Goal: Task Accomplishment & Management: Complete application form

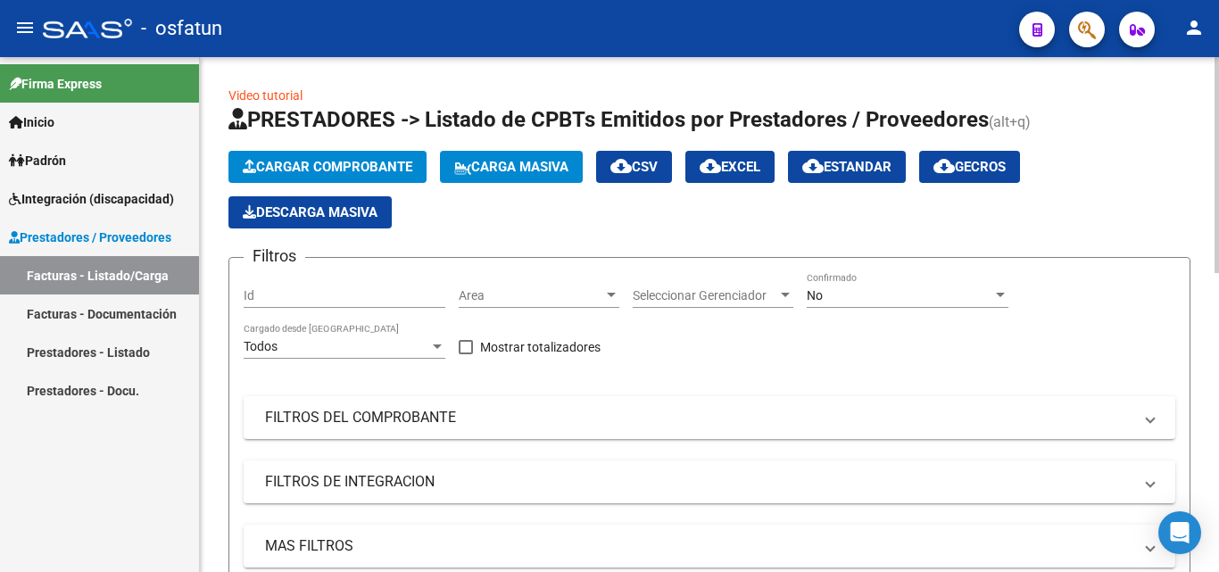
click at [550, 293] on span "Area" at bounding box center [531, 295] width 145 height 15
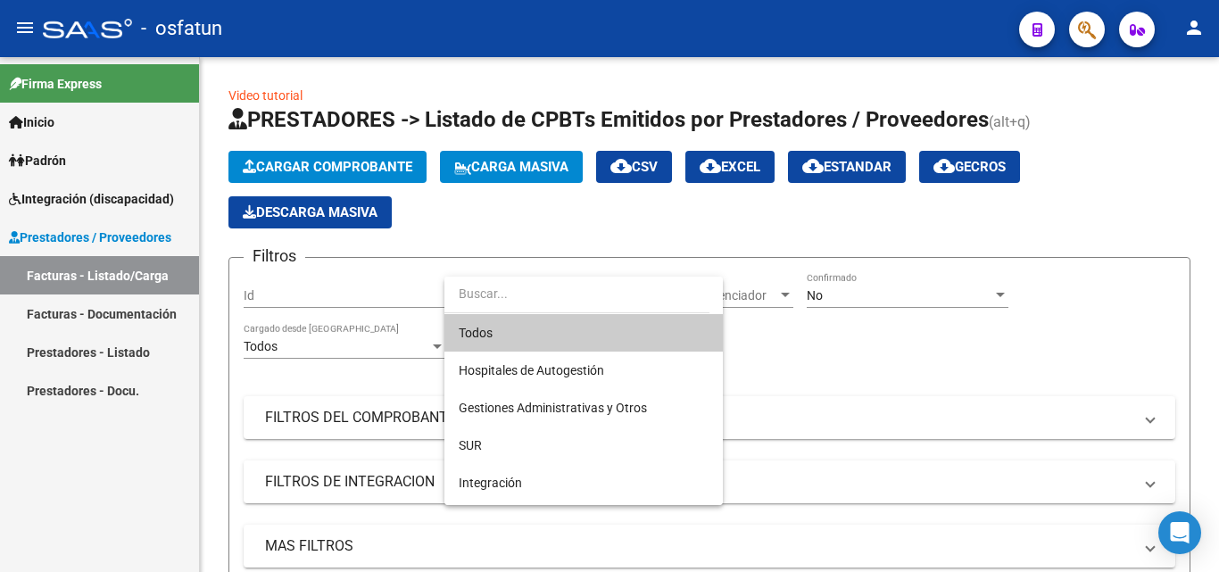
click at [362, 418] on div at bounding box center [609, 286] width 1219 height 572
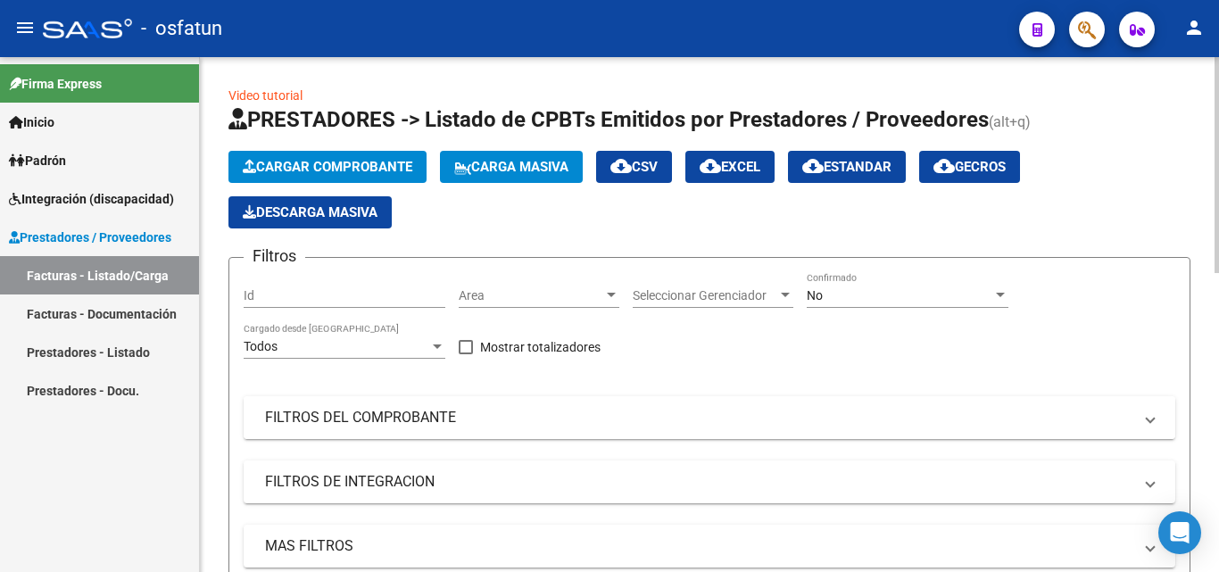
click at [446, 408] on mat-panel-title "FILTROS DEL COMPROBANTE" at bounding box center [698, 418] width 867 height 20
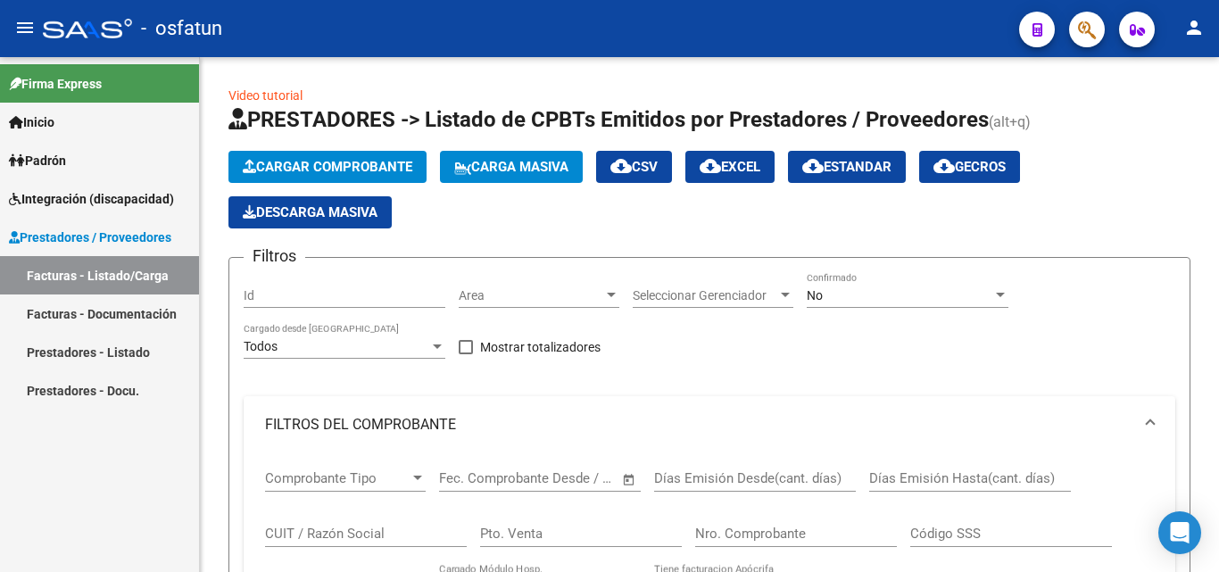
click at [116, 358] on link "Prestadores - Listado" at bounding box center [99, 352] width 199 height 38
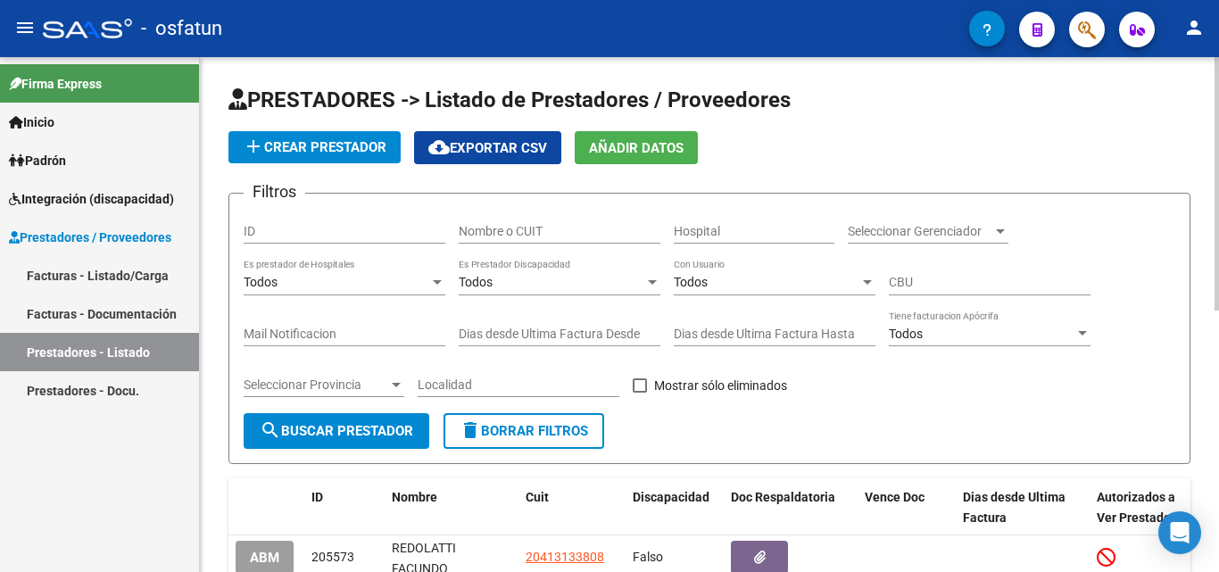
click at [581, 236] on input "Nombre o CUIT" at bounding box center [560, 231] width 202 height 15
type input "27307589864"
click at [389, 438] on span "search Buscar Prestador" at bounding box center [336, 431] width 153 height 16
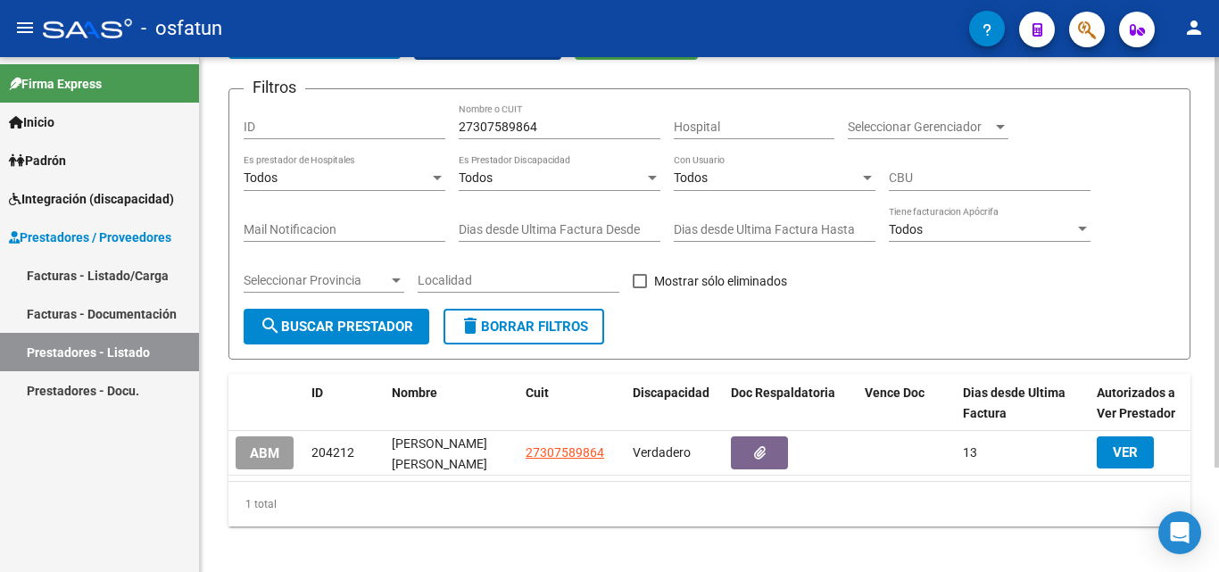
scroll to position [130, 0]
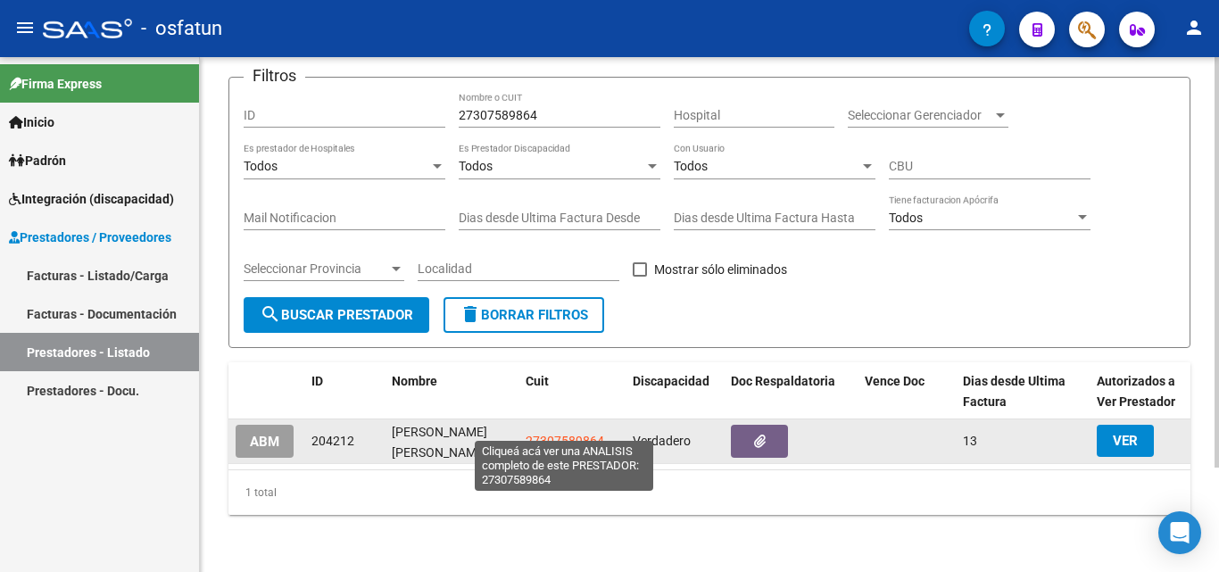
click at [559, 434] on span "27307589864" at bounding box center [564, 441] width 79 height 14
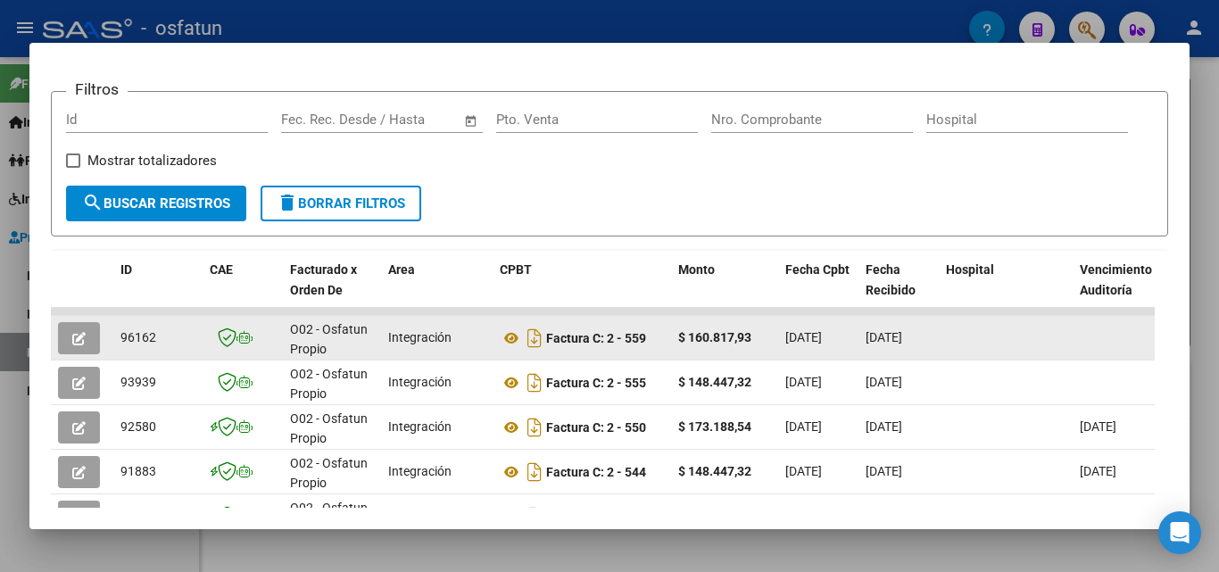
scroll to position [268, 0]
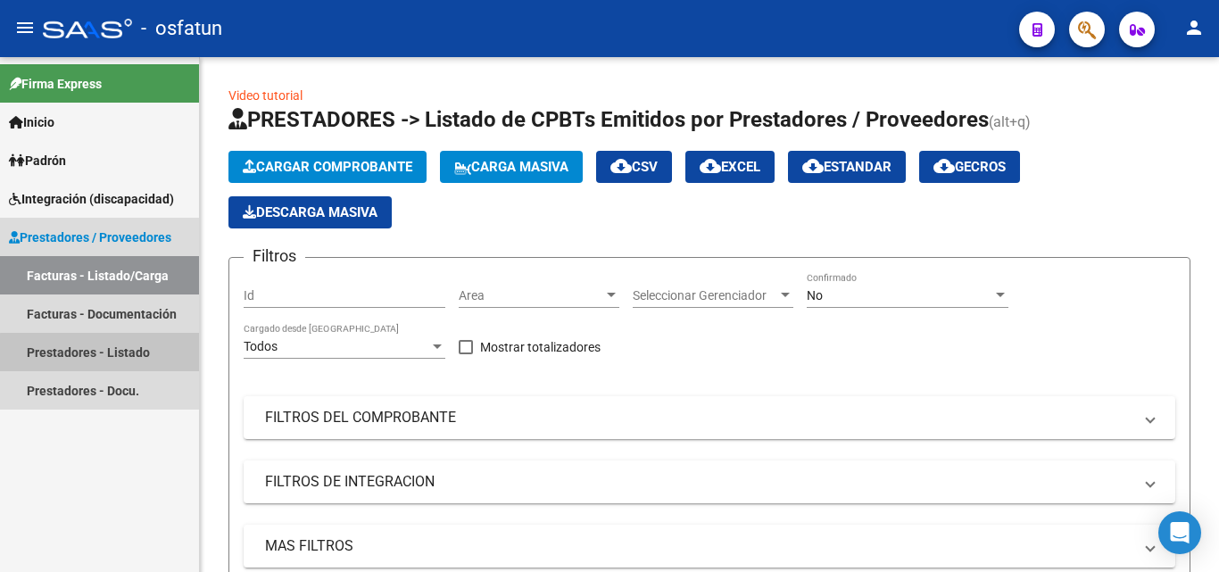
click at [119, 362] on link "Prestadores - Listado" at bounding box center [99, 352] width 199 height 38
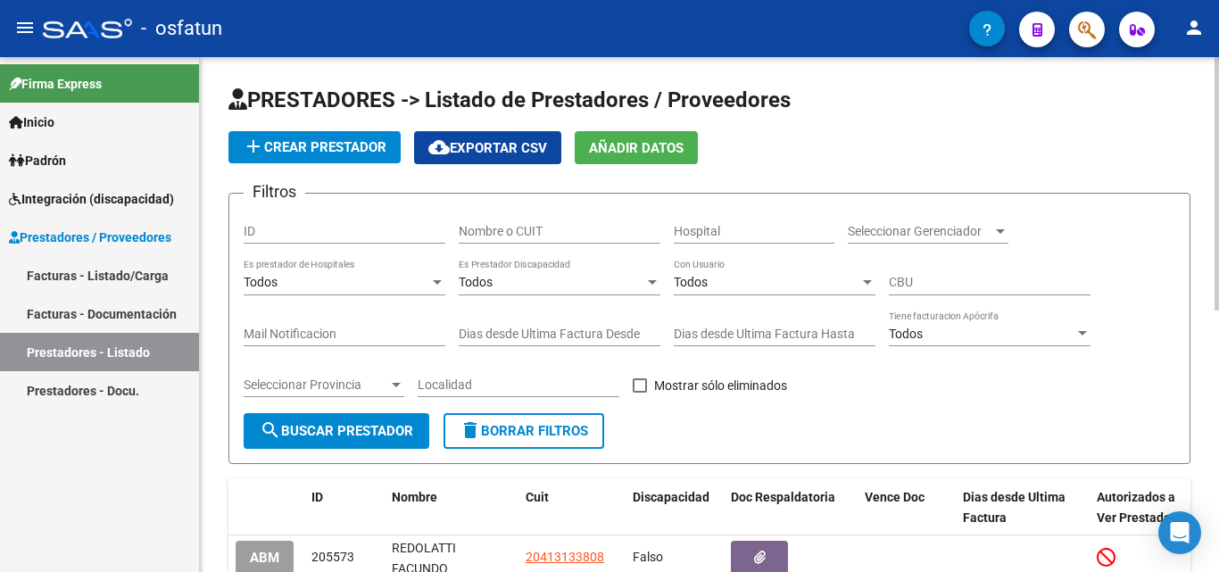
click at [483, 232] on input "Nombre o CUIT" at bounding box center [560, 231] width 202 height 15
type input "27315897160"
drag, startPoint x: 387, startPoint y: 412, endPoint x: 387, endPoint y: 426, distance: 14.3
click at [387, 426] on button "search Buscar Prestador" at bounding box center [337, 431] width 186 height 36
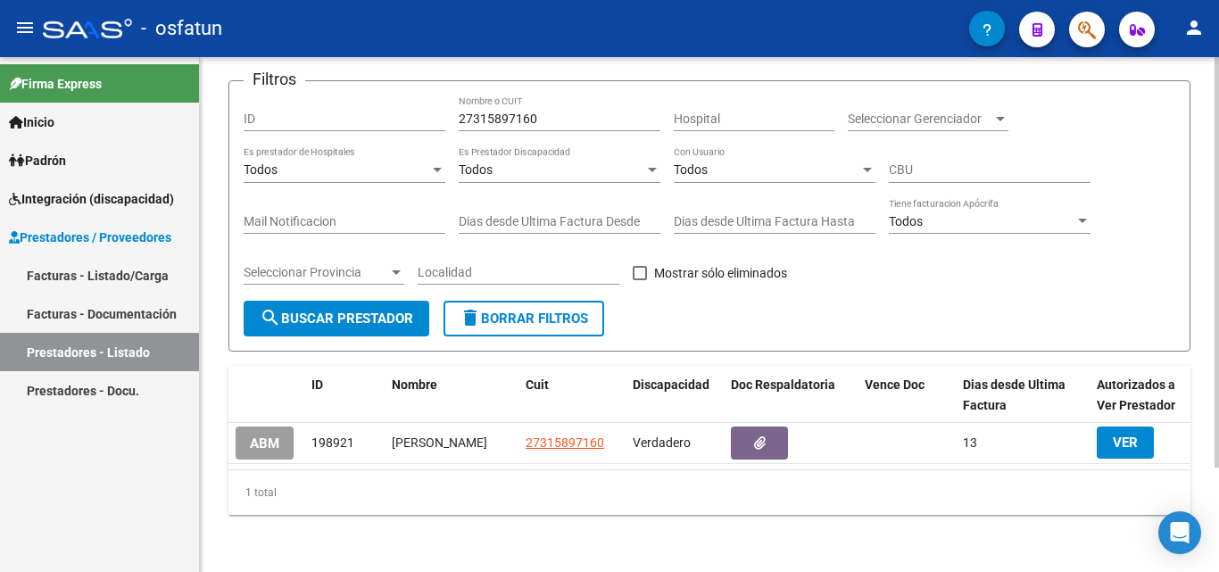
scroll to position [130, 0]
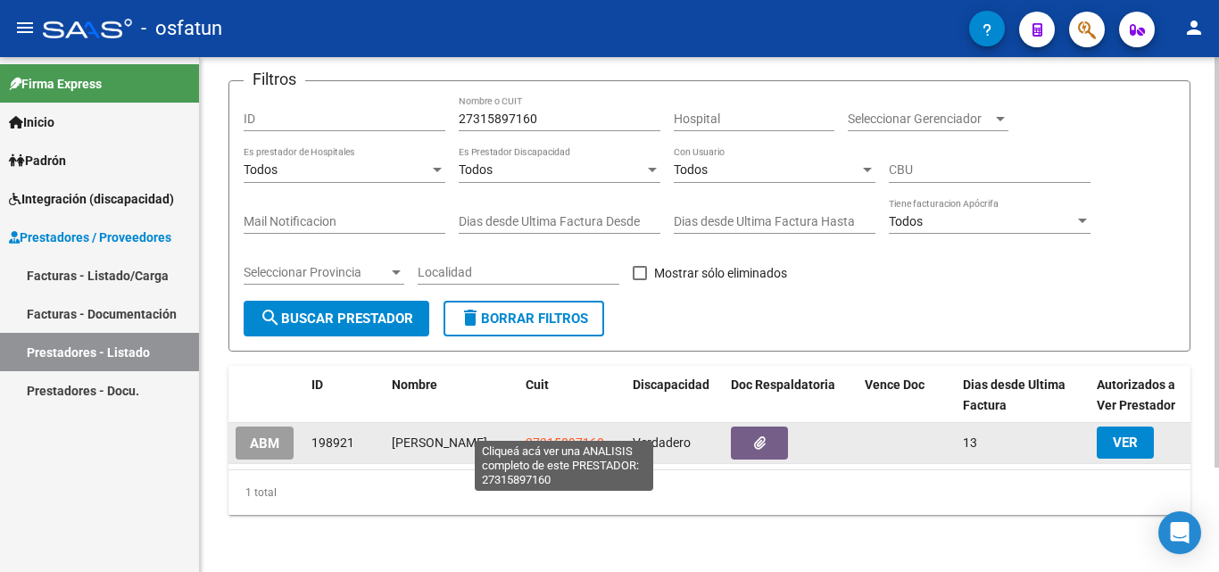
click at [559, 435] on span "27315897160" at bounding box center [564, 442] width 79 height 14
type textarea "27315897160"
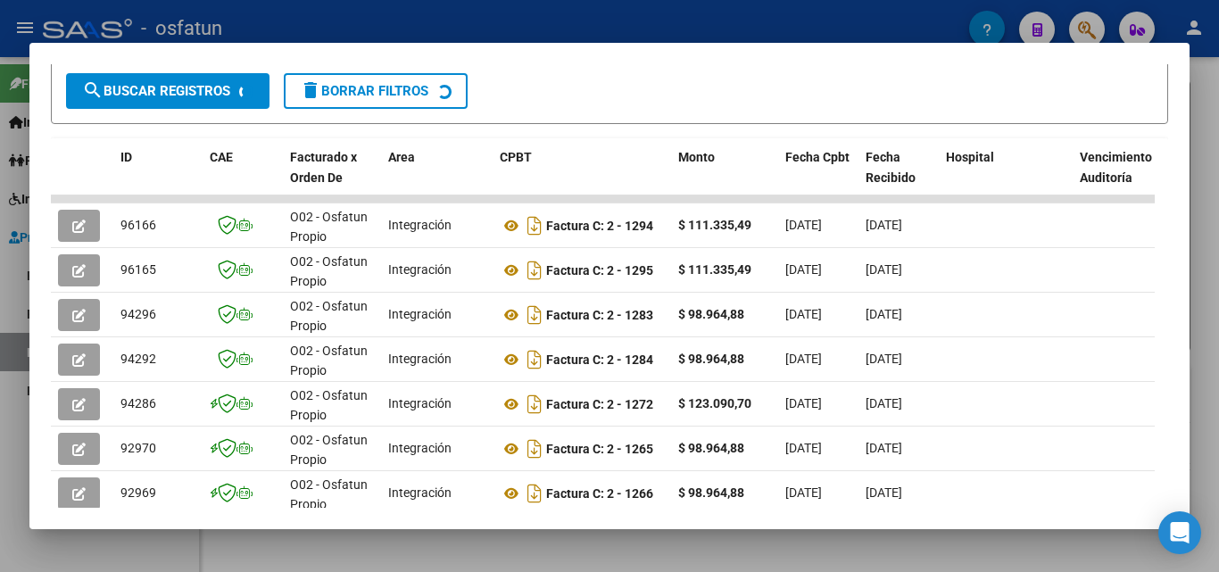
scroll to position [357, 0]
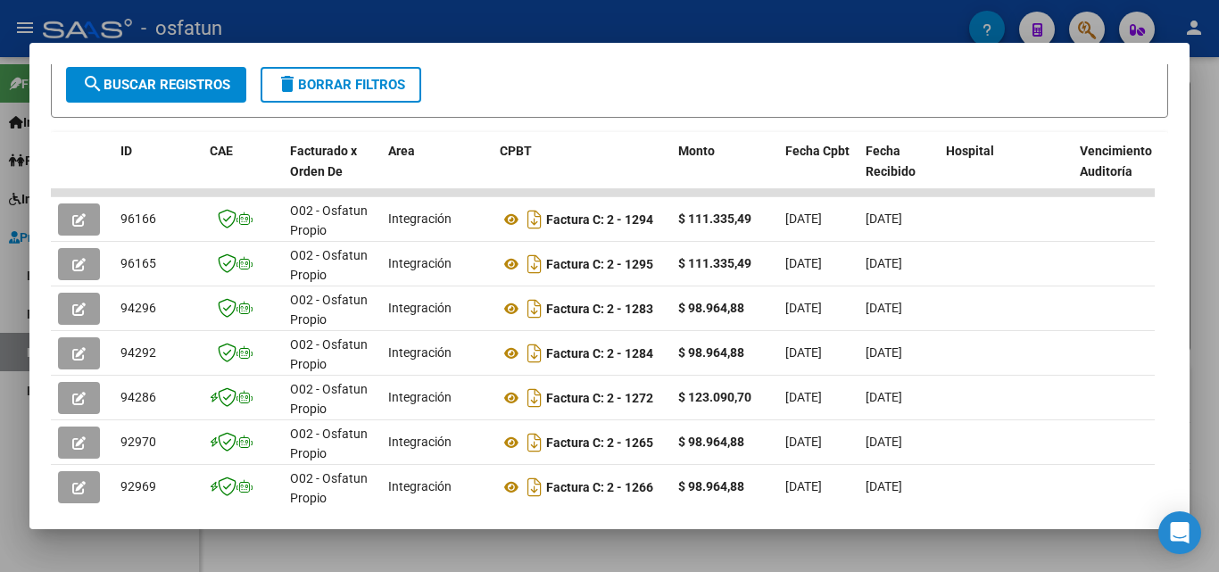
click at [1205, 135] on div at bounding box center [609, 286] width 1219 height 572
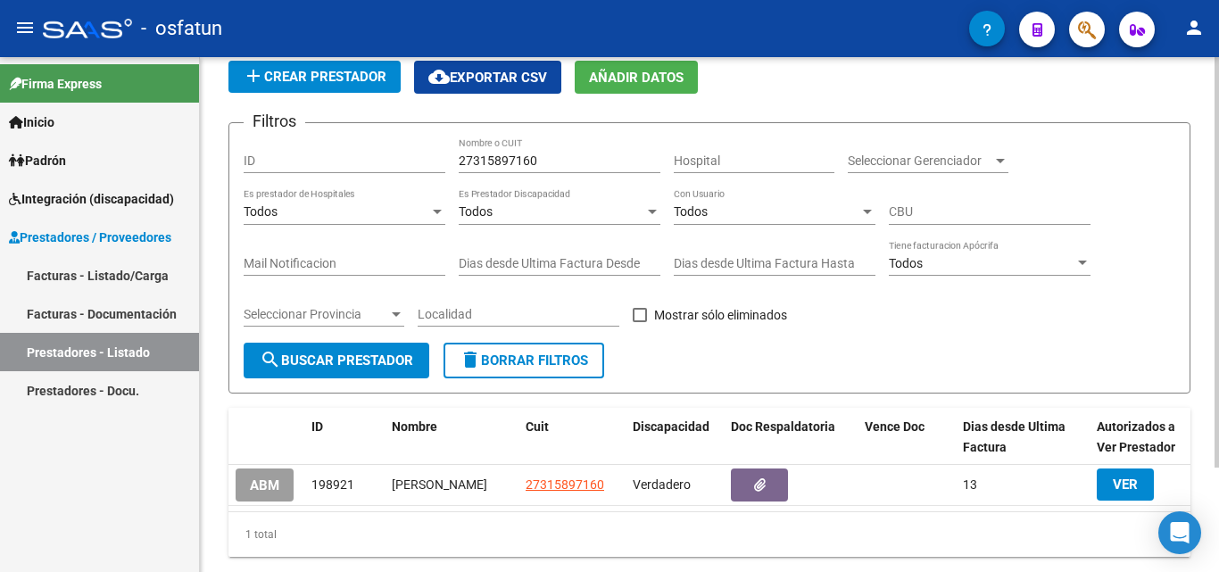
scroll to position [41, 0]
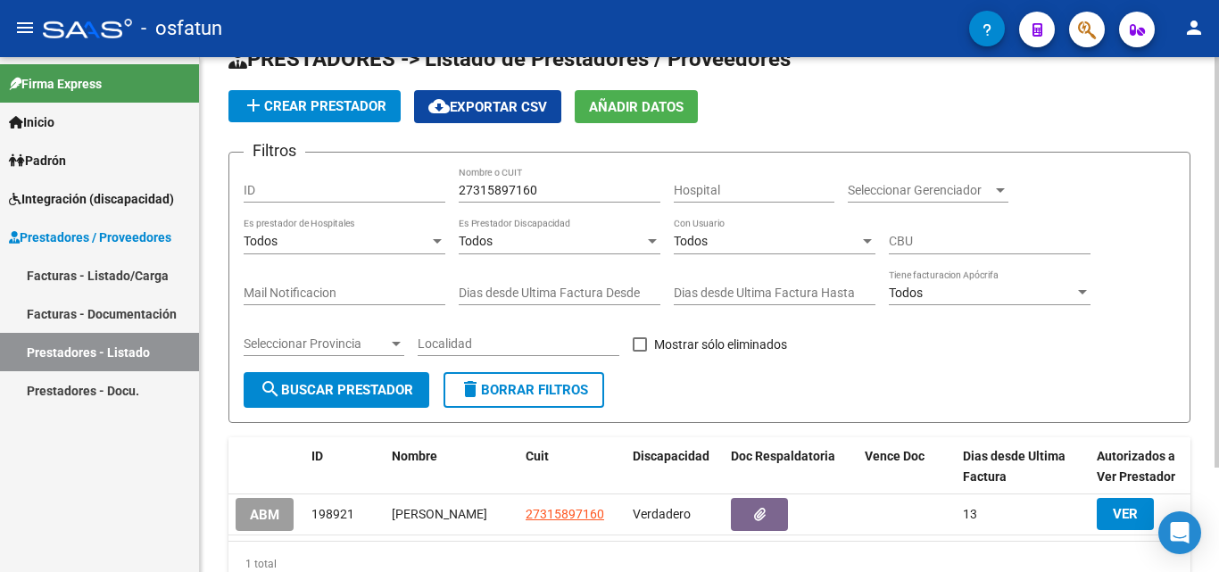
drag, startPoint x: 582, startPoint y: 192, endPoint x: 423, endPoint y: 171, distance: 160.1
click at [424, 171] on div "Filtros ID 27315897160 Nombre o CUIT Hospital Seleccionar Gerenciador Seleccion…" at bounding box center [709, 269] width 931 height 205
type input "27146617684"
click at [374, 390] on span "search Buscar Prestador" at bounding box center [336, 390] width 153 height 16
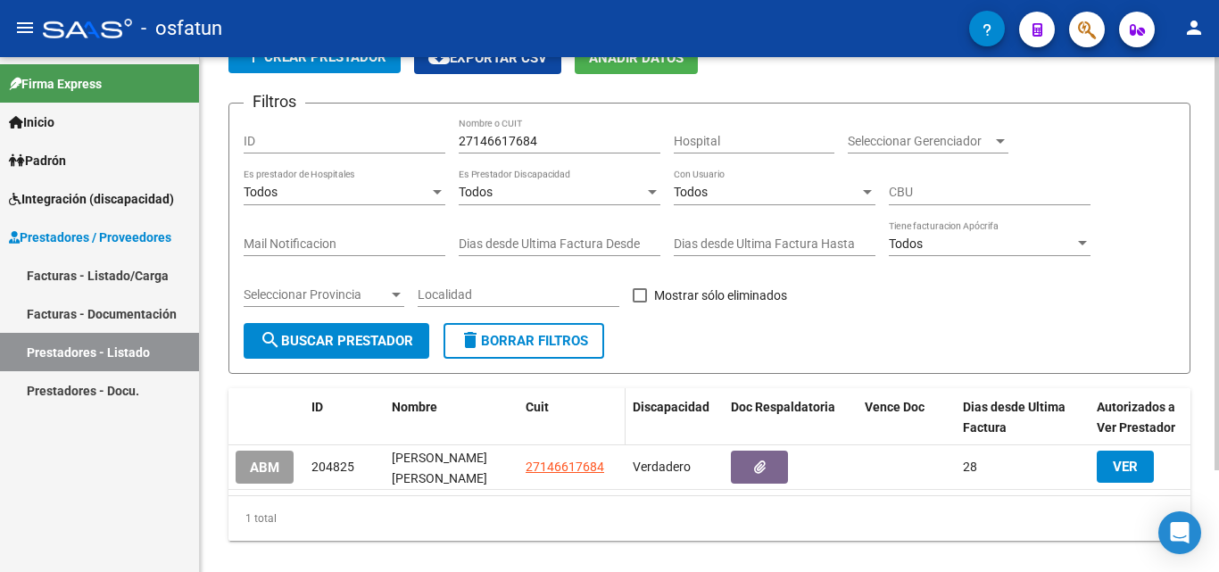
scroll to position [127, 0]
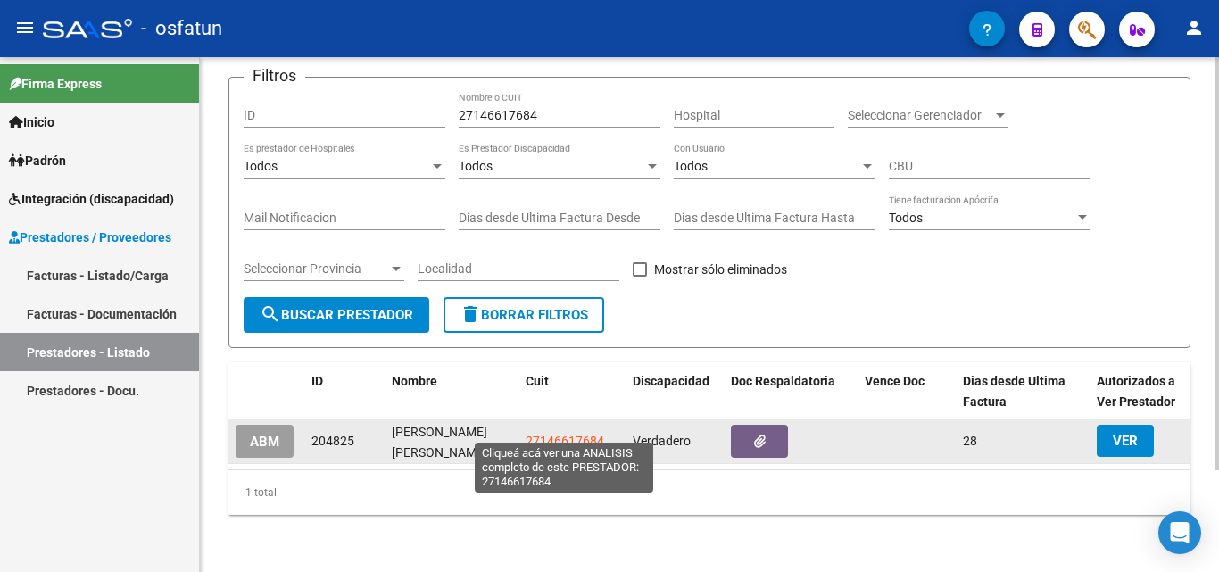
click at [569, 434] on span "27146617684" at bounding box center [564, 441] width 79 height 14
type textarea "27146617684"
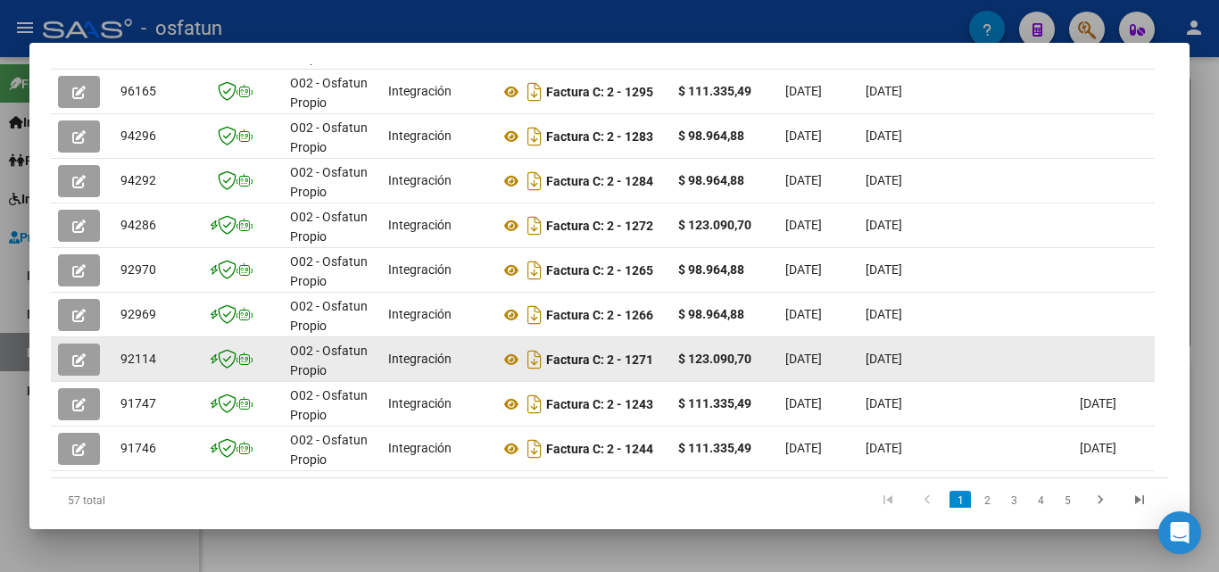
scroll to position [535, 0]
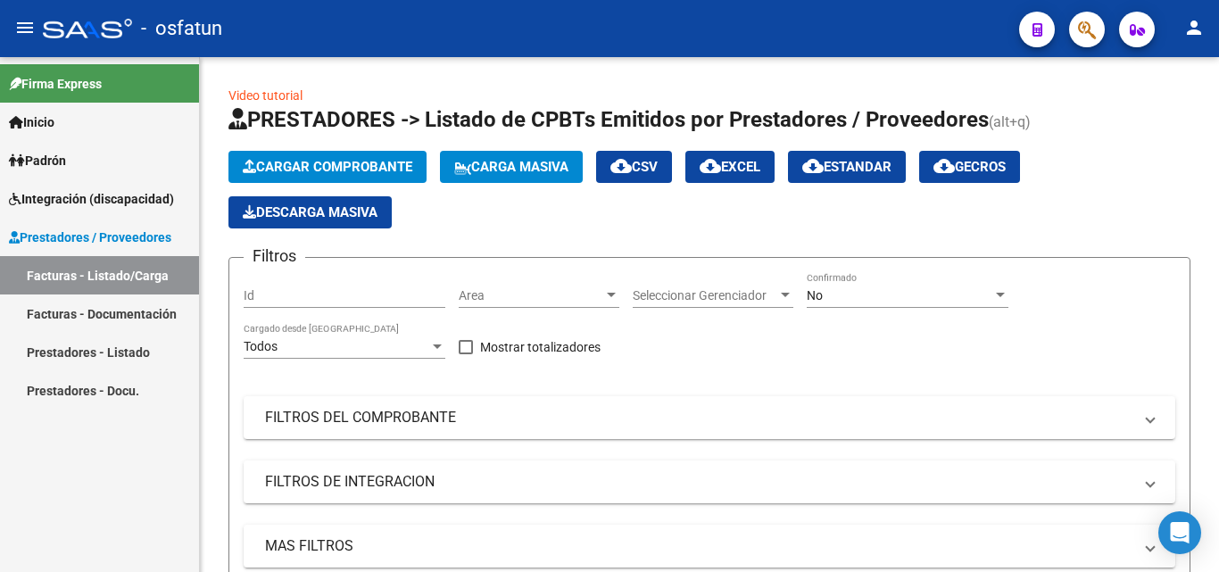
click at [119, 343] on link "Prestadores - Listado" at bounding box center [99, 352] width 199 height 38
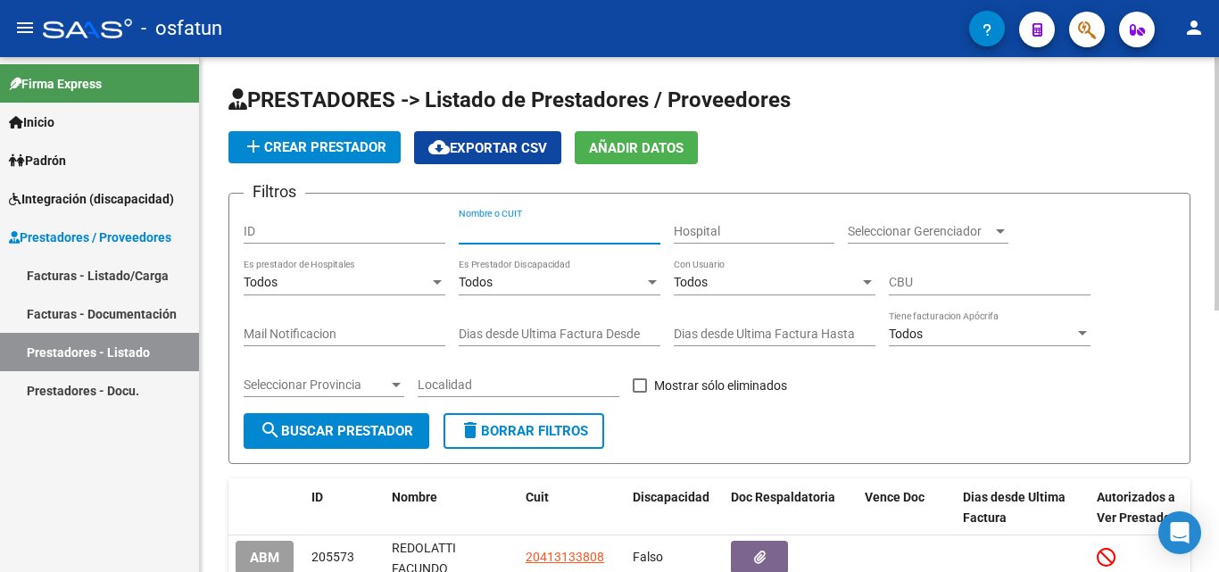
click at [567, 237] on input "Nombre o CUIT" at bounding box center [560, 231] width 202 height 15
type input "27146617684"
click at [353, 430] on span "search Buscar Prestador" at bounding box center [336, 431] width 153 height 16
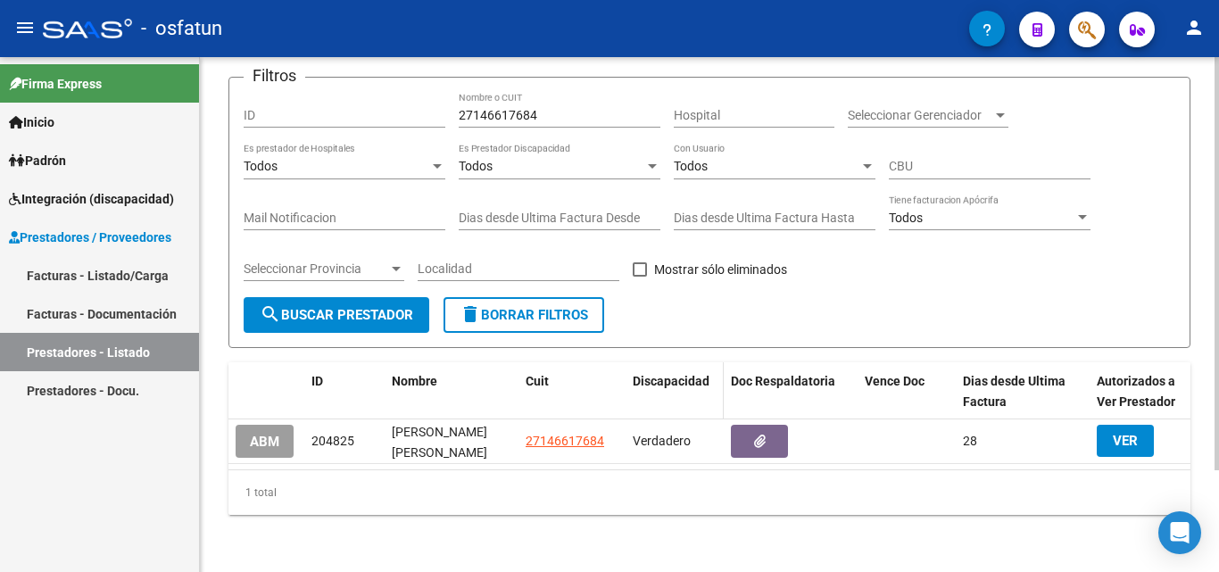
scroll to position [127, 0]
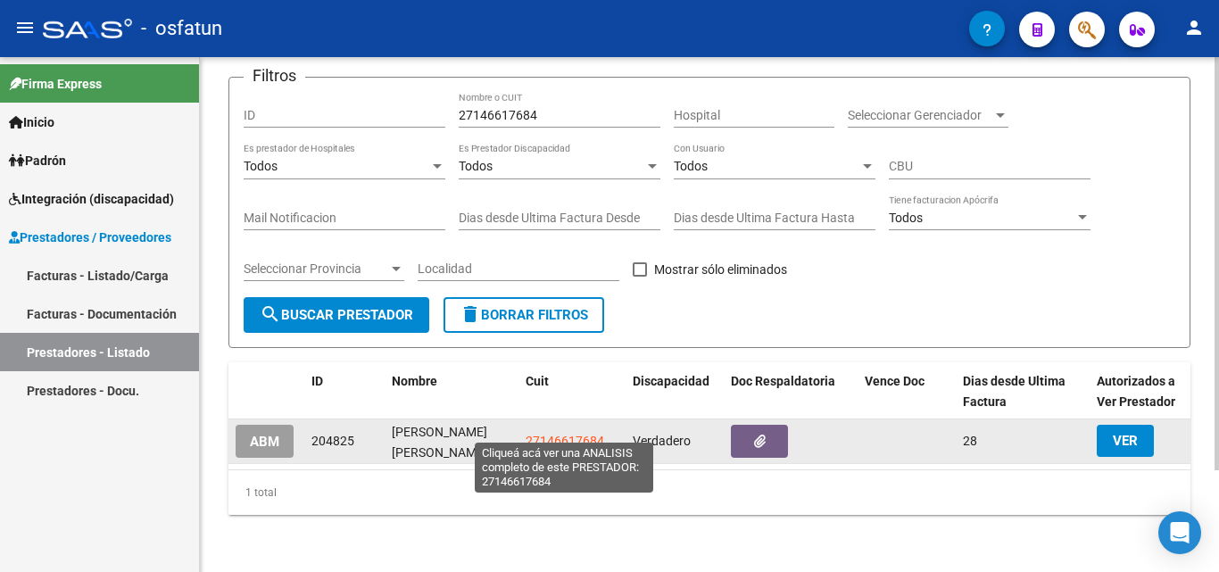
click at [563, 434] on span "27146617684" at bounding box center [564, 441] width 79 height 14
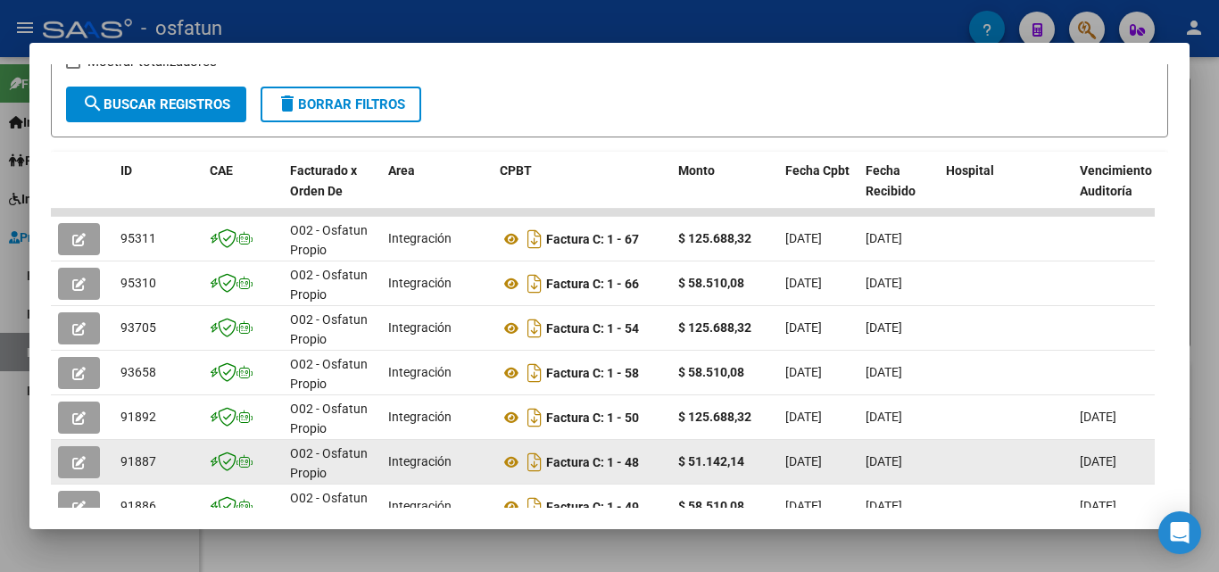
scroll to position [309, 0]
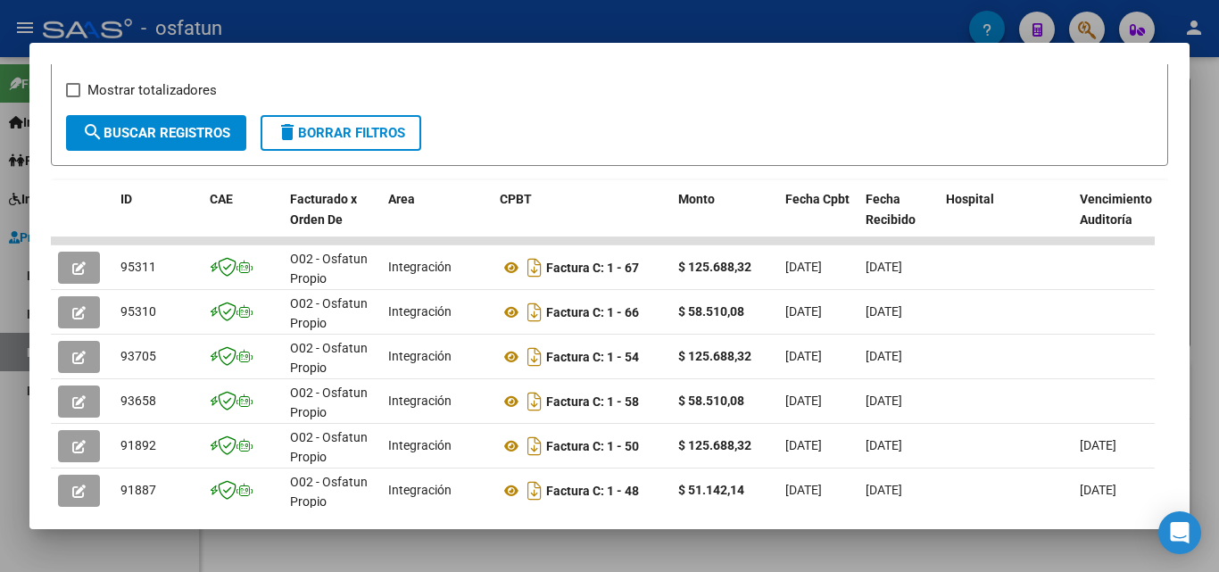
click at [1198, 114] on div at bounding box center [609, 286] width 1219 height 572
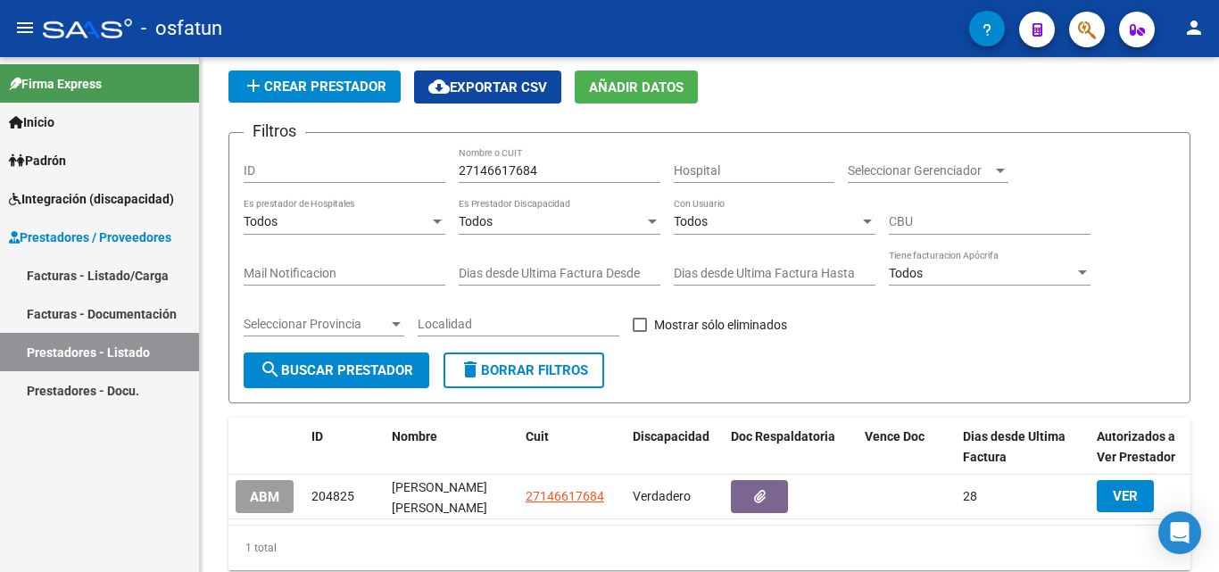
scroll to position [89, 0]
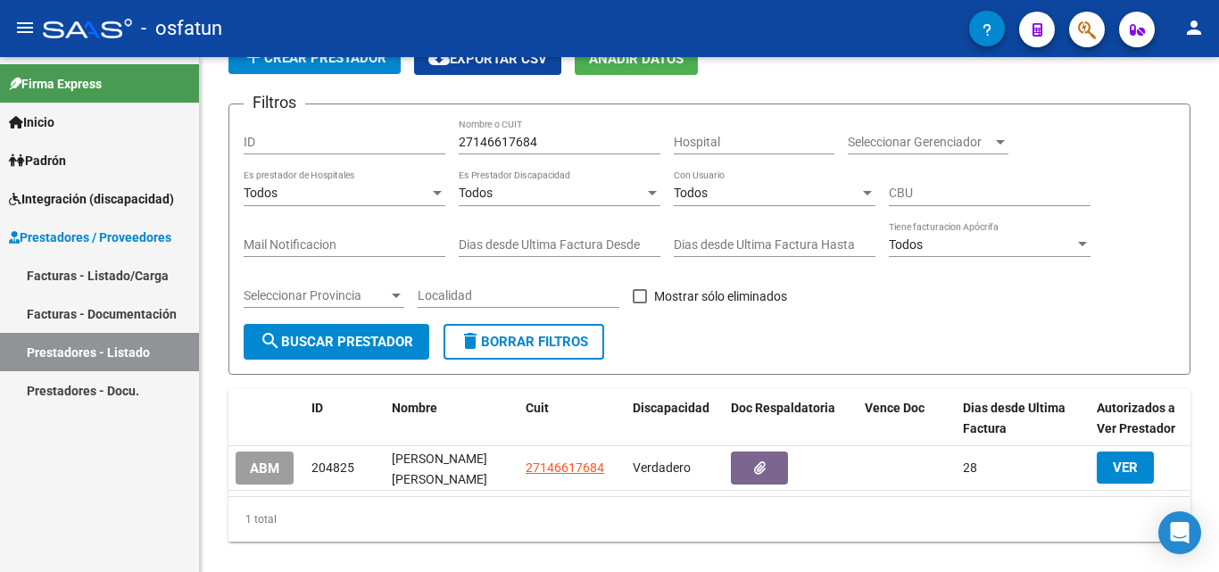
click at [72, 347] on link "Prestadores - Listado" at bounding box center [99, 352] width 199 height 38
click at [101, 316] on link "Facturas - Documentación" at bounding box center [99, 313] width 199 height 38
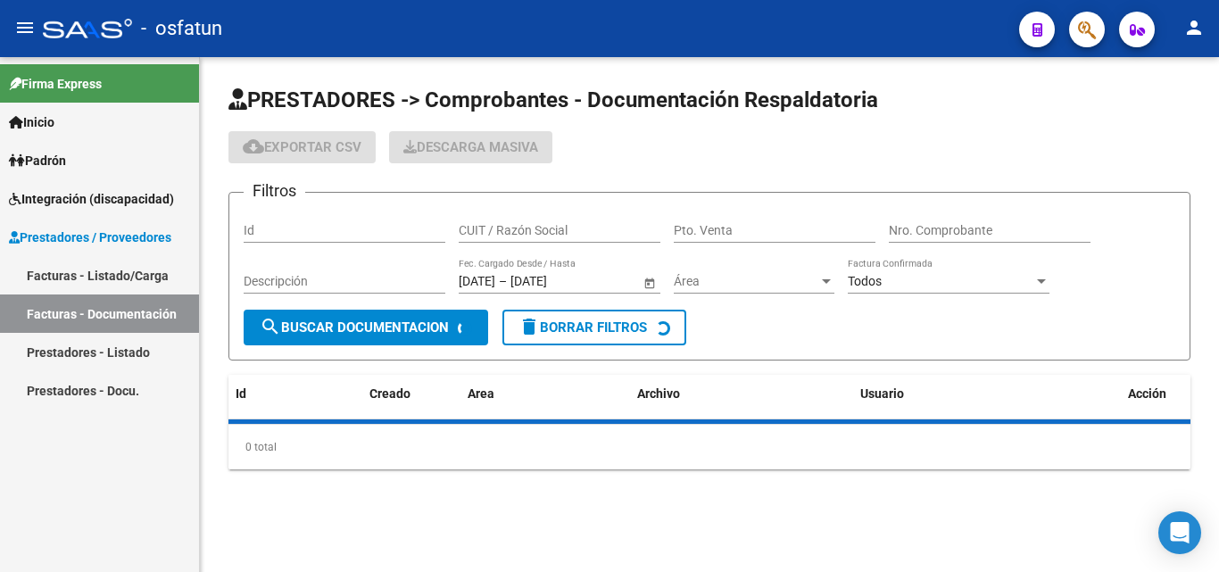
click at [136, 277] on link "Facturas - Listado/Carga" at bounding box center [99, 275] width 199 height 38
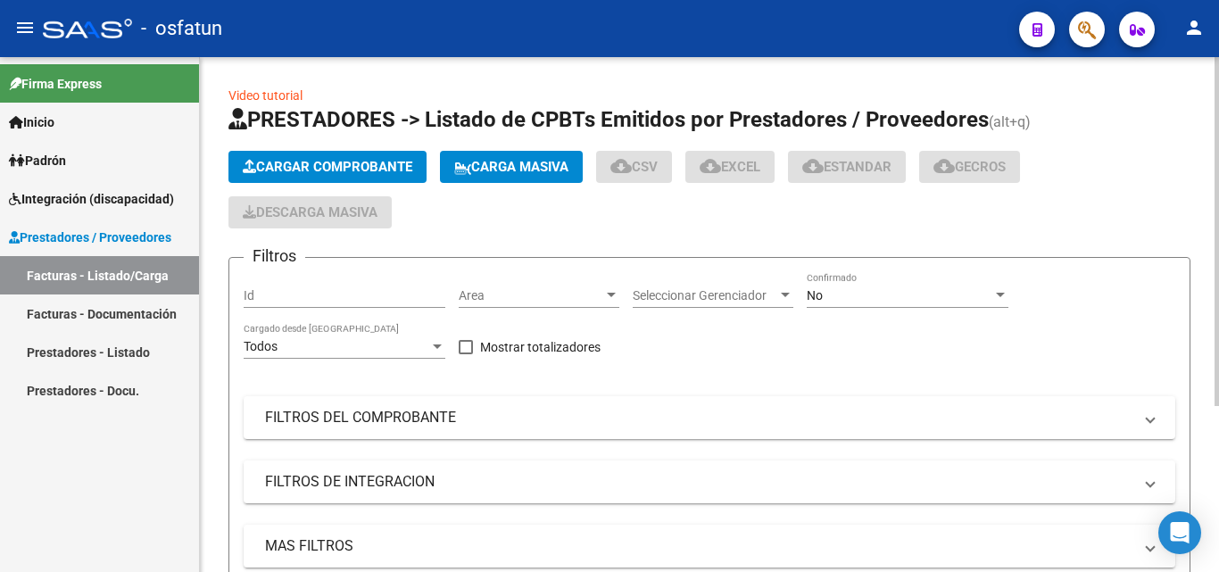
click at [405, 155] on button "Cargar Comprobante" at bounding box center [327, 167] width 198 height 32
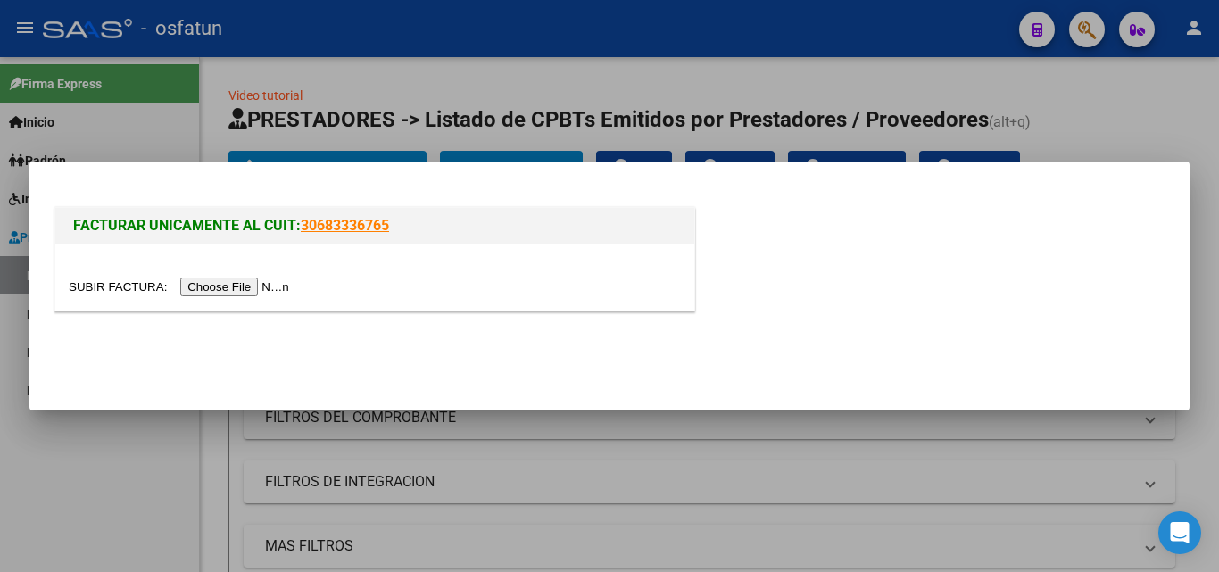
click at [257, 290] on input "file" at bounding box center [182, 286] width 226 height 19
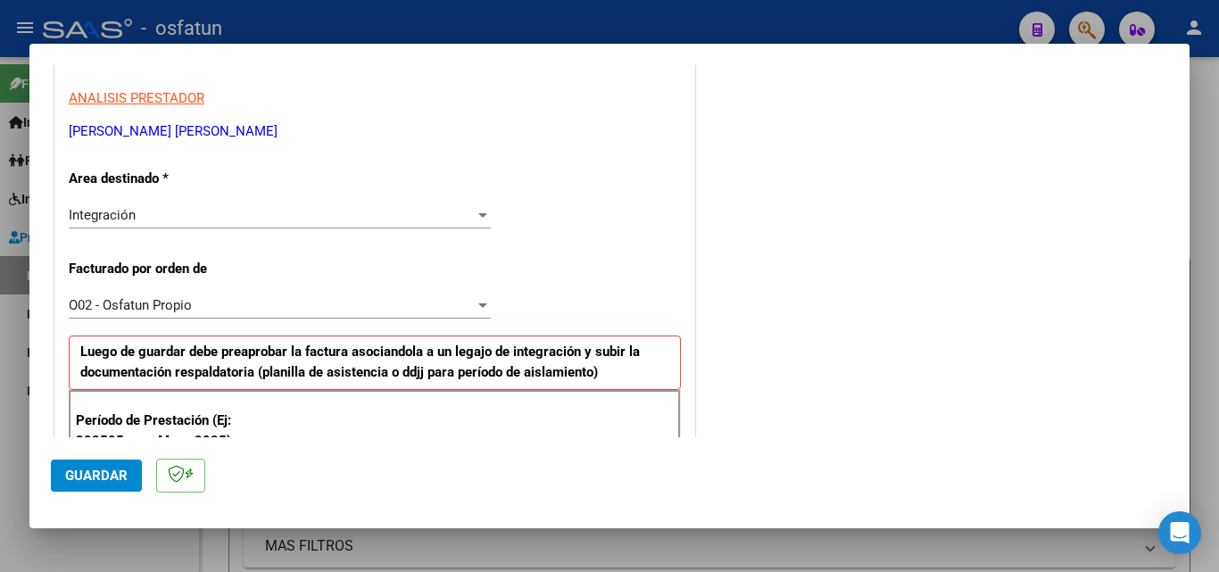
scroll to position [314, 0]
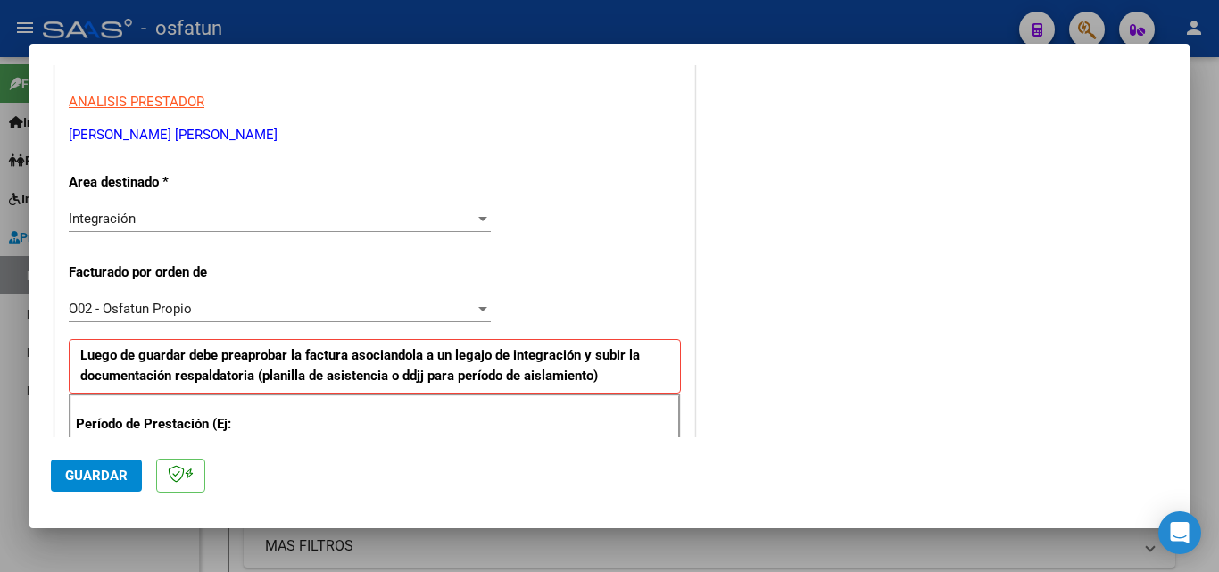
click at [238, 219] on div "Integración" at bounding box center [272, 219] width 406 height 16
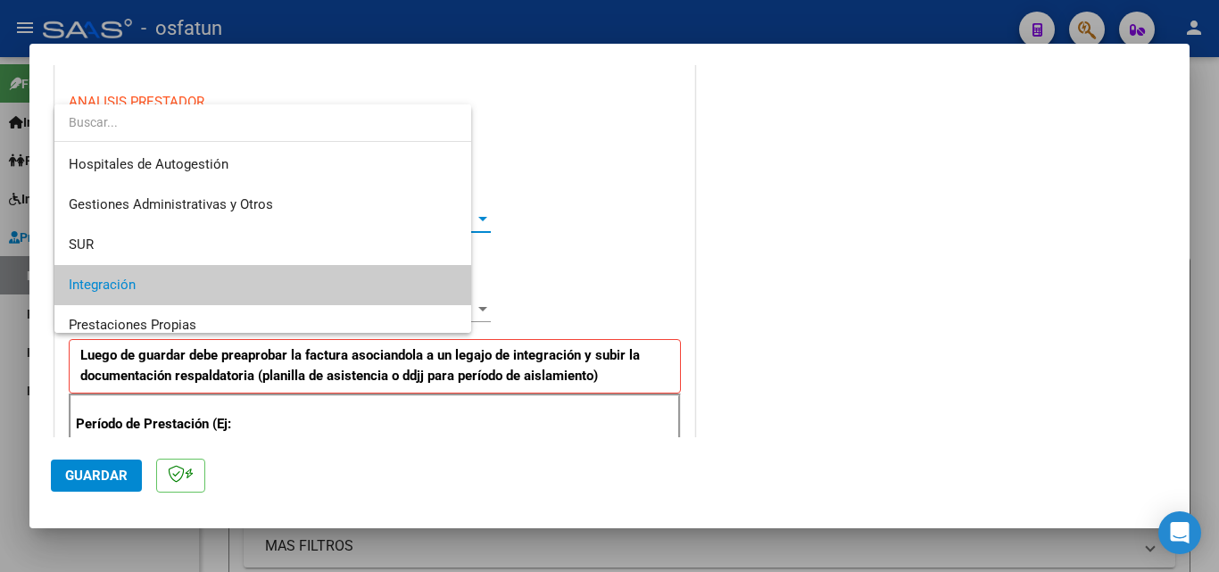
scroll to position [67, 0]
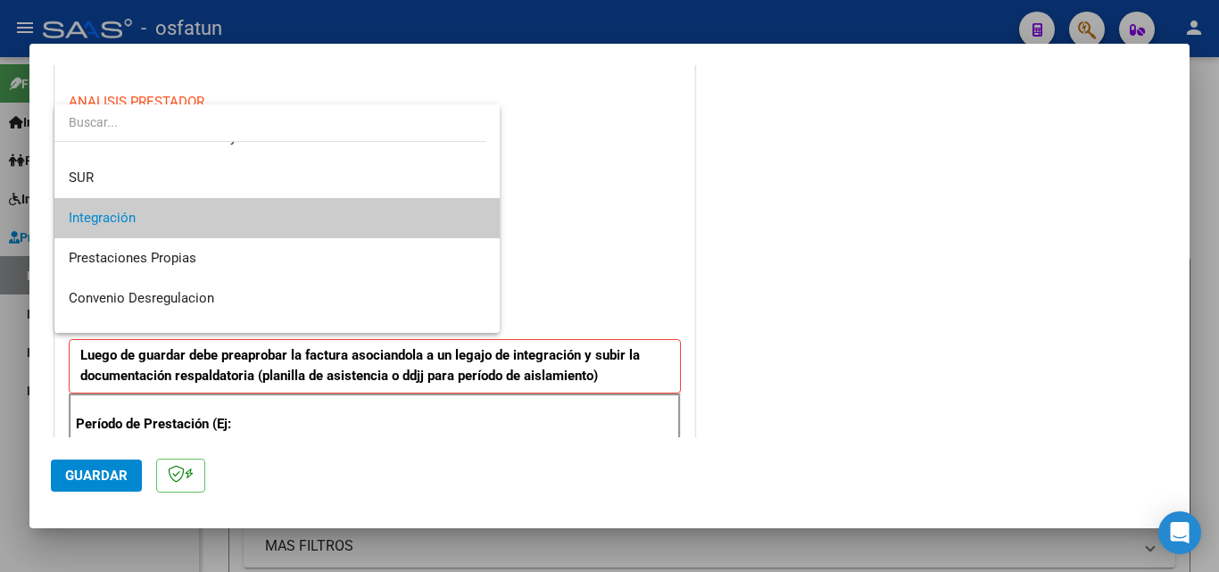
click at [240, 219] on span "Integración" at bounding box center [277, 218] width 417 height 40
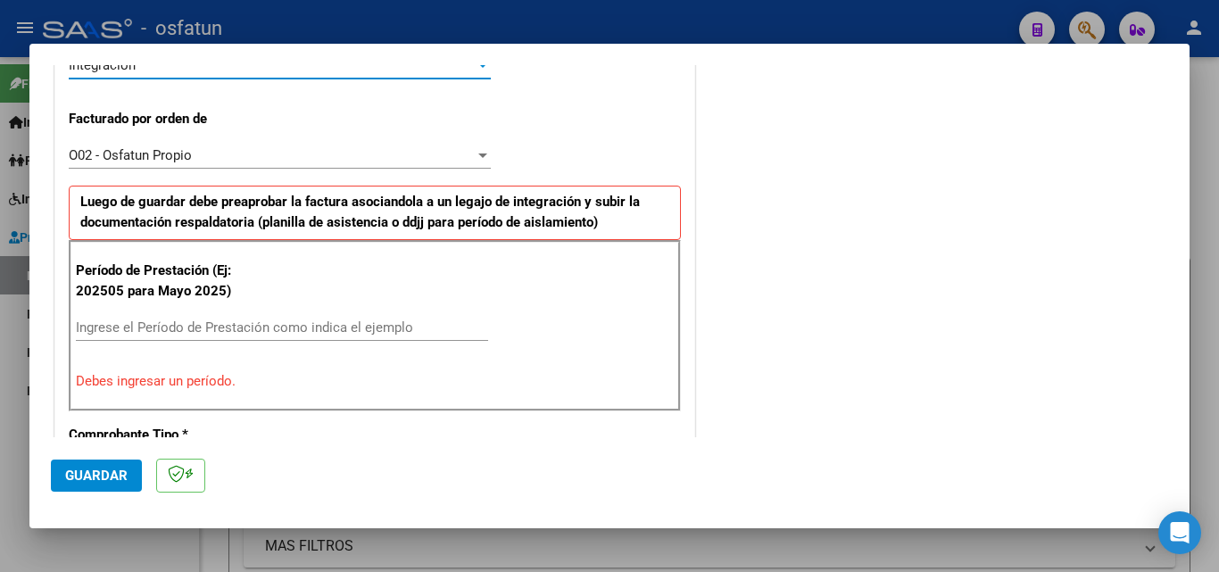
scroll to position [492, 0]
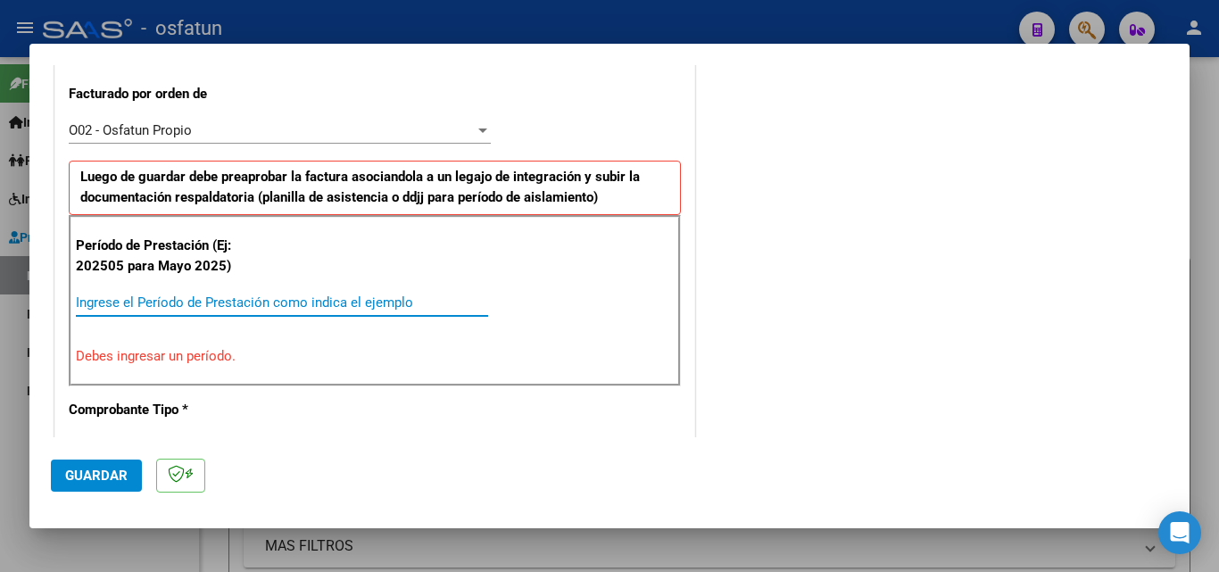
click at [194, 306] on input "Ingrese el Período de Prestación como indica el ejemplo" at bounding box center [282, 302] width 412 height 16
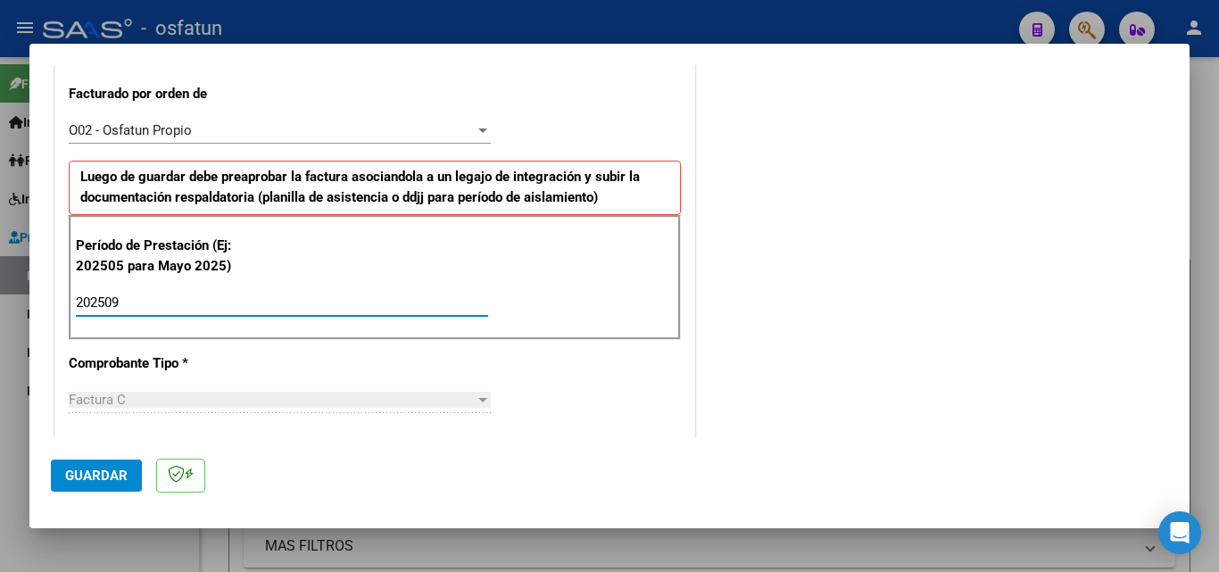
type input "202509"
click at [243, 387] on div "Factura C Seleccionar Tipo" at bounding box center [280, 399] width 422 height 27
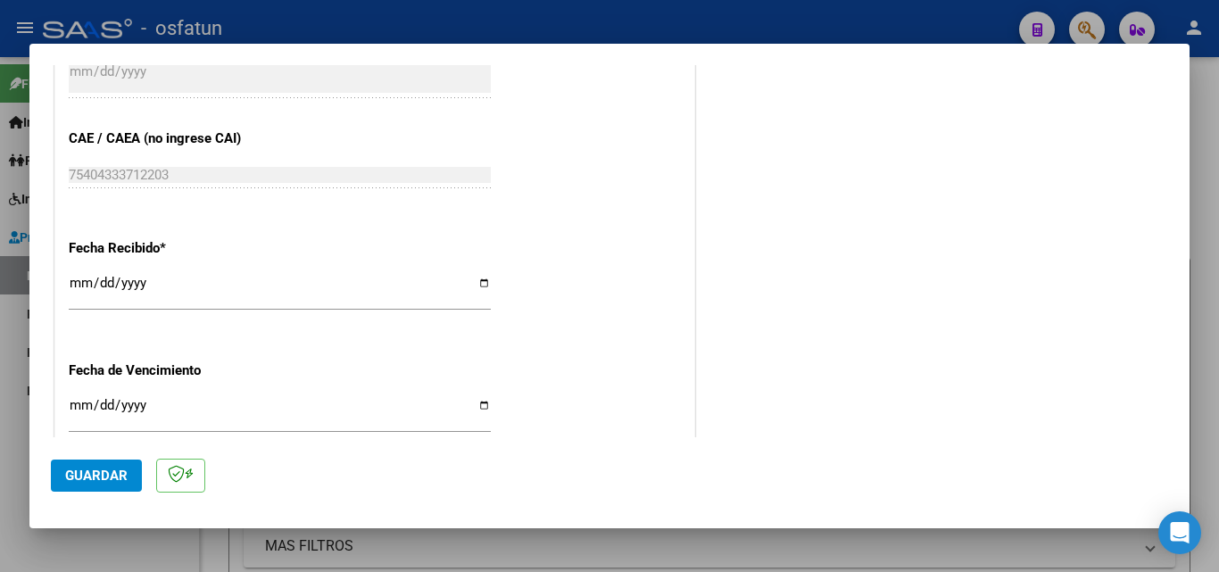
scroll to position [1206, 0]
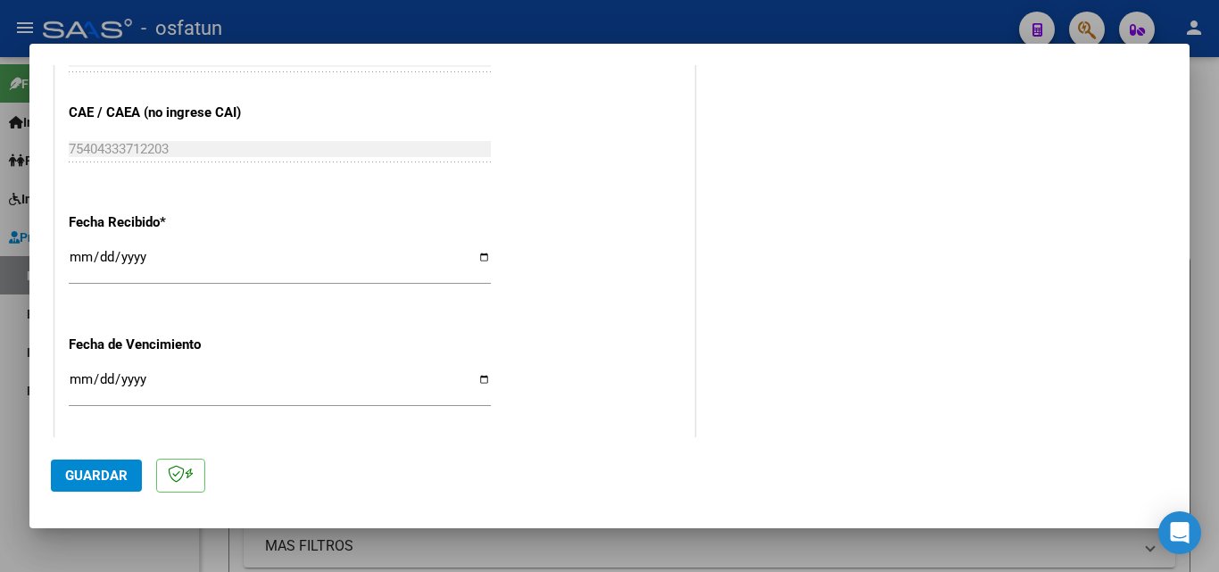
click at [151, 258] on input "[DATE]" at bounding box center [280, 264] width 422 height 29
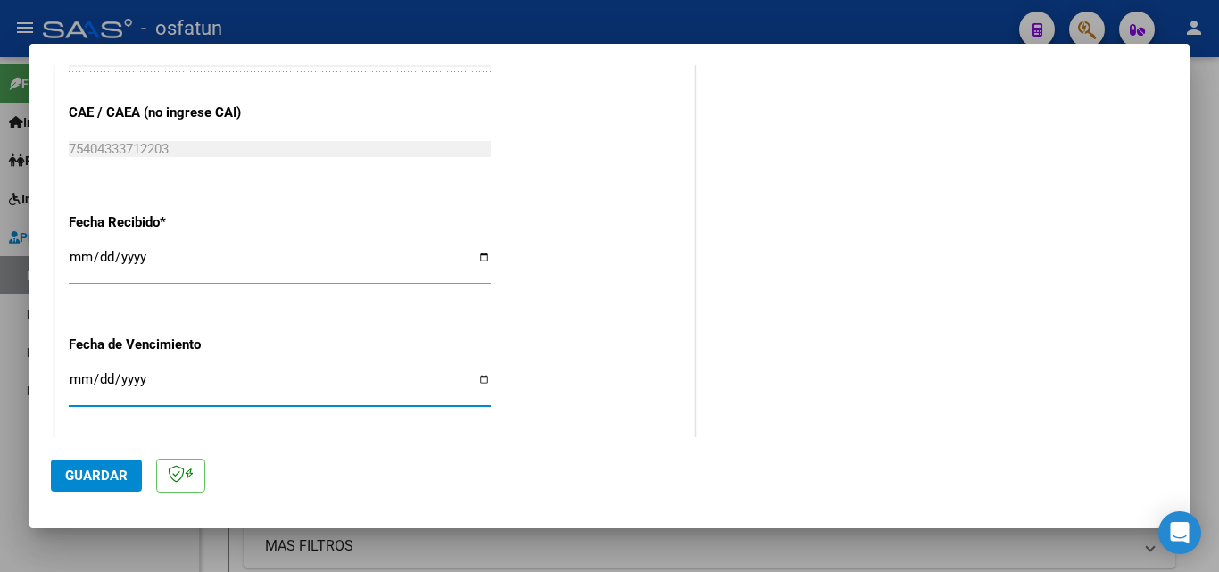
click at [164, 389] on input "Ingresar la fecha" at bounding box center [280, 386] width 422 height 29
click at [153, 252] on input "[DATE]" at bounding box center [280, 264] width 422 height 29
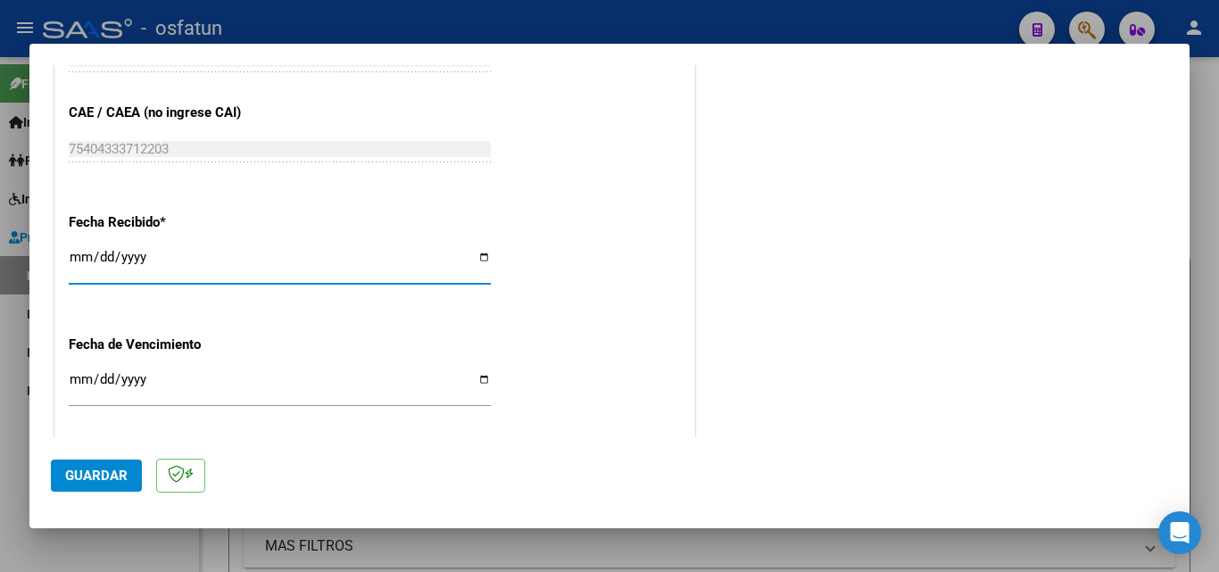
click at [484, 254] on input "[DATE]" at bounding box center [280, 264] width 422 height 29
type input "[DATE]"
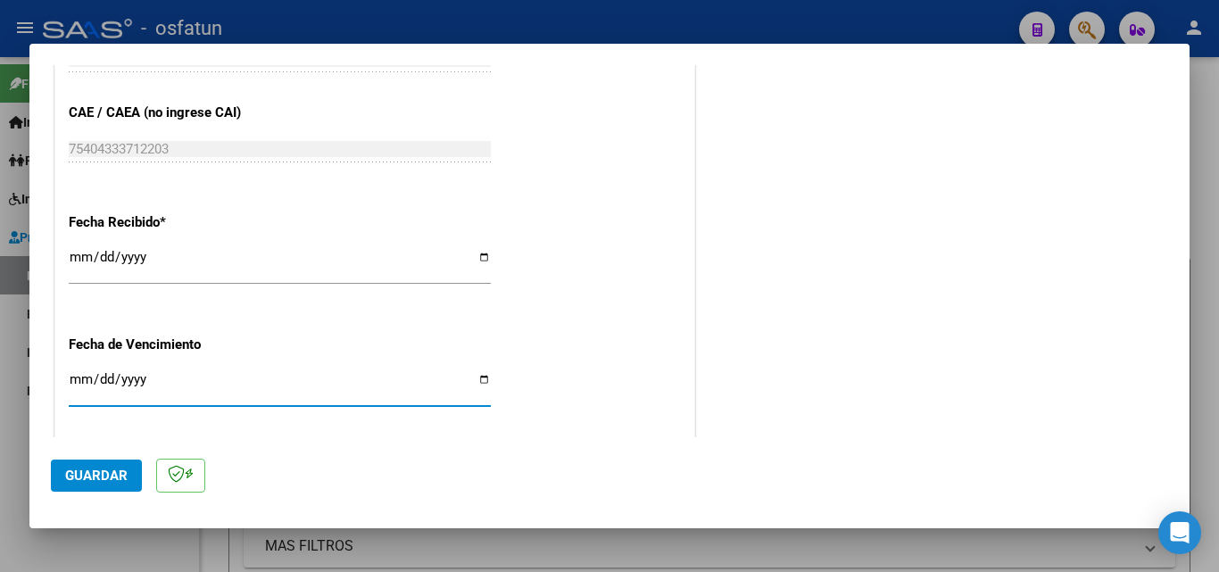
click at [87, 379] on input "Ingresar la fecha" at bounding box center [280, 386] width 422 height 29
type input "[DATE]"
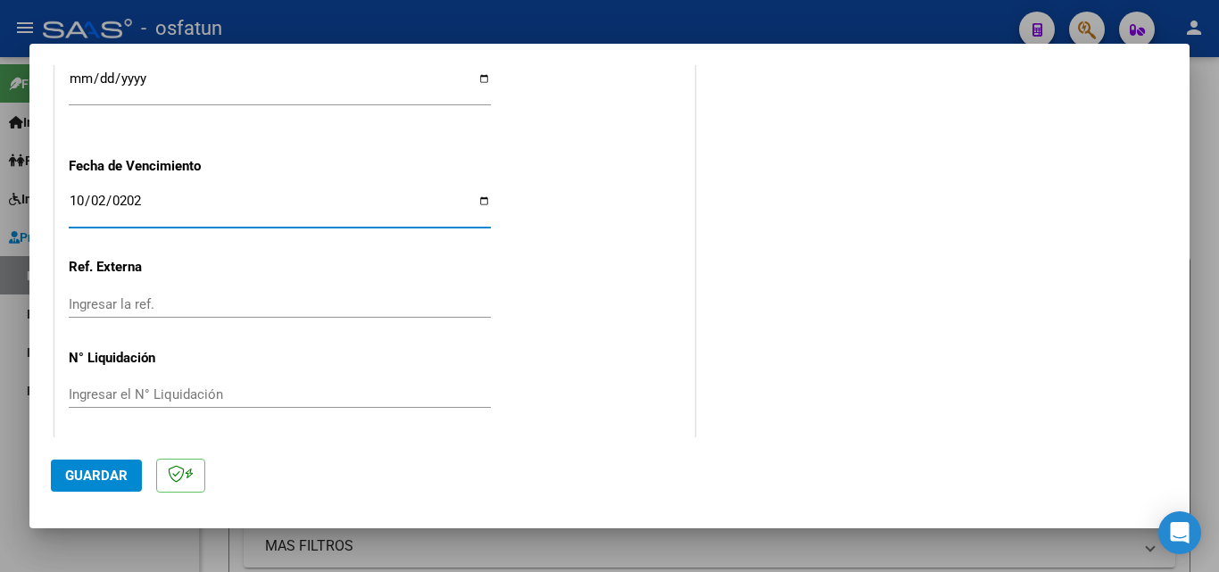
scroll to position [1390, 0]
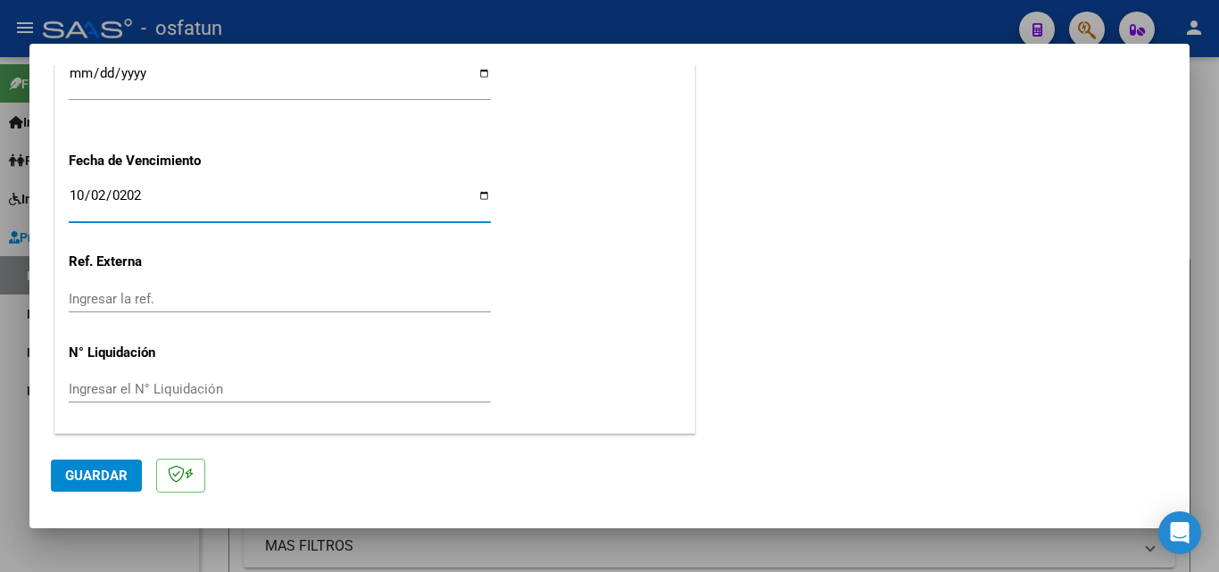
click at [95, 468] on span "Guardar" at bounding box center [96, 476] width 62 height 16
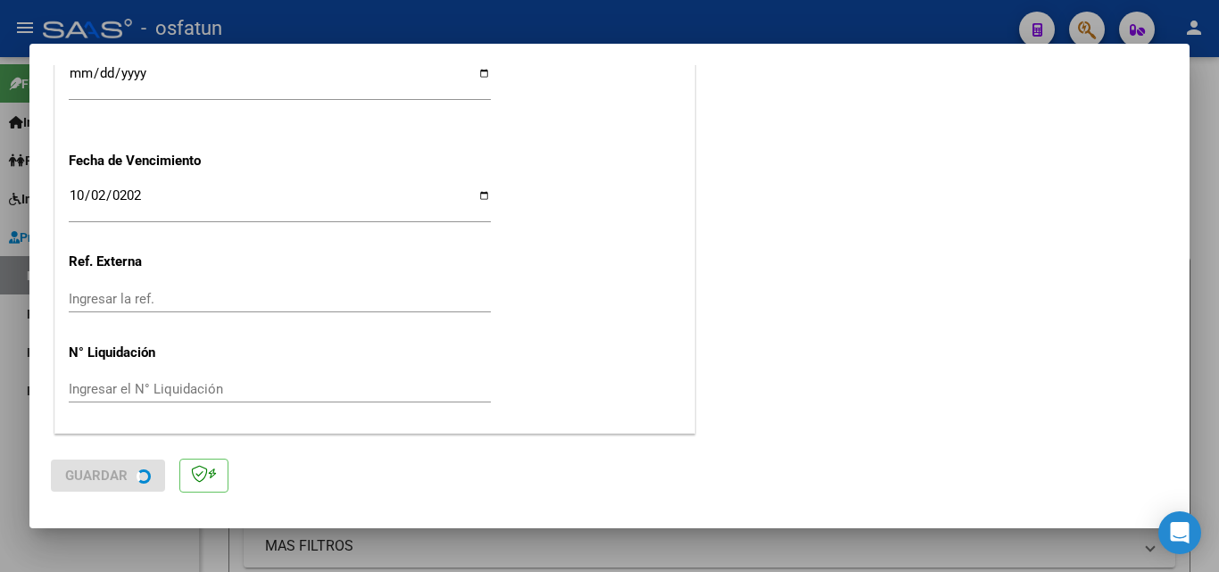
scroll to position [0, 0]
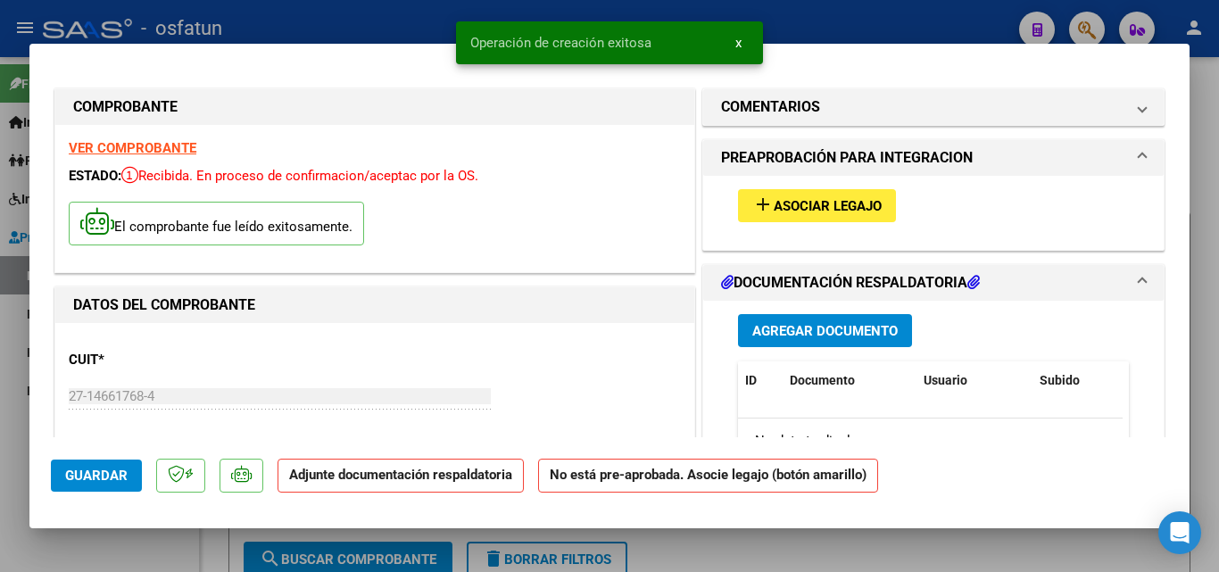
click at [815, 209] on span "Asociar Legajo" at bounding box center [828, 206] width 108 height 16
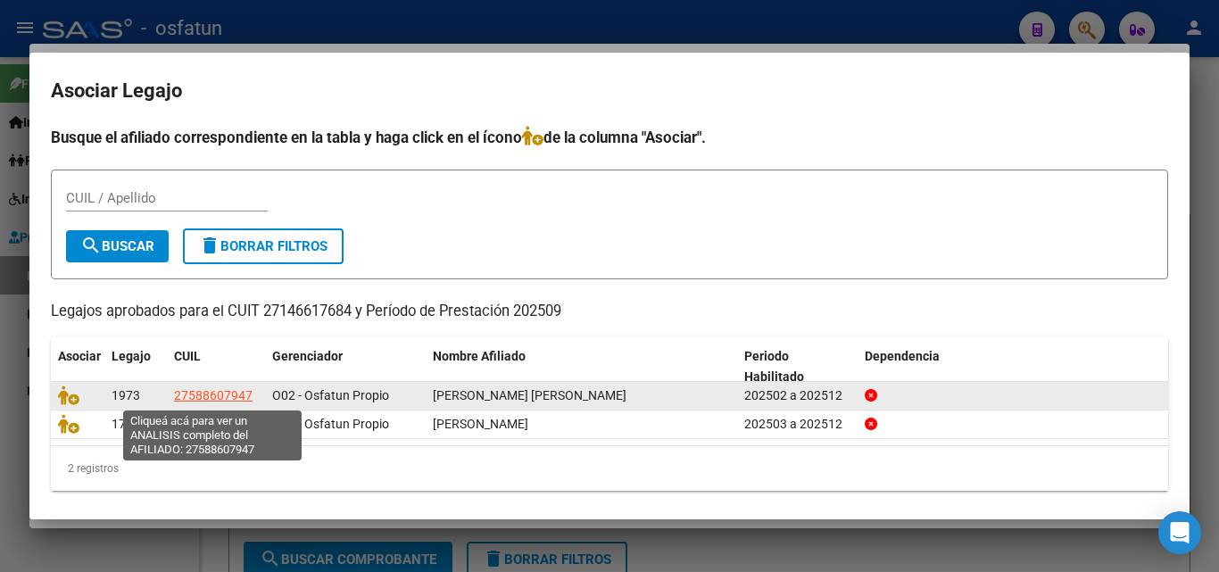
click at [201, 392] on span "27588607947" at bounding box center [213, 395] width 79 height 14
type textarea "27588607947"
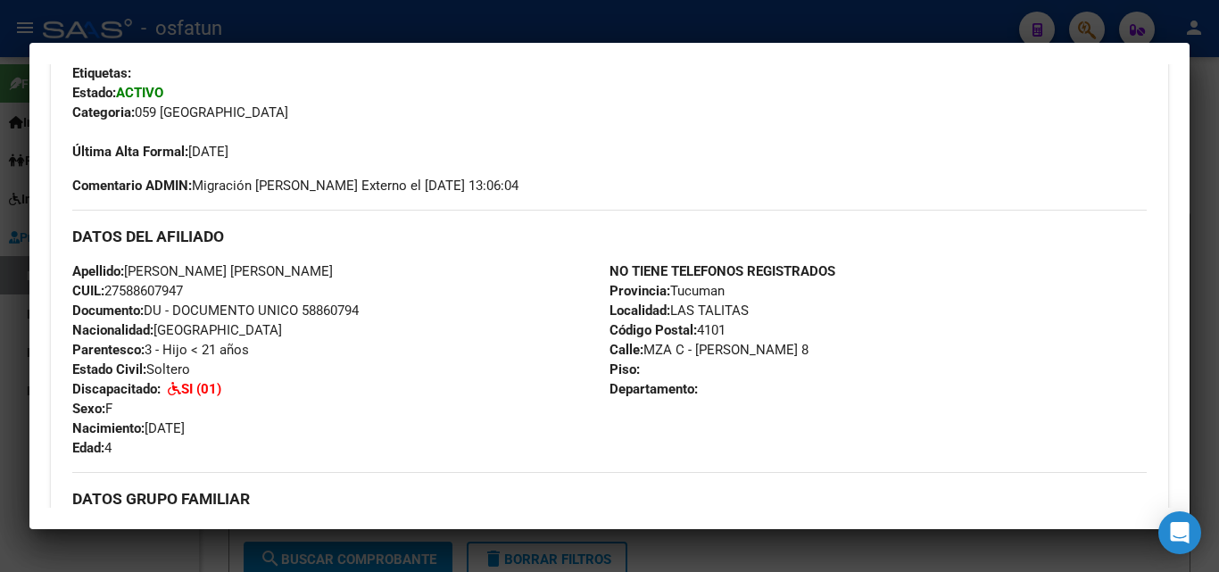
scroll to position [357, 0]
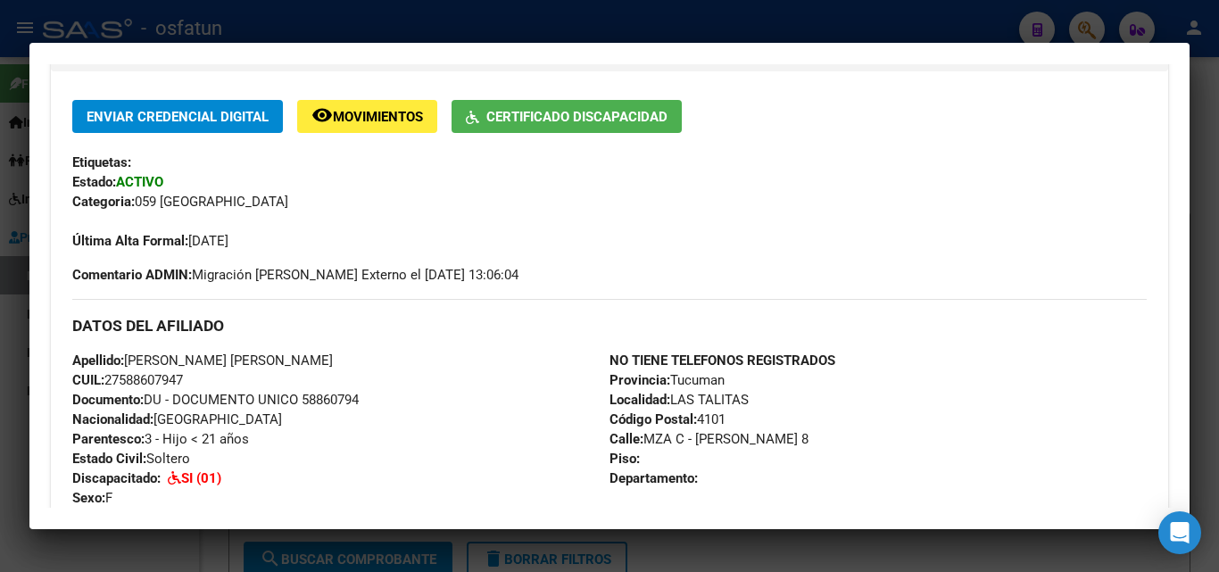
click at [1191, 74] on div at bounding box center [609, 286] width 1219 height 572
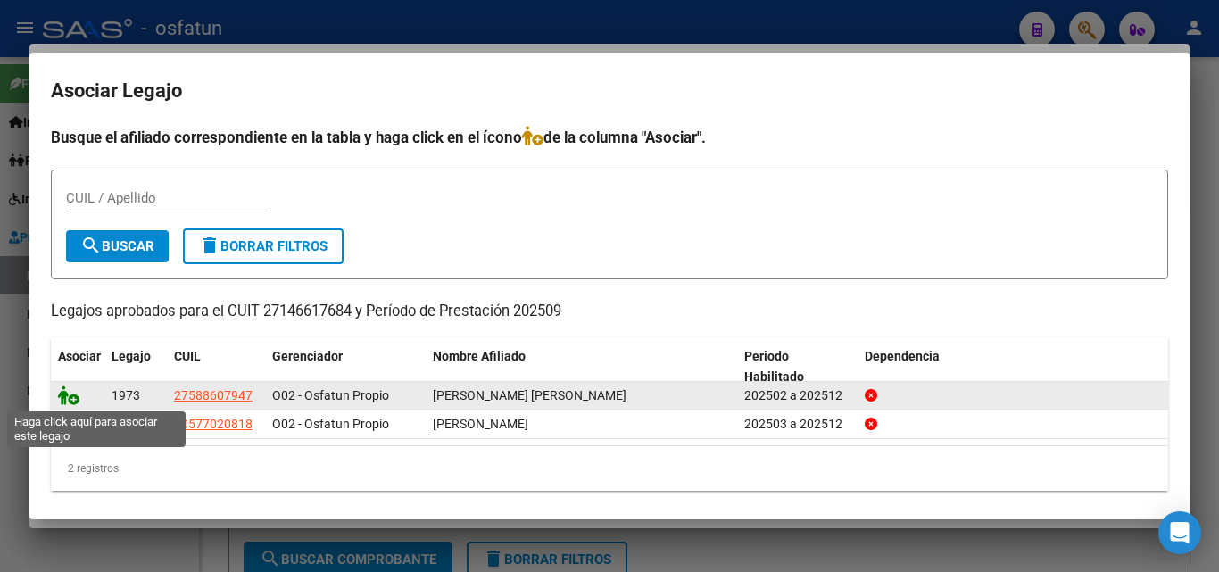
click at [72, 400] on icon at bounding box center [68, 395] width 21 height 20
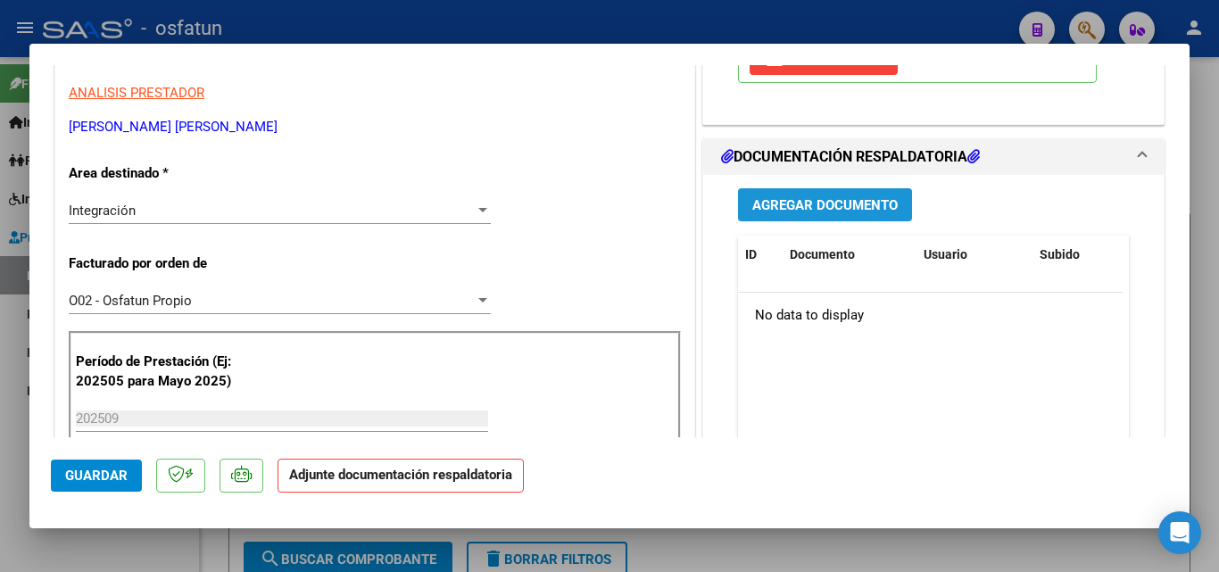
click at [846, 205] on span "Agregar Documento" at bounding box center [824, 205] width 145 height 16
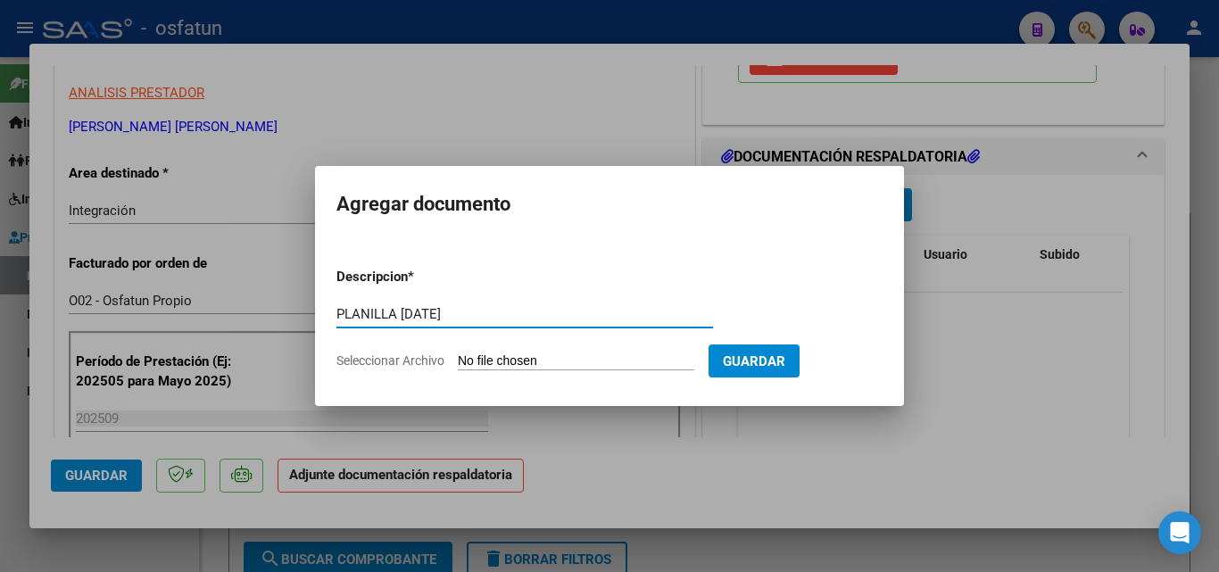
type input "PLANILLA [DATE]"
click at [511, 360] on input "Seleccionar Archivo" at bounding box center [576, 361] width 236 height 17
type input "C:\fakepath\Documento escaneado (11).pdf"
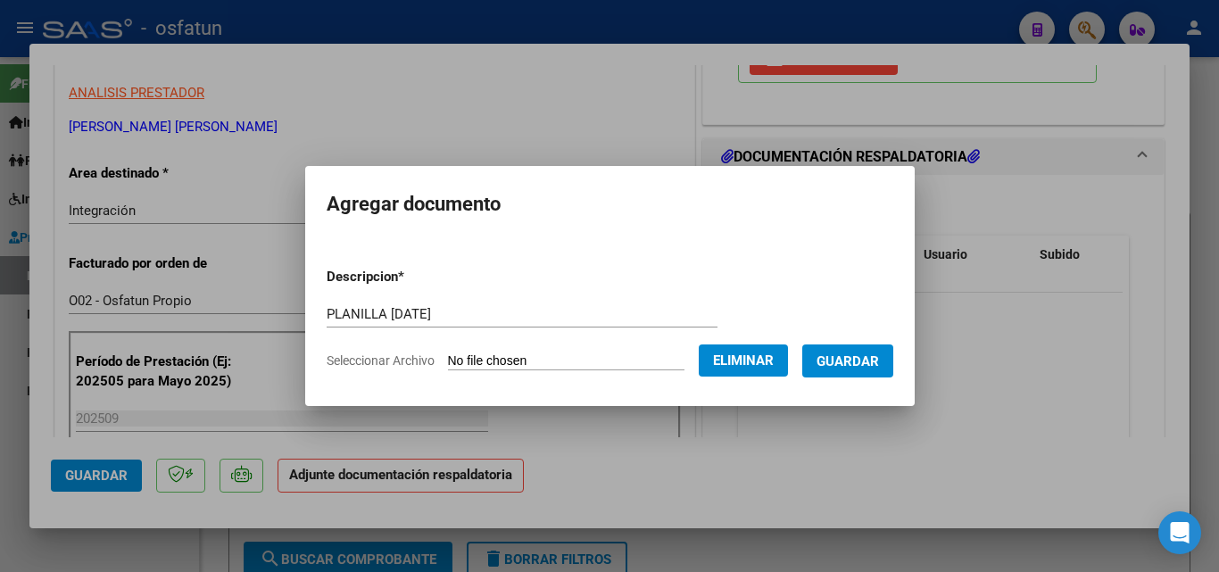
click at [879, 362] on span "Guardar" at bounding box center [847, 361] width 62 height 16
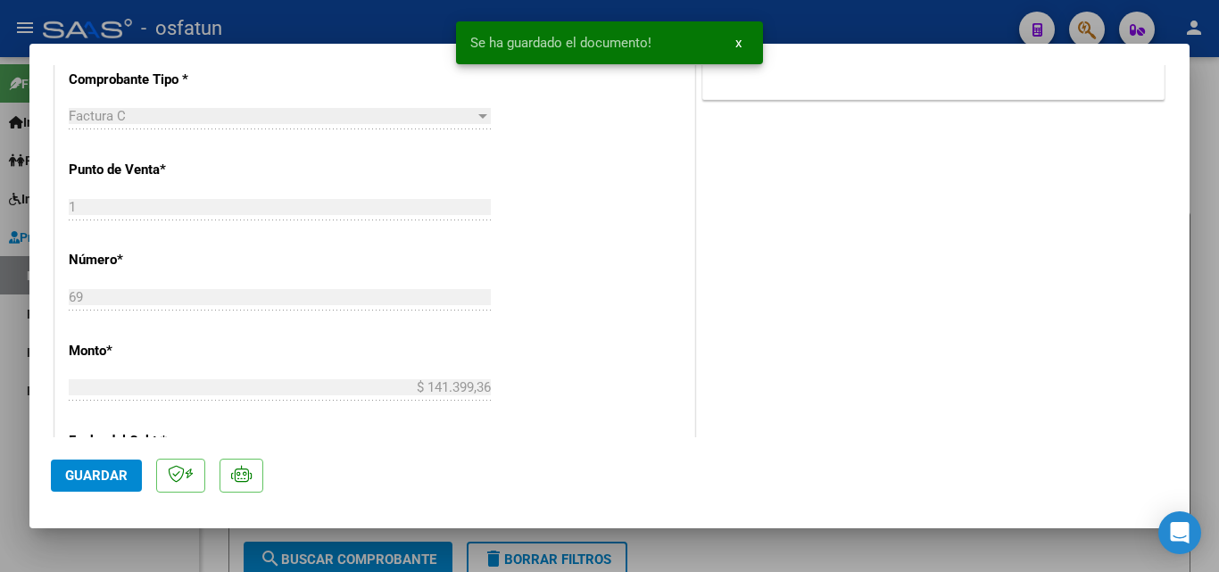
scroll to position [1071, 0]
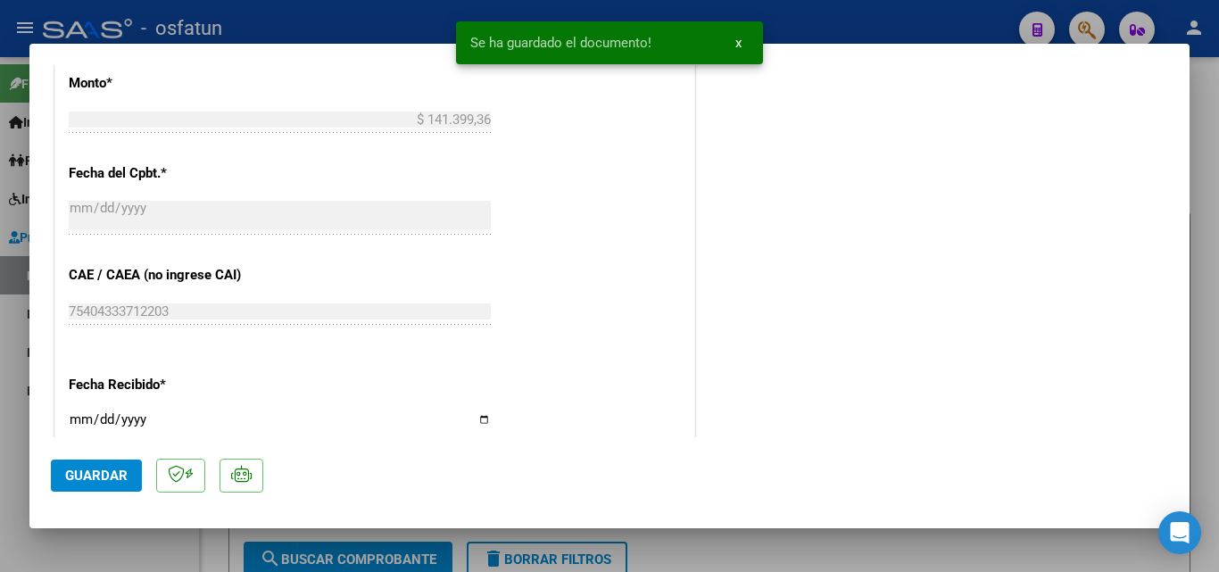
click at [90, 477] on span "Guardar" at bounding box center [96, 476] width 62 height 16
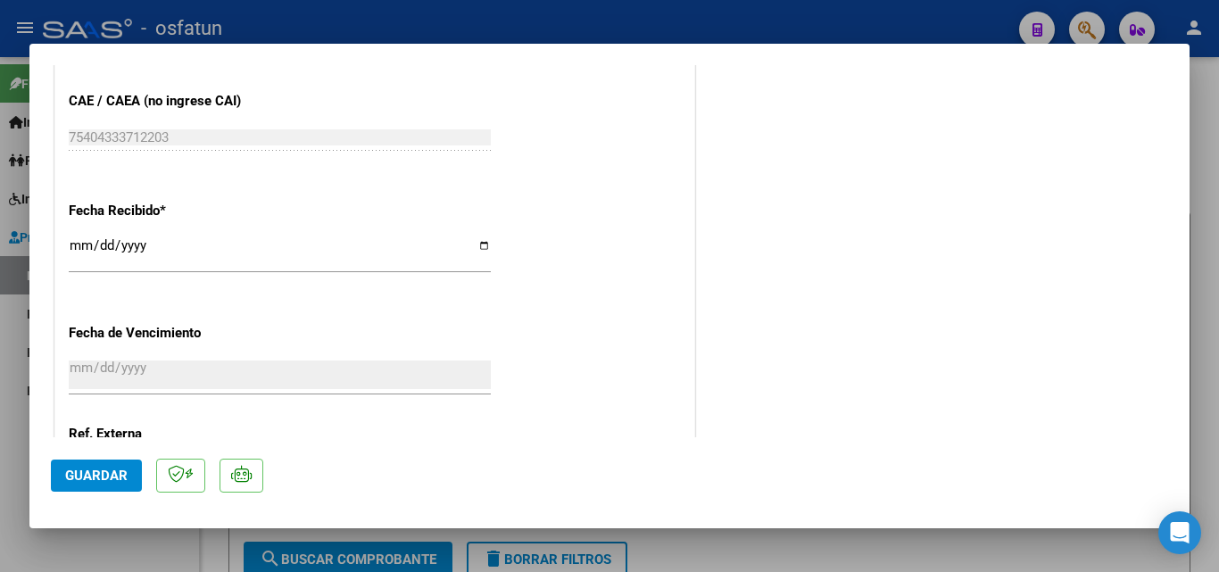
scroll to position [1249, 0]
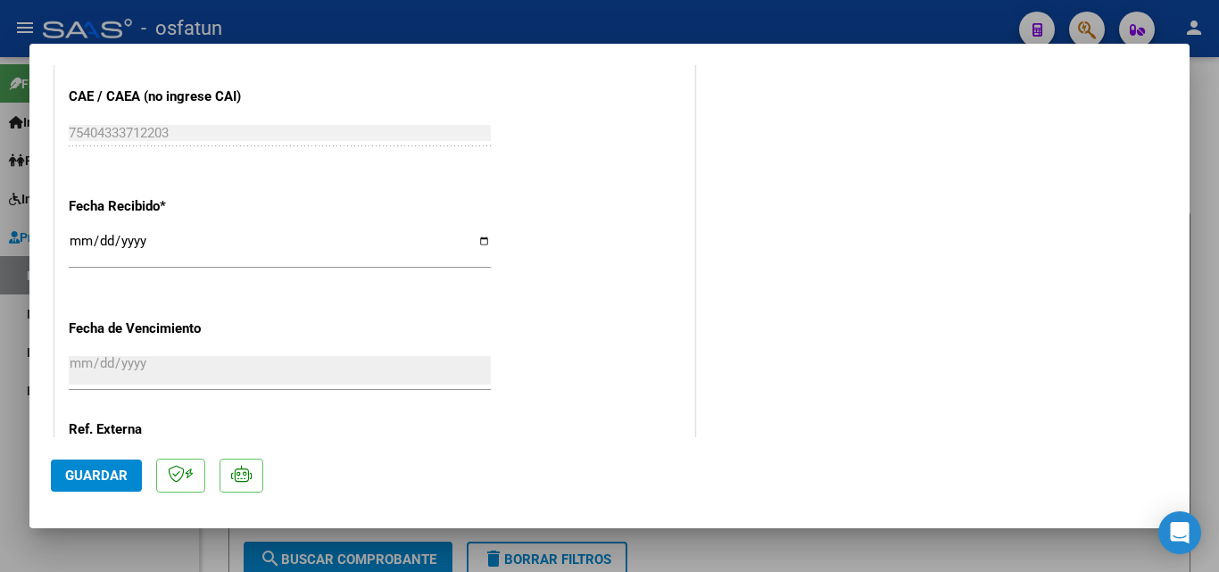
click at [97, 475] on span "Guardar" at bounding box center [96, 476] width 62 height 16
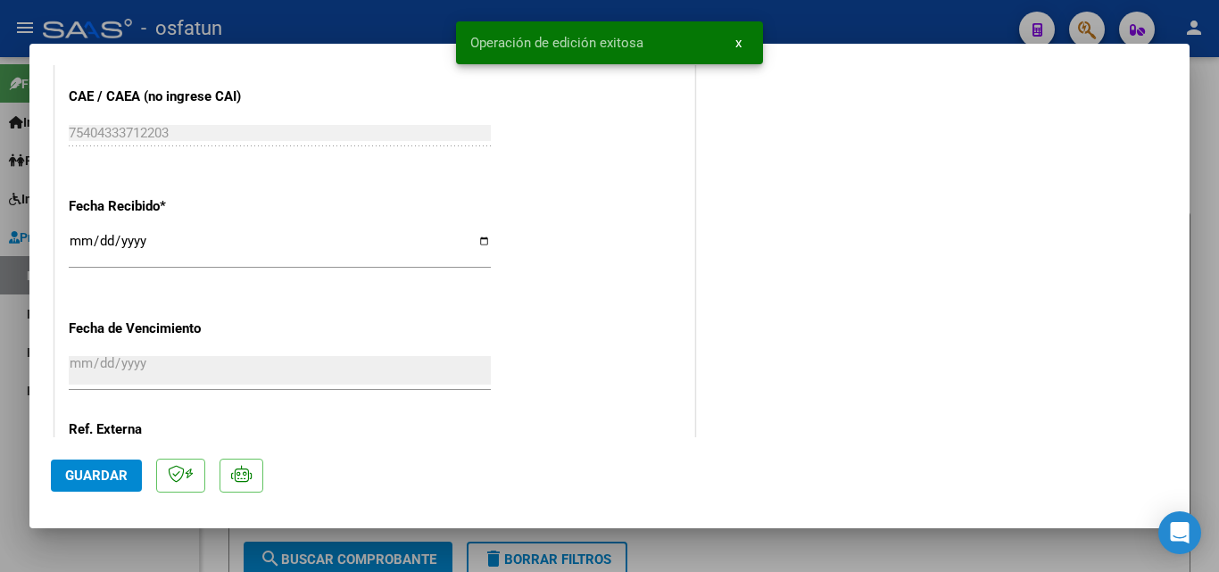
click at [1212, 137] on div at bounding box center [609, 286] width 1219 height 572
type input "$ 0,00"
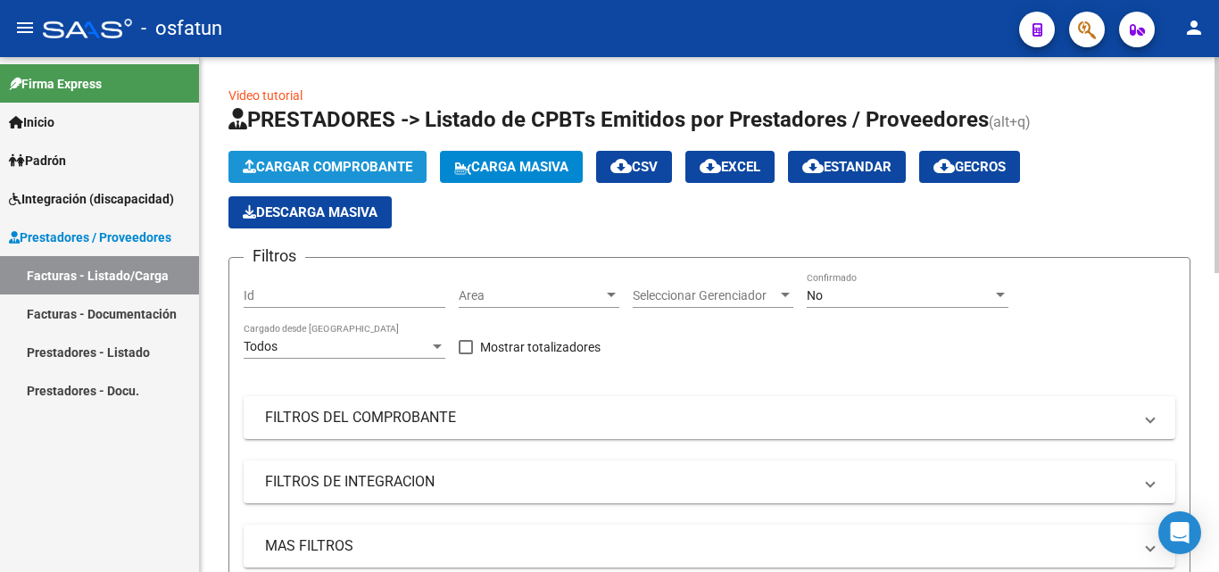
click at [356, 168] on span "Cargar Comprobante" at bounding box center [328, 167] width 170 height 16
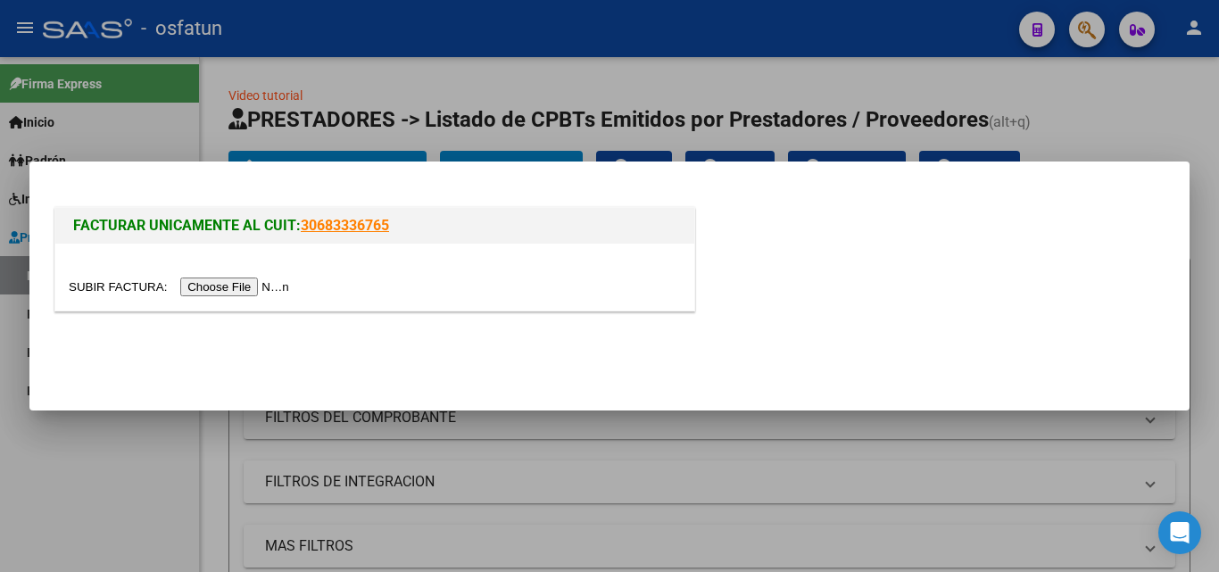
click at [247, 289] on input "file" at bounding box center [182, 286] width 226 height 19
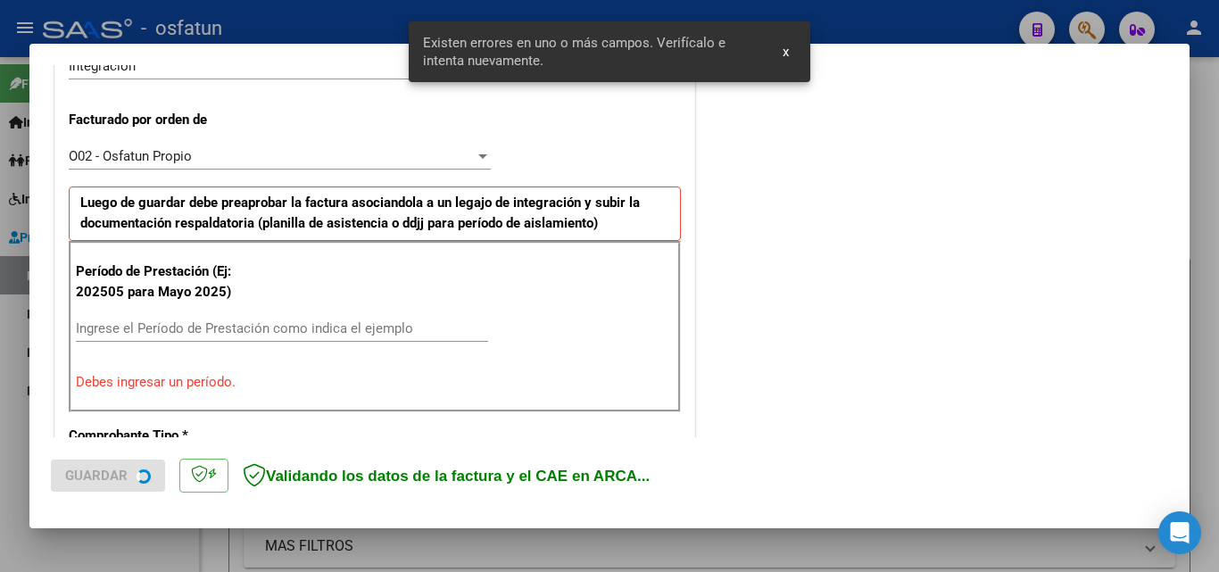
scroll to position [525, 0]
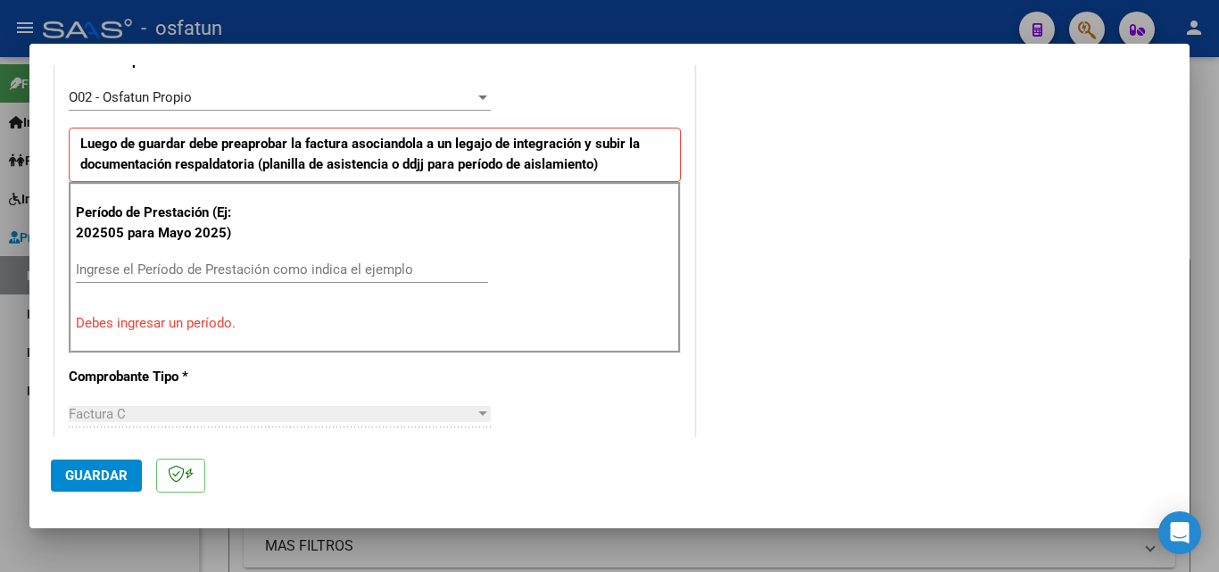
click at [154, 269] on input "Ingrese el Período de Prestación como indica el ejemplo" at bounding box center [282, 269] width 412 height 16
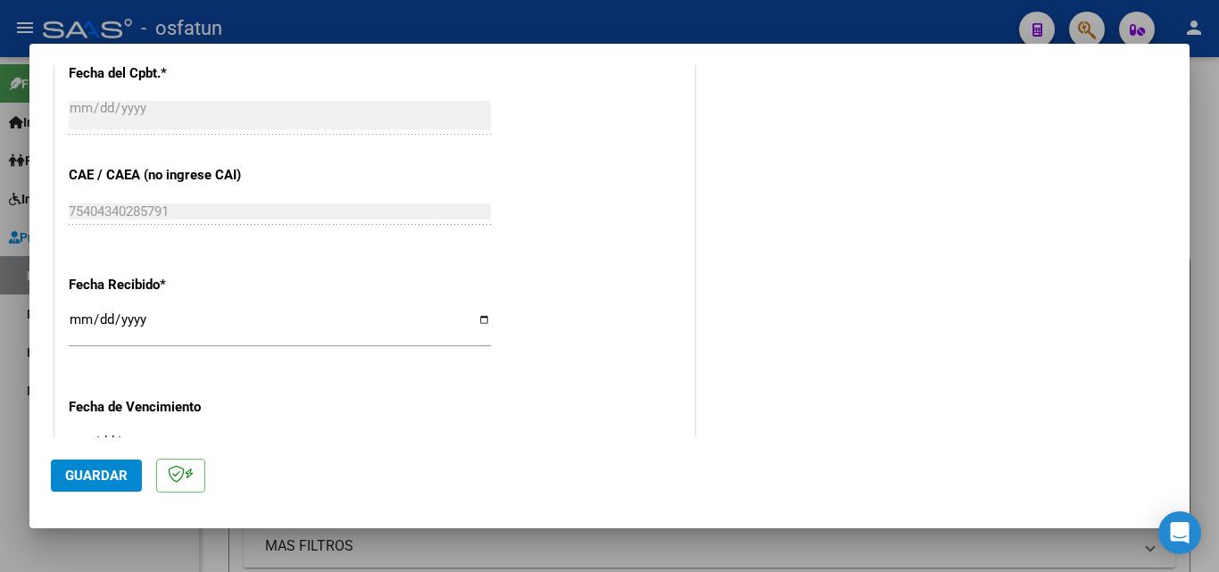
scroll to position [1150, 0]
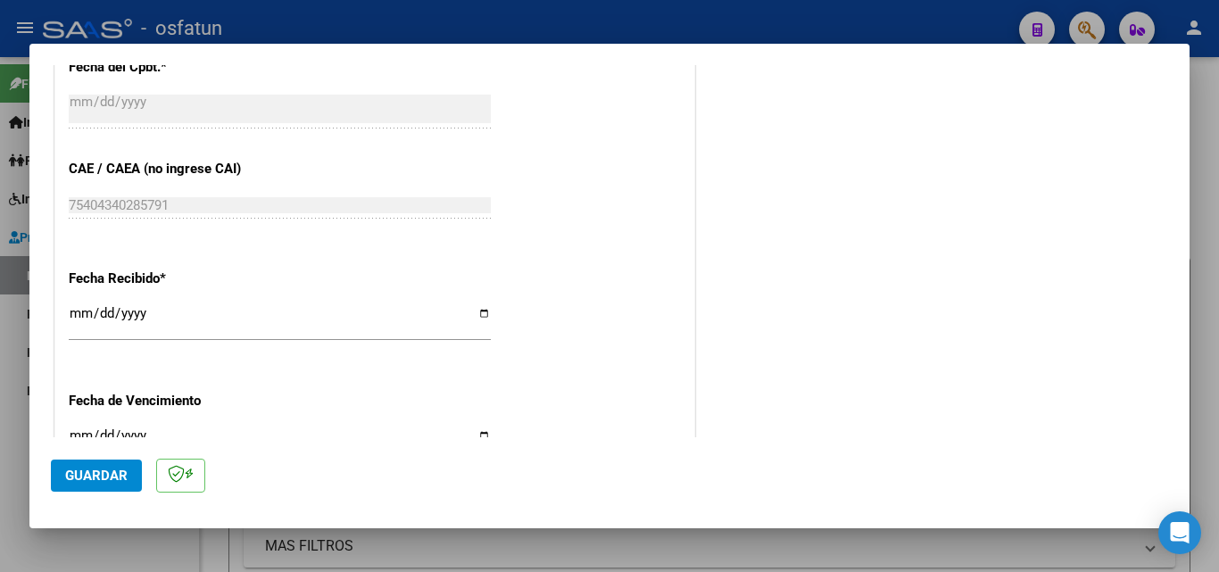
type input "202509"
drag, startPoint x: 76, startPoint y: 310, endPoint x: 67, endPoint y: 308, distance: 9.1
click at [73, 310] on input "[DATE]" at bounding box center [280, 320] width 422 height 29
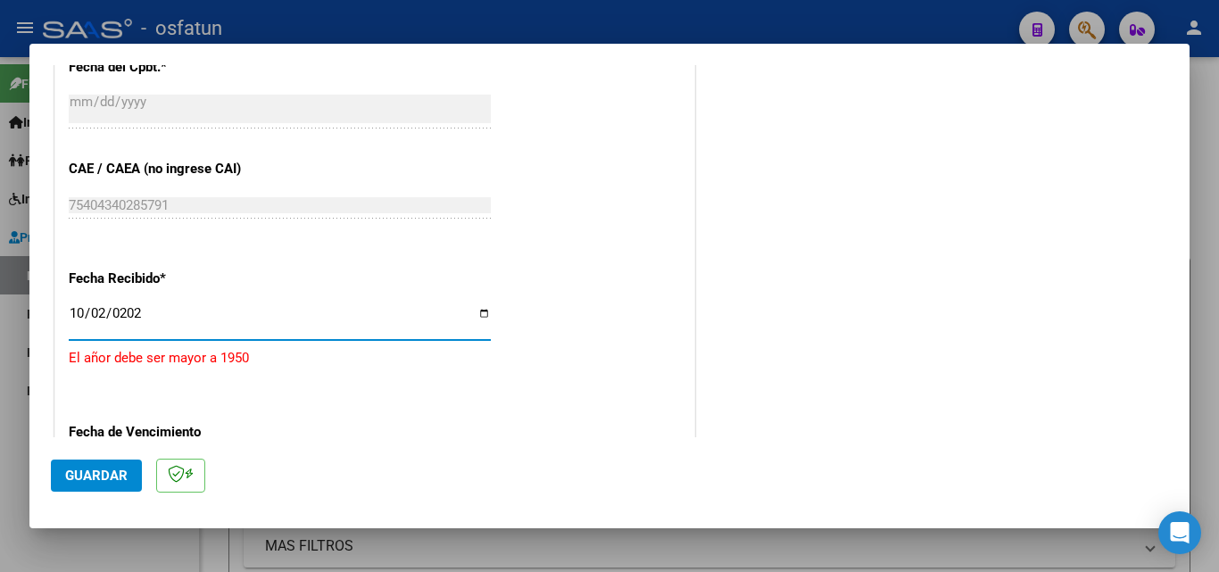
type input "[DATE]"
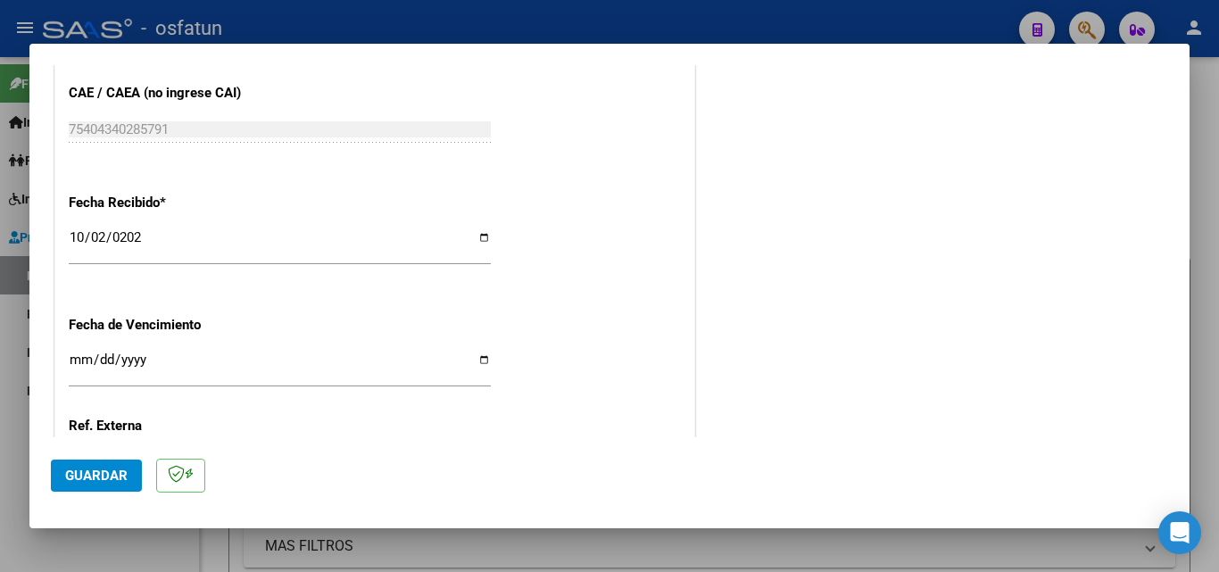
scroll to position [1239, 0]
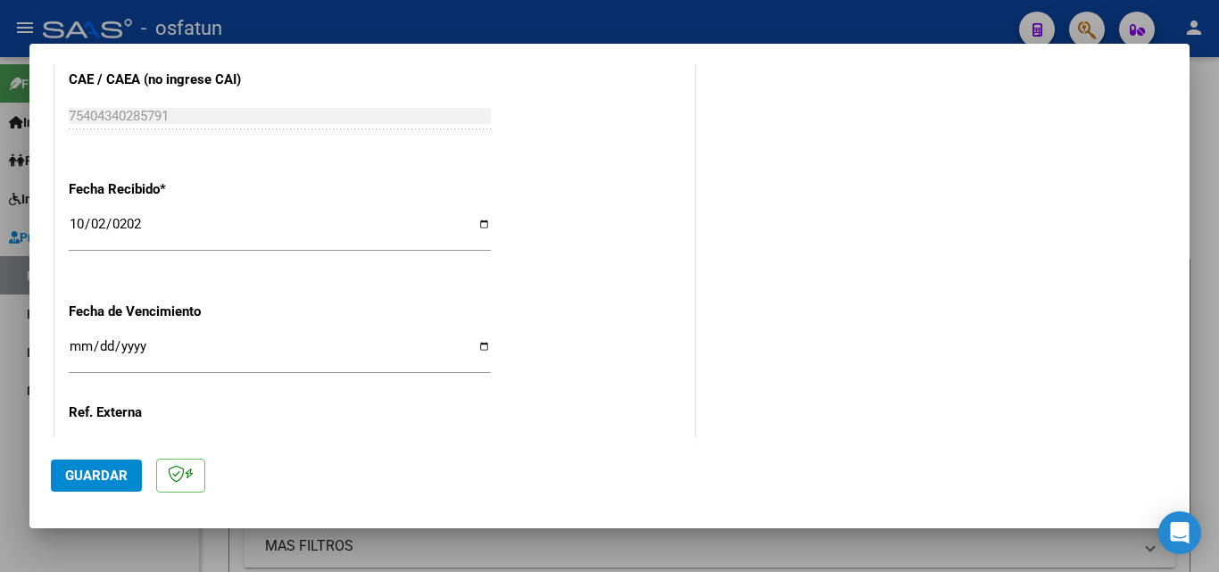
click at [76, 358] on input "Ingresar la fecha" at bounding box center [280, 353] width 422 height 29
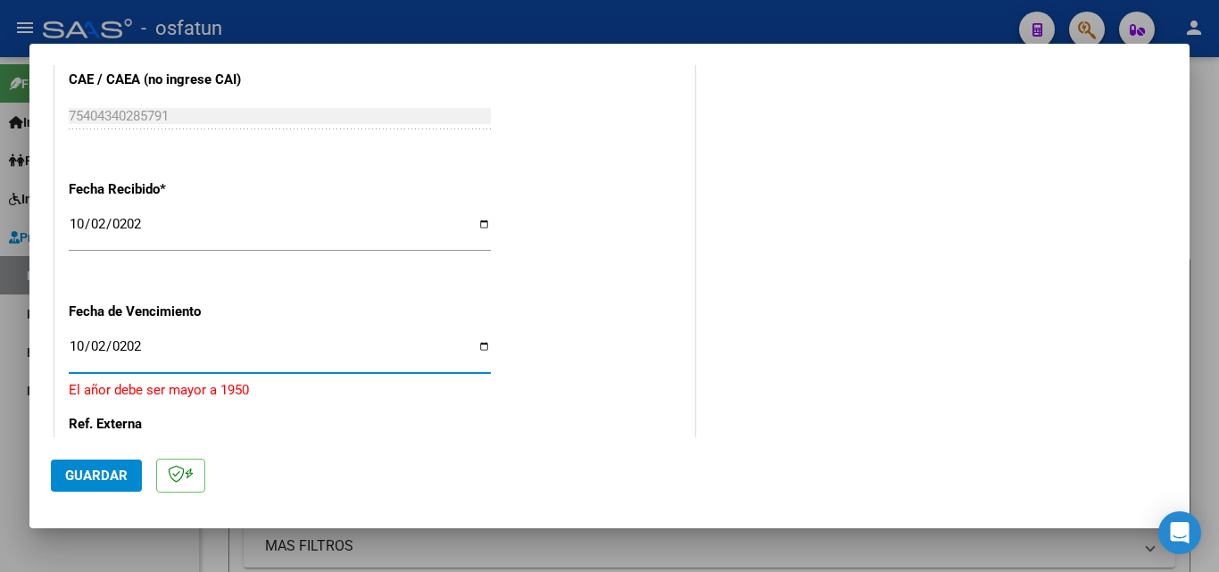
type input "[DATE]"
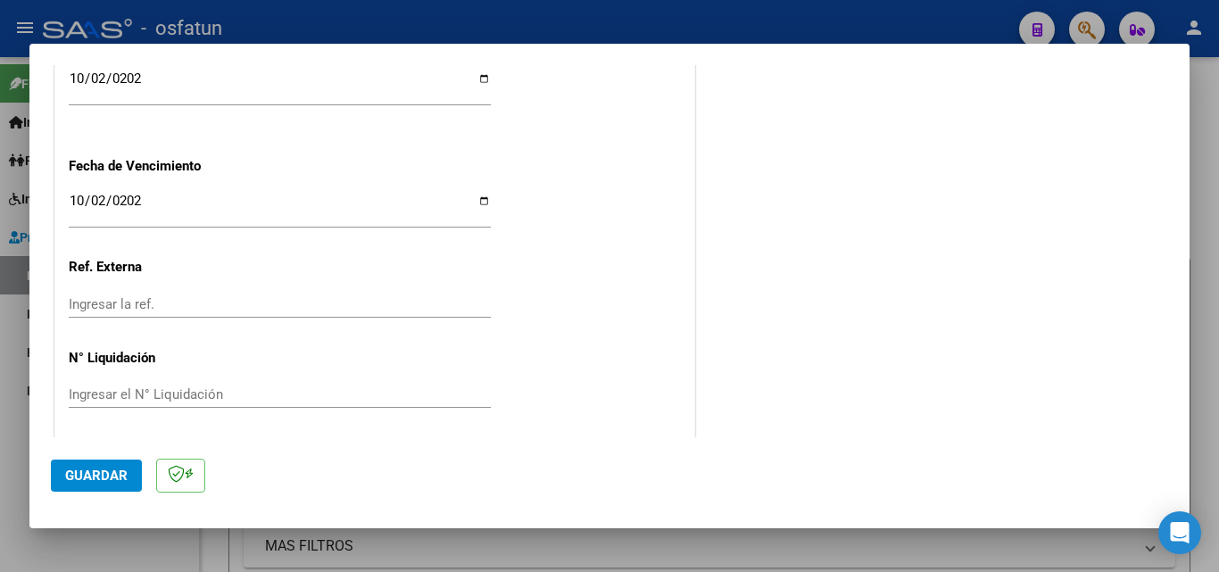
scroll to position [1390, 0]
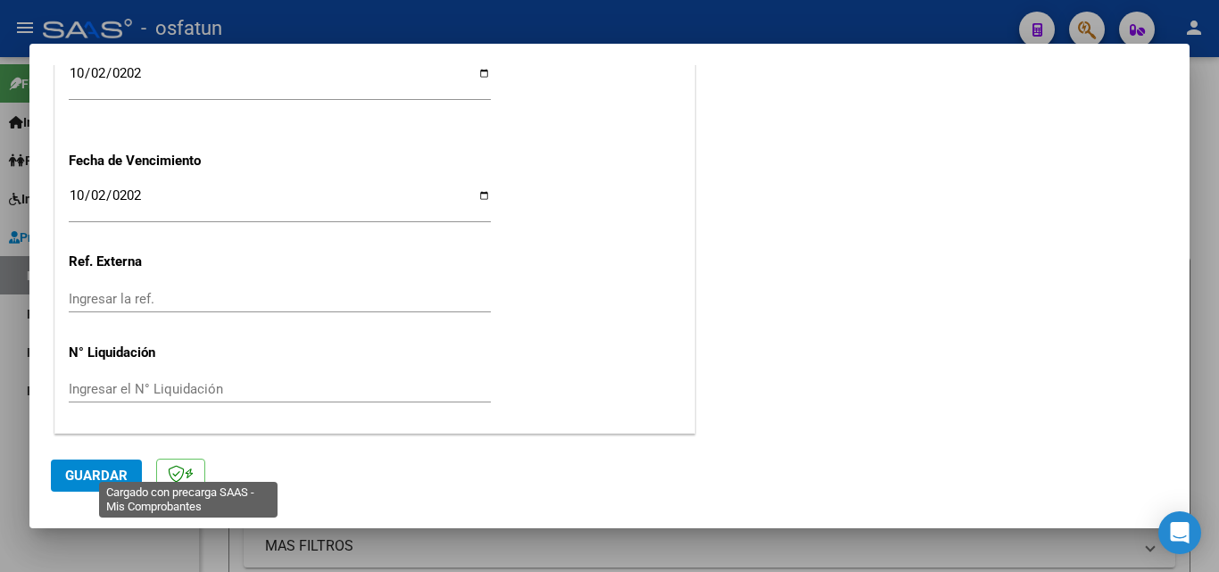
click at [186, 474] on icon at bounding box center [189, 474] width 9 height 1
click at [96, 476] on span "Guardar" at bounding box center [96, 476] width 62 height 16
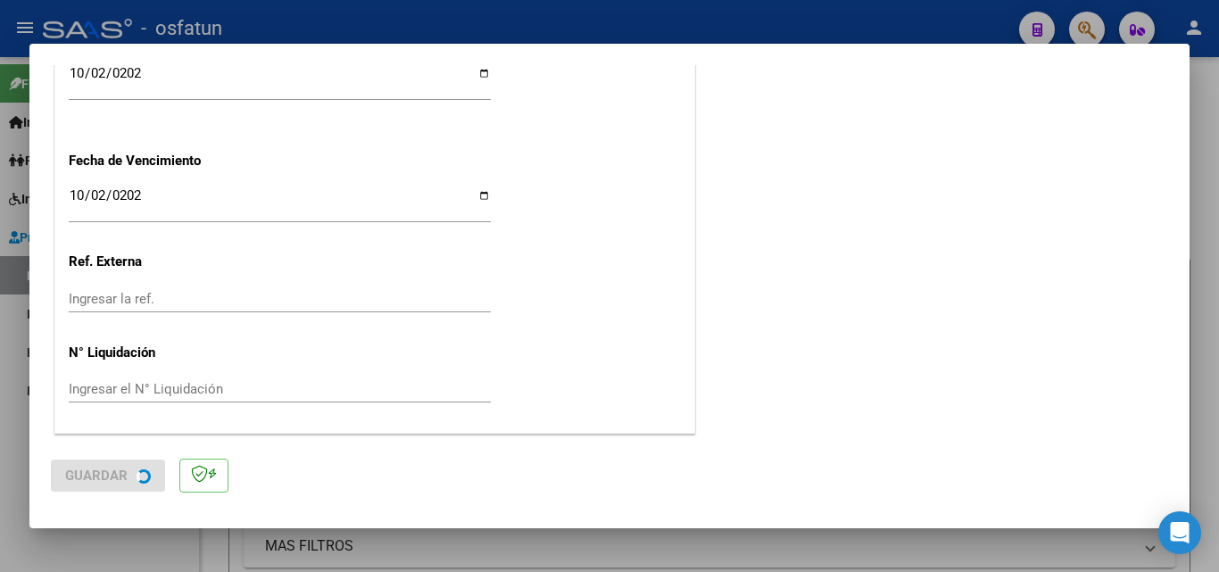
scroll to position [0, 0]
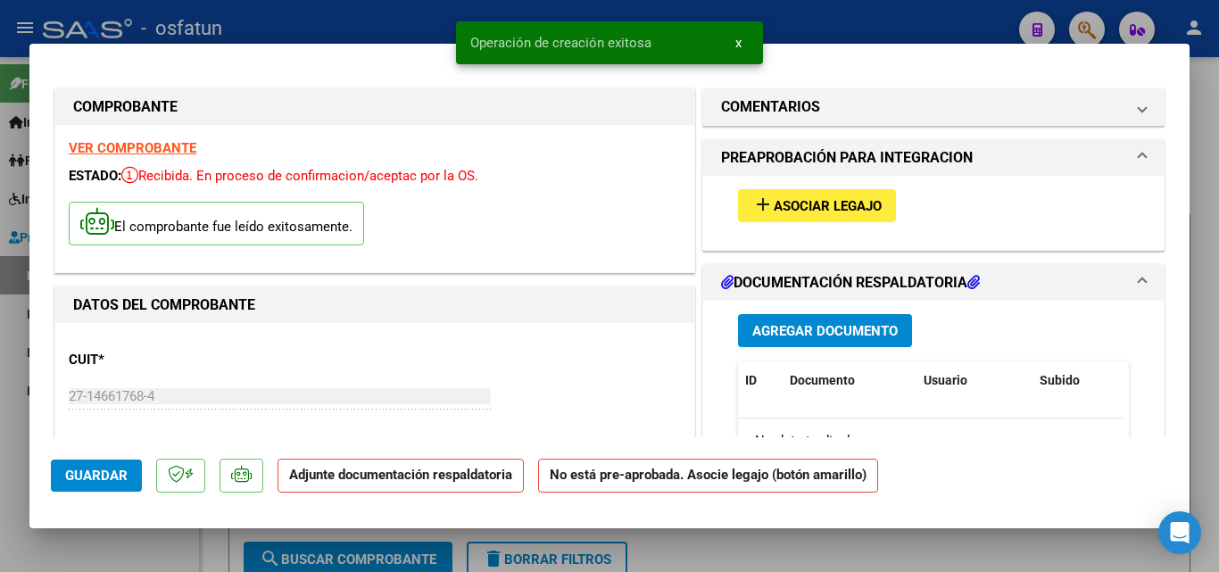
click at [836, 203] on span "Asociar Legajo" at bounding box center [828, 206] width 108 height 16
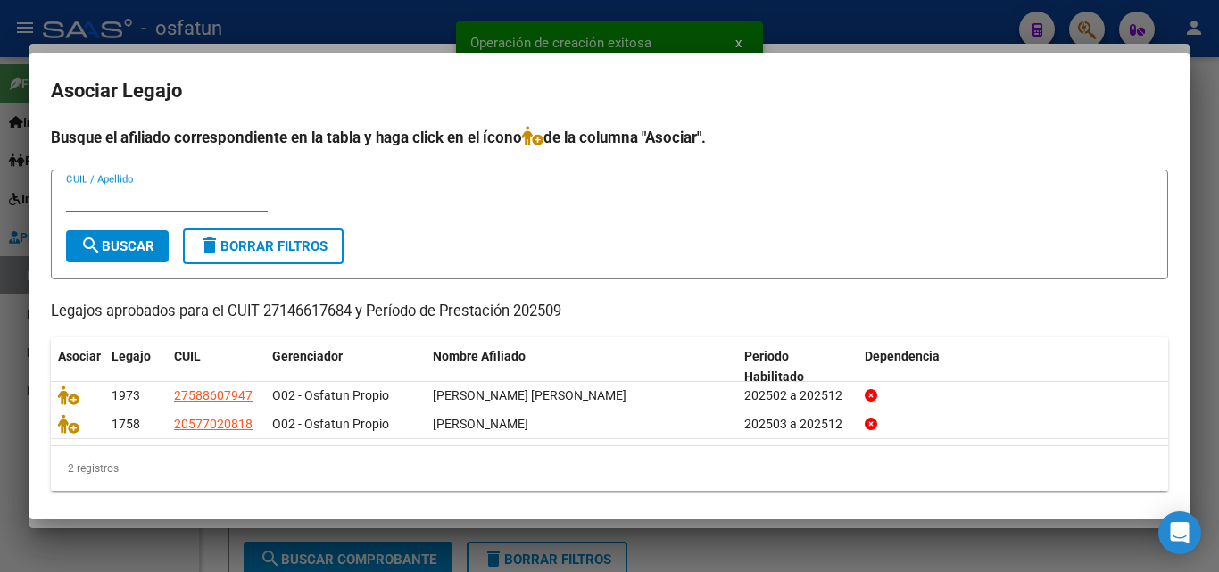
scroll to position [9, 0]
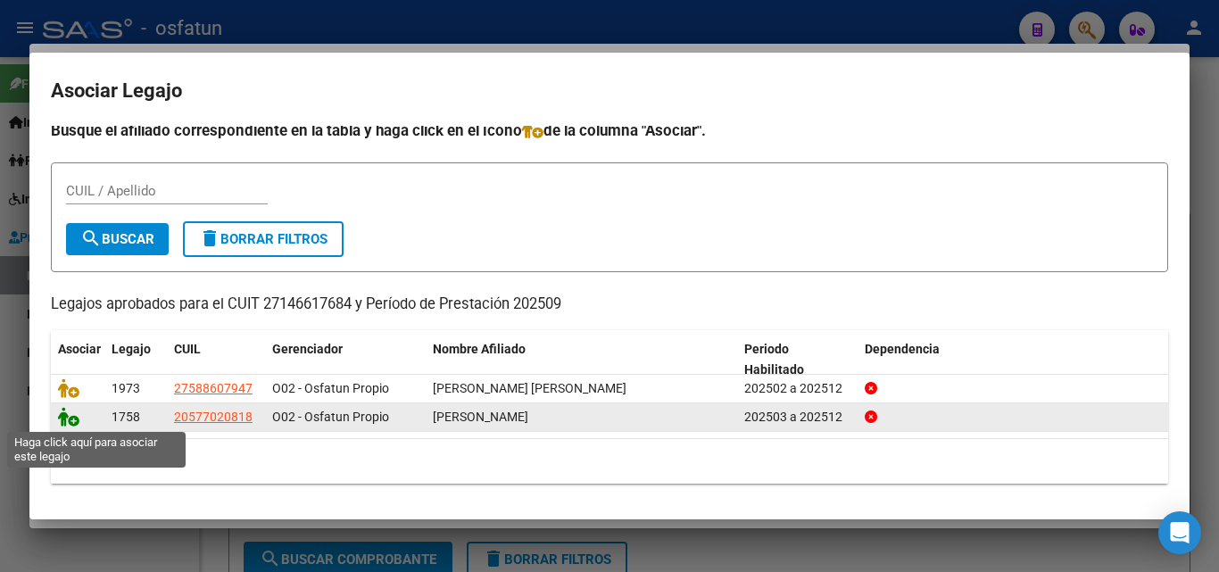
click at [62, 411] on icon at bounding box center [68, 417] width 21 height 20
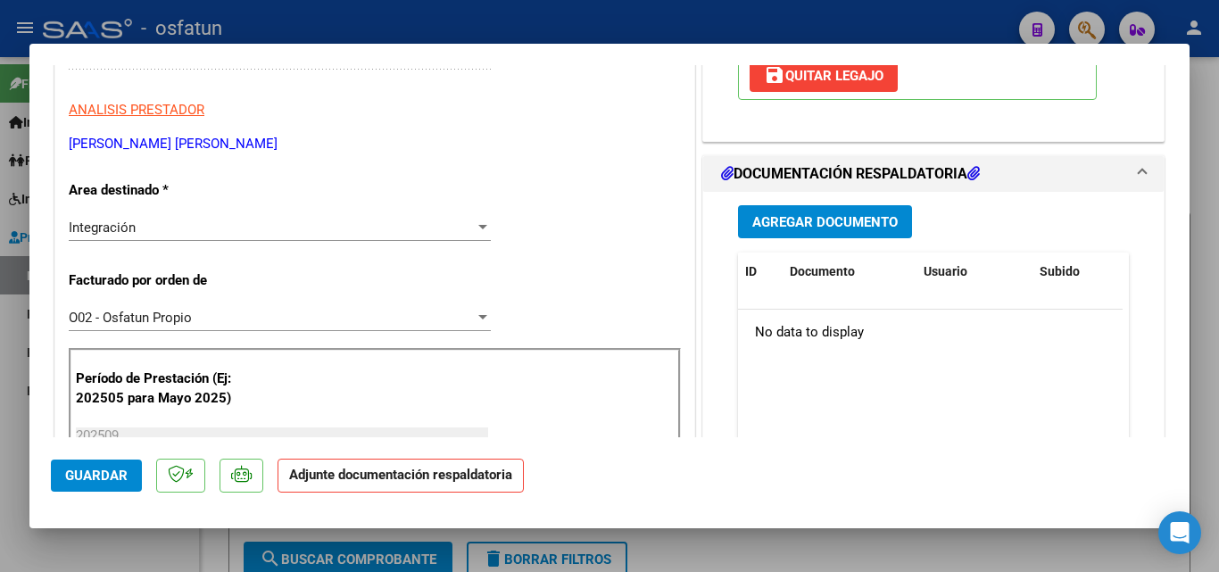
scroll to position [357, 0]
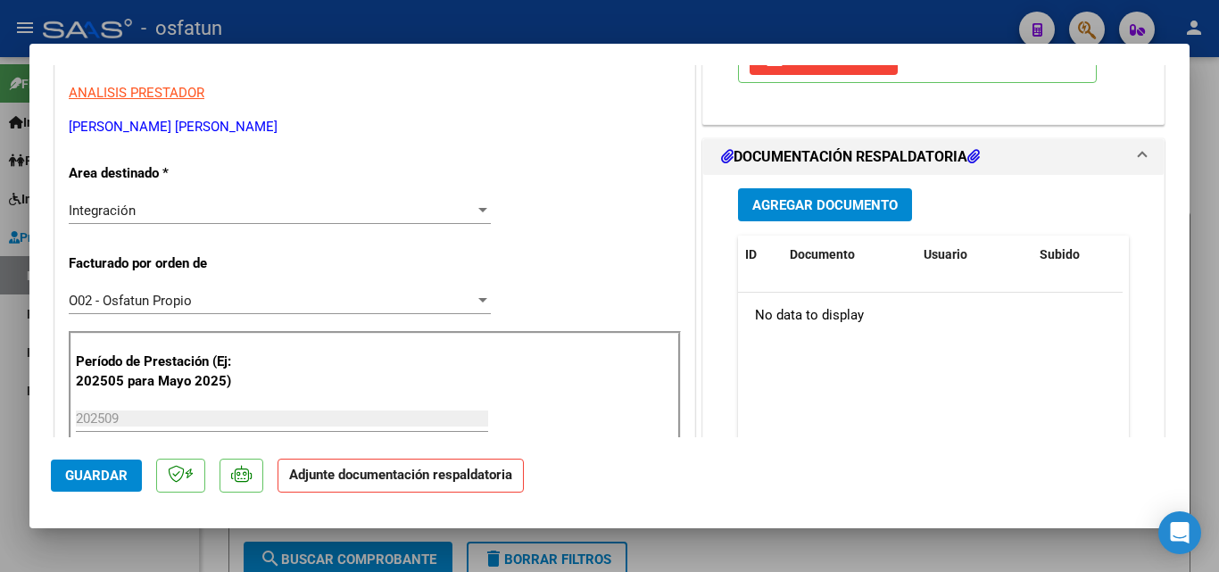
click at [825, 207] on span "Agregar Documento" at bounding box center [824, 205] width 145 height 16
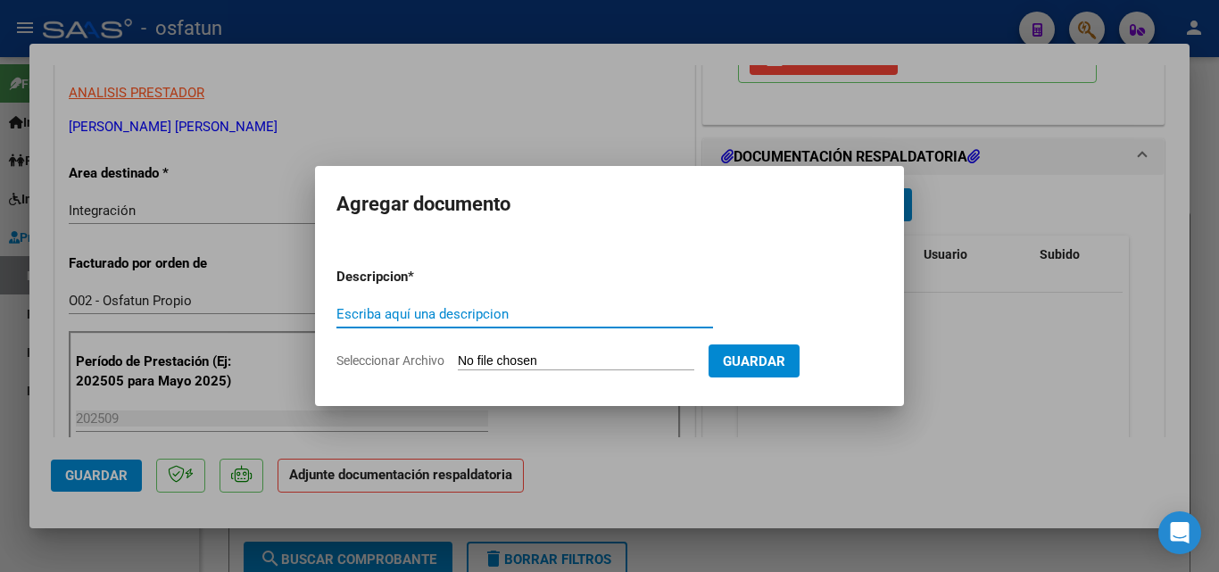
click at [525, 318] on input "Escriba aquí una descripcion" at bounding box center [524, 314] width 377 height 16
drag, startPoint x: 525, startPoint y: 315, endPoint x: 257, endPoint y: 281, distance: 270.7
click at [259, 279] on div "COMPROBANTE VER COMPROBANTE ESTADO: Recibida. En proceso de confirmacion/acepta…" at bounding box center [609, 286] width 1219 height 572
type input "PLANILLA [DATE]"
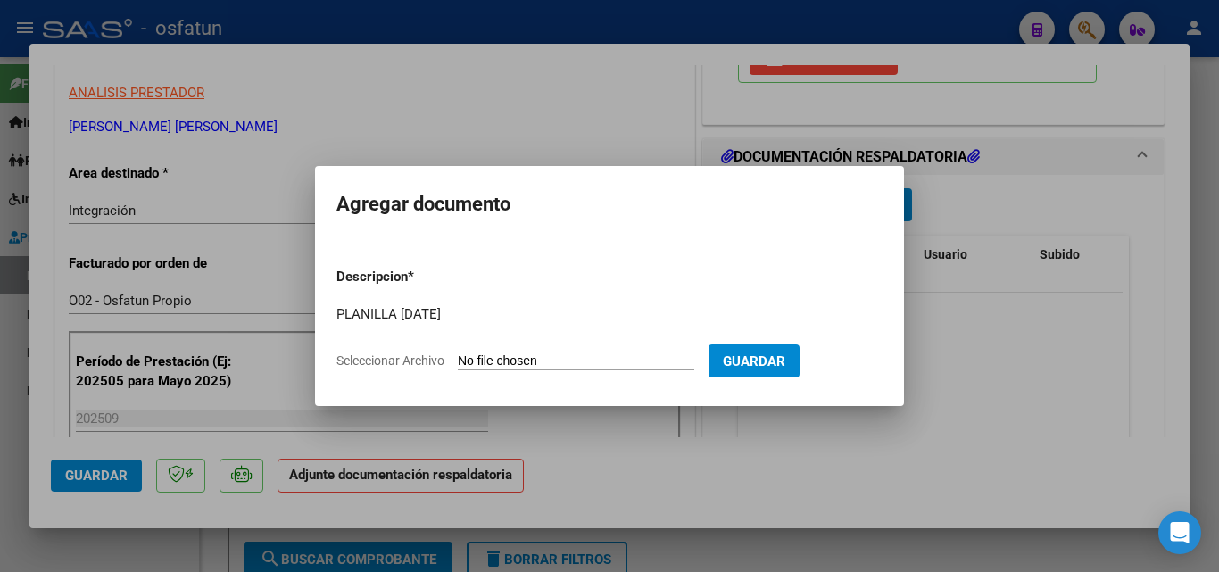
click at [509, 357] on input "Seleccionar Archivo" at bounding box center [576, 361] width 236 height 17
type input "C:\fakepath\Documento escaneado (12).pdf"
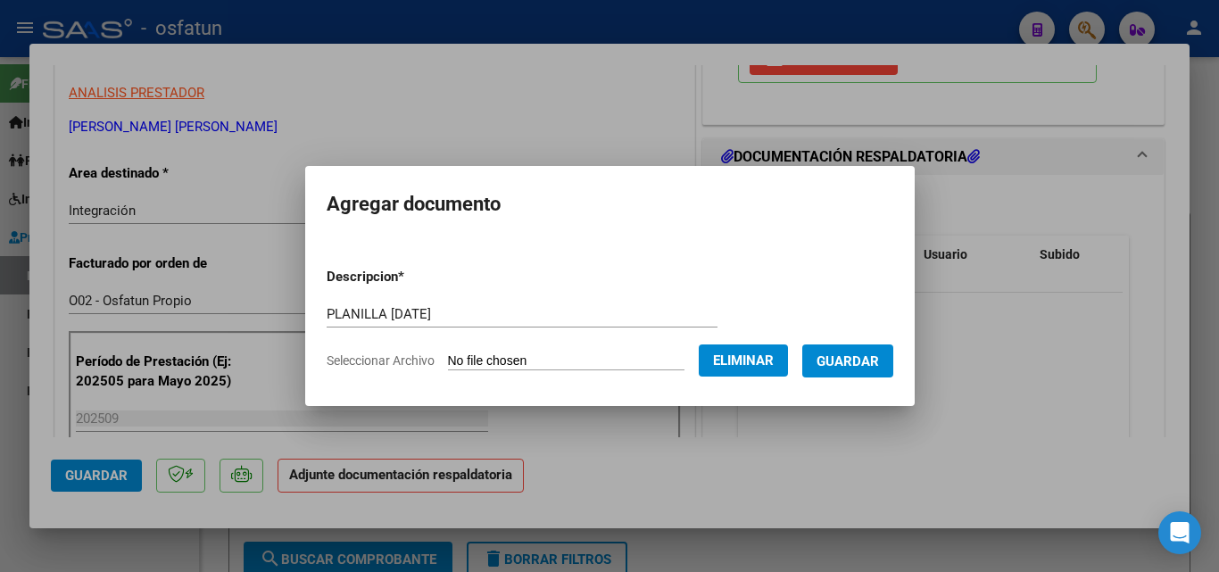
click at [865, 360] on span "Guardar" at bounding box center [847, 361] width 62 height 16
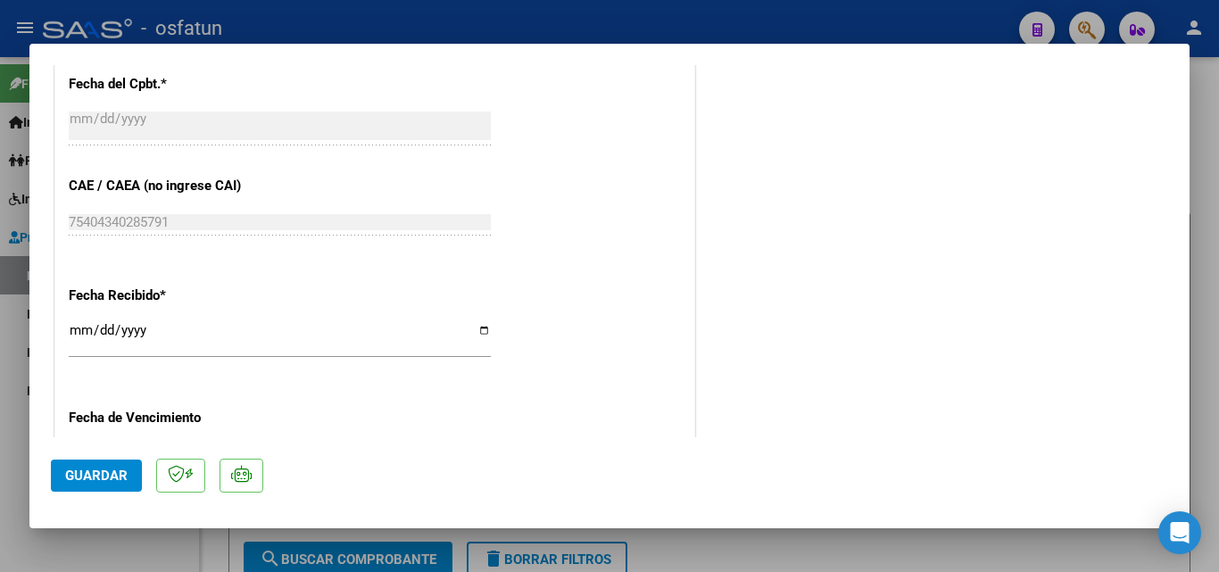
scroll to position [981, 0]
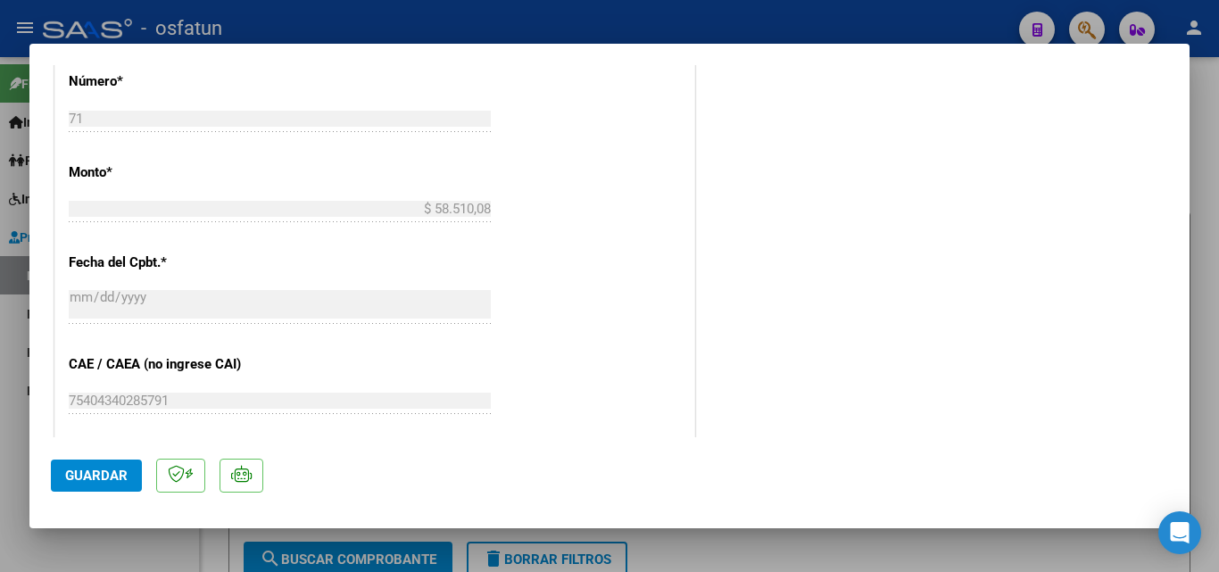
click at [104, 483] on span "Guardar" at bounding box center [96, 476] width 62 height 16
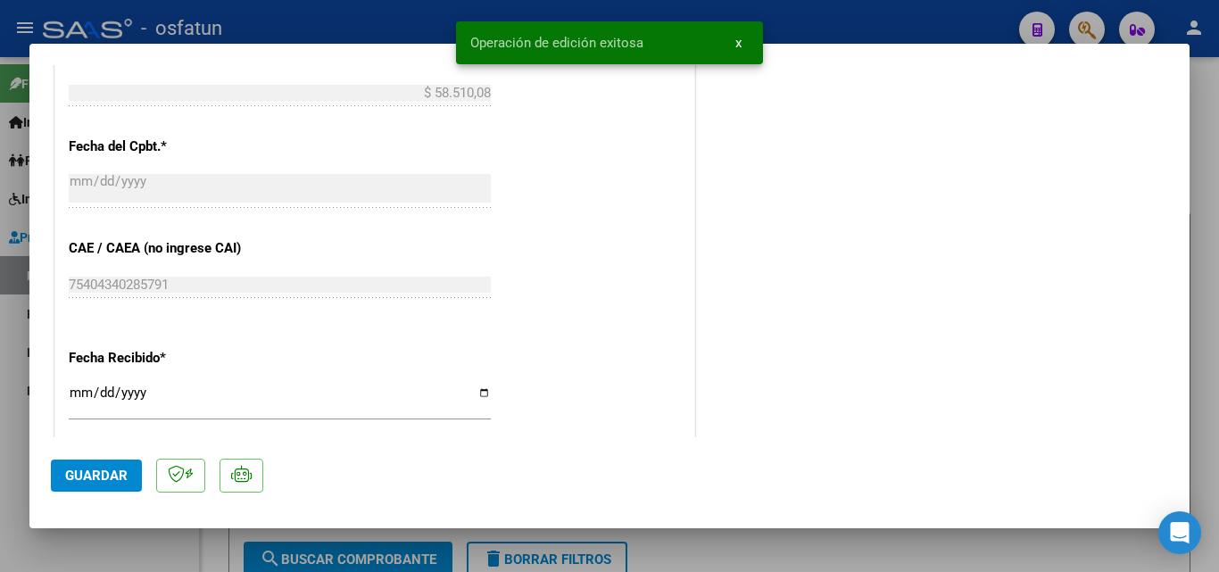
scroll to position [1249, 0]
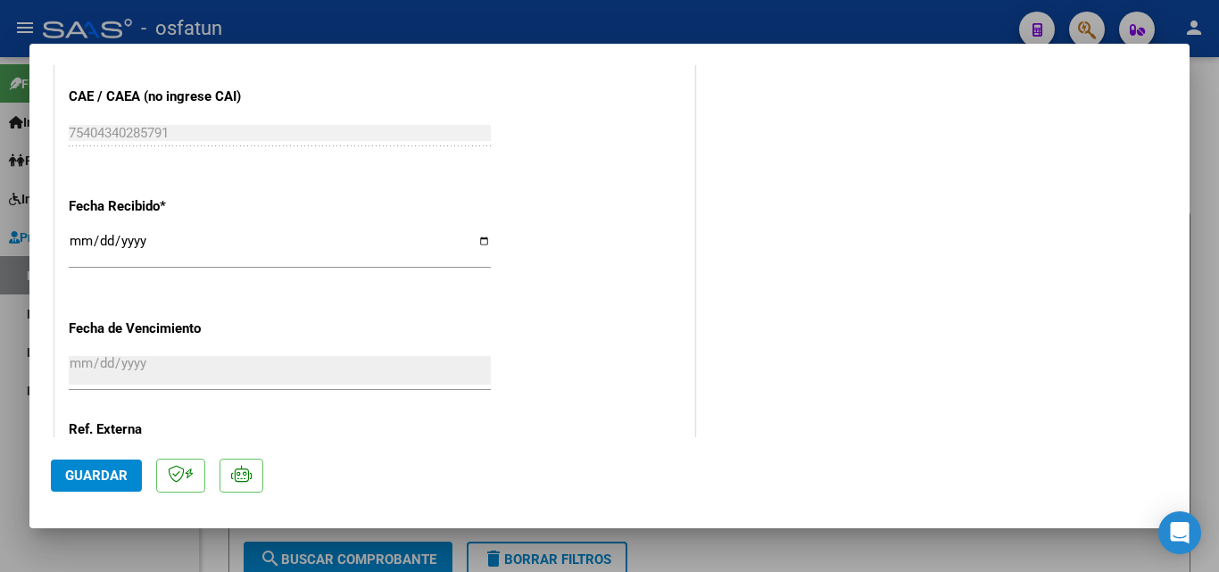
click at [106, 479] on span "Guardar" at bounding box center [96, 476] width 62 height 16
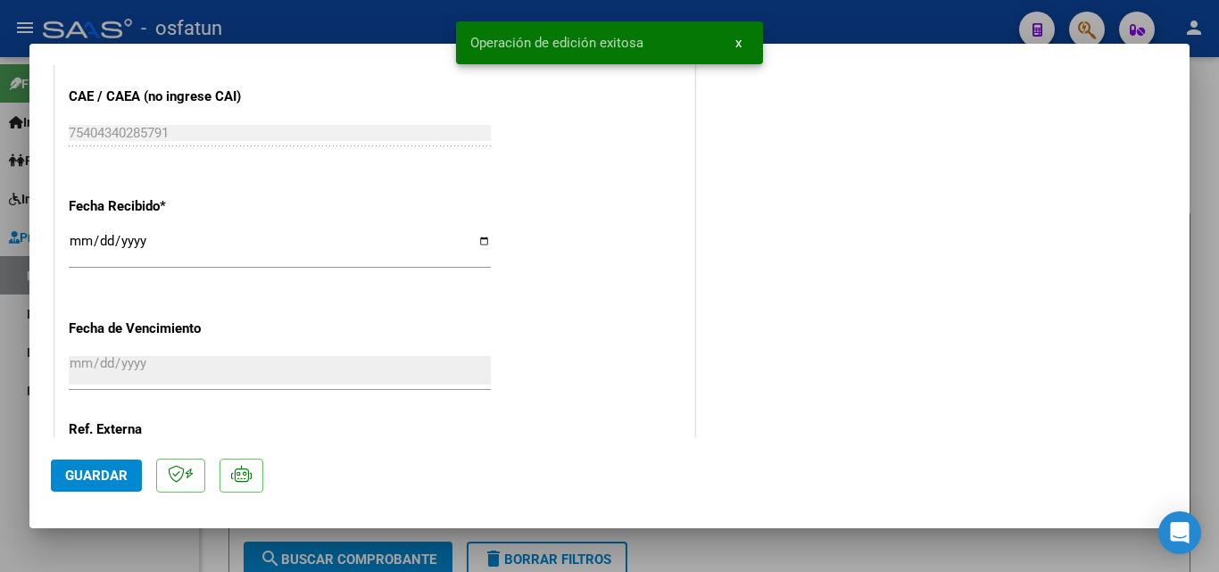
click at [1202, 153] on div at bounding box center [609, 286] width 1219 height 572
type input "$ 0,00"
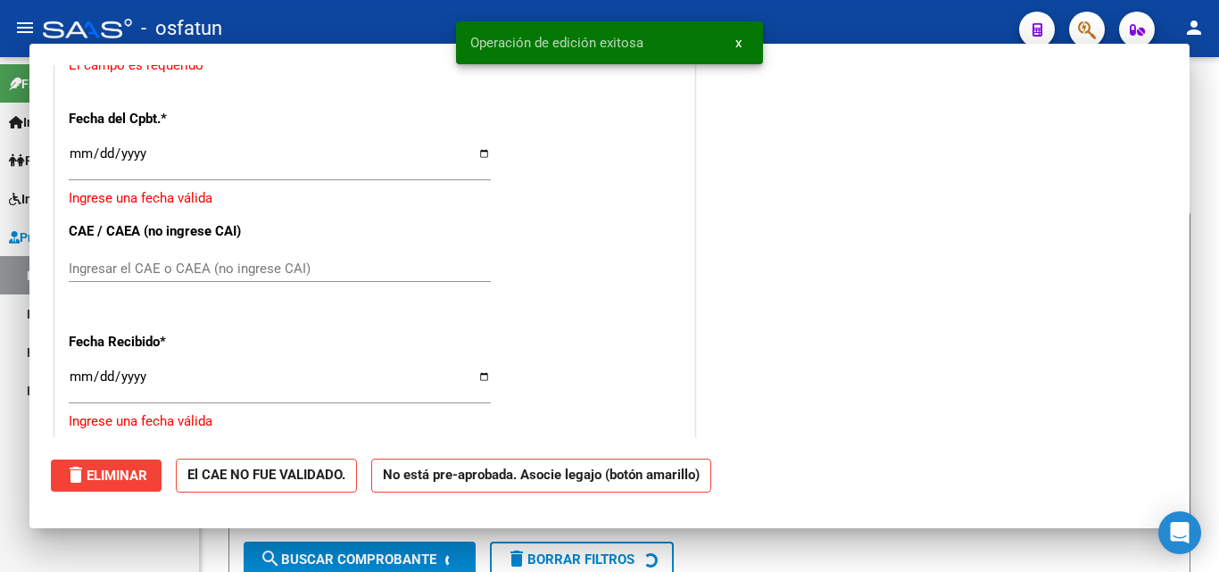
scroll to position [1373, 0]
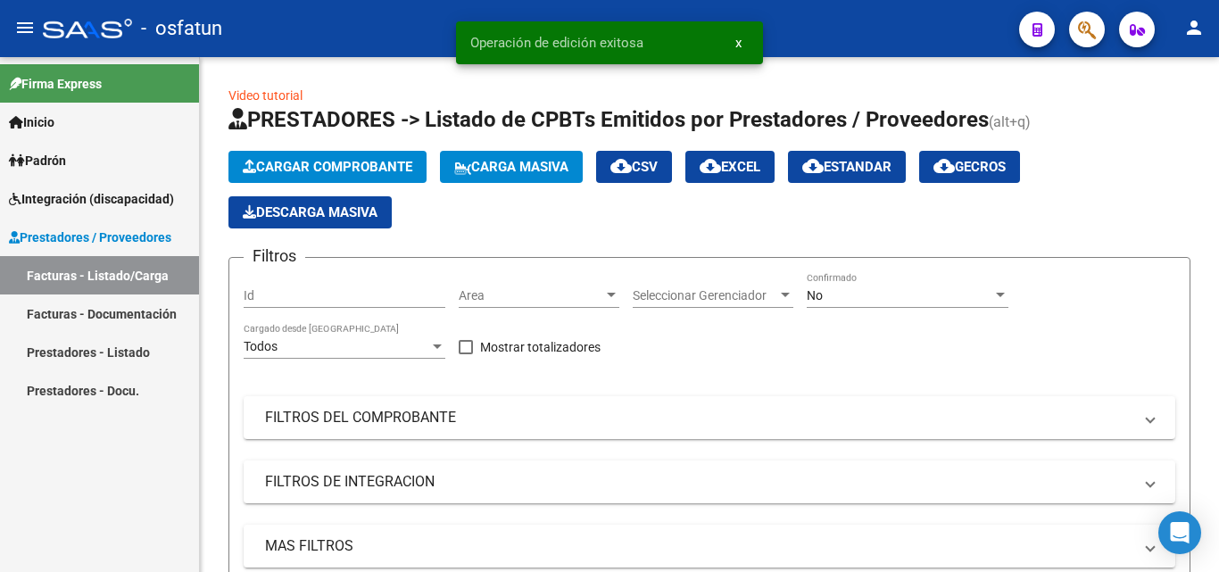
click at [103, 283] on link "Facturas - Listado/Carga" at bounding box center [99, 275] width 199 height 38
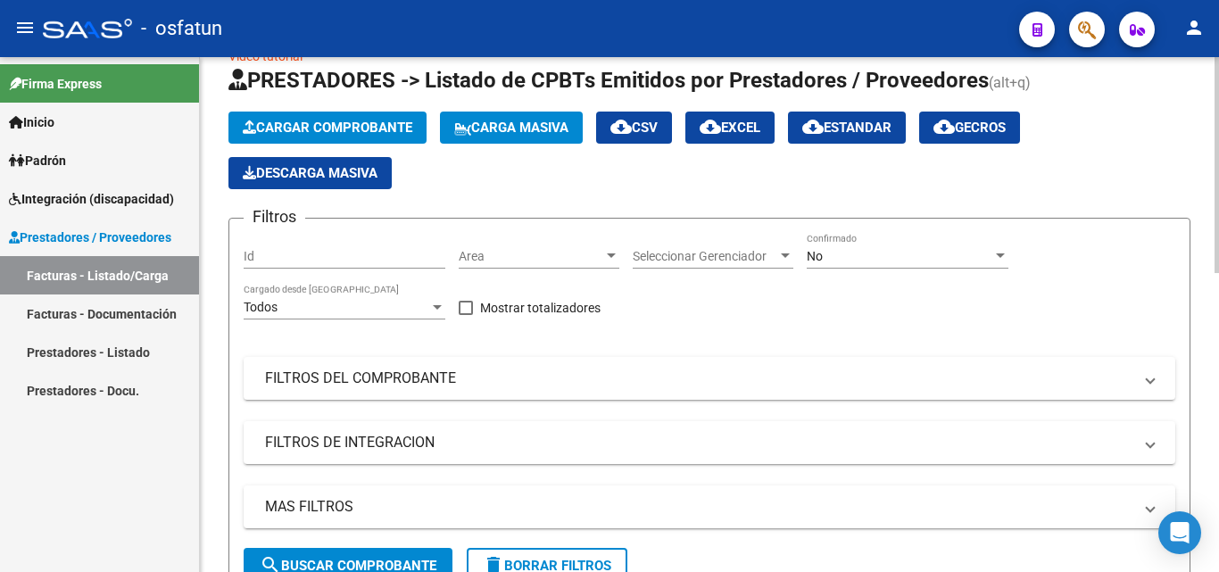
scroll to position [0, 0]
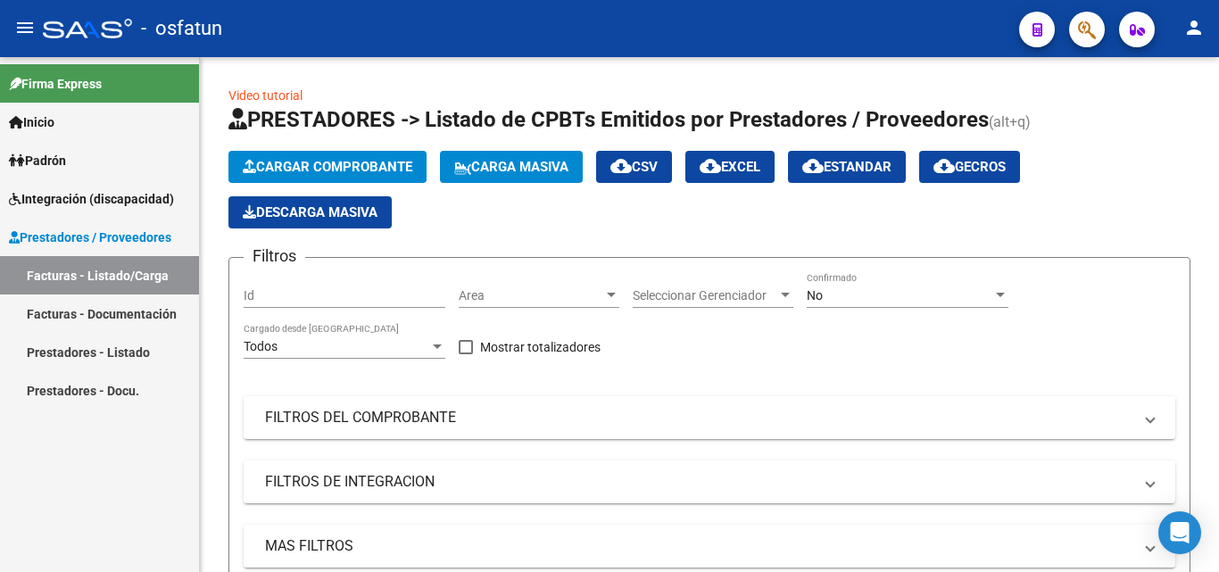
click at [104, 276] on link "Facturas - Listado/Carga" at bounding box center [99, 275] width 199 height 38
click at [385, 166] on span "Cargar Comprobante" at bounding box center [328, 167] width 170 height 16
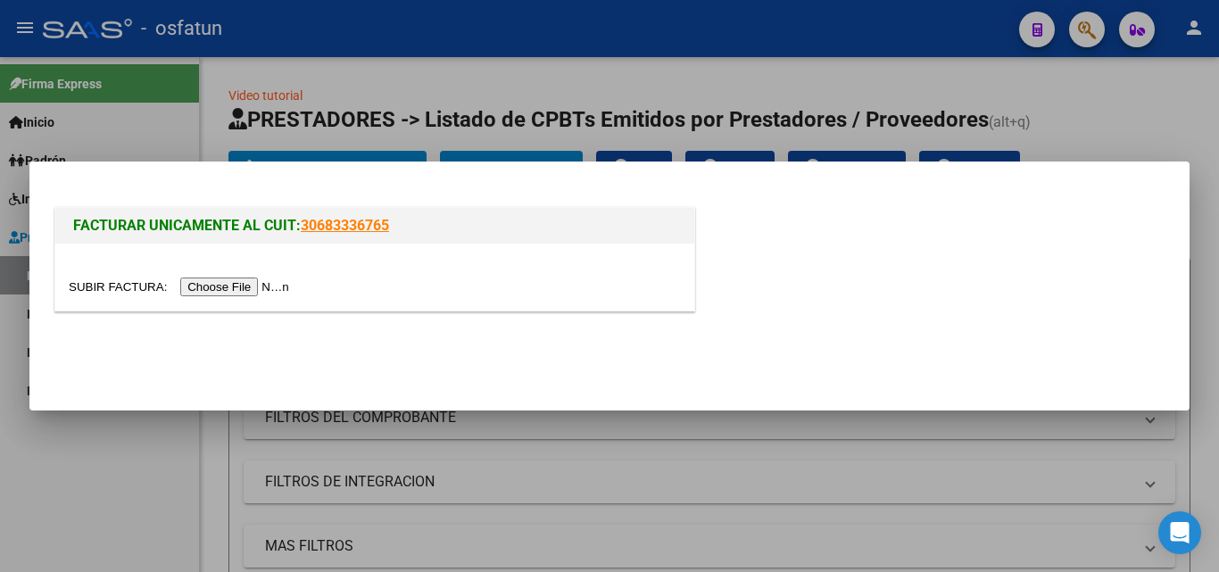
click at [261, 293] on input "file" at bounding box center [182, 286] width 226 height 19
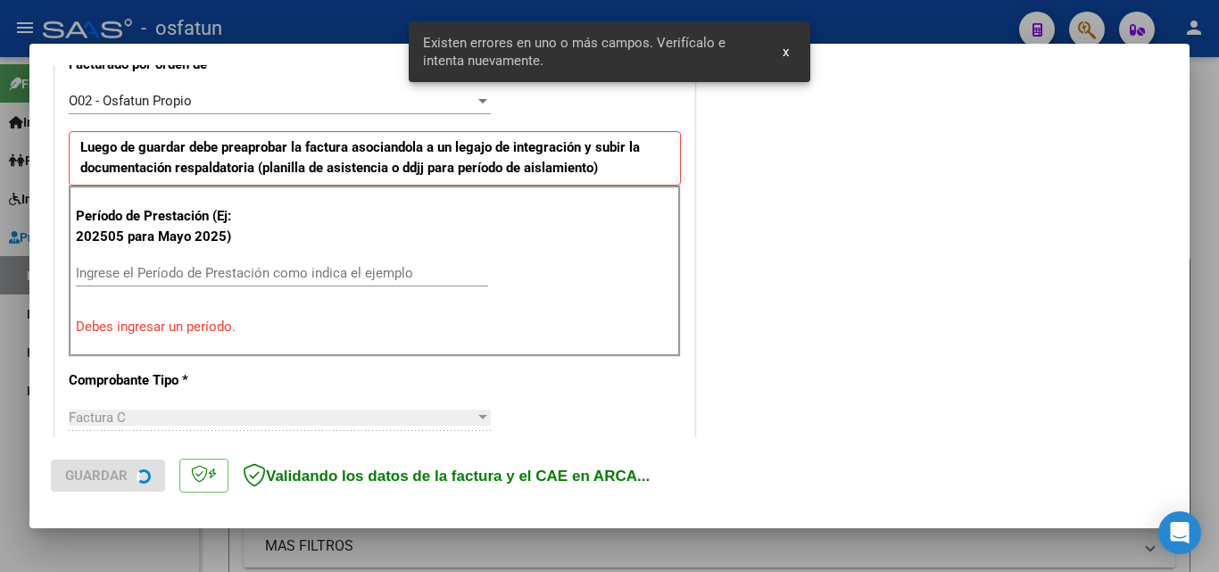
scroll to position [525, 0]
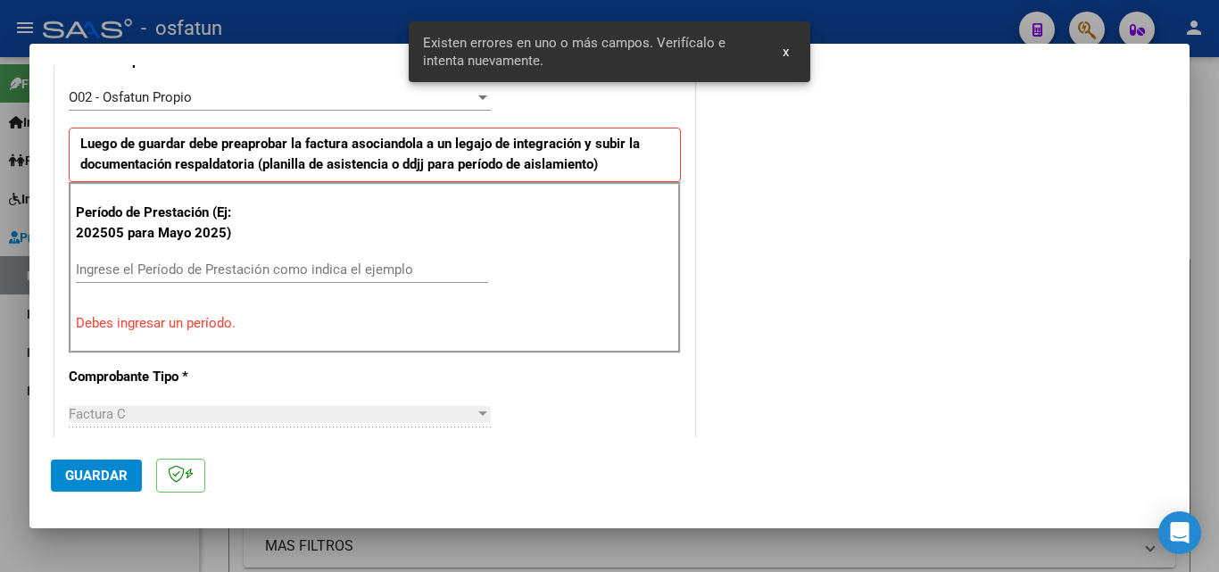
click at [140, 275] on input "Ingrese el Período de Prestación como indica el ejemplo" at bounding box center [282, 269] width 412 height 16
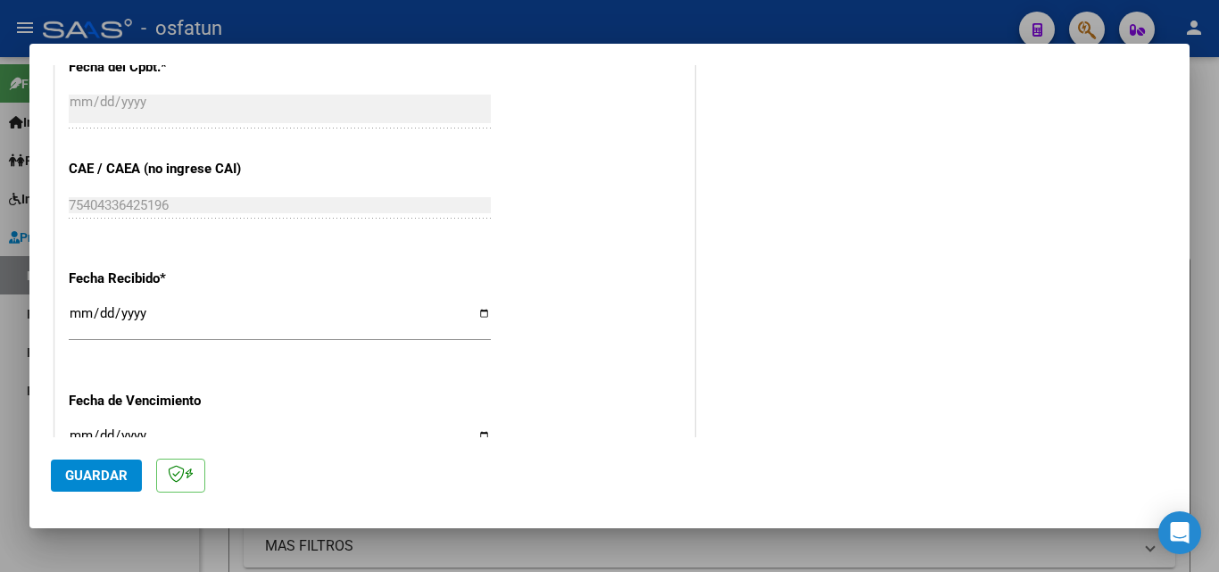
scroll to position [1239, 0]
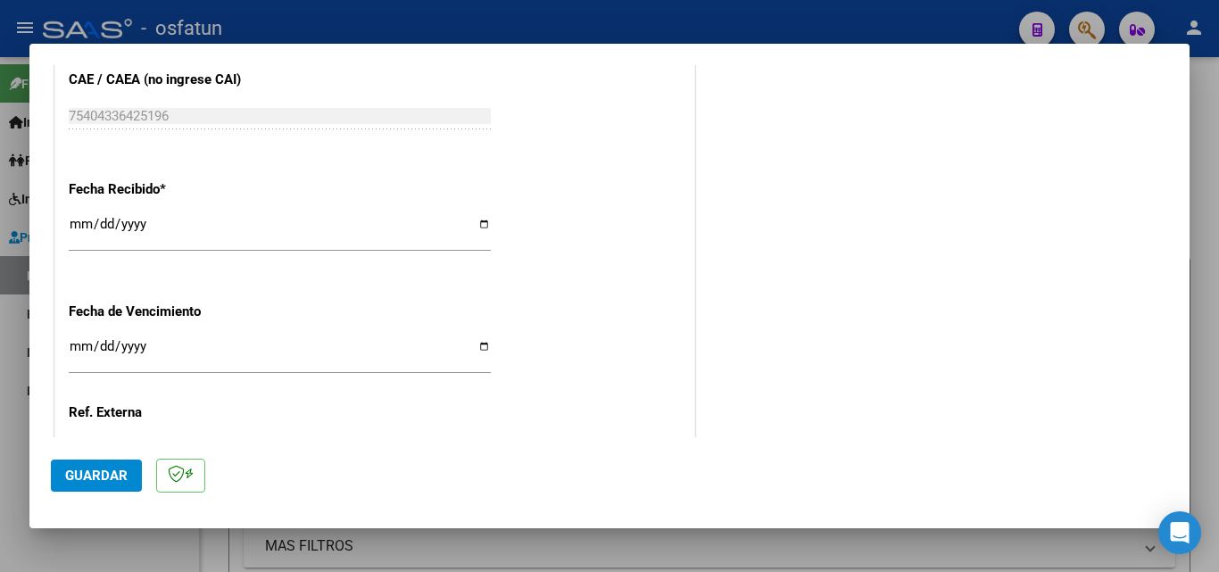
type input "202509"
drag, startPoint x: 83, startPoint y: 221, endPoint x: 136, endPoint y: 207, distance: 54.5
click at [83, 222] on input "[DATE]" at bounding box center [280, 231] width 422 height 29
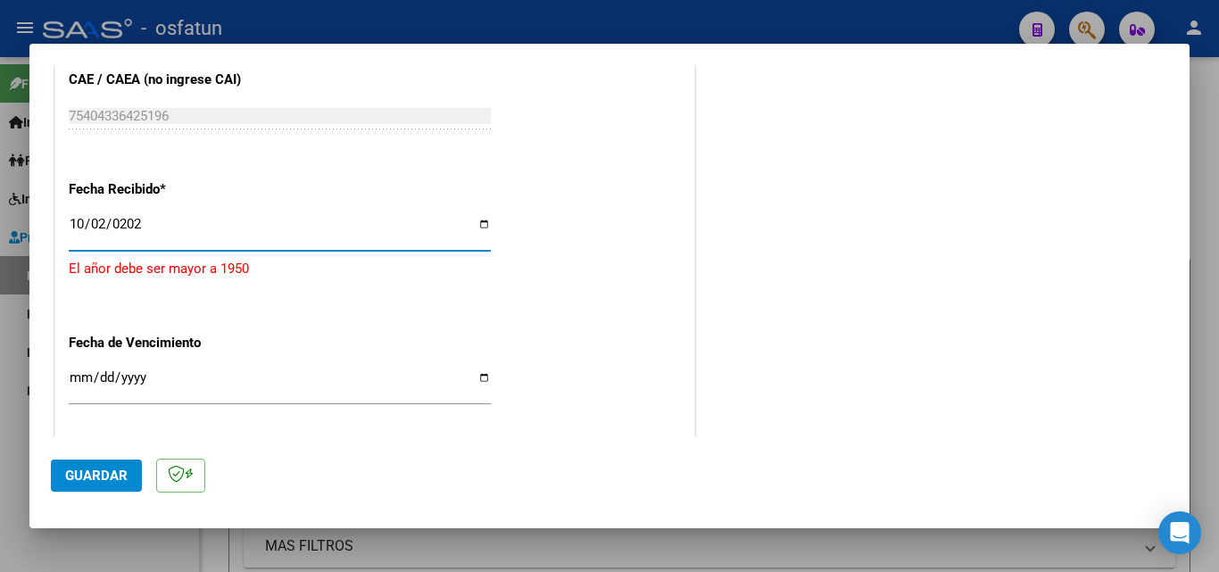
type input "[DATE]"
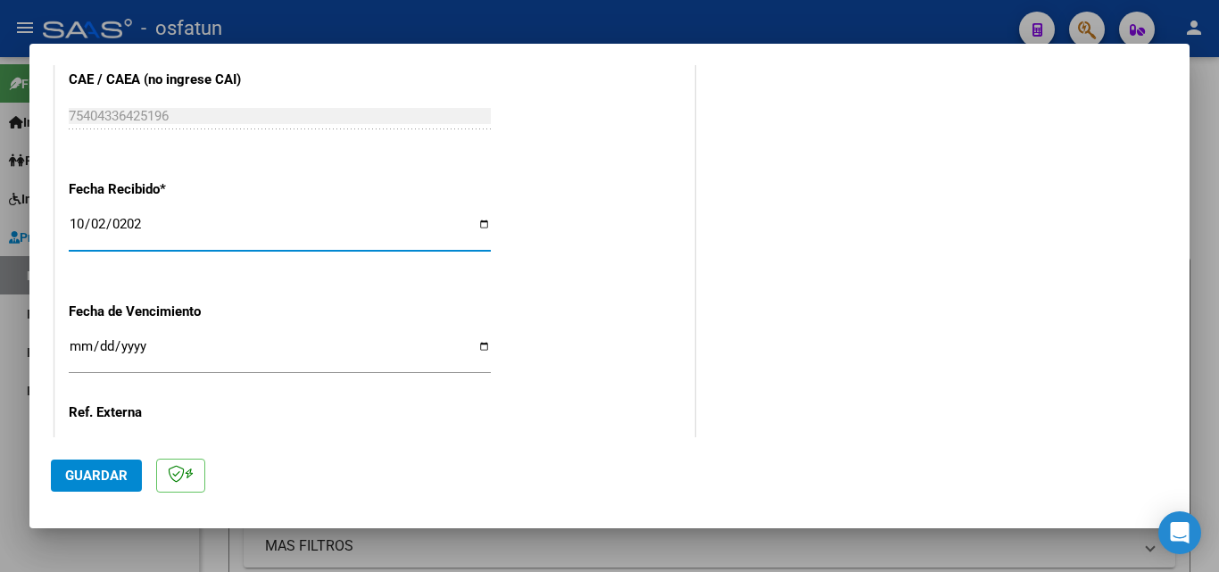
click at [87, 347] on input "Ingresar la fecha" at bounding box center [280, 353] width 422 height 29
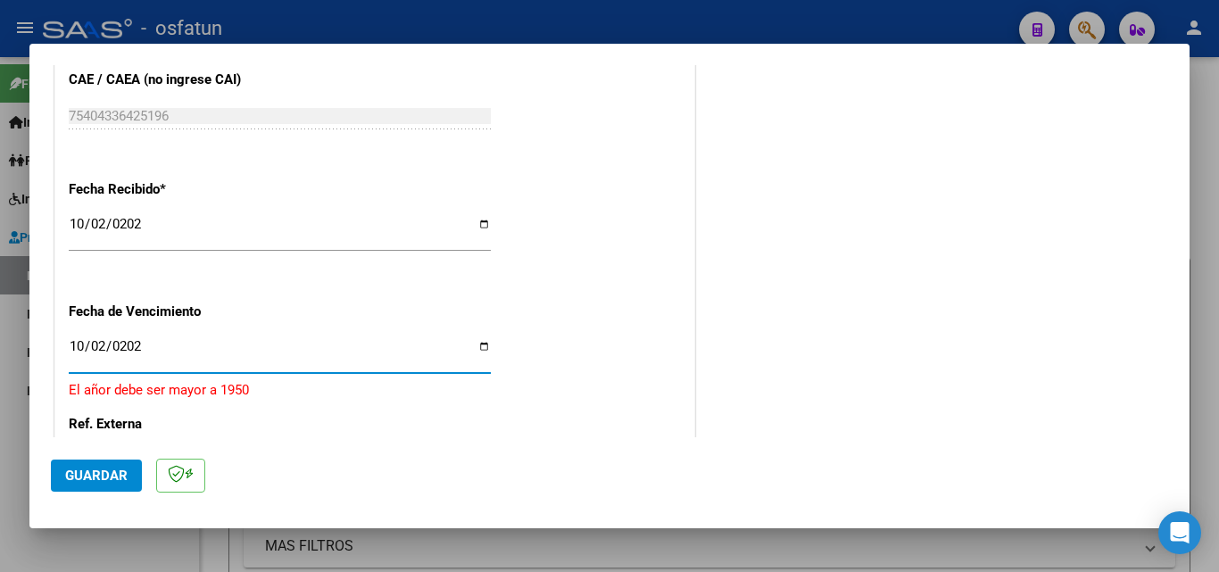
type input "[DATE]"
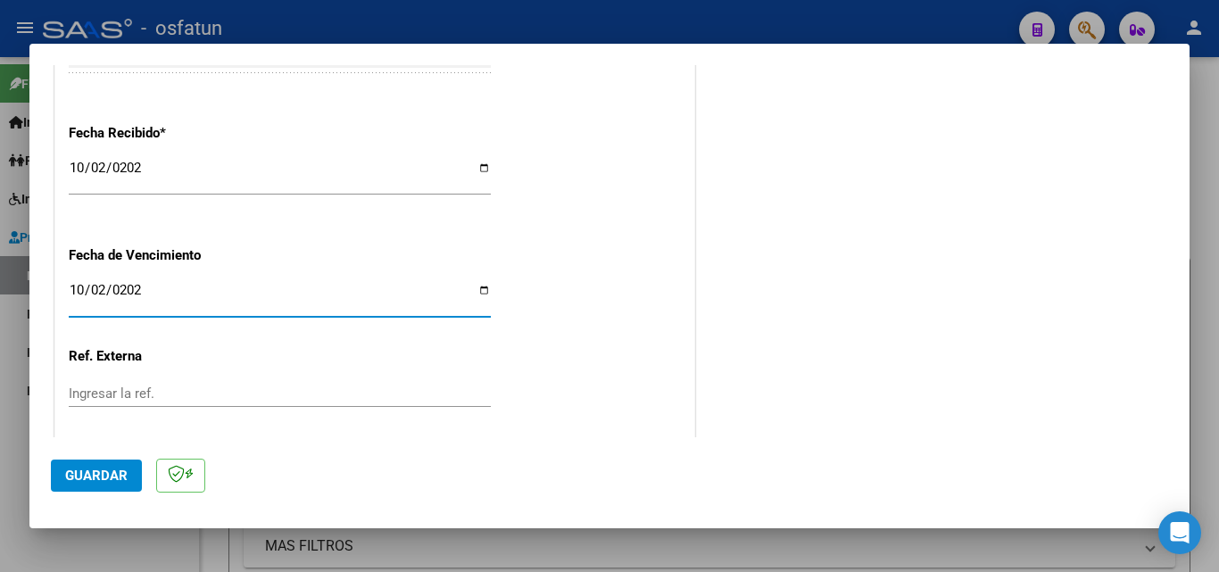
scroll to position [1390, 0]
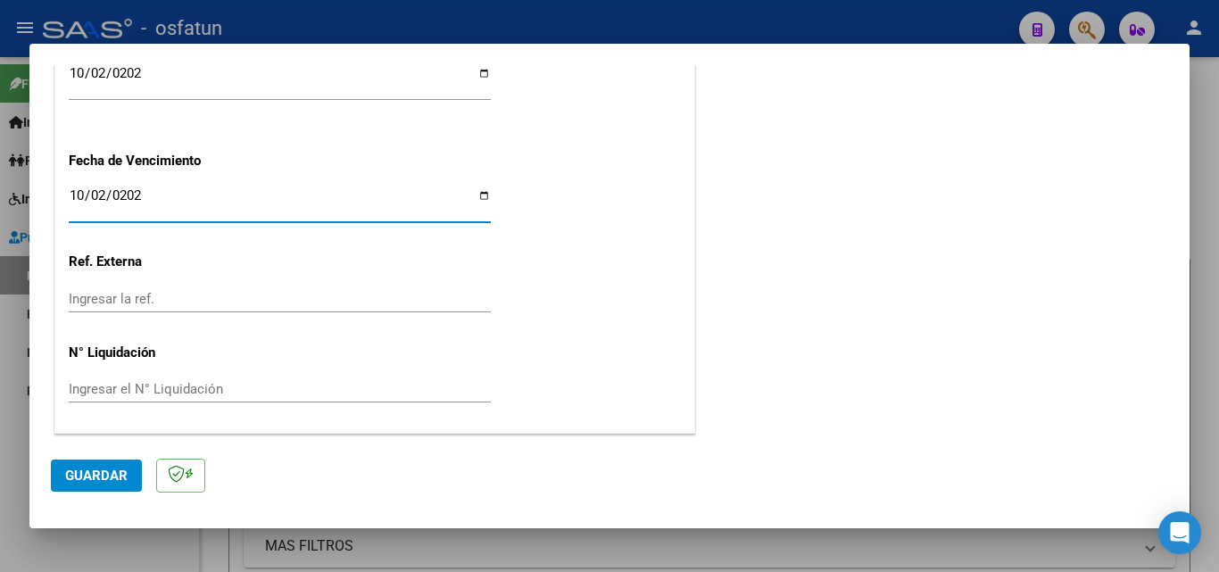
click at [106, 477] on span "Guardar" at bounding box center [96, 476] width 62 height 16
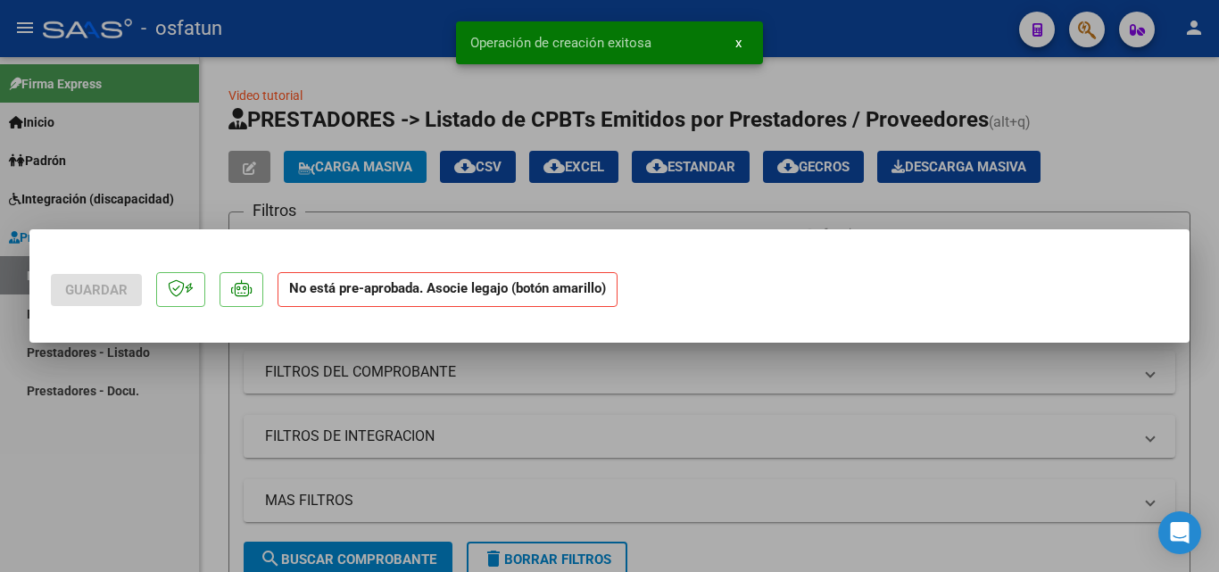
scroll to position [0, 0]
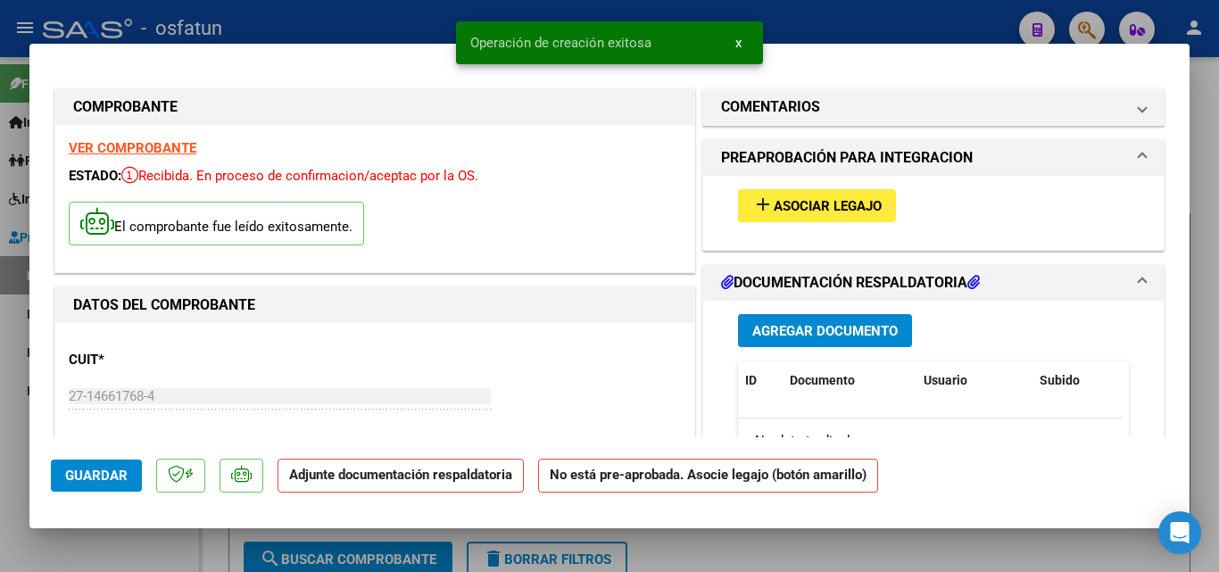
click at [809, 206] on span "Asociar Legajo" at bounding box center [828, 206] width 108 height 16
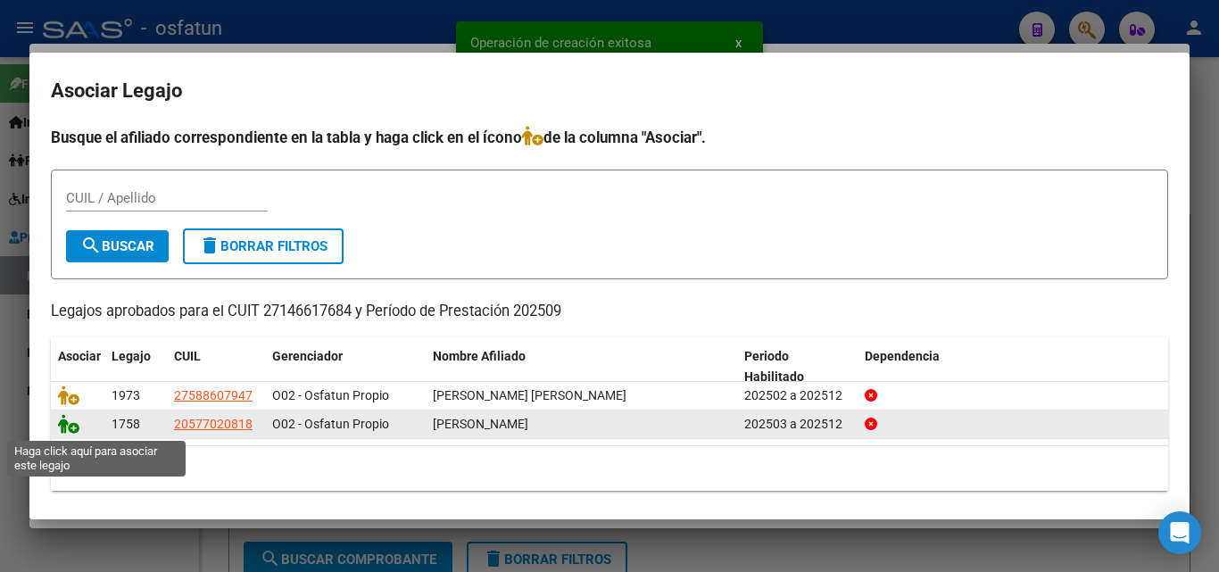
click at [70, 428] on icon at bounding box center [68, 424] width 21 height 20
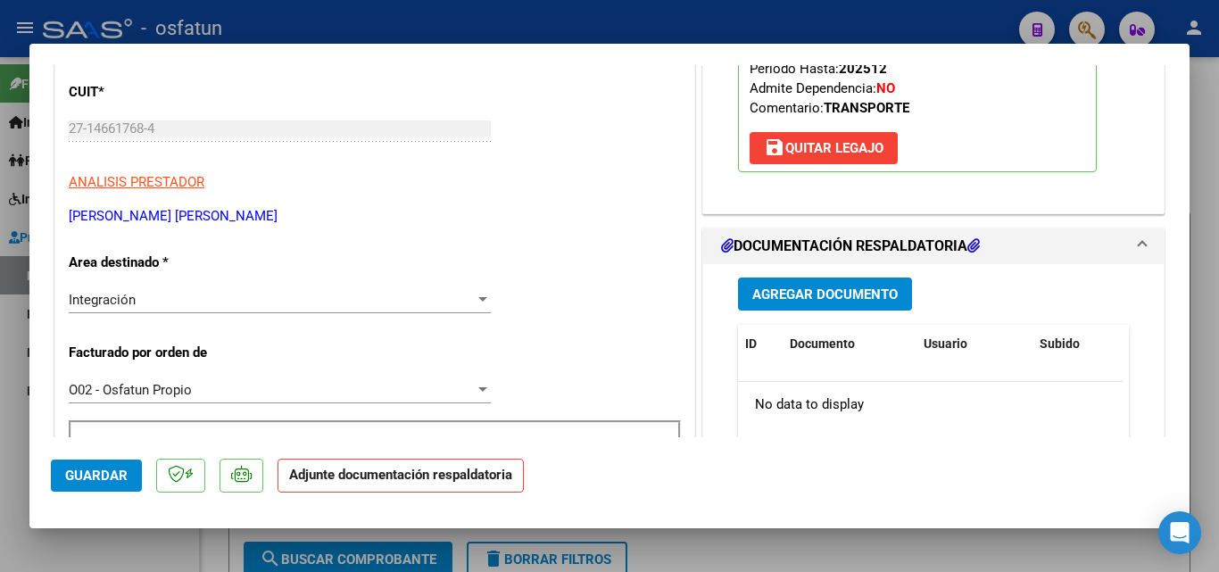
scroll to position [178, 0]
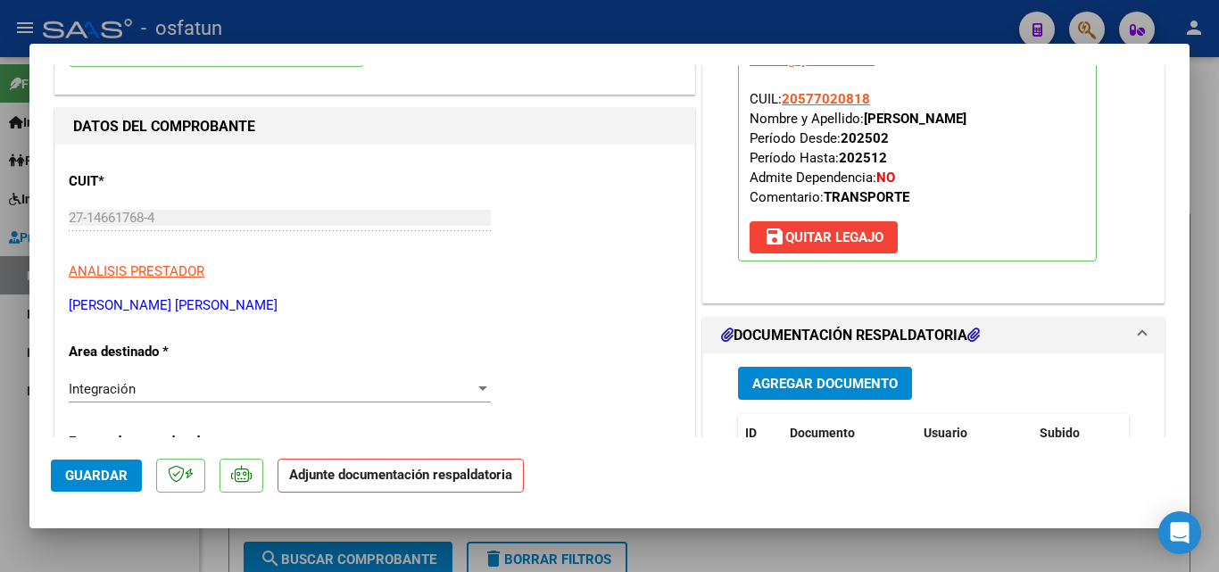
click at [822, 393] on button "Agregar Documento" at bounding box center [825, 383] width 174 height 33
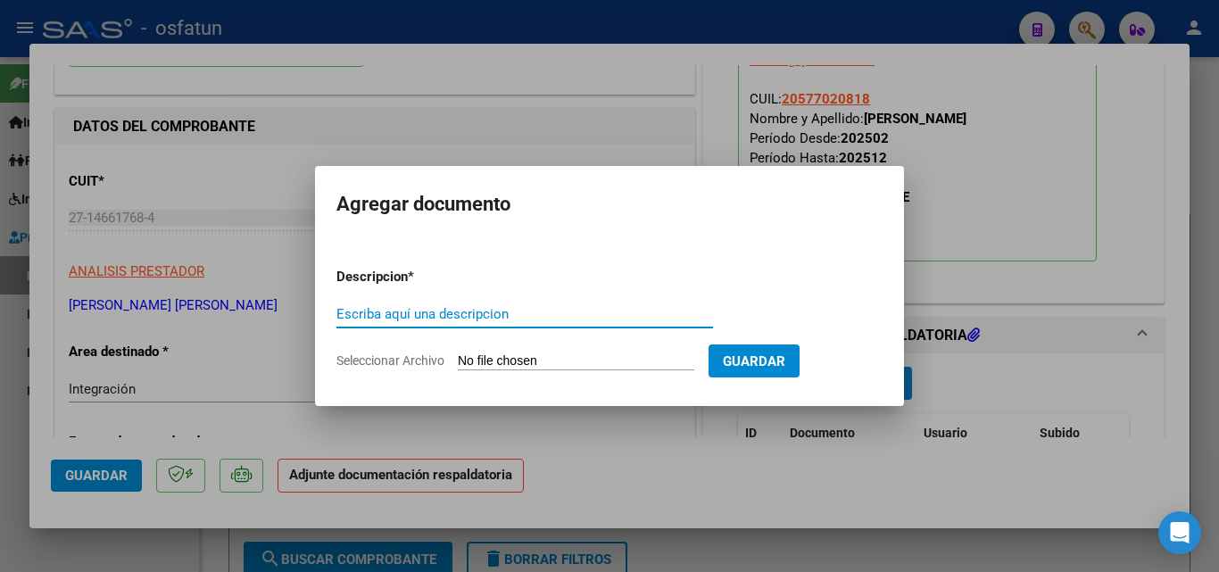
paste input "PLANILLA [DATE]"
type input "PLANILLA [DATE]"
click at [637, 360] on input "Seleccionar Archivo" at bounding box center [576, 361] width 236 height 17
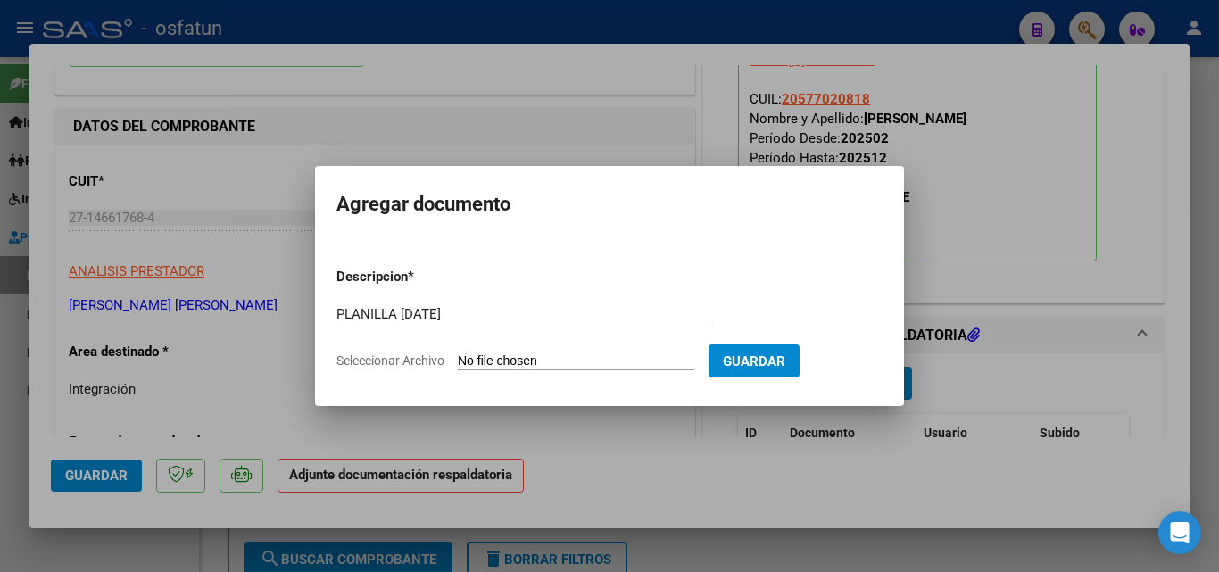
type input "C:\fakepath\Documento escaneado (13).pdf"
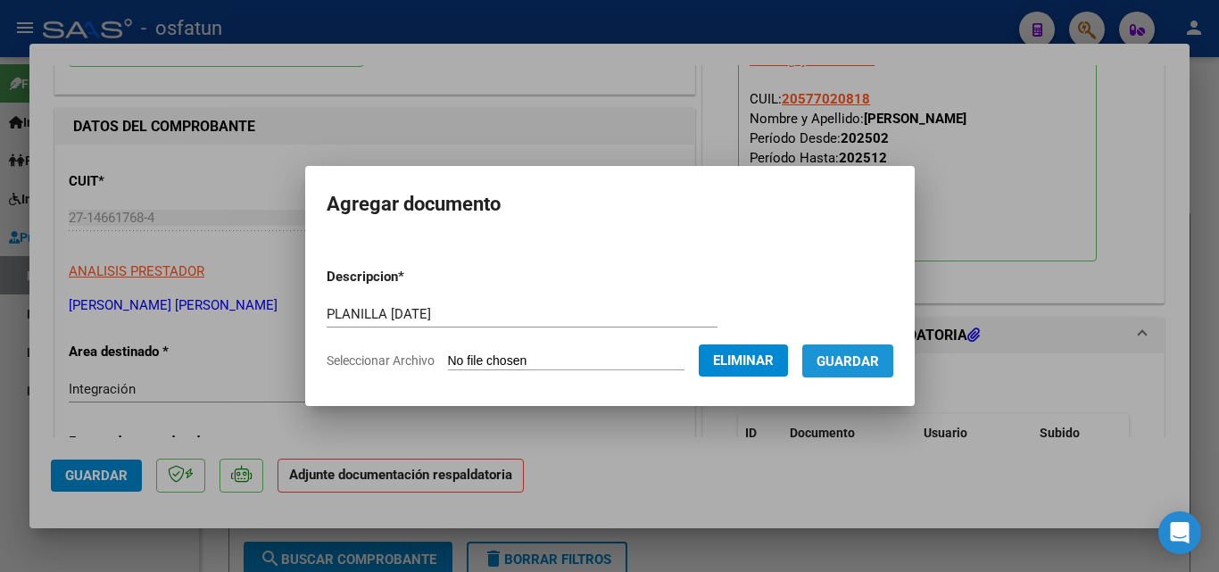
click at [836, 359] on span "Guardar" at bounding box center [847, 361] width 62 height 16
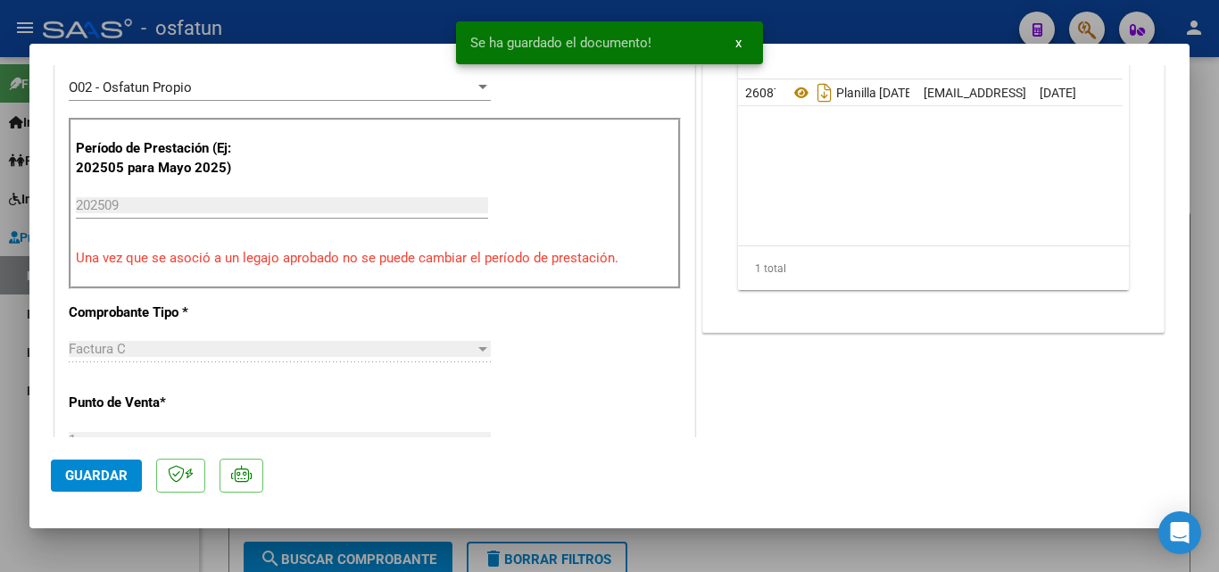
scroll to position [625, 0]
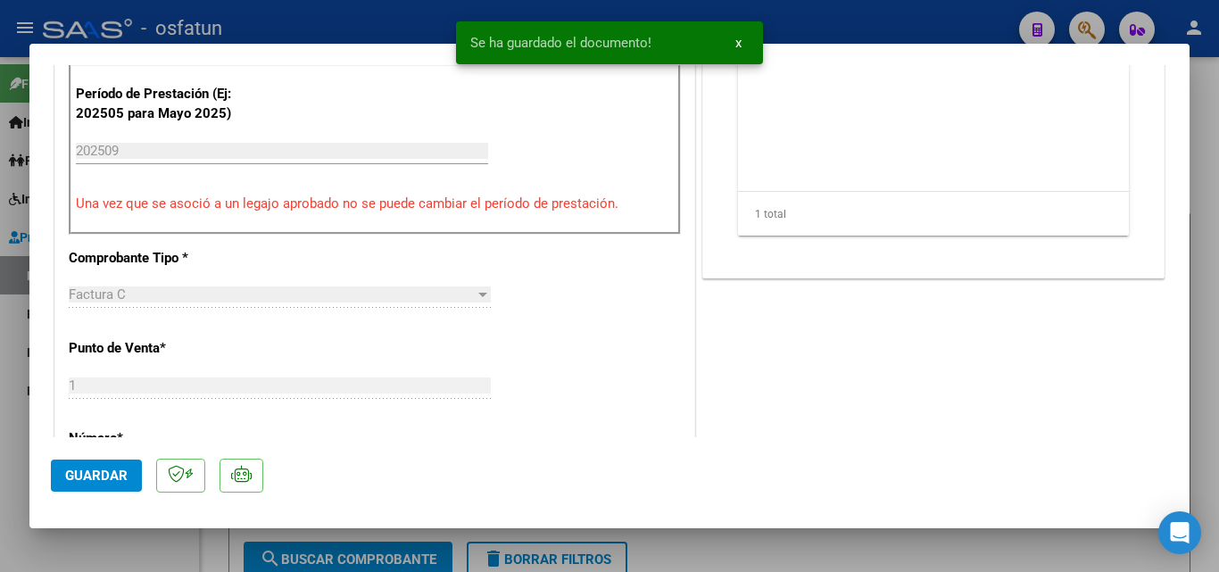
click at [105, 472] on span "Guardar" at bounding box center [96, 476] width 62 height 16
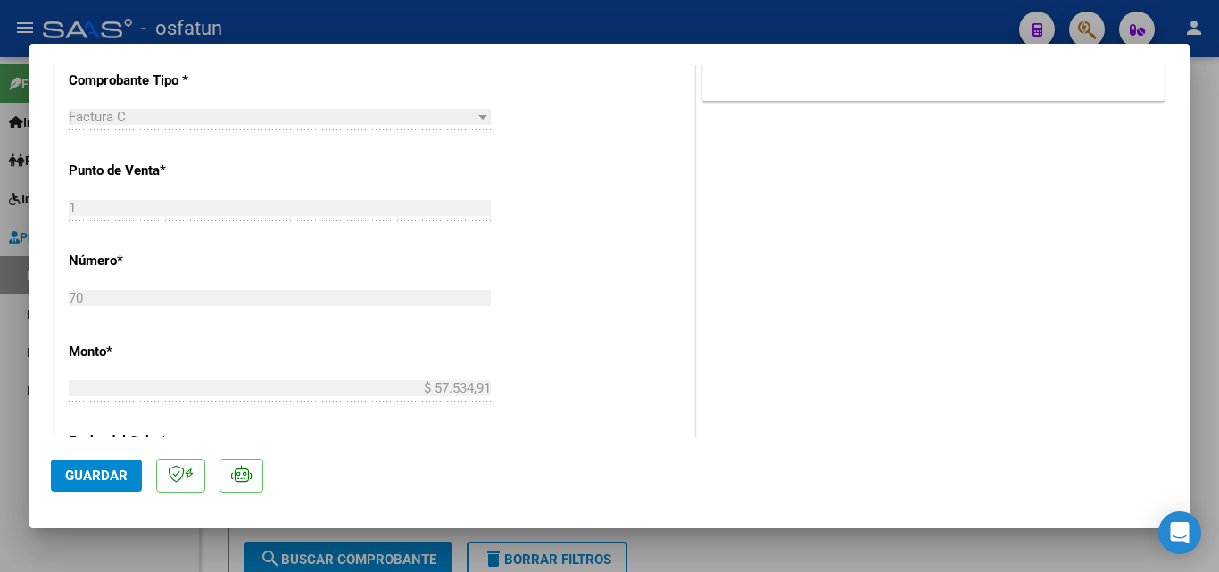
scroll to position [803, 0]
click at [95, 488] on button "Guardar" at bounding box center [96, 475] width 91 height 32
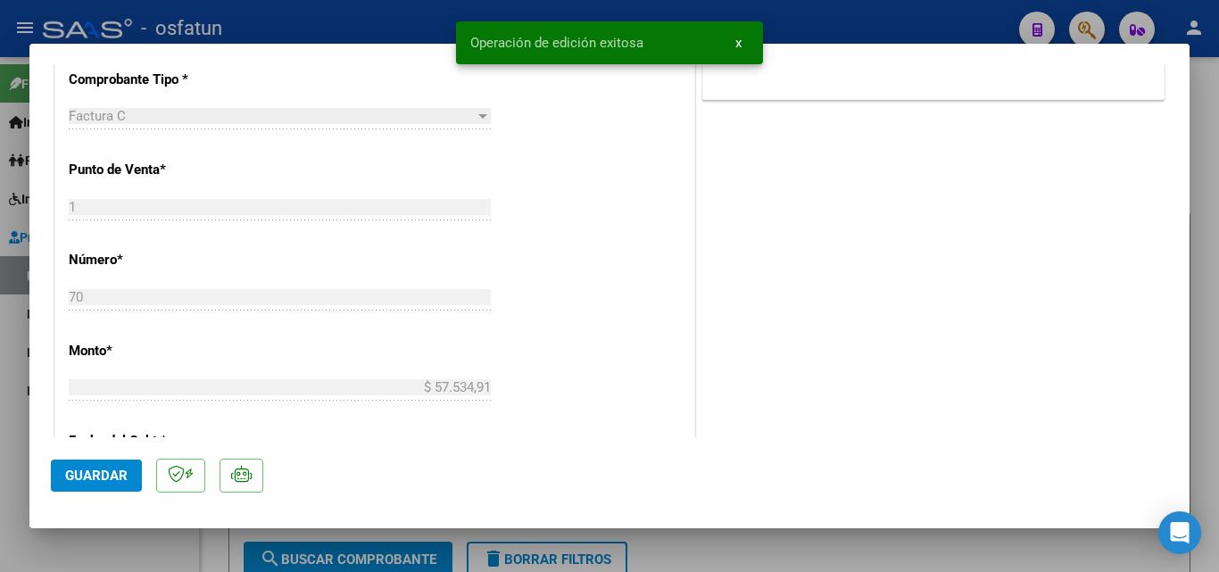
click at [1197, 132] on div at bounding box center [609, 286] width 1219 height 572
type input "$ 0,00"
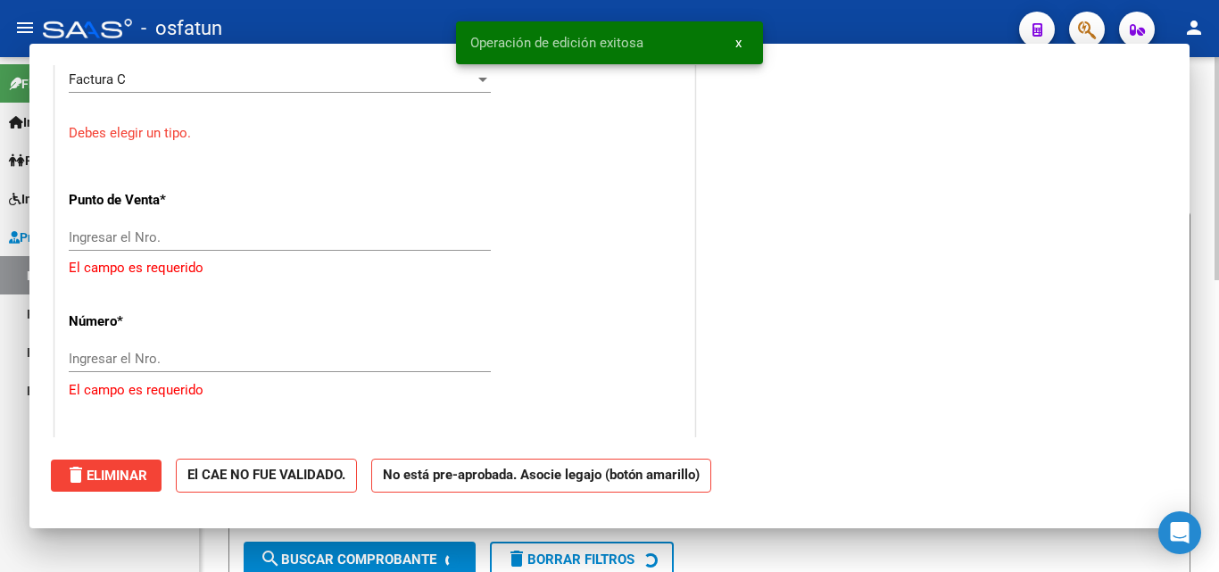
scroll to position [766, 0]
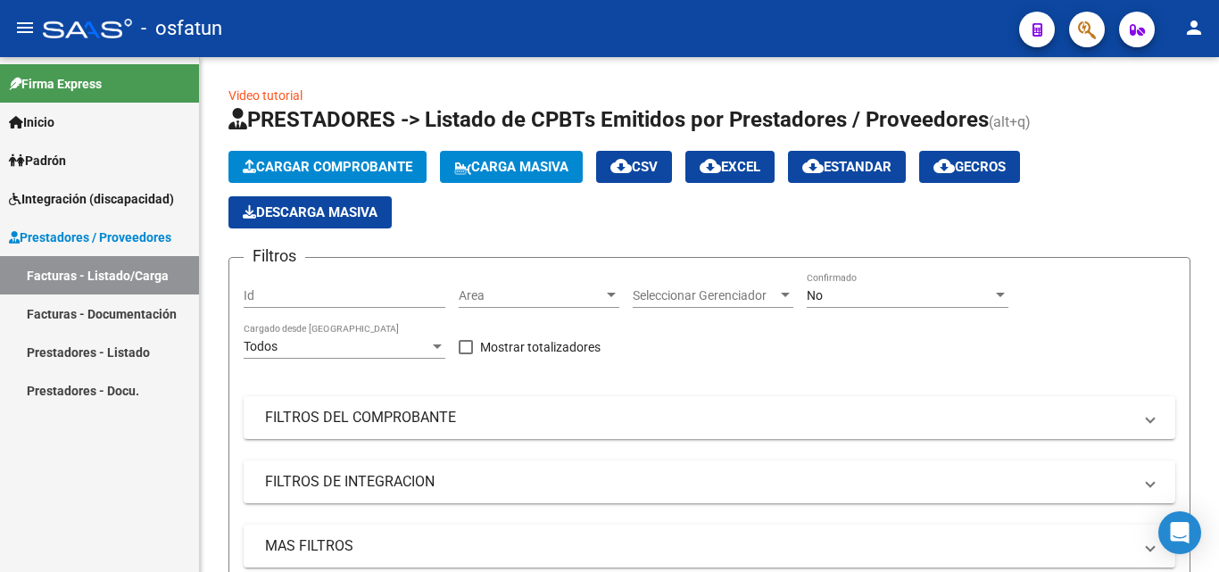
click at [107, 277] on link "Facturas - Listado/Carga" at bounding box center [99, 275] width 199 height 38
click at [352, 177] on button "Cargar Comprobante" at bounding box center [327, 167] width 198 height 32
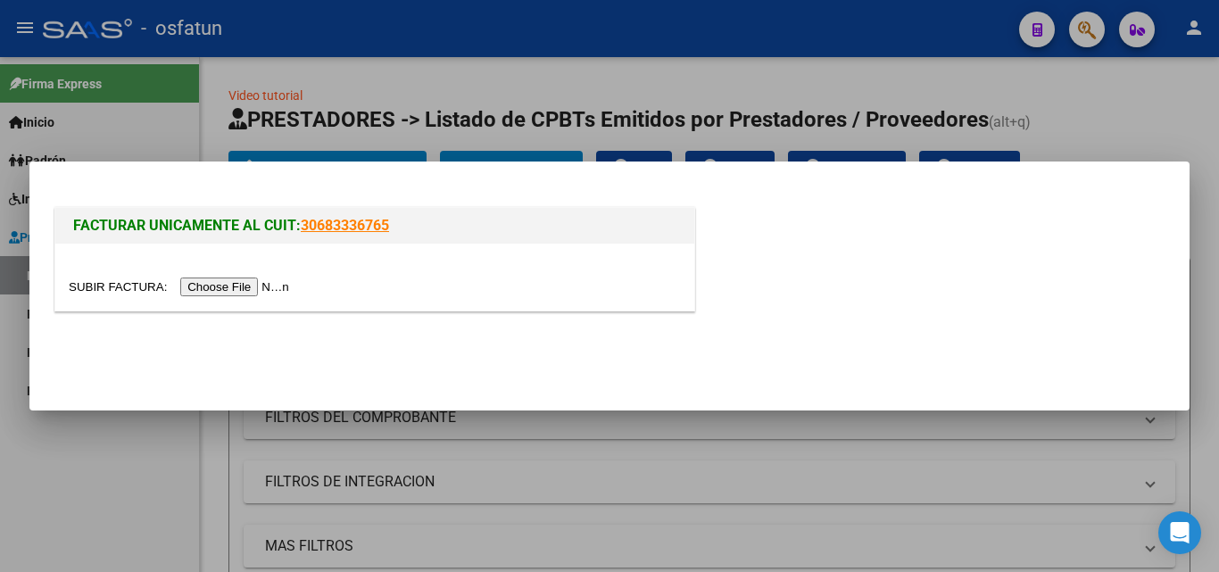
click at [228, 280] on input "file" at bounding box center [182, 286] width 226 height 19
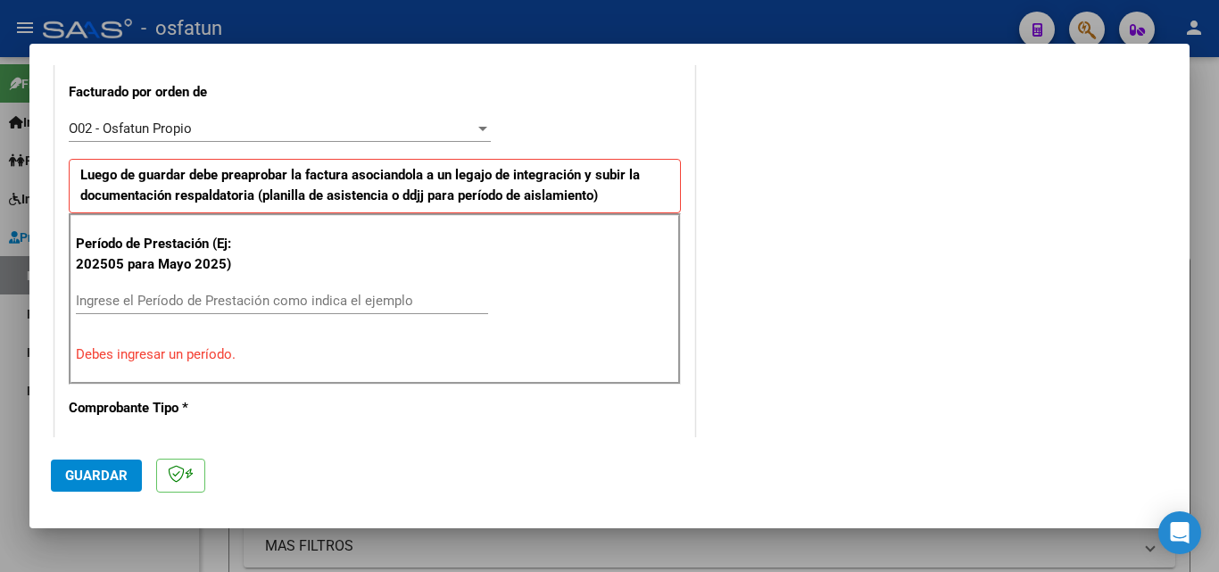
scroll to position [535, 0]
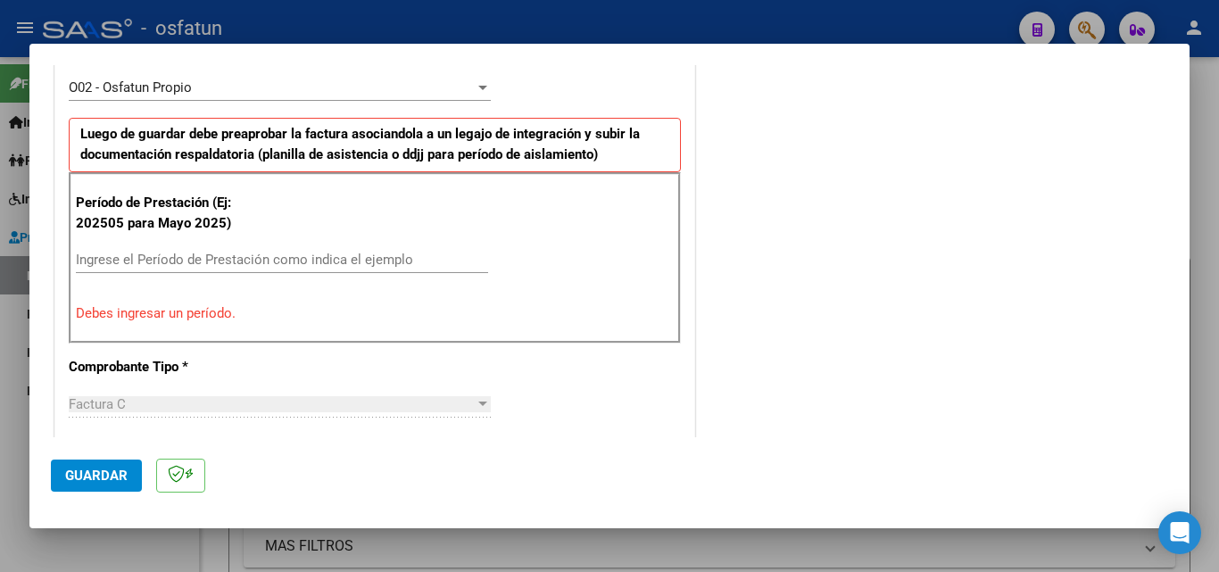
click at [196, 264] on input "Ingrese el Período de Prestación como indica el ejemplo" at bounding box center [282, 260] width 412 height 16
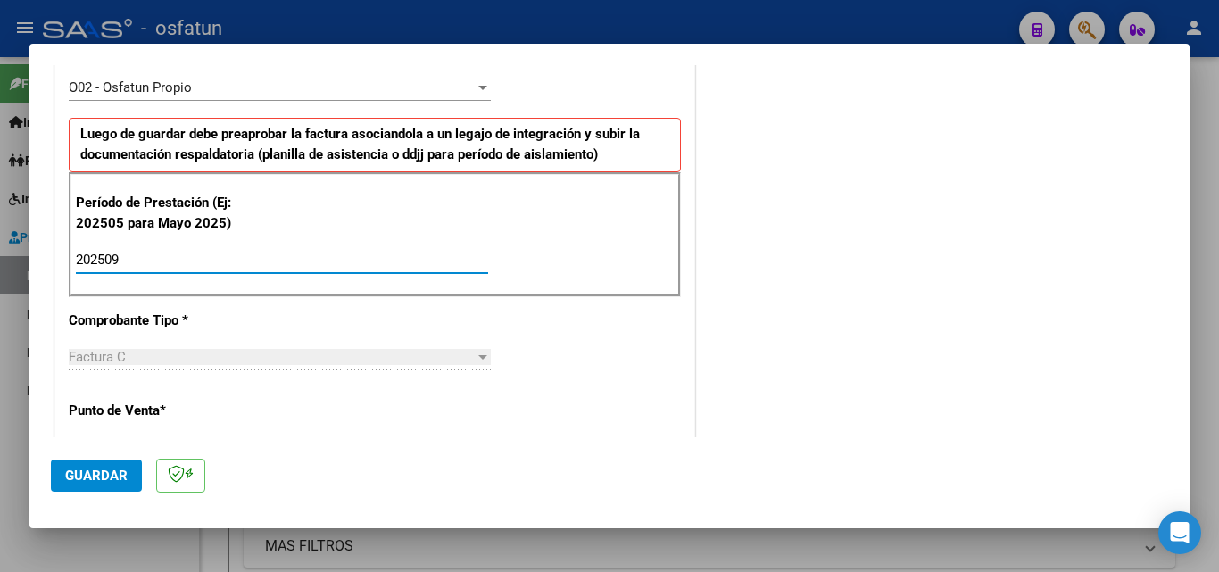
type input "202509"
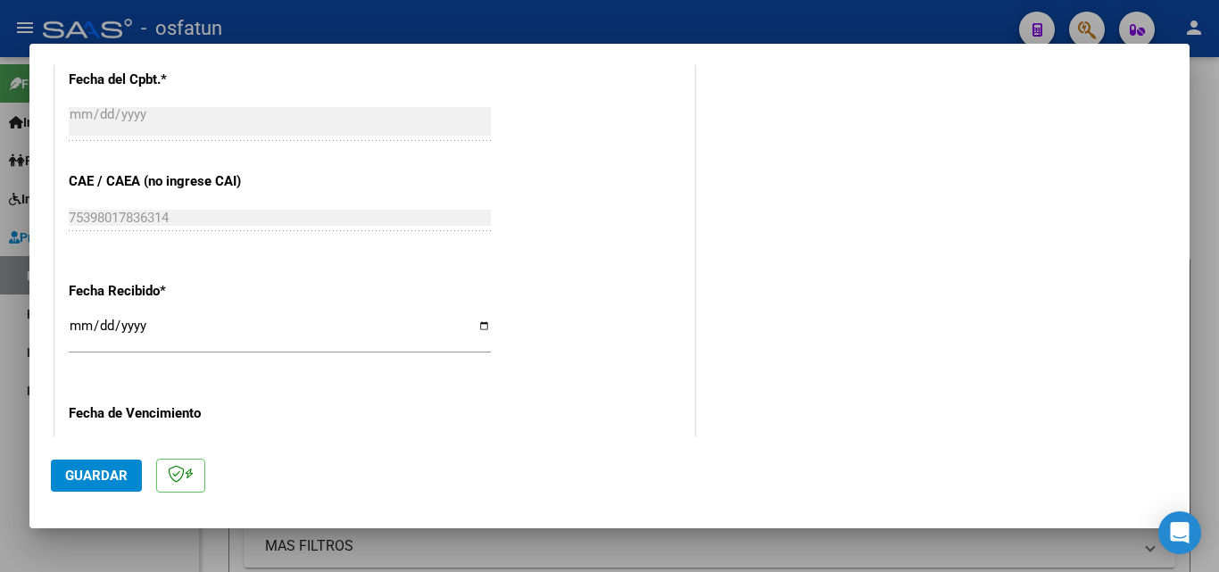
scroll to position [1249, 0]
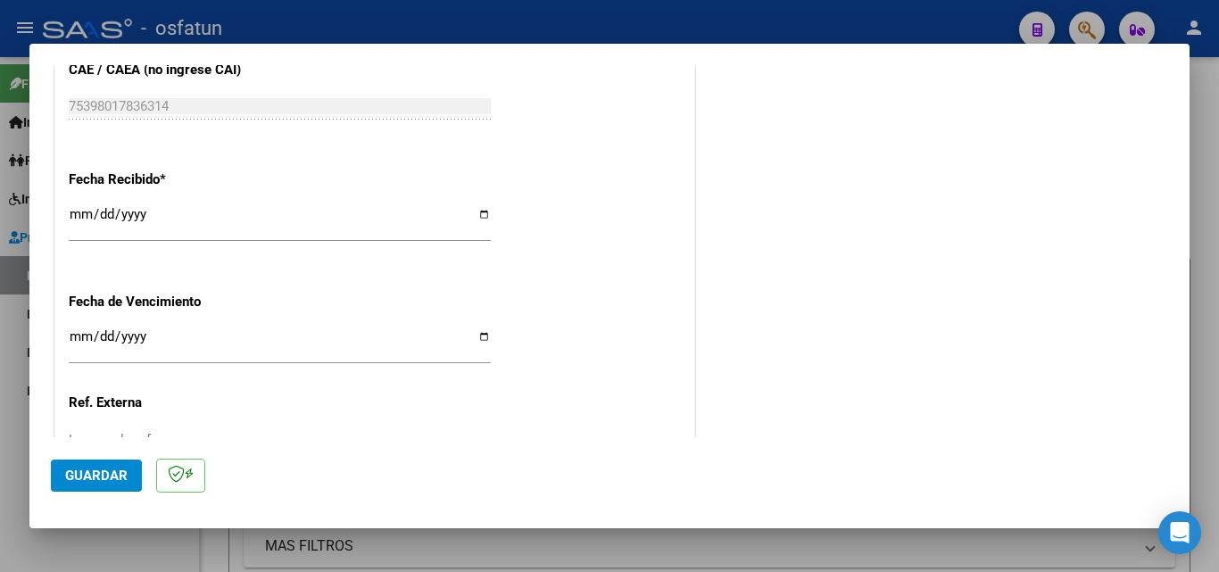
click at [83, 217] on input "[DATE]" at bounding box center [280, 221] width 422 height 29
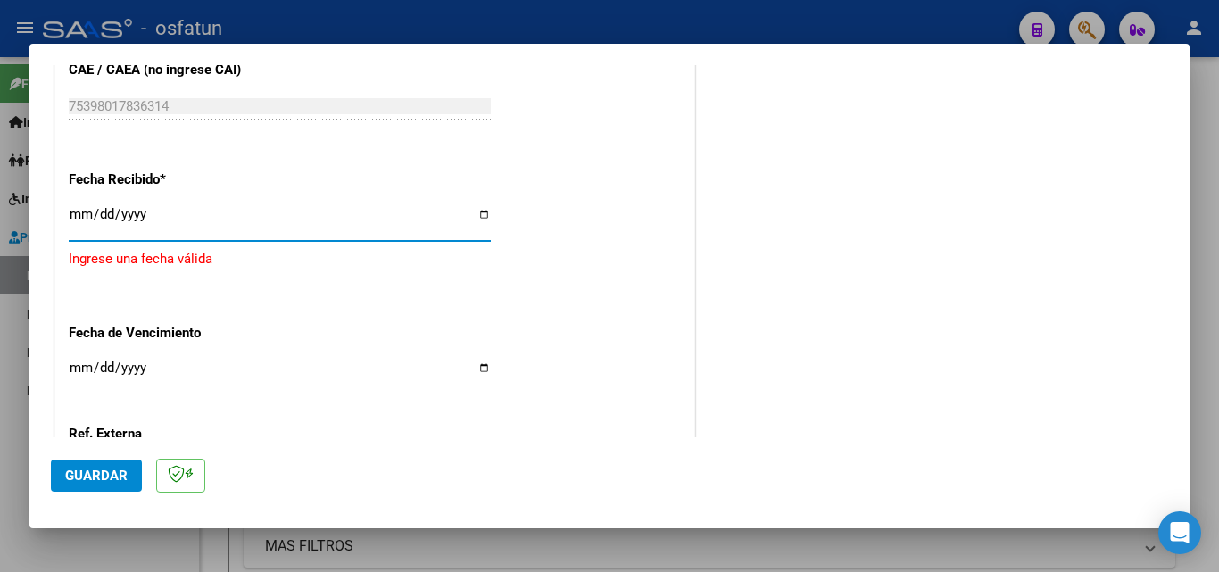
type input "2025-10-01"
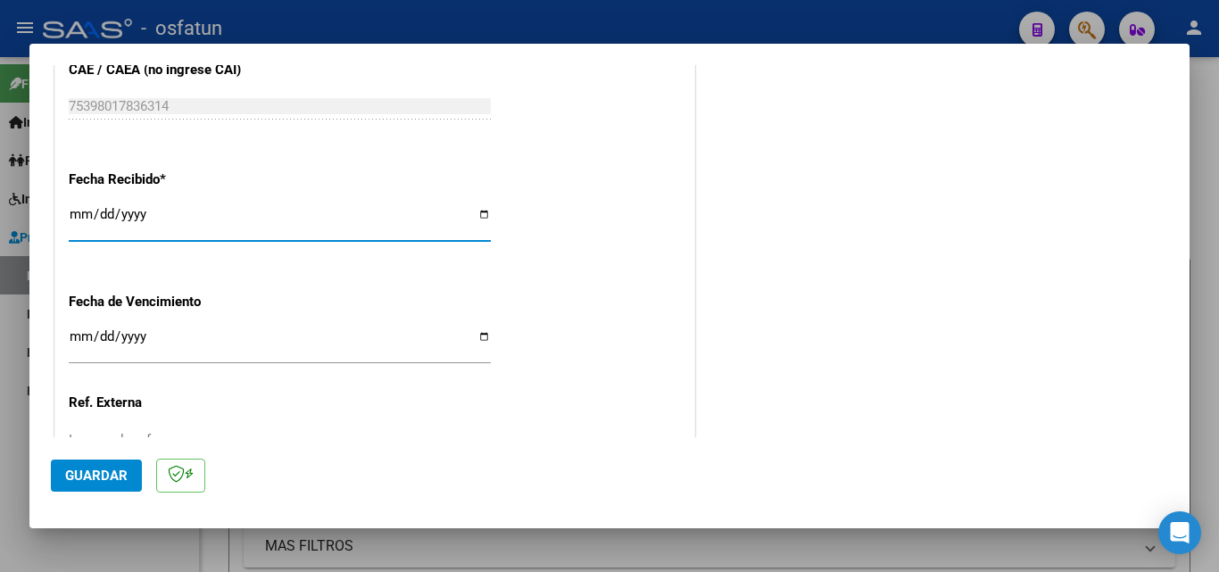
scroll to position [1390, 0]
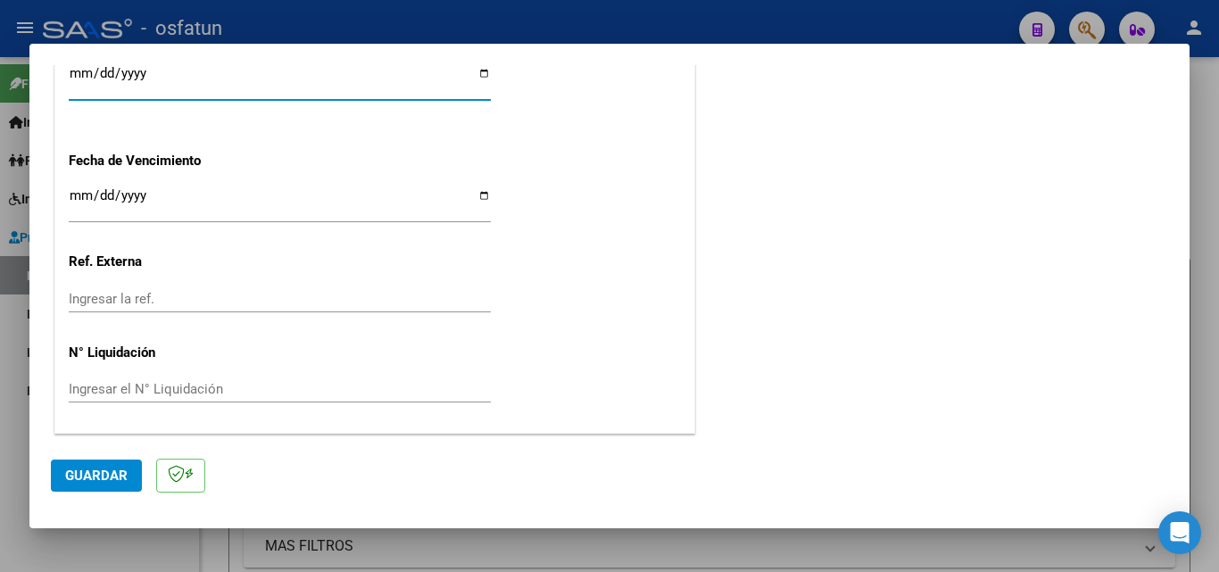
click at [120, 199] on input "Ingresar la fecha" at bounding box center [280, 202] width 422 height 29
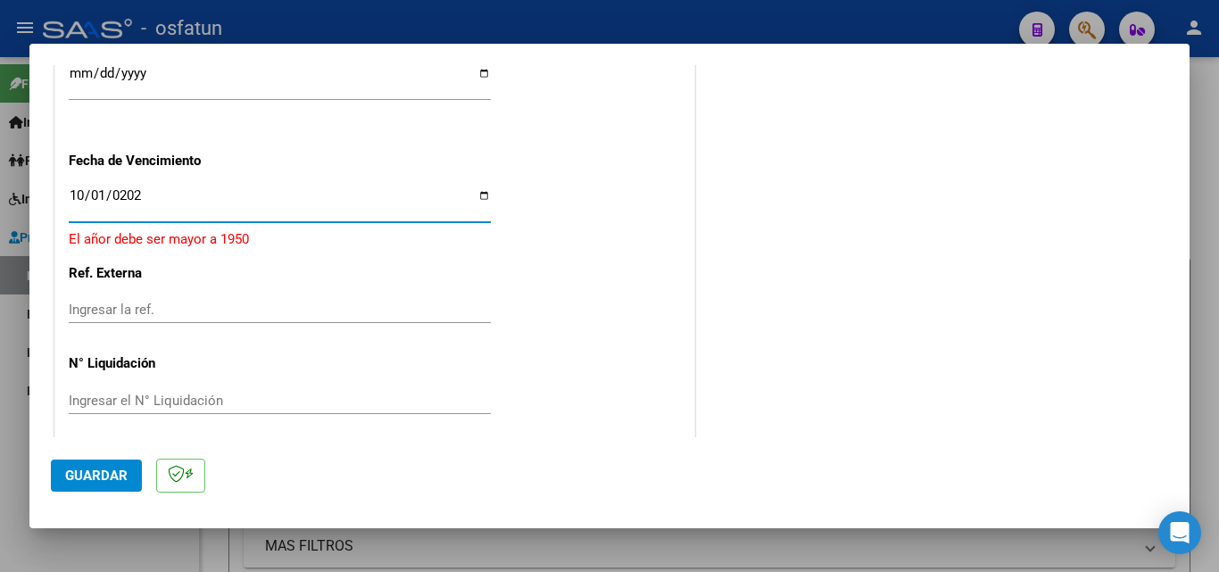
type input "2025-10-01"
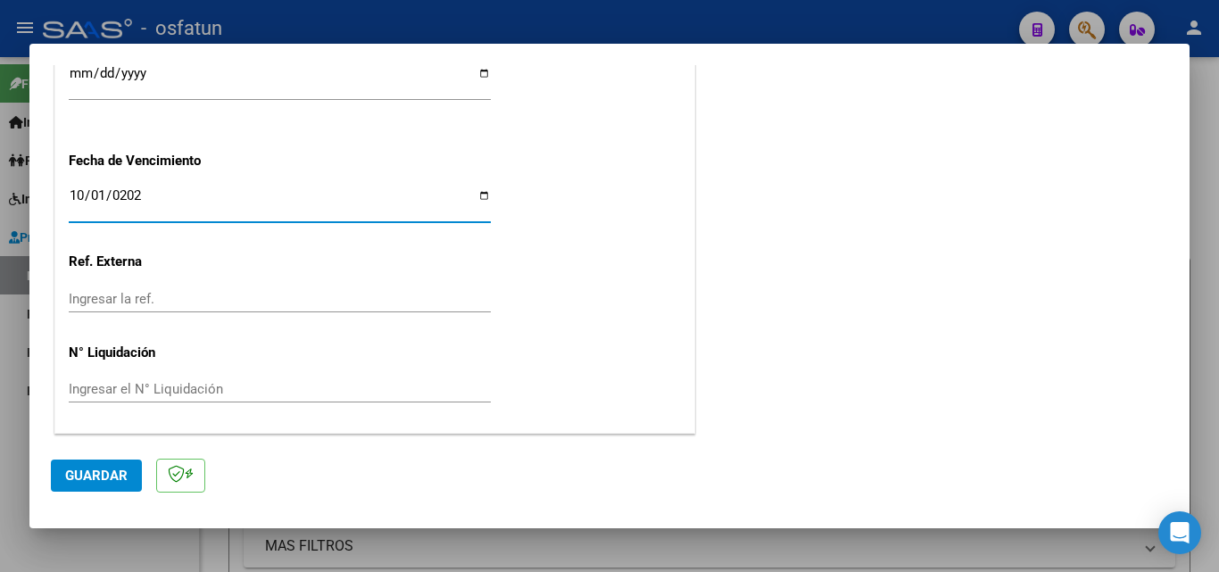
click at [112, 477] on span "Guardar" at bounding box center [96, 476] width 62 height 16
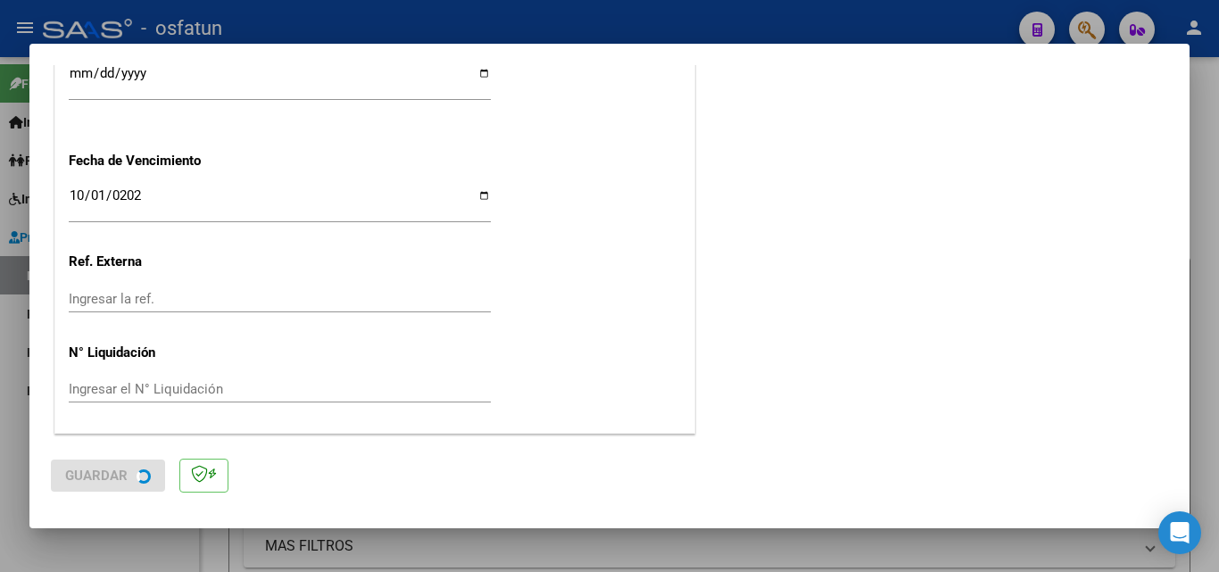
scroll to position [0, 0]
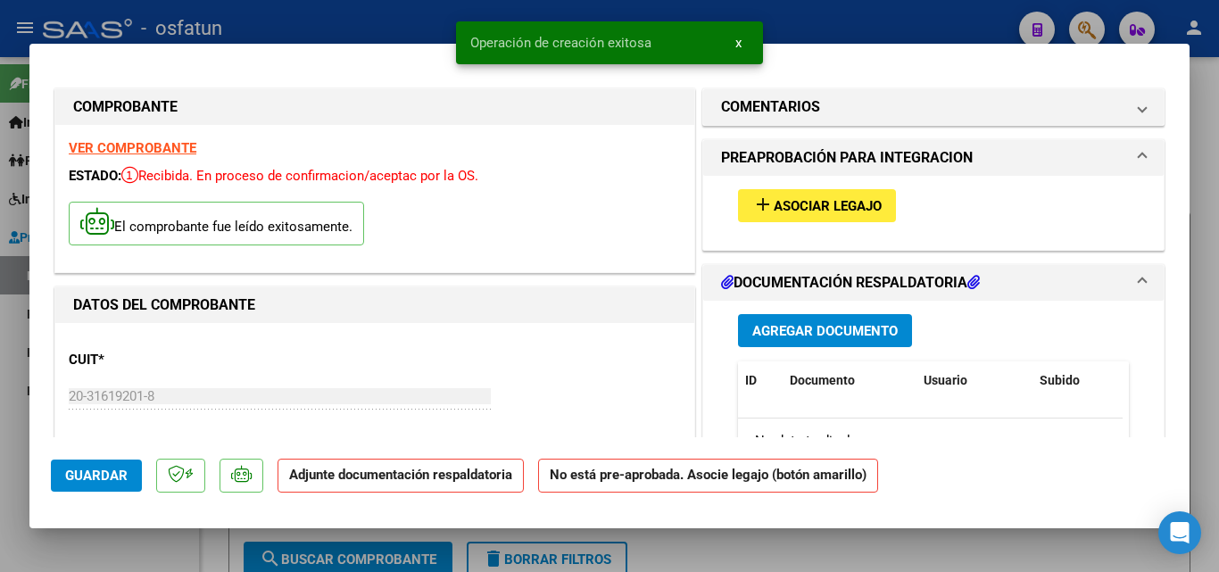
click at [817, 200] on span "Asociar Legajo" at bounding box center [828, 206] width 108 height 16
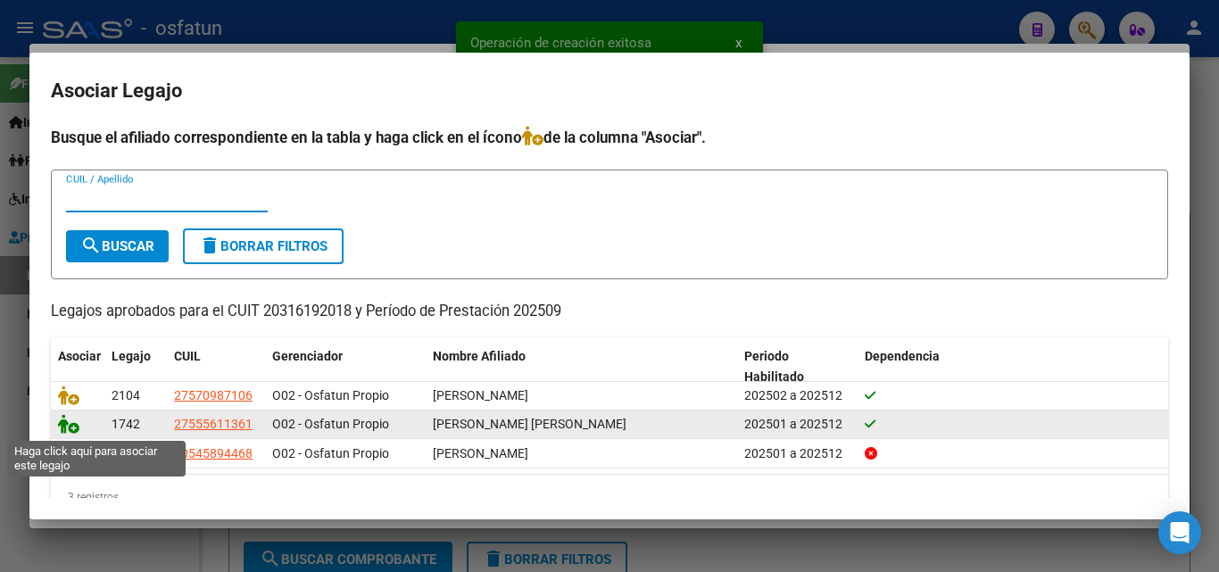
click at [68, 416] on icon at bounding box center [68, 424] width 21 height 20
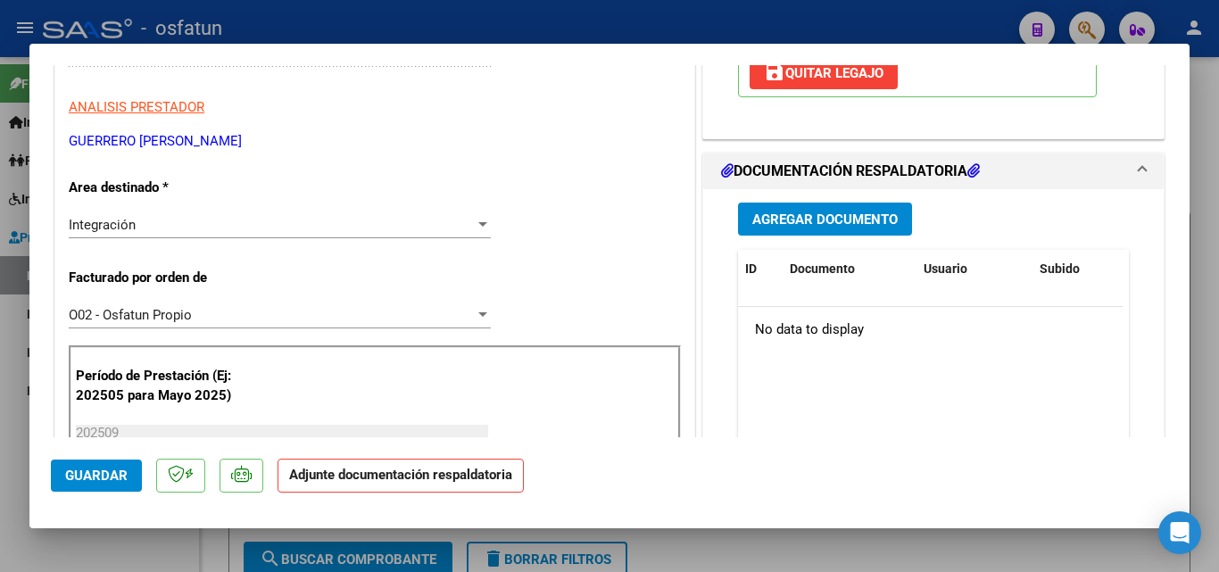
scroll to position [357, 0]
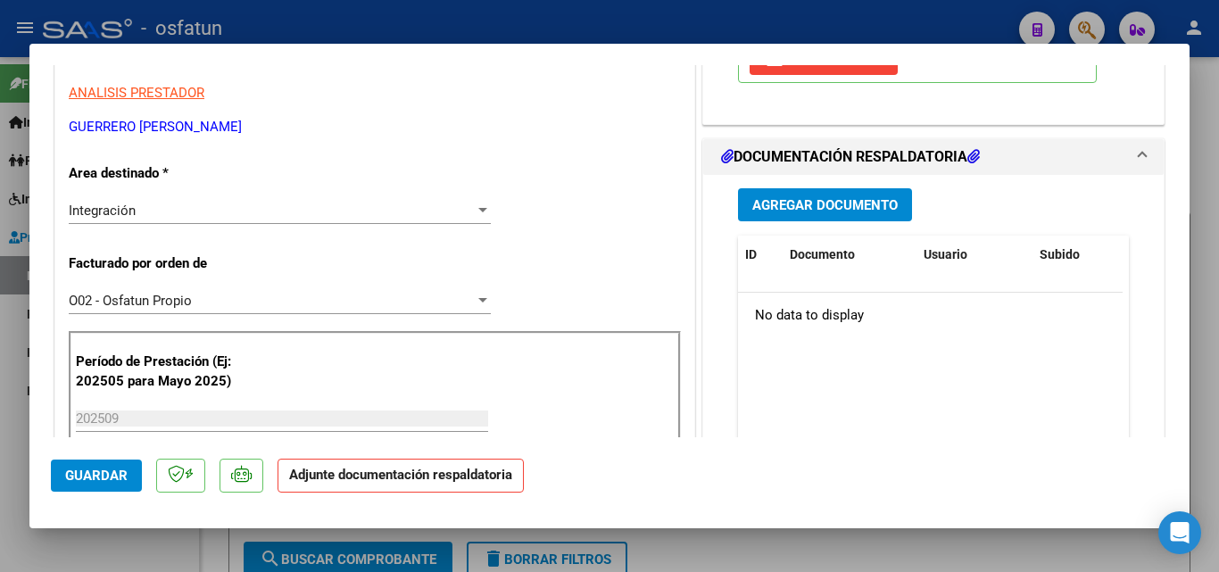
click at [807, 211] on span "Agregar Documento" at bounding box center [824, 205] width 145 height 16
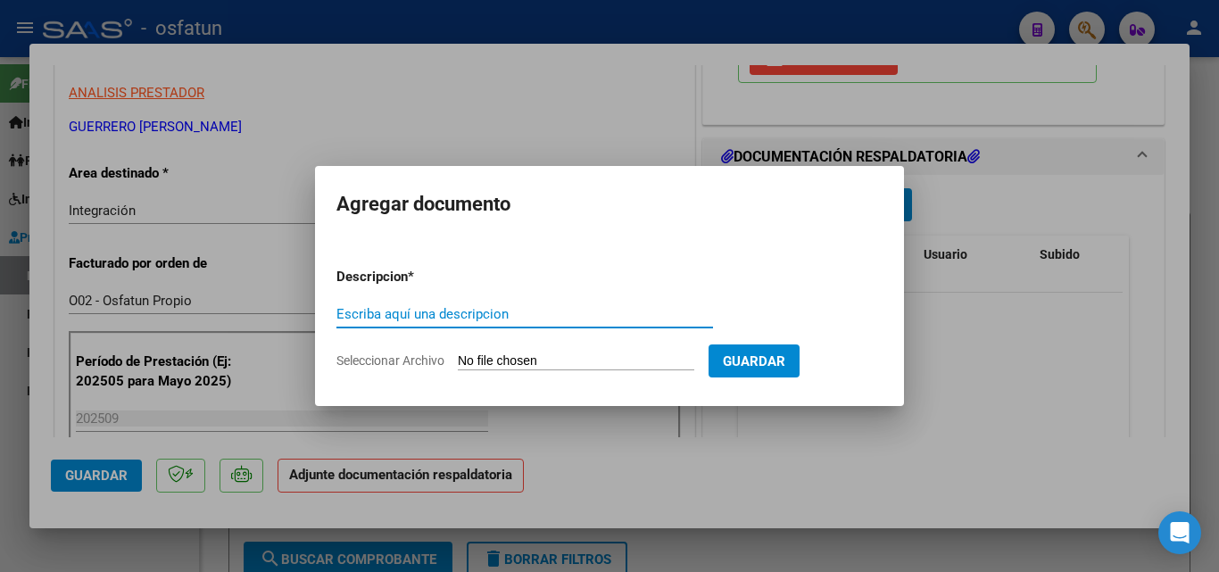
paste input "PLANILLA [DATE]"
type input "PLANILLA [DATE]"
click at [598, 361] on input "Seleccionar Archivo" at bounding box center [576, 361] width 236 height 17
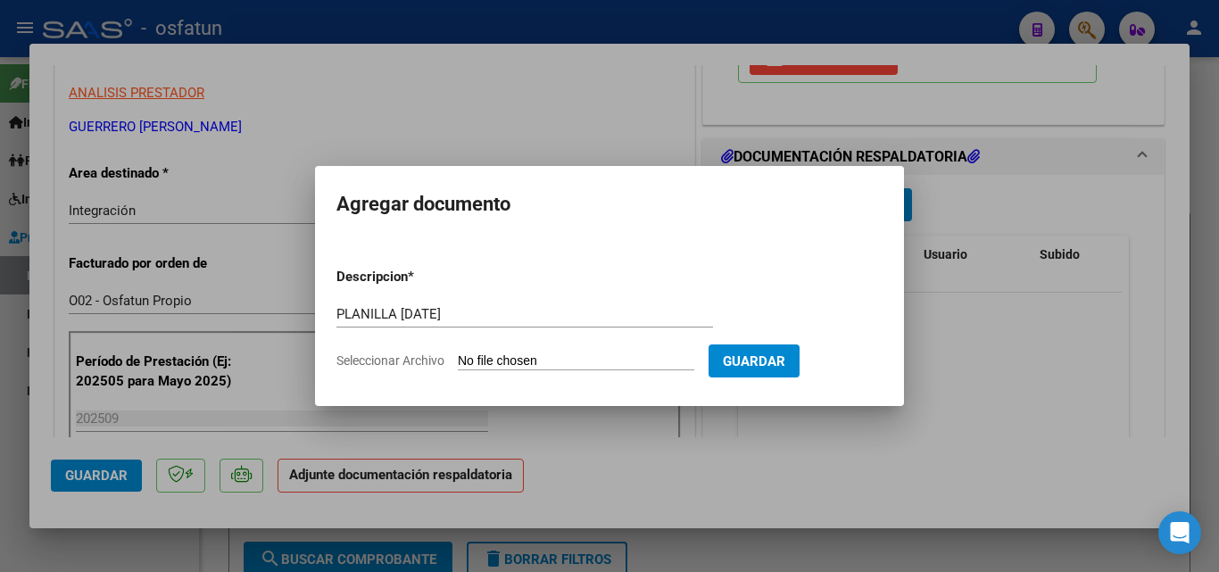
type input "C:\fakepath\Santillan Lourdes escuela septiembre 2025.pdf"
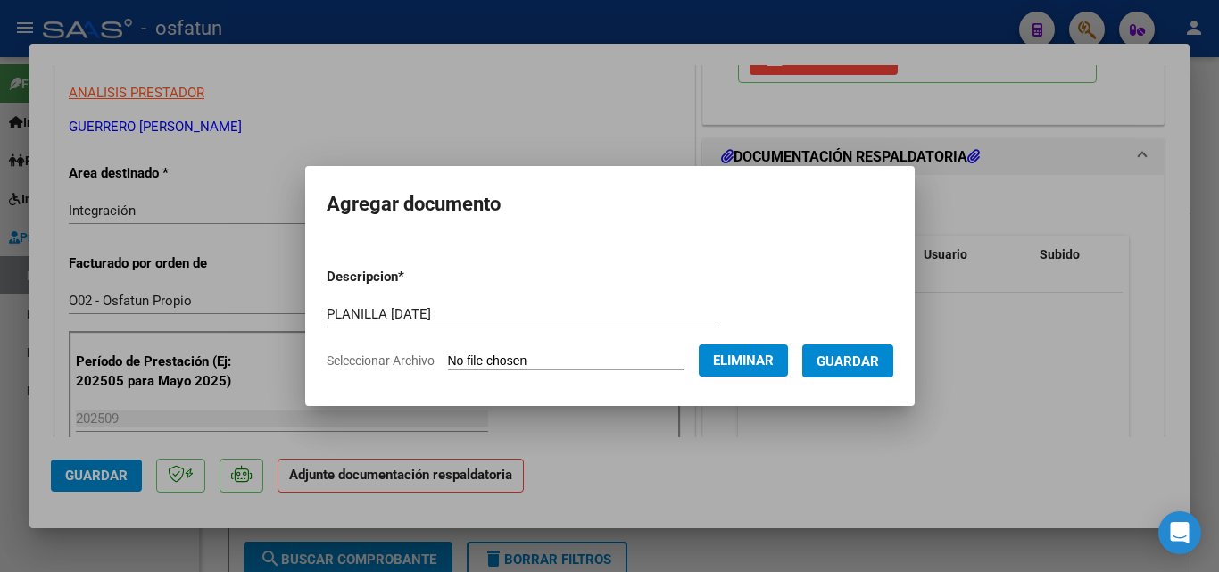
click at [877, 364] on span "Guardar" at bounding box center [847, 361] width 62 height 16
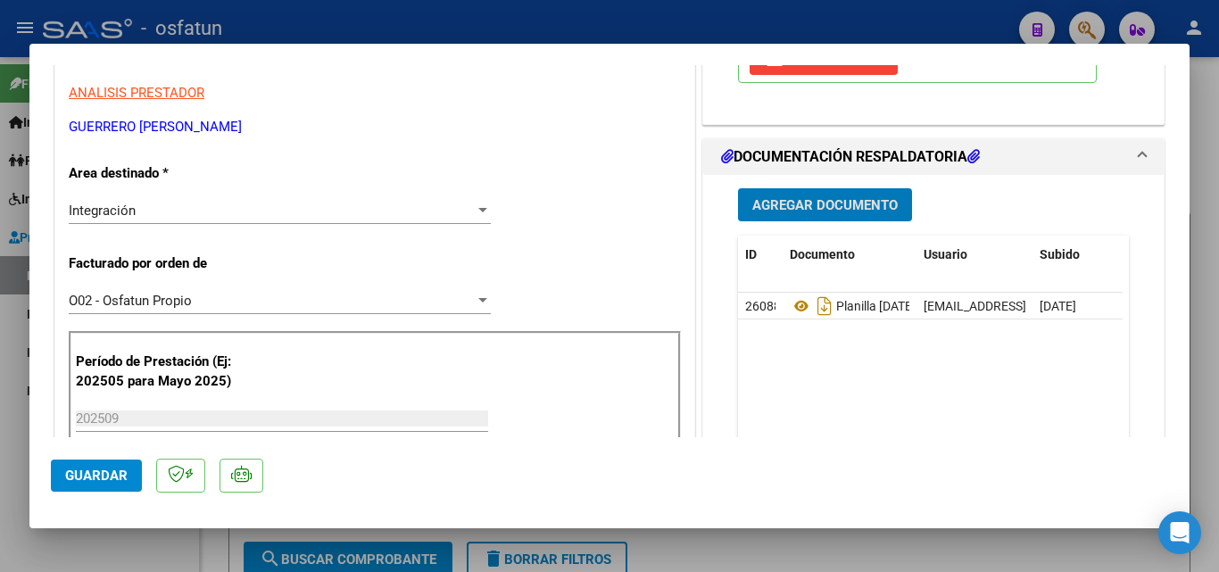
click at [1206, 84] on div at bounding box center [609, 286] width 1219 height 572
type input "$ 0,00"
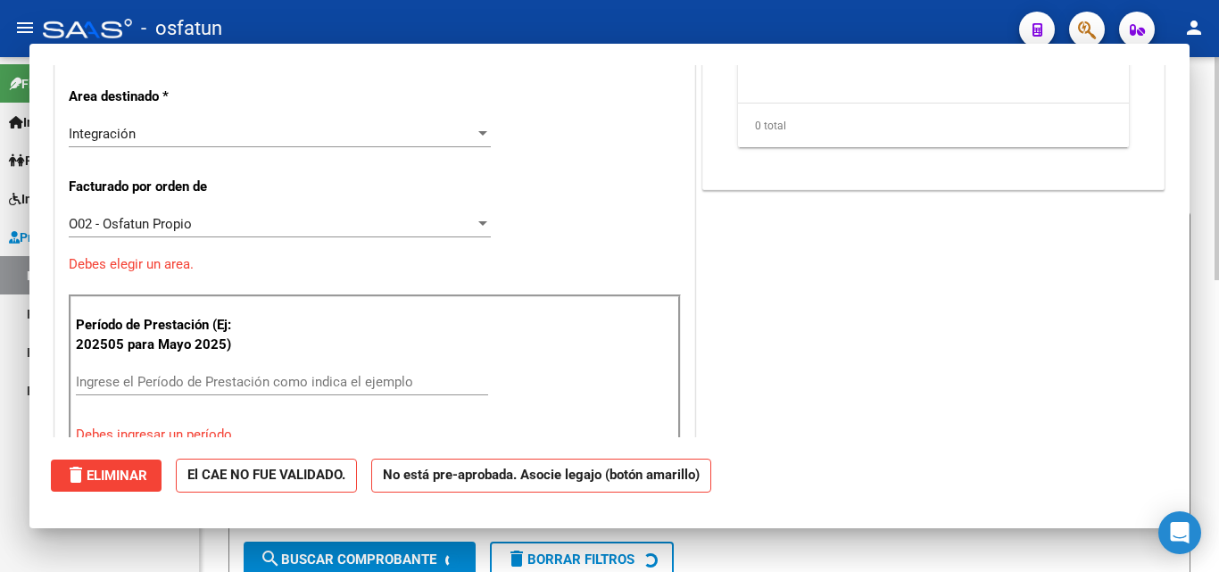
scroll to position [302, 0]
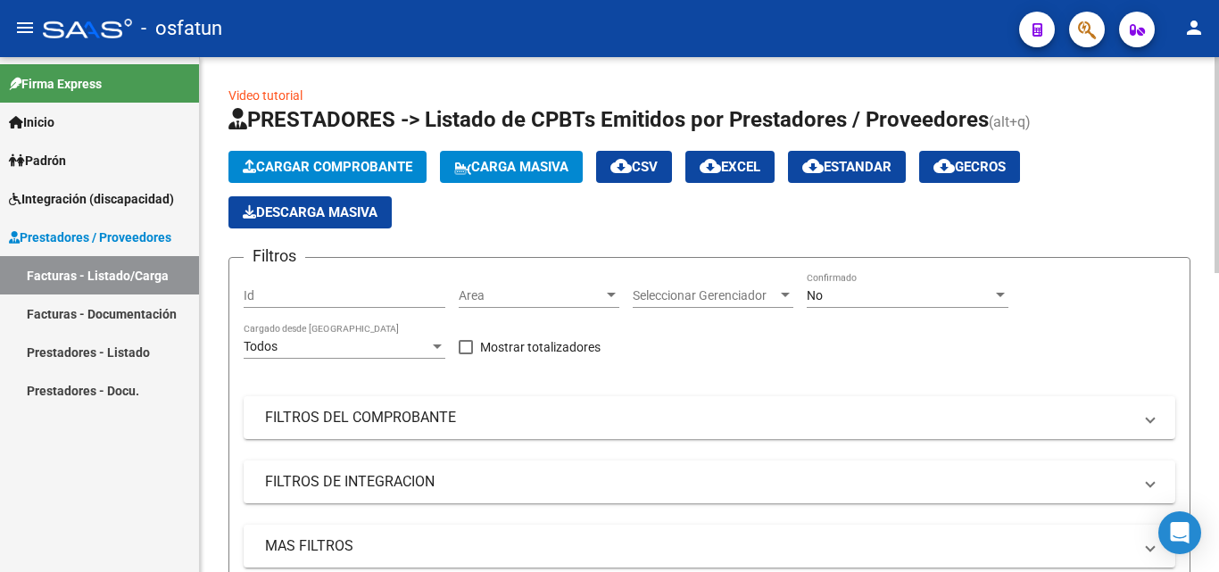
click at [381, 163] on span "Cargar Comprobante" at bounding box center [328, 167] width 170 height 16
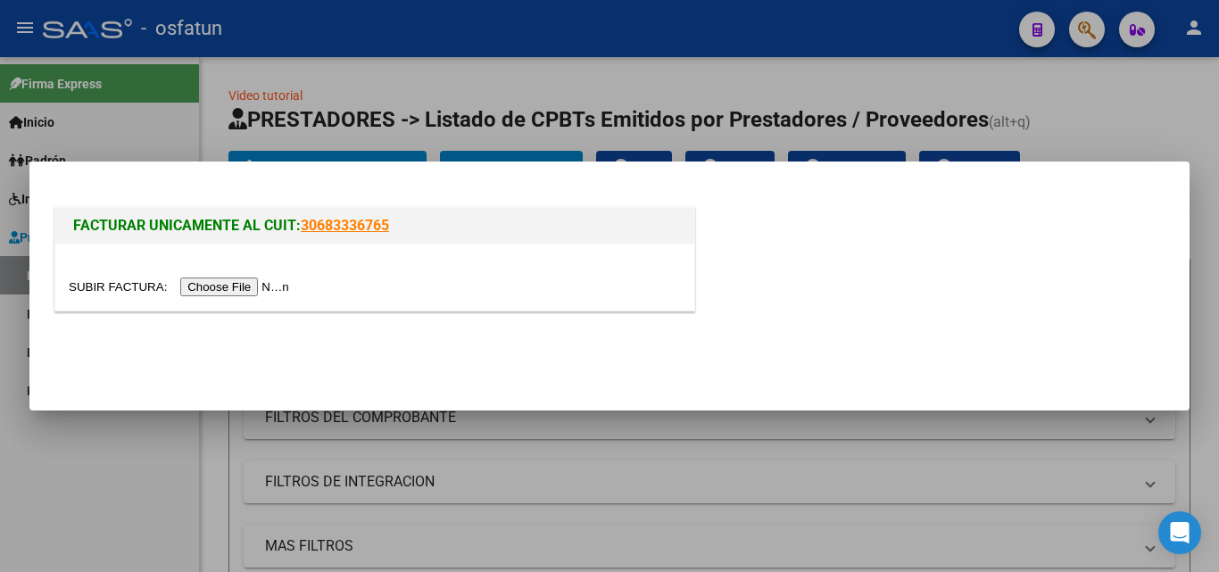
click at [268, 292] on input "file" at bounding box center [182, 286] width 226 height 19
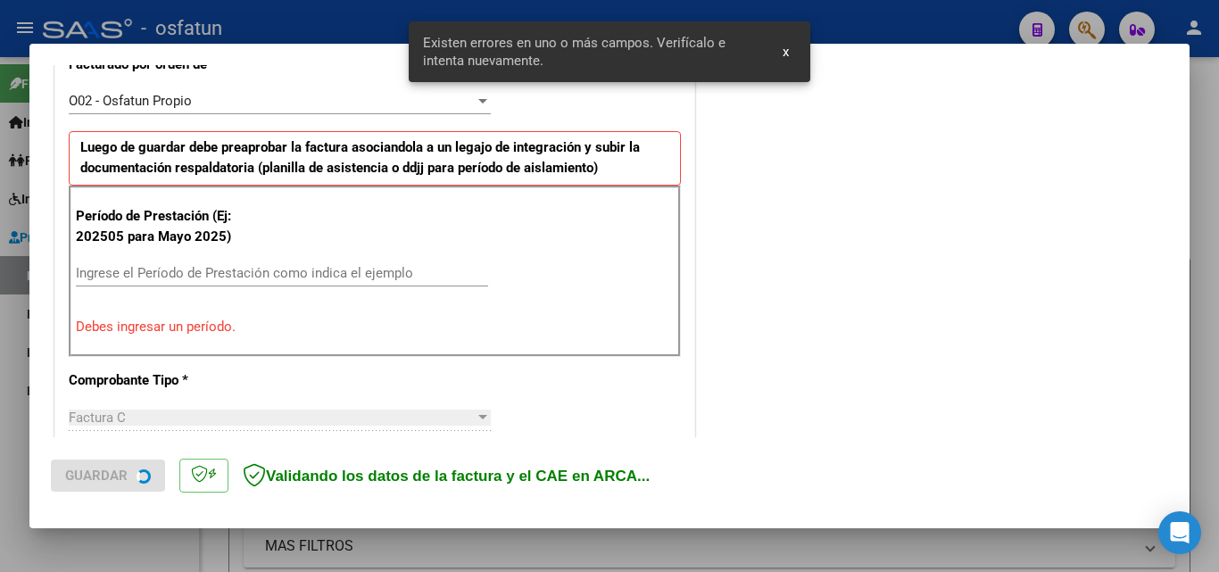
scroll to position [525, 0]
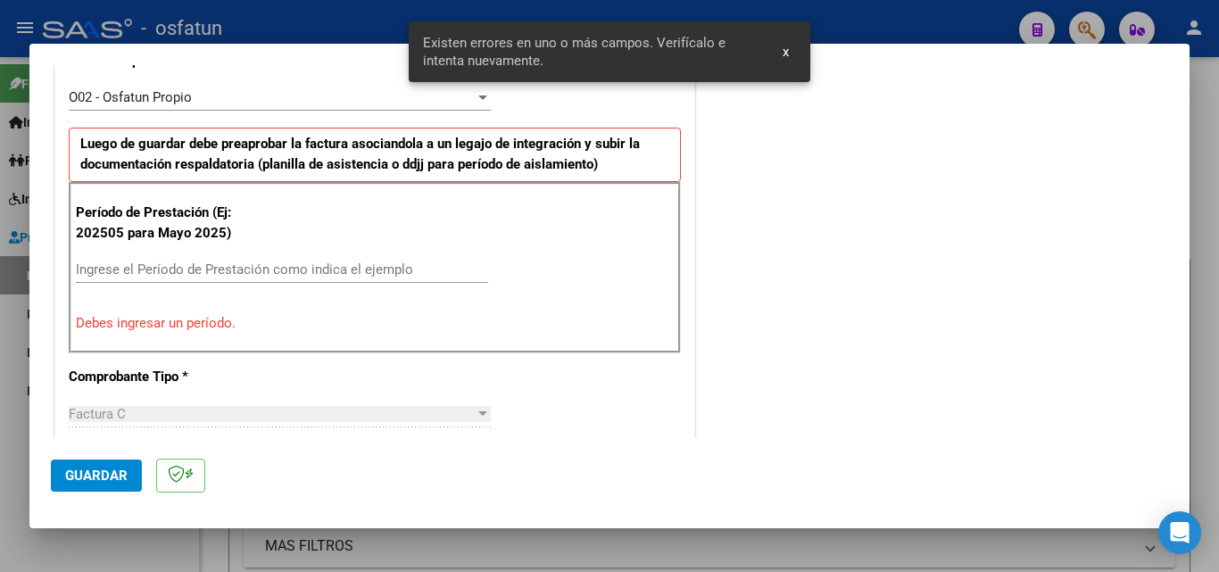
drag, startPoint x: 151, startPoint y: 285, endPoint x: 149, endPoint y: 273, distance: 12.6
click at [151, 276] on div "Ingrese el Período de Prestación como indica el ejemplo" at bounding box center [282, 278] width 412 height 44
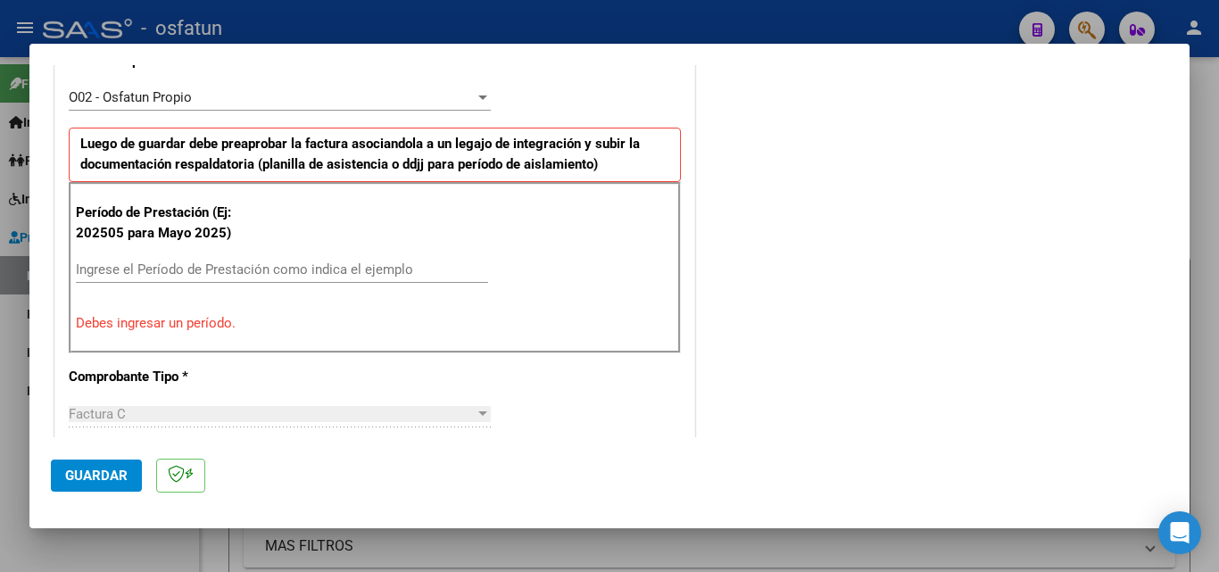
click at [148, 273] on input "Ingrese el Período de Prestación como indica el ejemplo" at bounding box center [282, 269] width 412 height 16
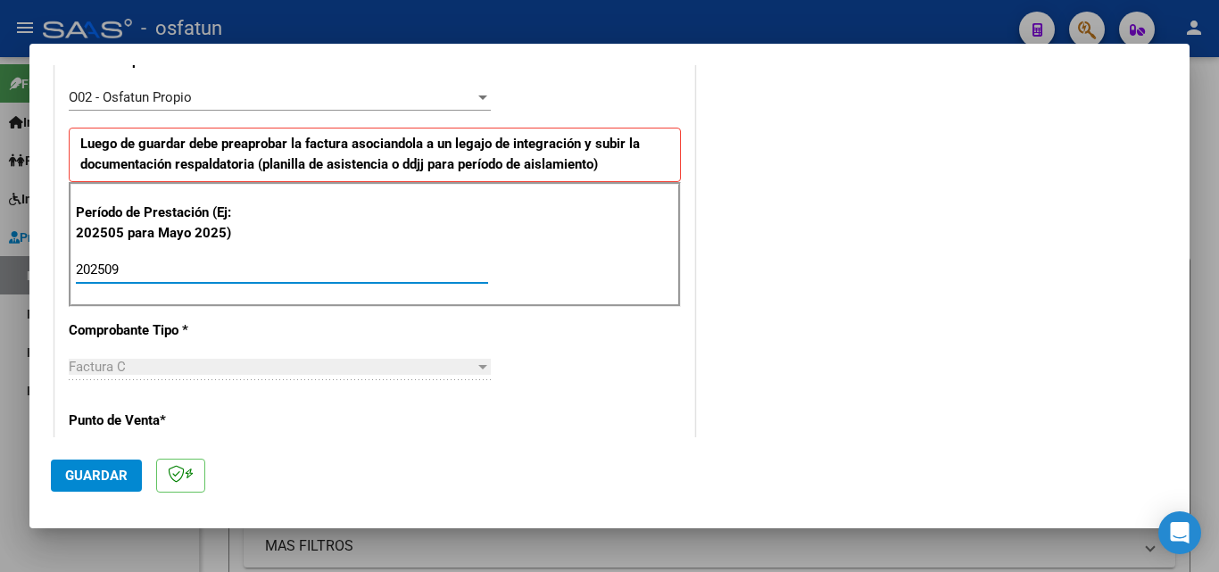
type input "202509"
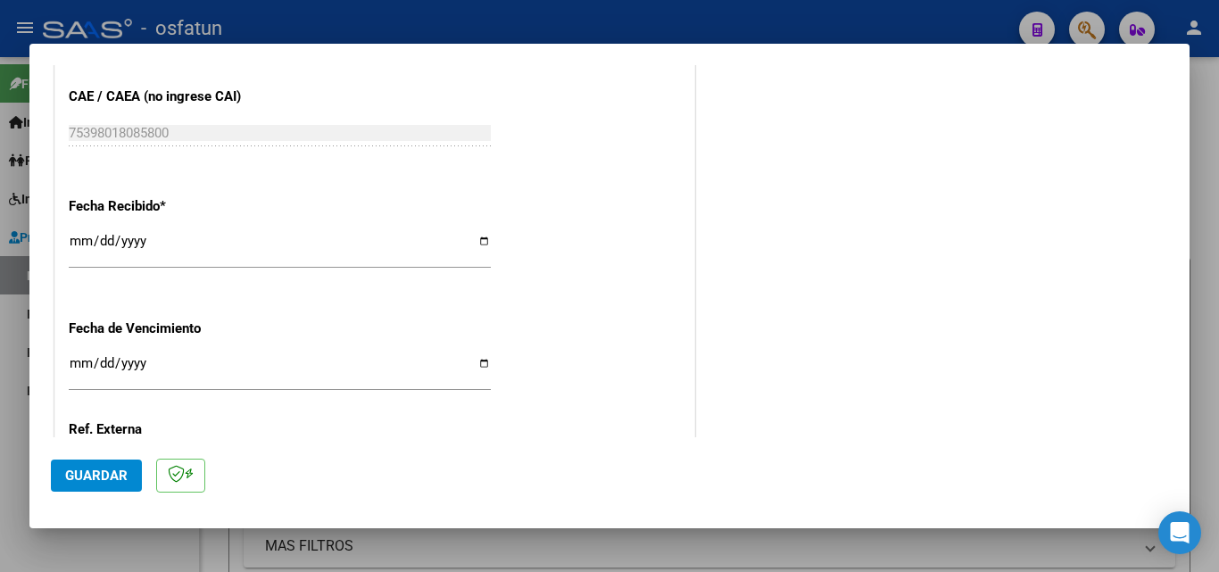
scroll to position [1239, 0]
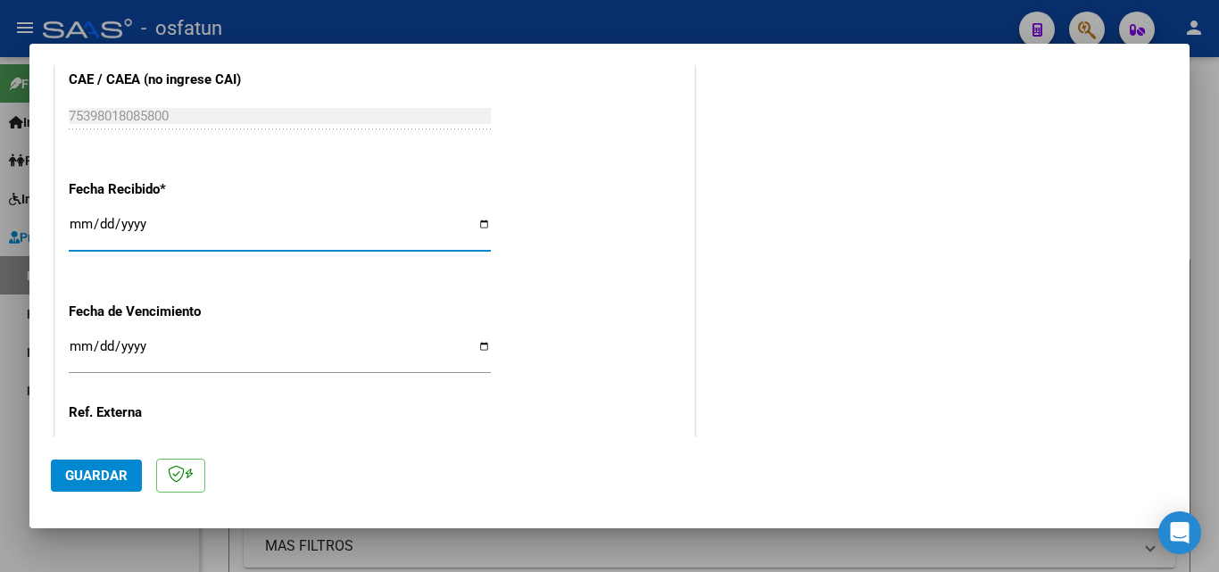
click at [87, 223] on input "[DATE]" at bounding box center [280, 231] width 422 height 29
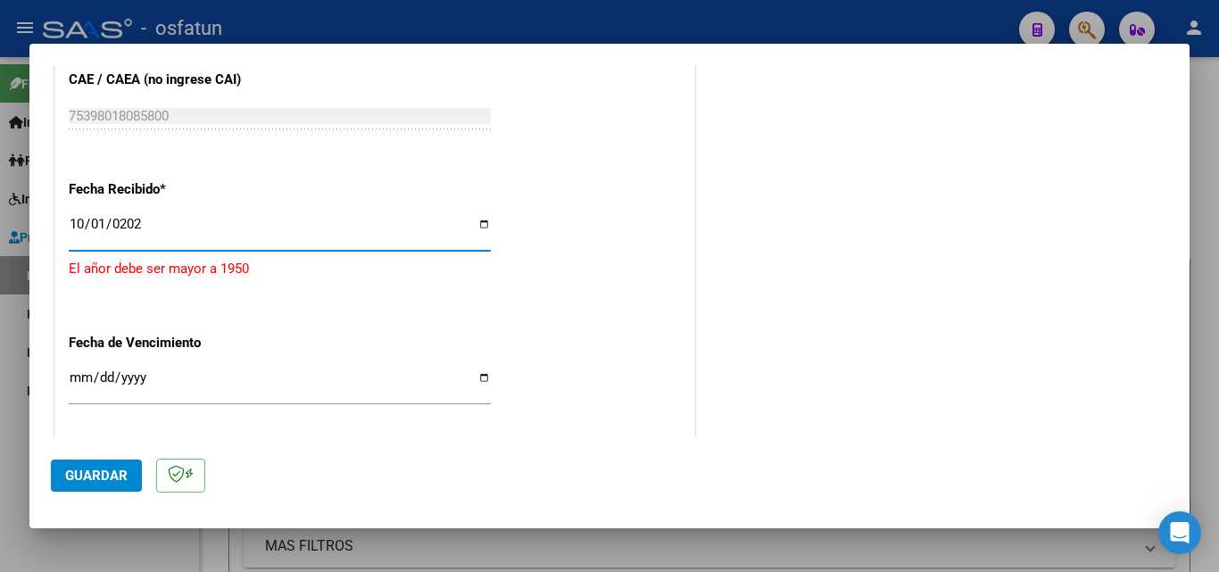
type input "2025-10-01"
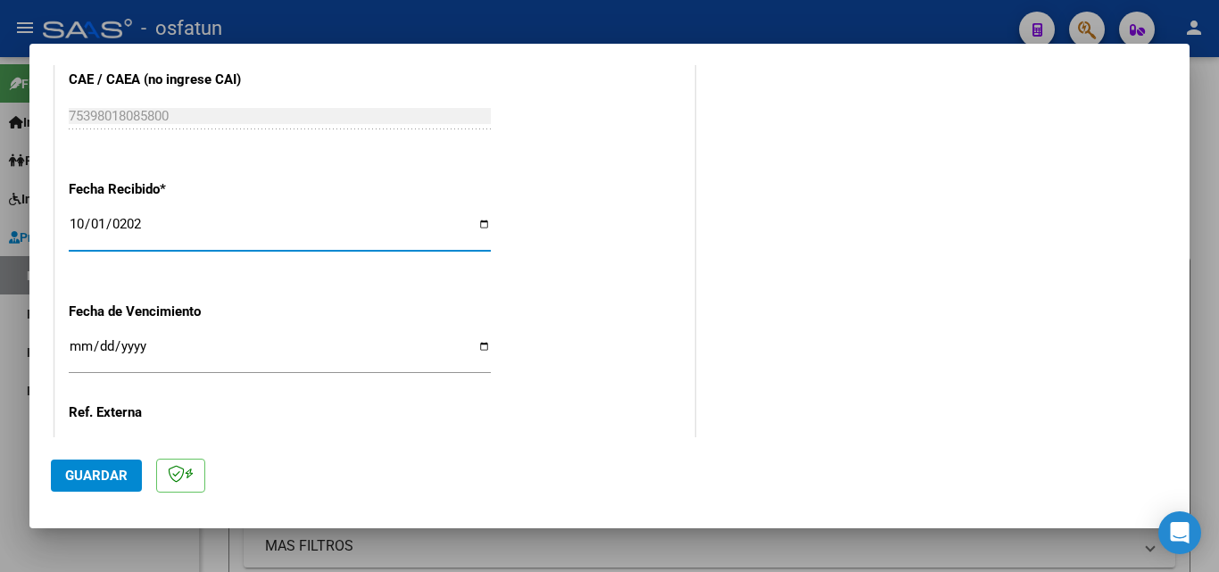
click at [71, 343] on input "Ingresar la fecha" at bounding box center [280, 353] width 422 height 29
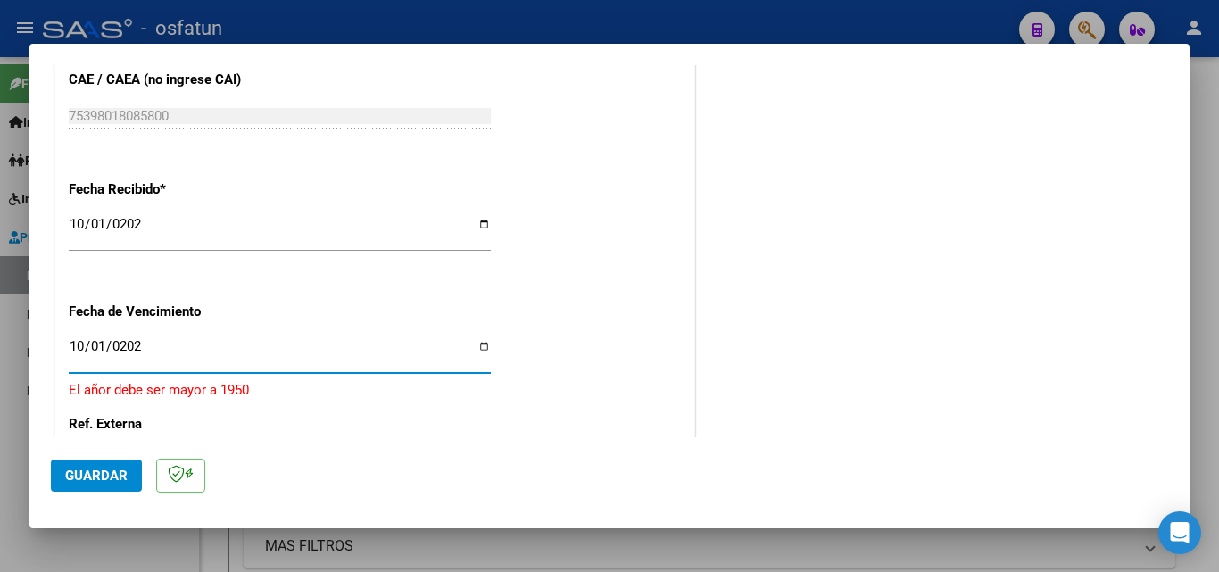
type input "2025-10-01"
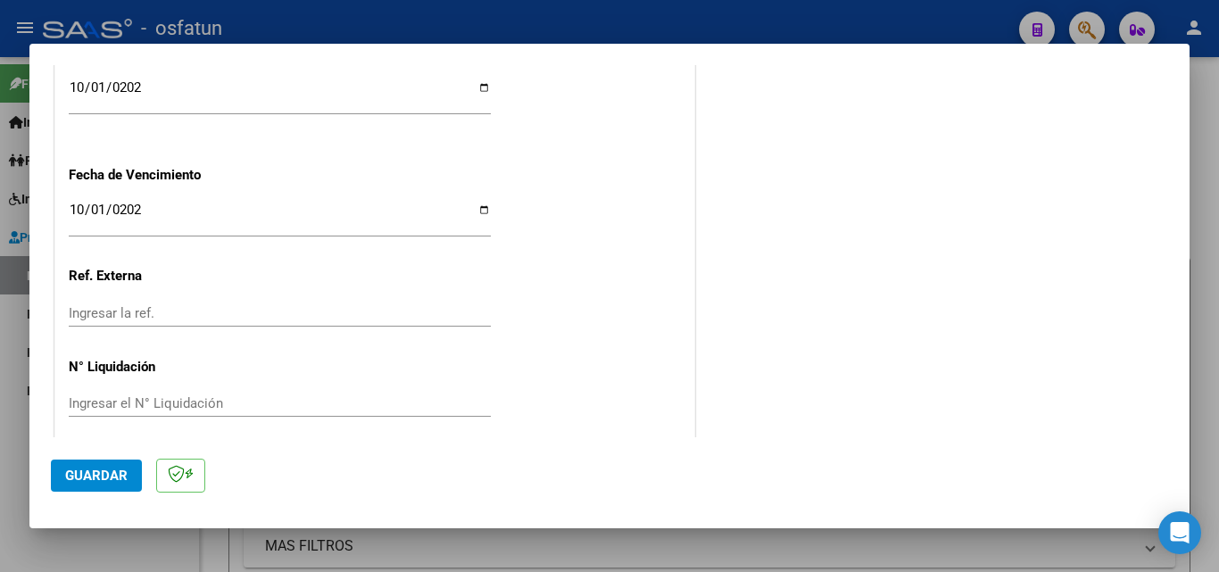
scroll to position [1390, 0]
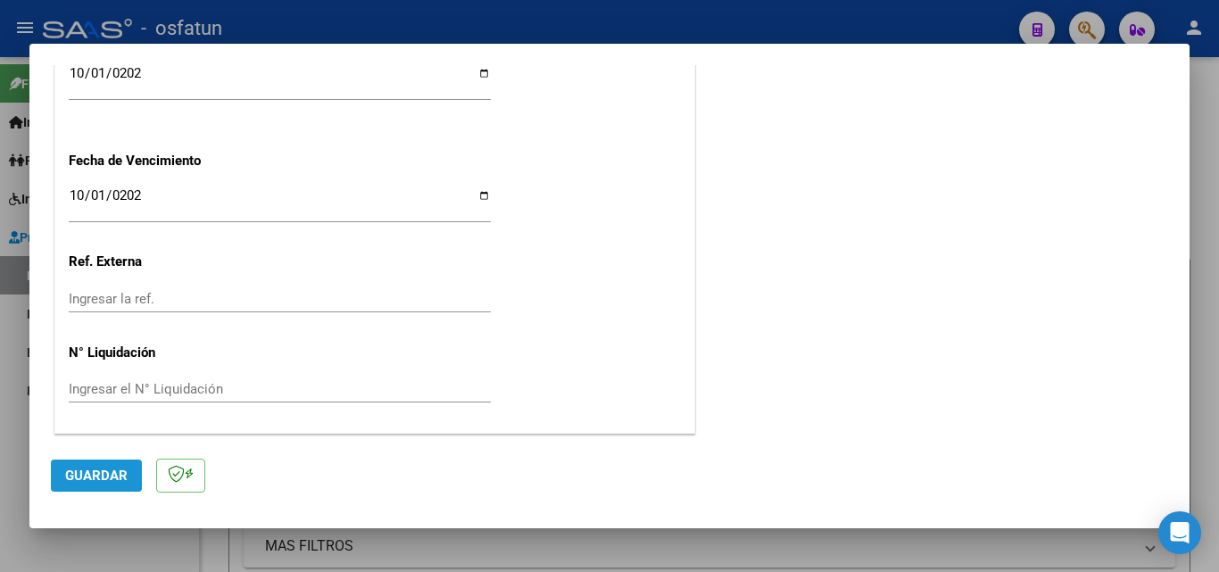
click at [105, 476] on span "Guardar" at bounding box center [96, 476] width 62 height 16
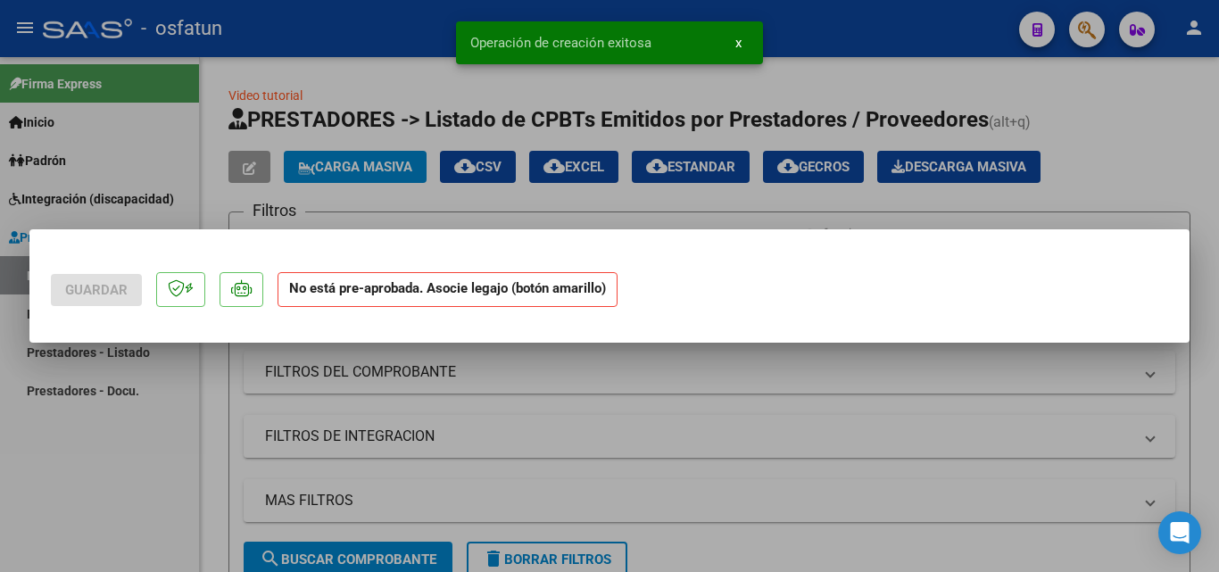
scroll to position [0, 0]
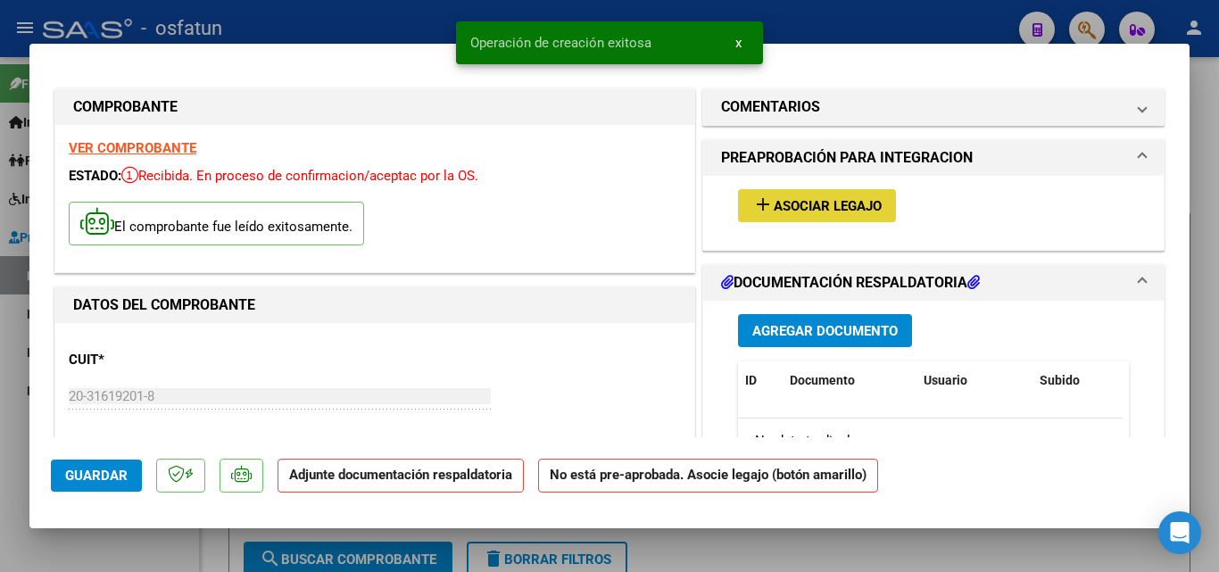
click at [792, 196] on button "add Asociar Legajo" at bounding box center [817, 205] width 158 height 33
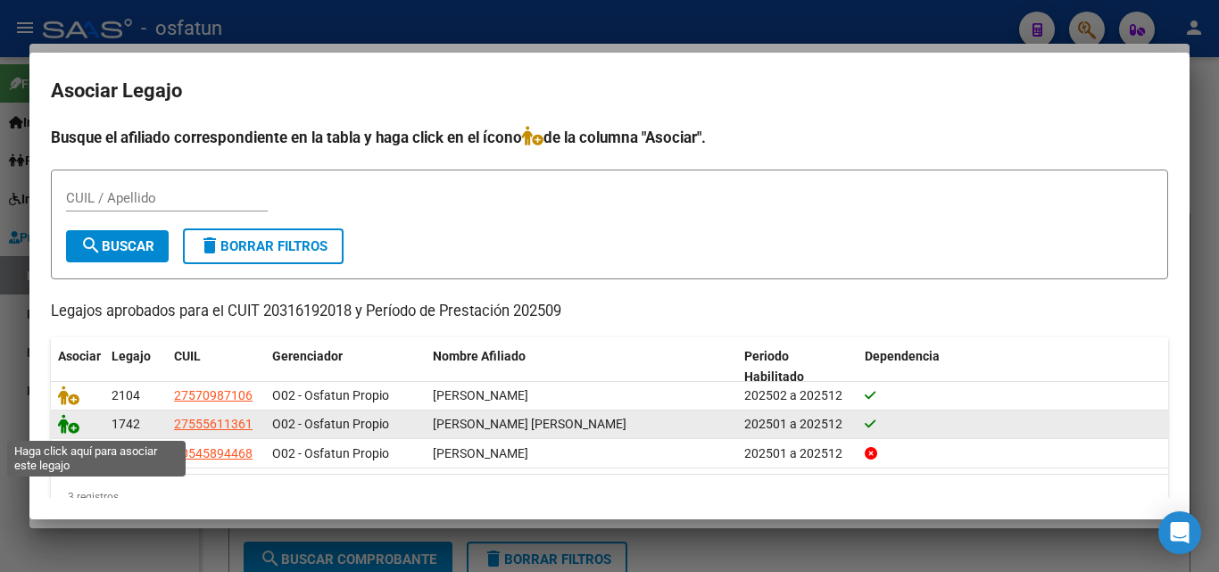
click at [62, 424] on icon at bounding box center [68, 424] width 21 height 20
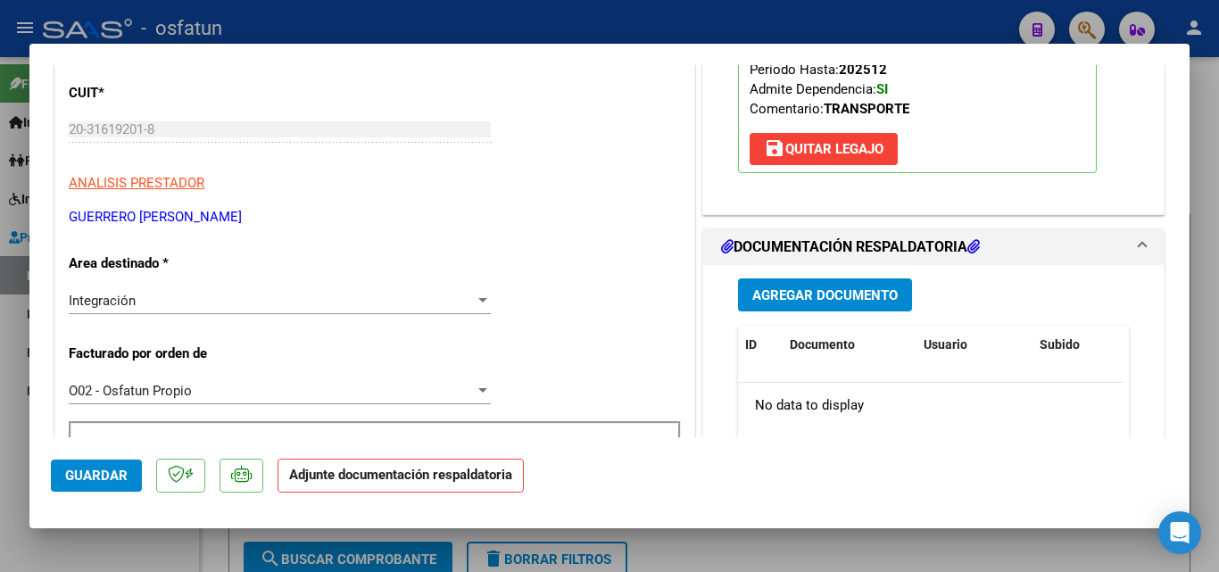
scroll to position [268, 0]
click at [797, 292] on span "Agregar Documento" at bounding box center [824, 294] width 145 height 16
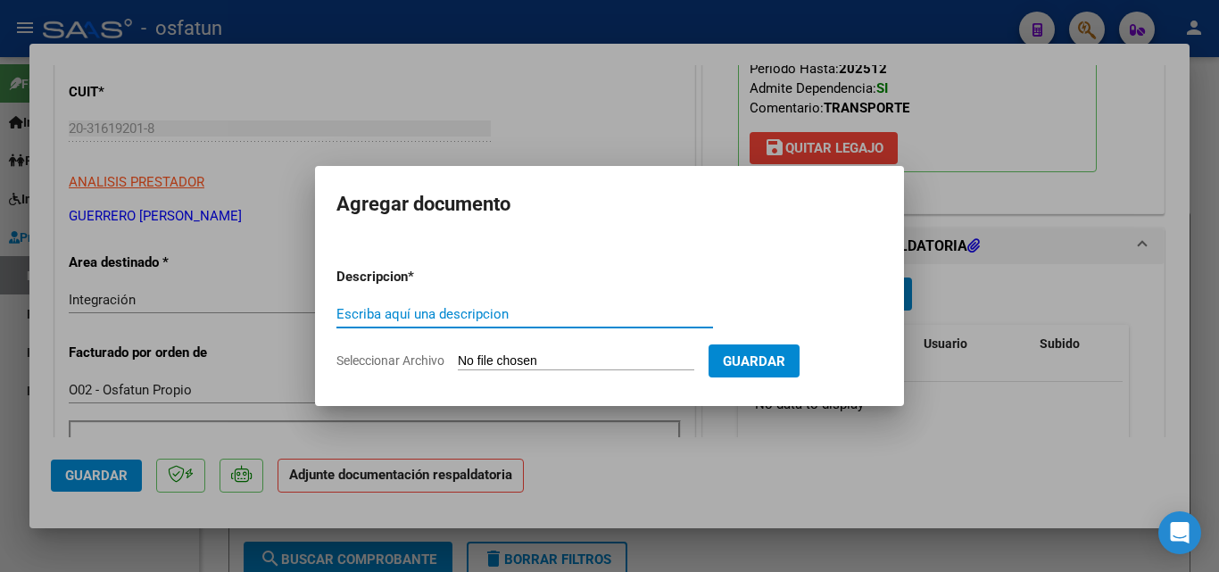
paste input "PLANILLA [DATE]"
type input "PLANILLA [DATE]"
click at [521, 358] on input "Seleccionar Archivo" at bounding box center [576, 361] width 236 height 17
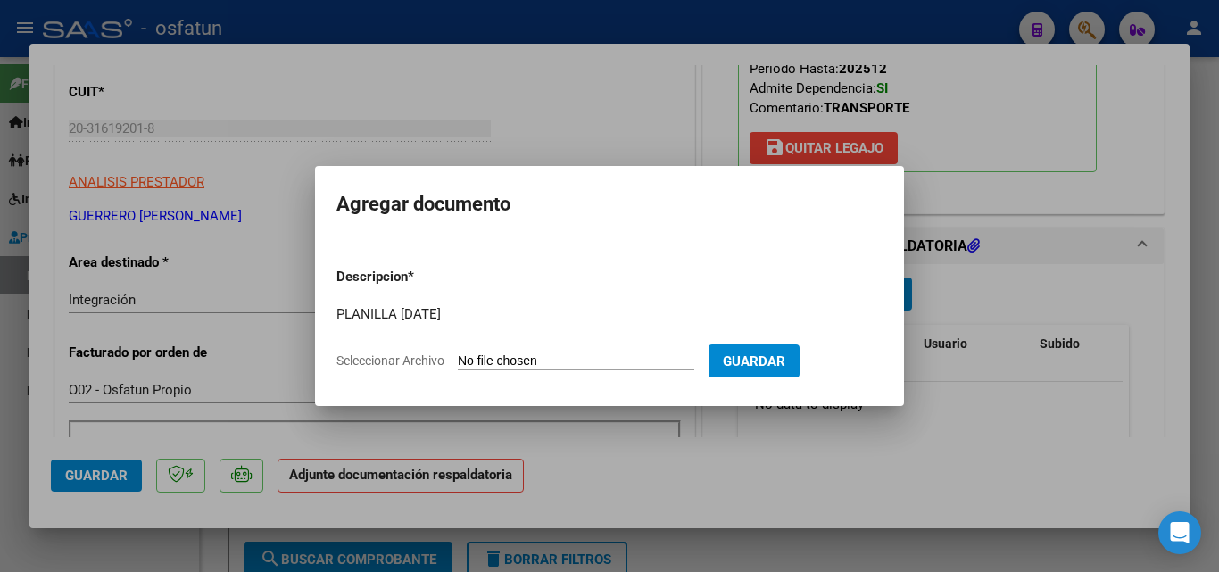
type input "C:\fakepath\Santillan Lourdes terapias septiembre 2025.pdf"
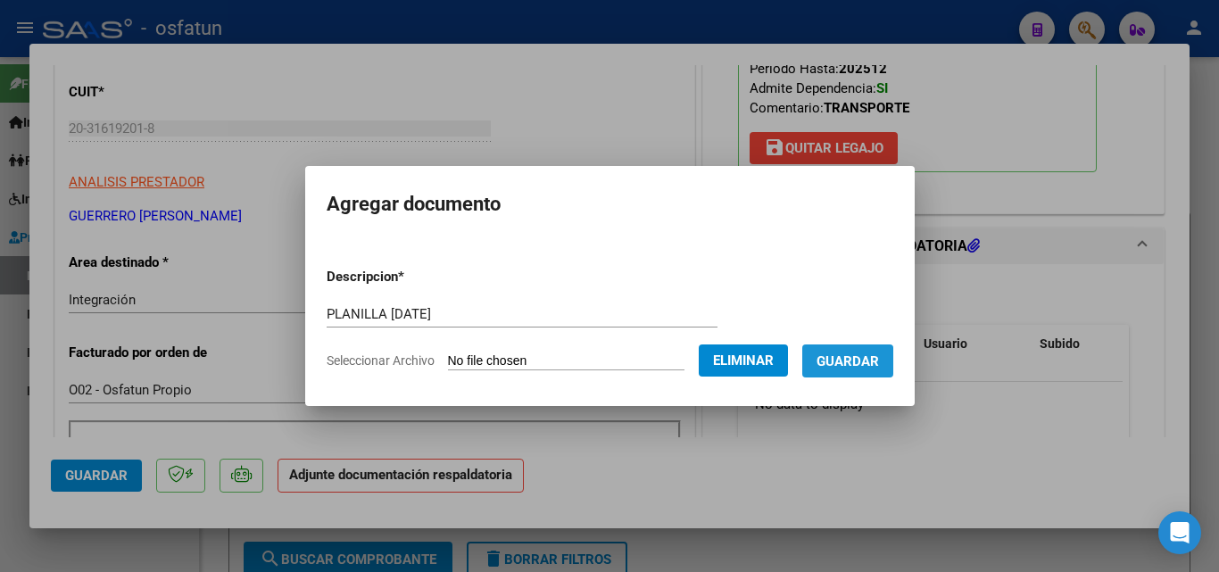
click at [853, 367] on span "Guardar" at bounding box center [847, 361] width 62 height 16
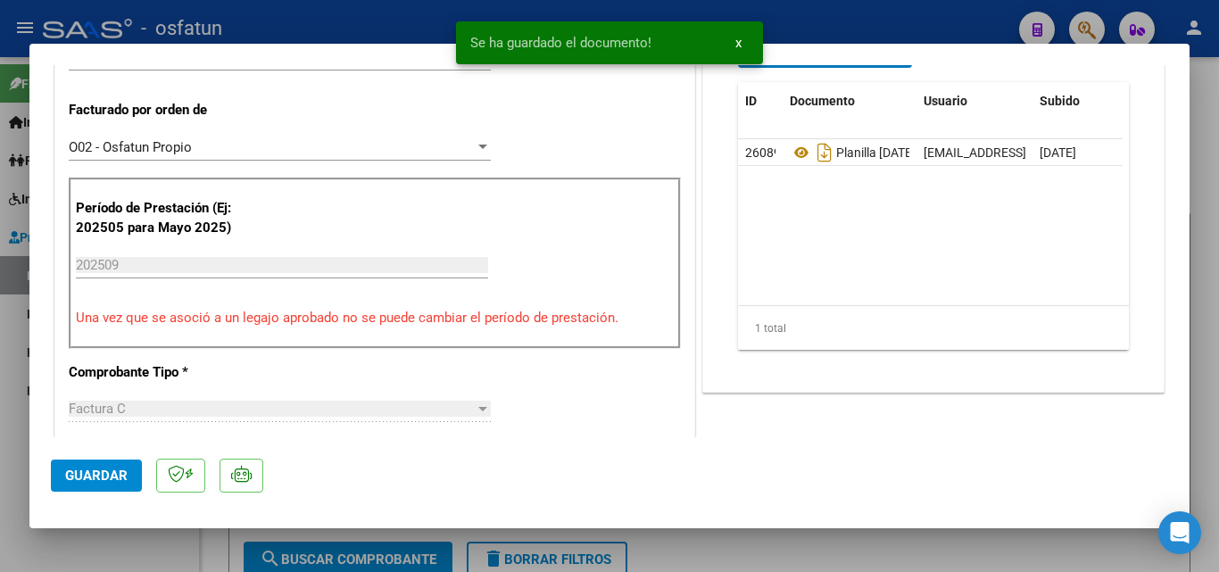
scroll to position [535, 0]
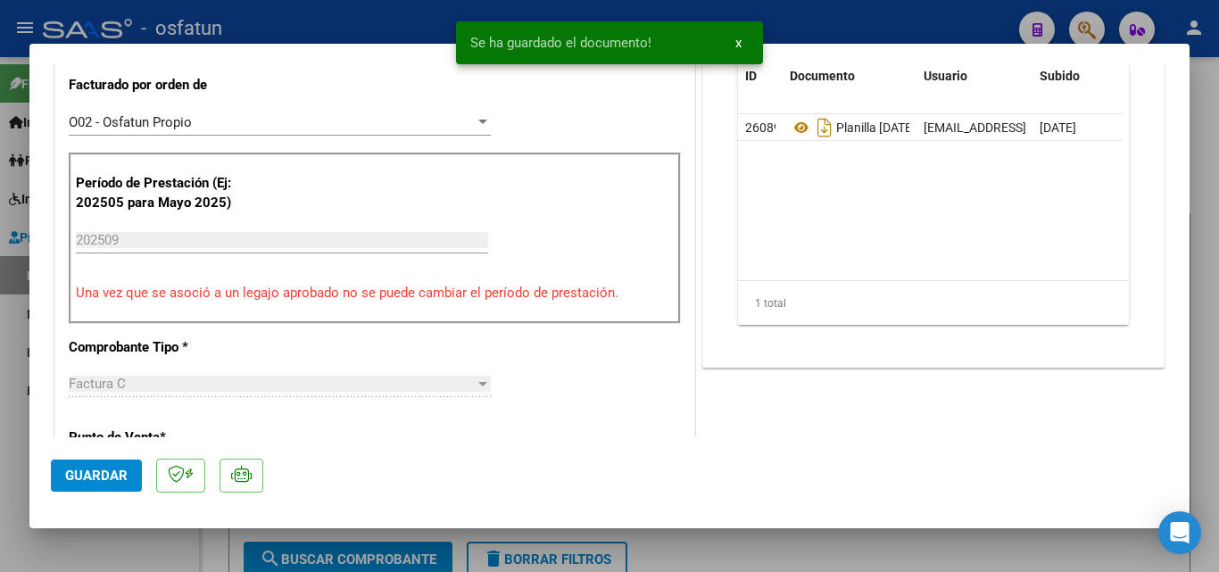
click at [103, 475] on span "Guardar" at bounding box center [96, 476] width 62 height 16
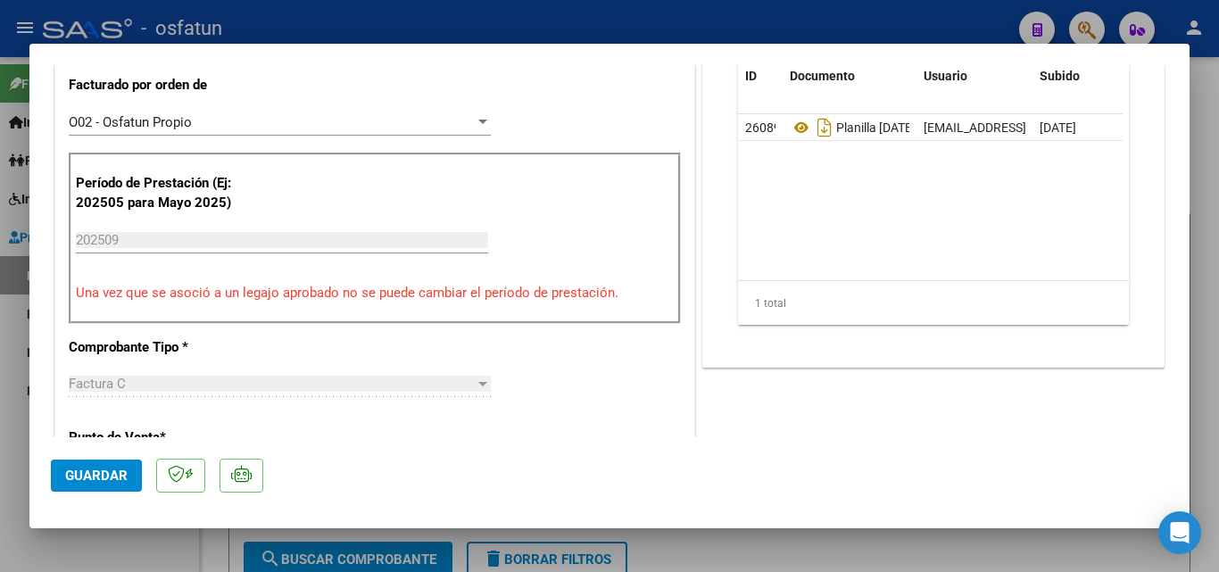
drag, startPoint x: 1196, startPoint y: 159, endPoint x: 1160, endPoint y: 159, distance: 35.7
click at [1195, 159] on div at bounding box center [609, 286] width 1219 height 572
type input "$ 0,00"
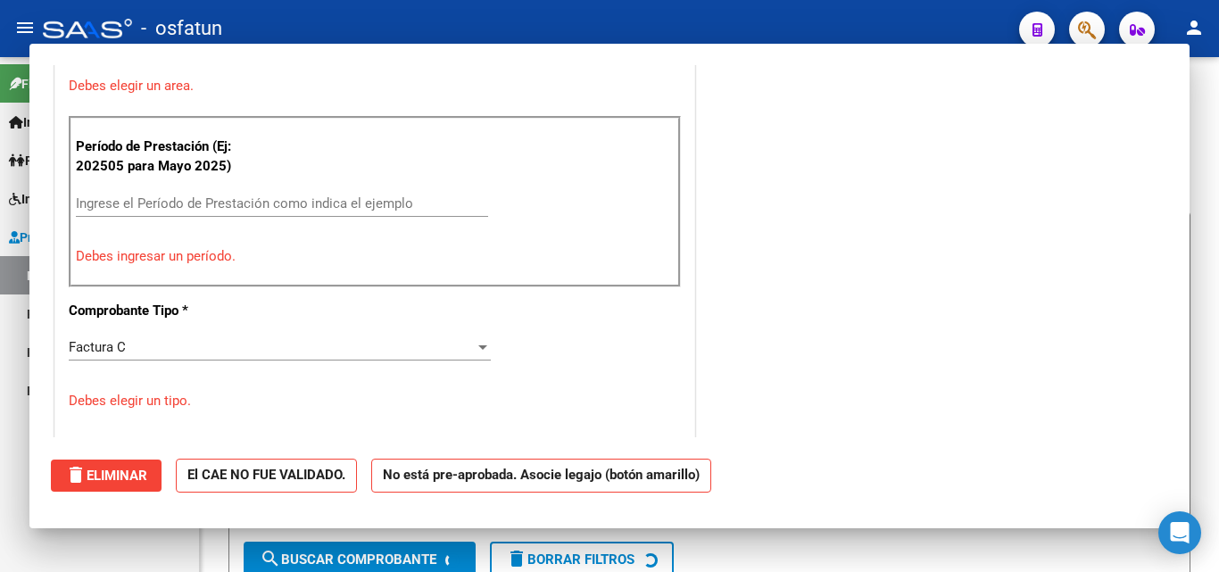
scroll to position [459, 0]
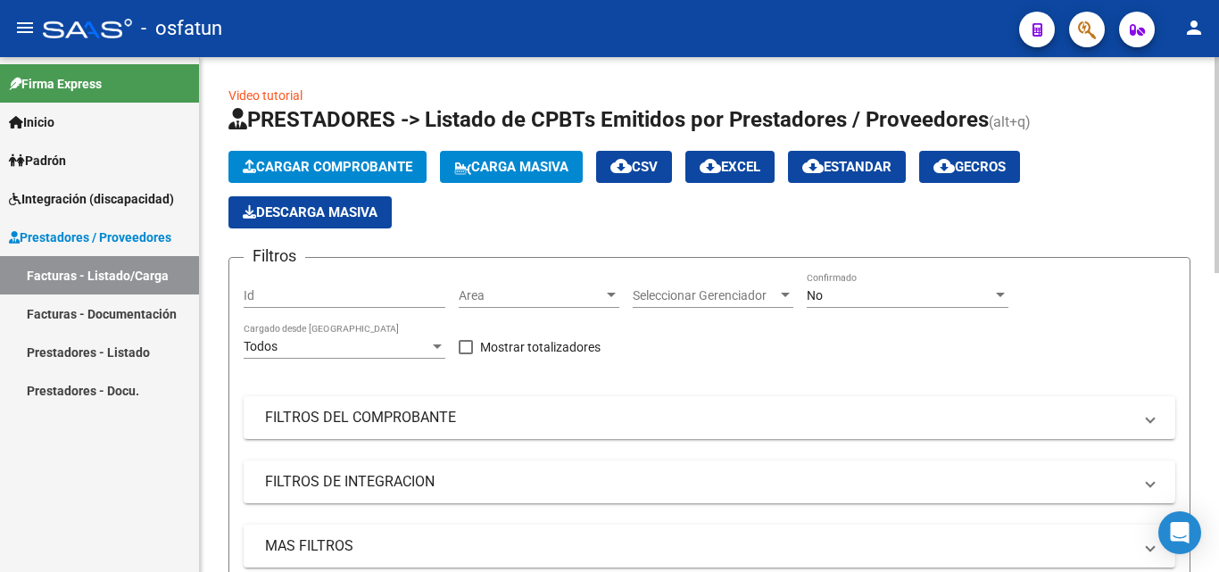
click at [337, 170] on span "Cargar Comprobante" at bounding box center [328, 167] width 170 height 16
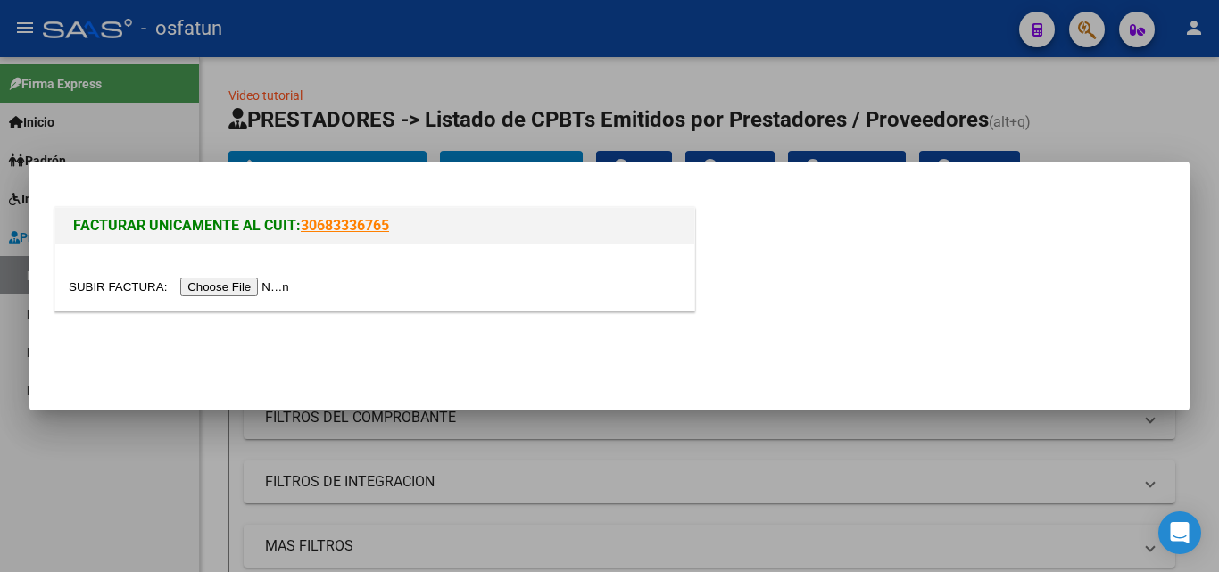
click at [277, 285] on input "file" at bounding box center [182, 286] width 226 height 19
click at [466, 137] on div at bounding box center [609, 286] width 1219 height 572
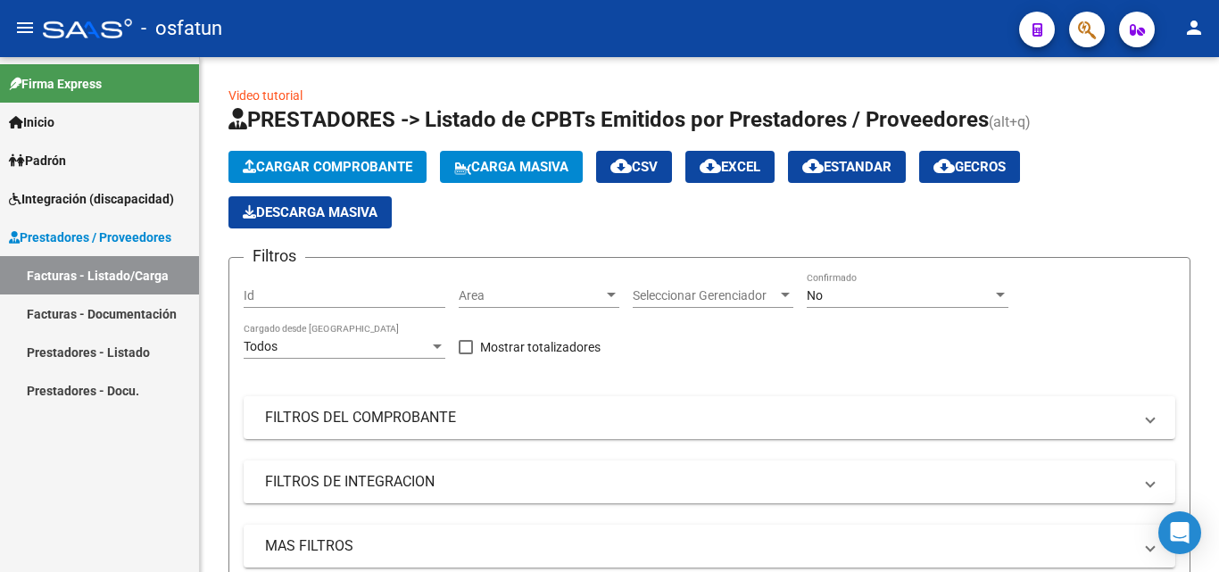
click at [105, 277] on link "Facturas - Listado/Carga" at bounding box center [99, 275] width 199 height 38
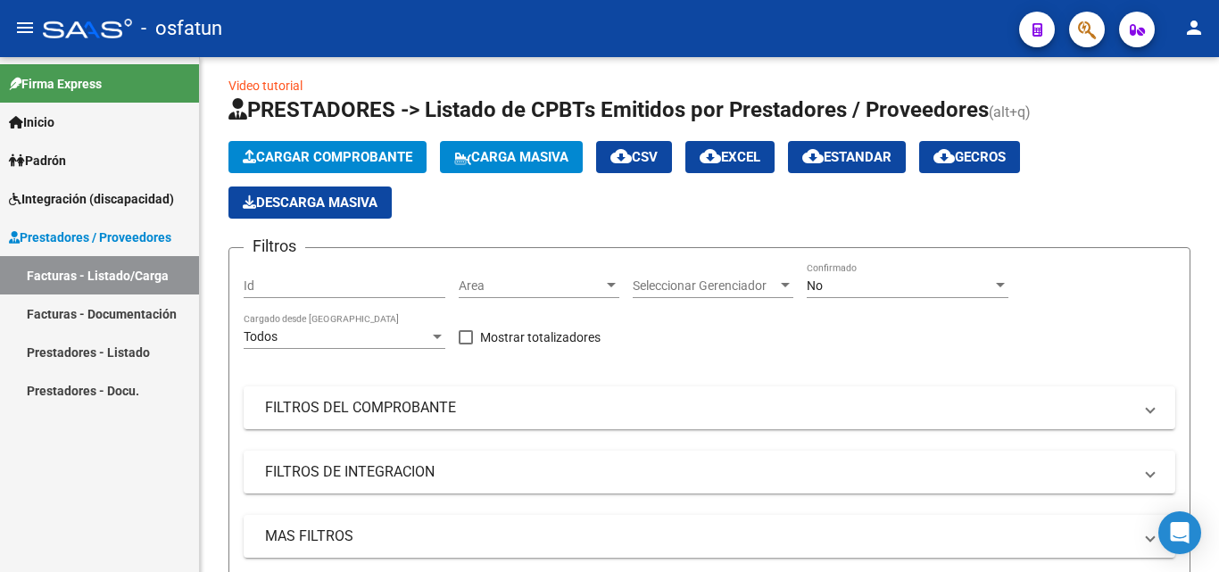
scroll to position [0, 0]
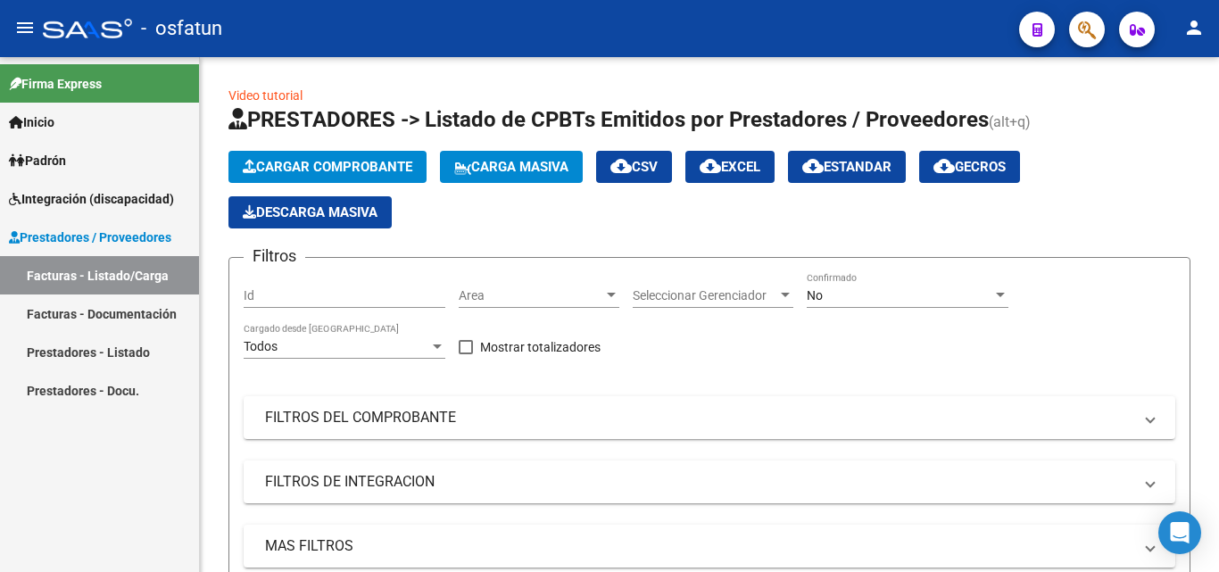
click at [131, 352] on link "Prestadores - Listado" at bounding box center [99, 352] width 199 height 38
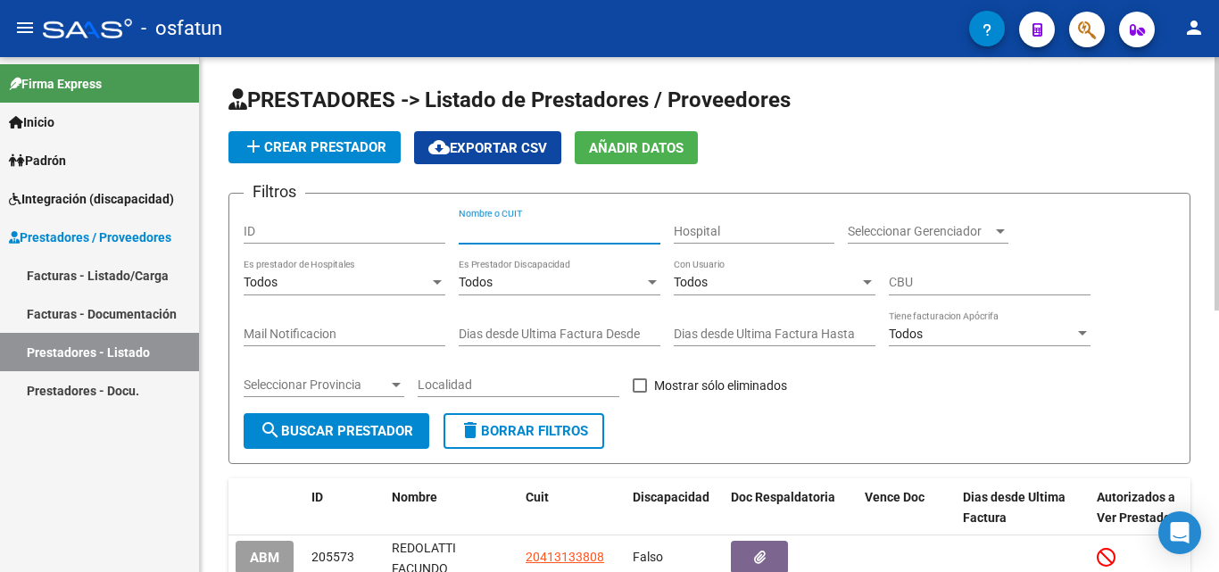
click at [532, 230] on input "Nombre o CUIT" at bounding box center [560, 231] width 202 height 15
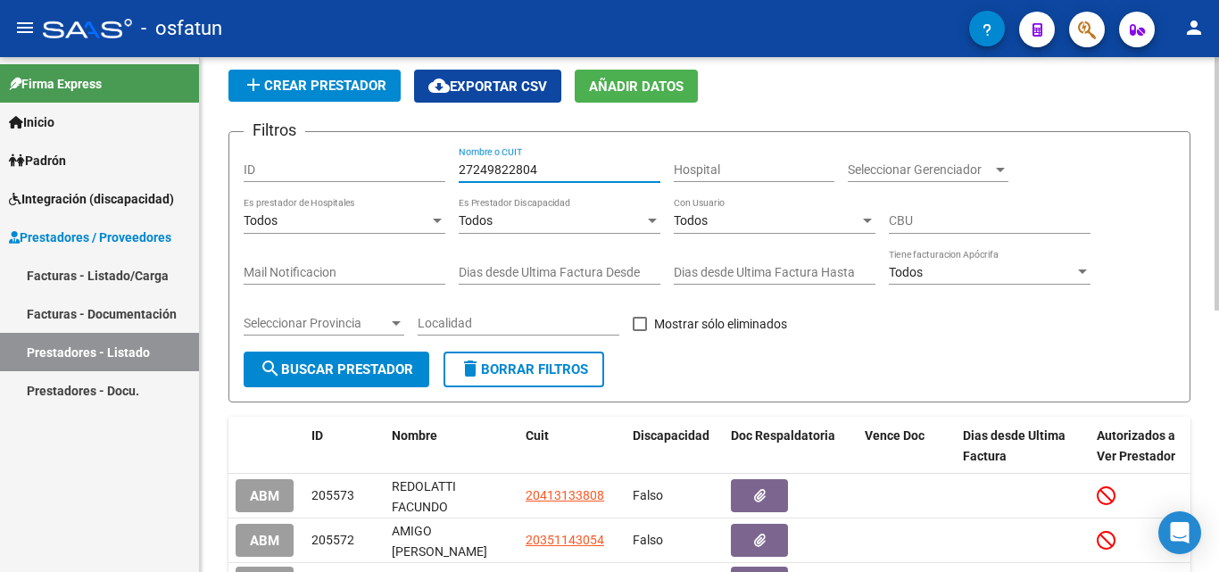
scroll to position [89, 0]
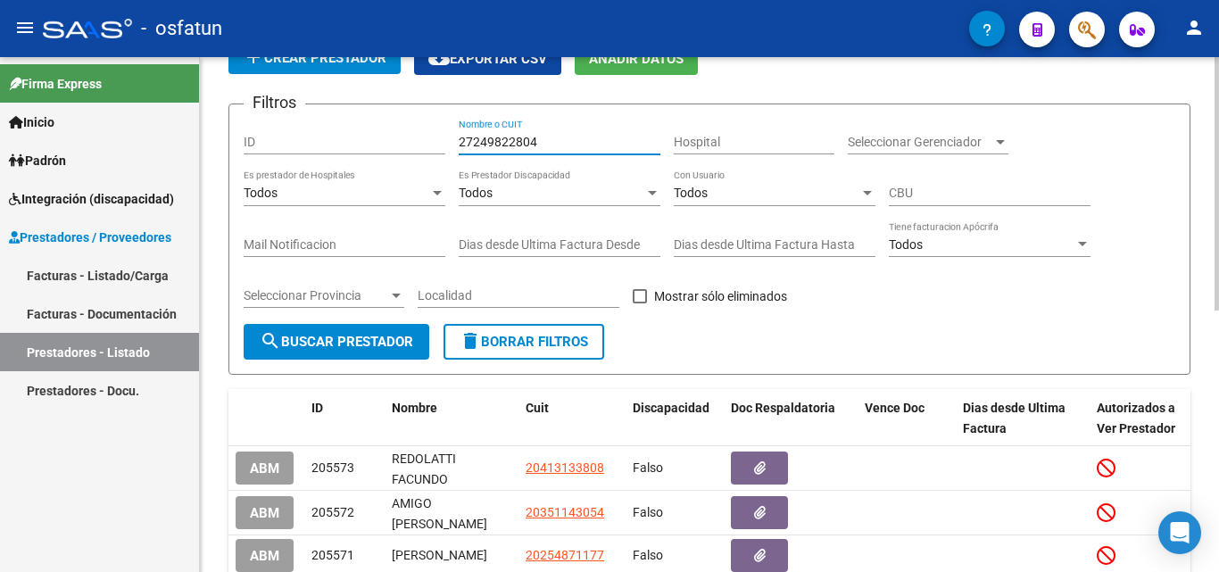
type input "27249822804"
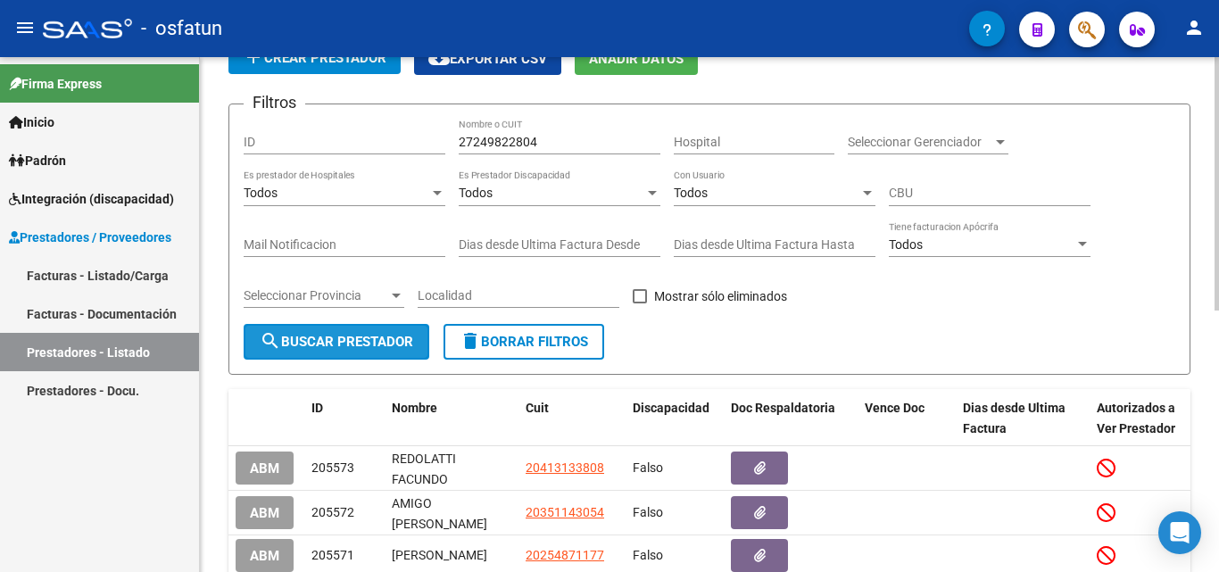
click at [384, 335] on span "search Buscar Prestador" at bounding box center [336, 342] width 153 height 16
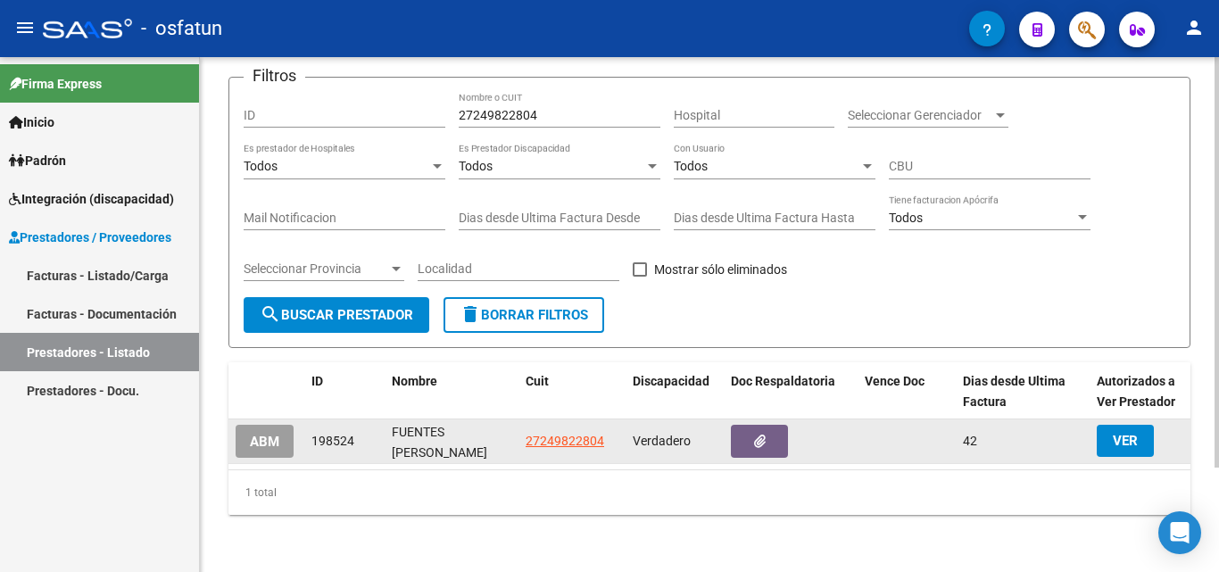
scroll to position [130, 0]
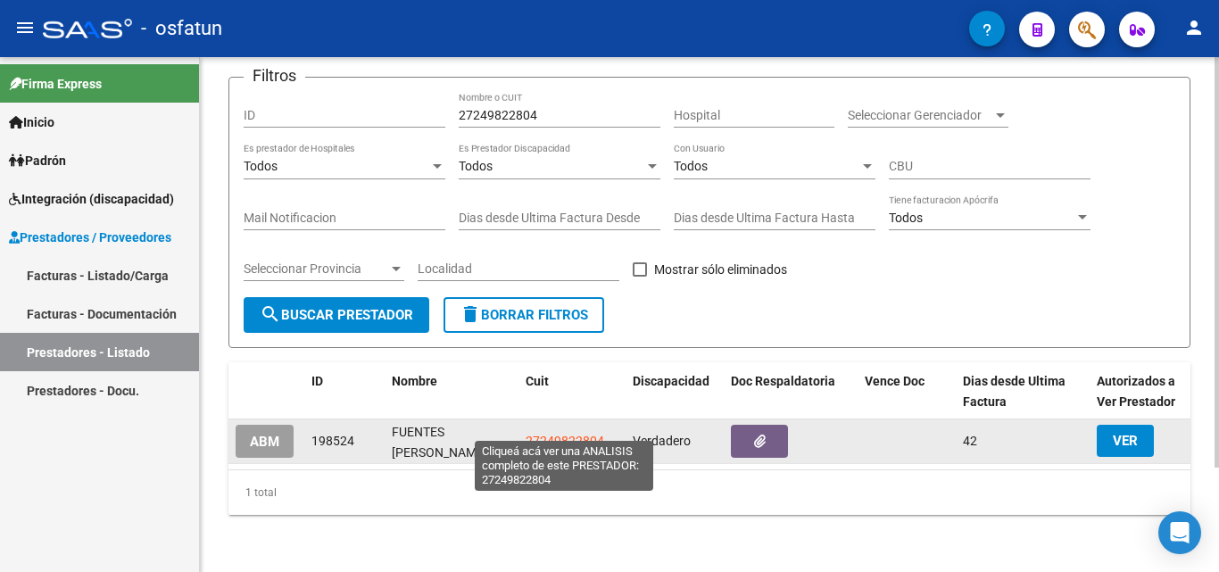
click at [568, 434] on span "27249822804" at bounding box center [564, 441] width 79 height 14
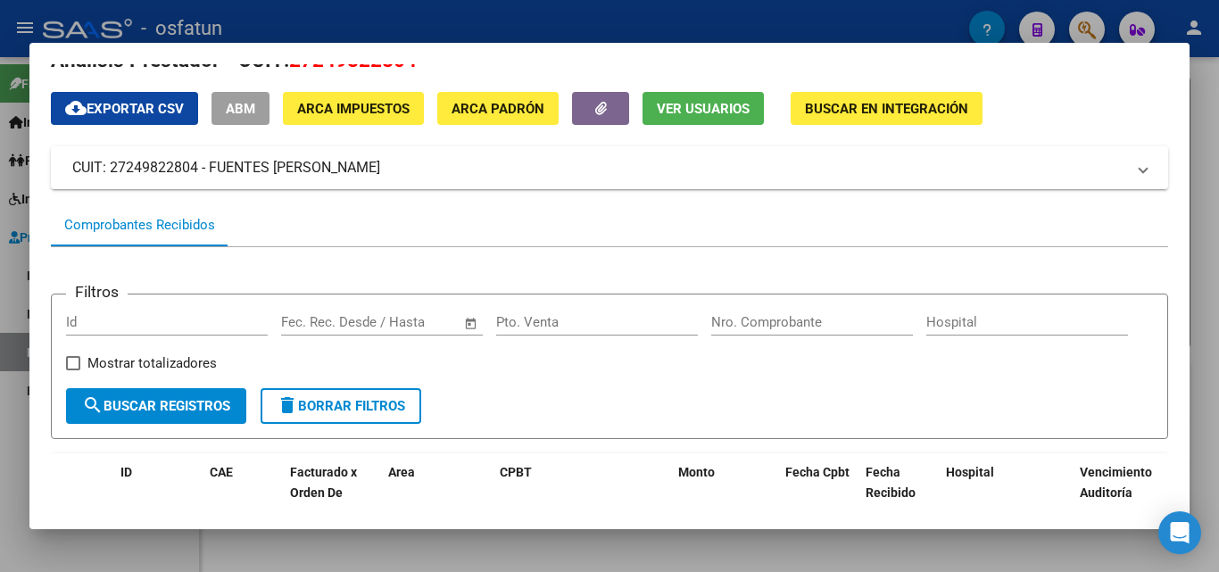
scroll to position [0, 0]
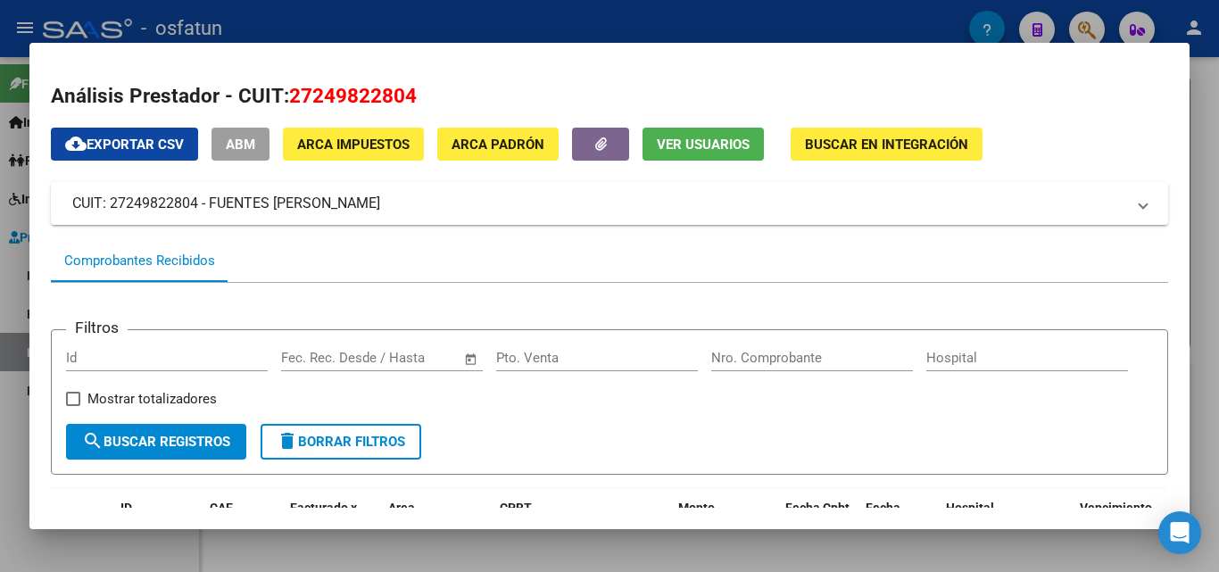
click at [1209, 93] on div at bounding box center [609, 286] width 1219 height 572
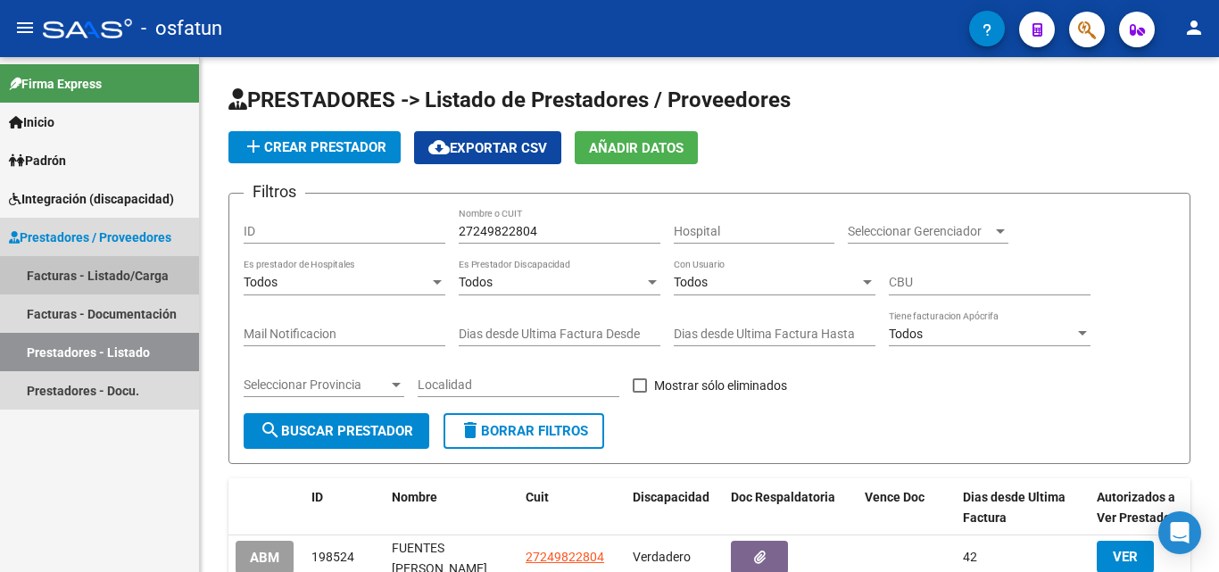
click at [108, 275] on link "Facturas - Listado/Carga" at bounding box center [99, 275] width 199 height 38
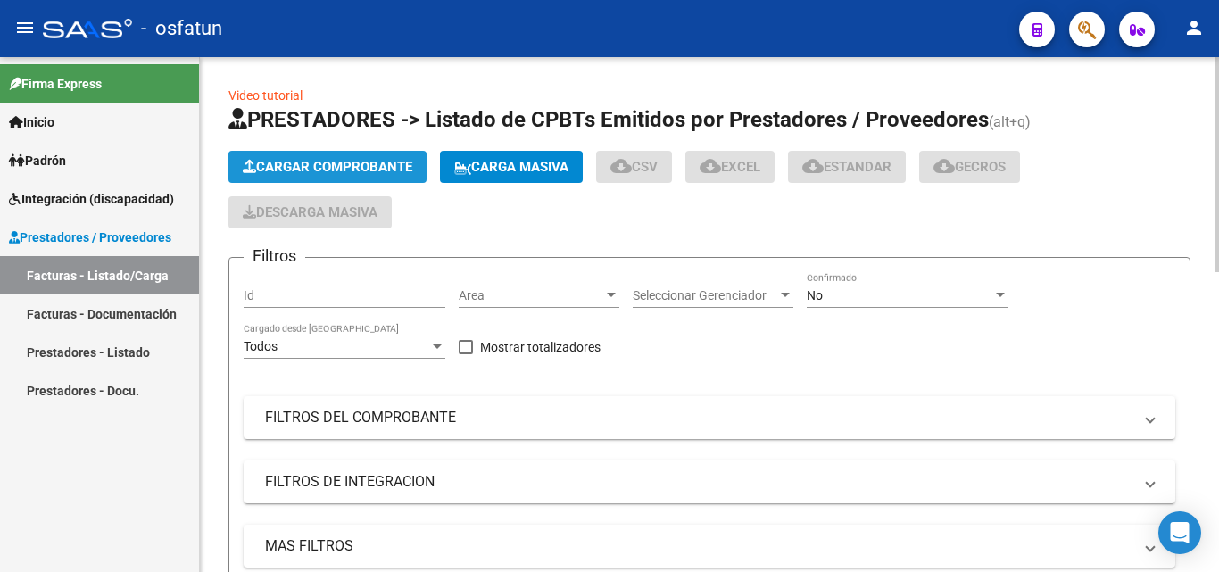
click at [382, 165] on span "Cargar Comprobante" at bounding box center [328, 167] width 170 height 16
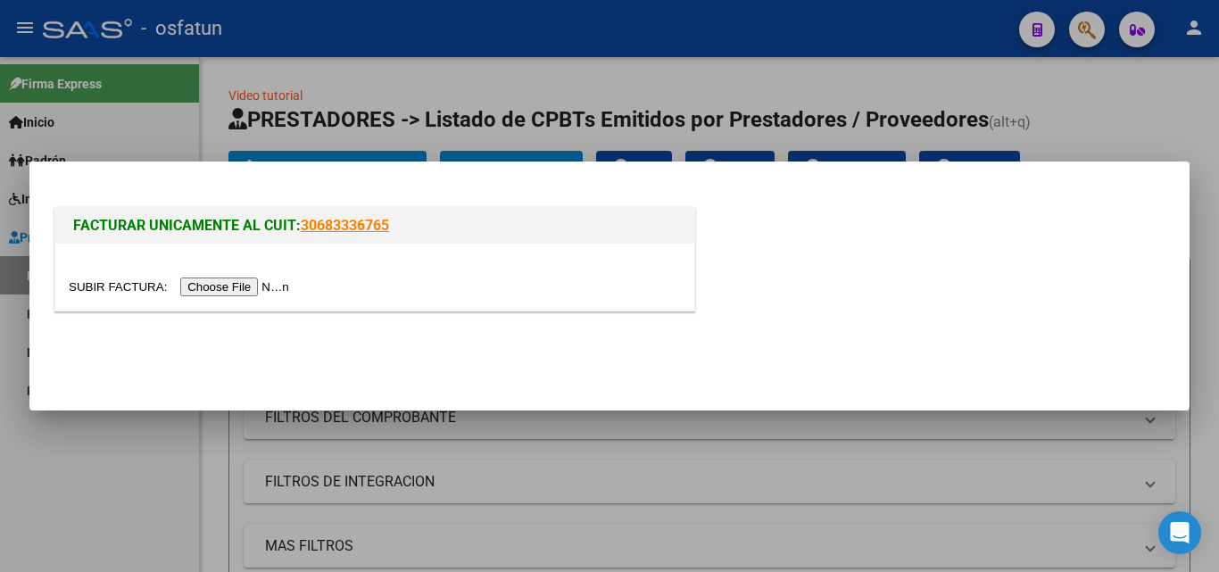
click at [257, 285] on input "file" at bounding box center [182, 286] width 226 height 19
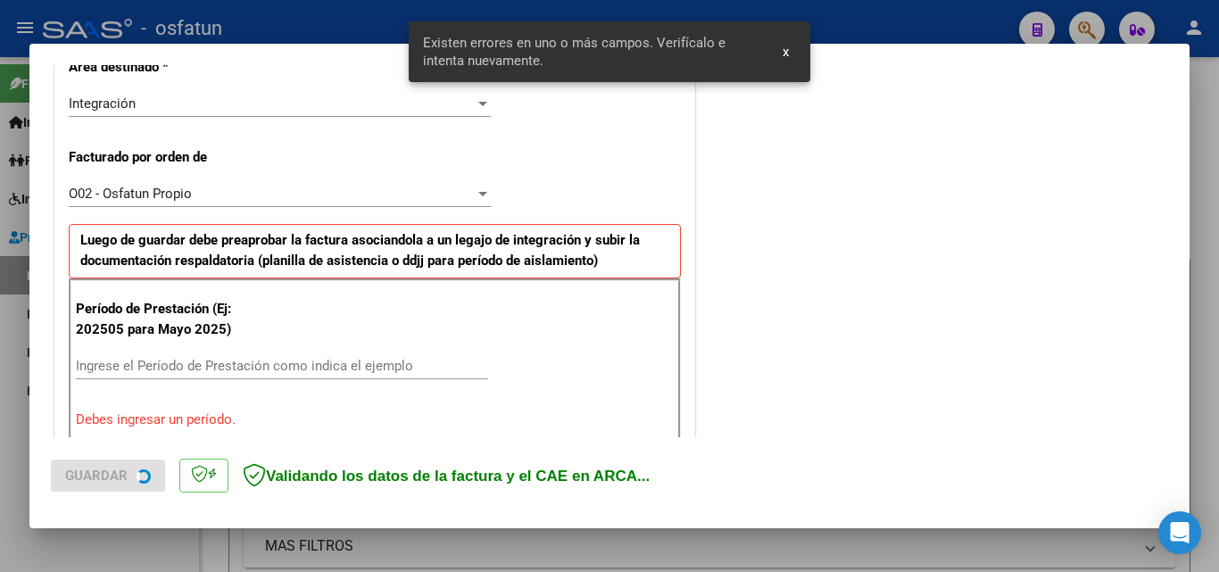
scroll to position [492, 0]
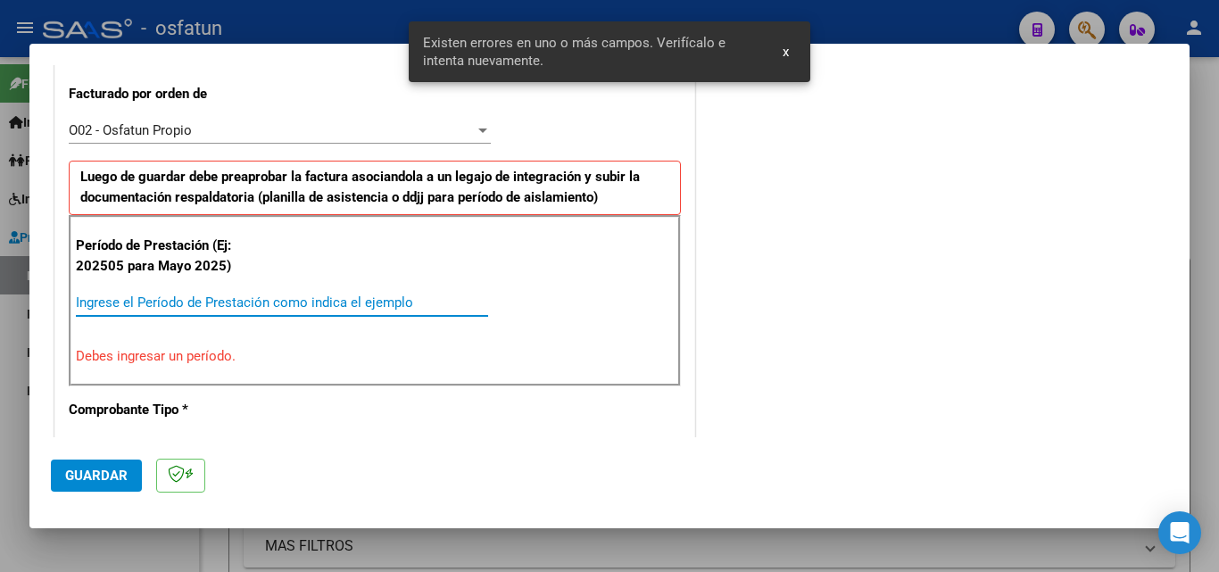
click at [167, 305] on input "Ingrese el Período de Prestación como indica el ejemplo" at bounding box center [282, 302] width 412 height 16
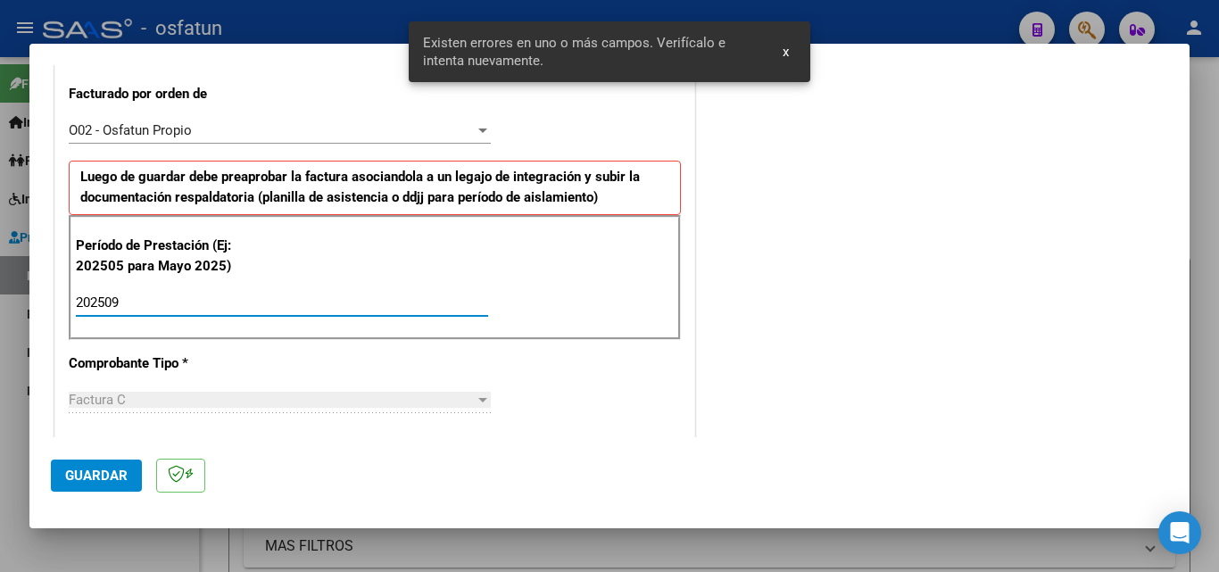
type input "202509"
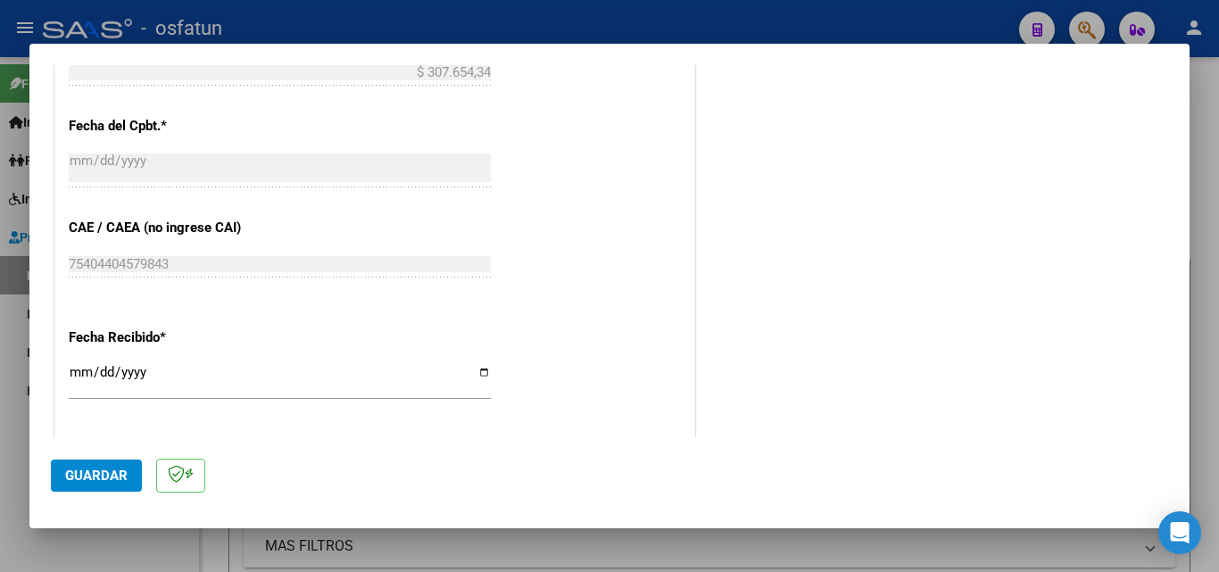
scroll to position [1206, 0]
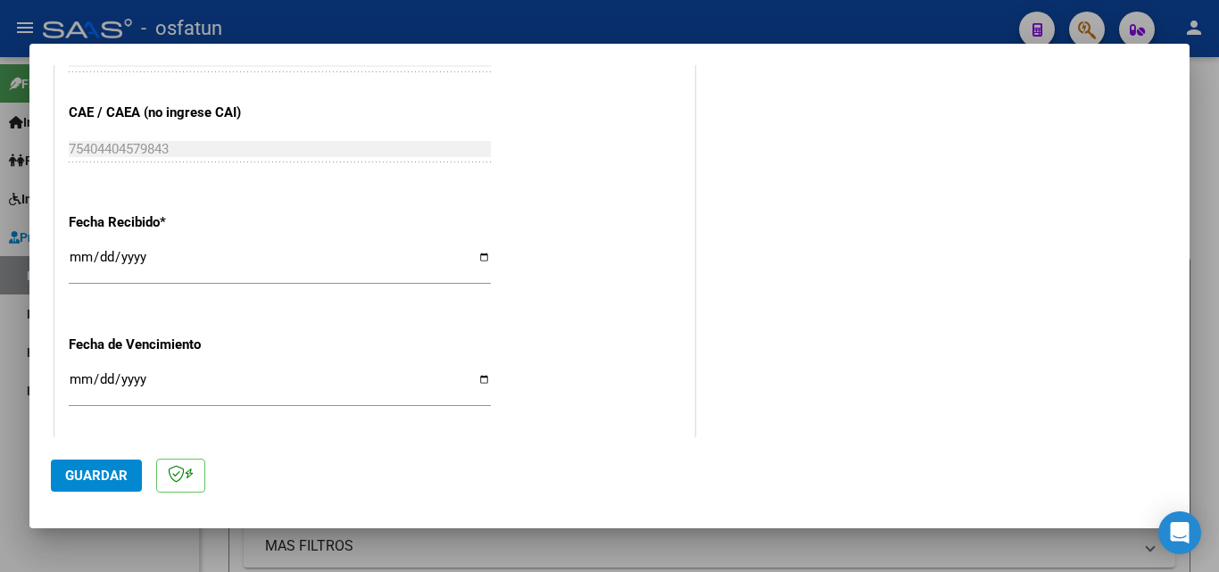
click at [78, 253] on input "[DATE]" at bounding box center [280, 264] width 422 height 29
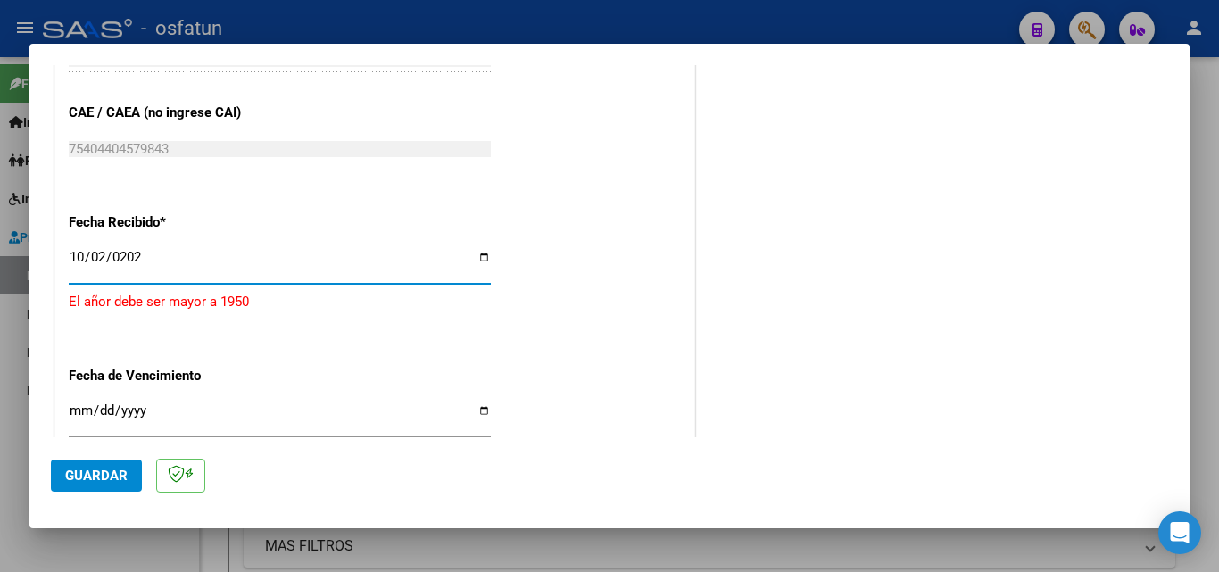
type input "[DATE]"
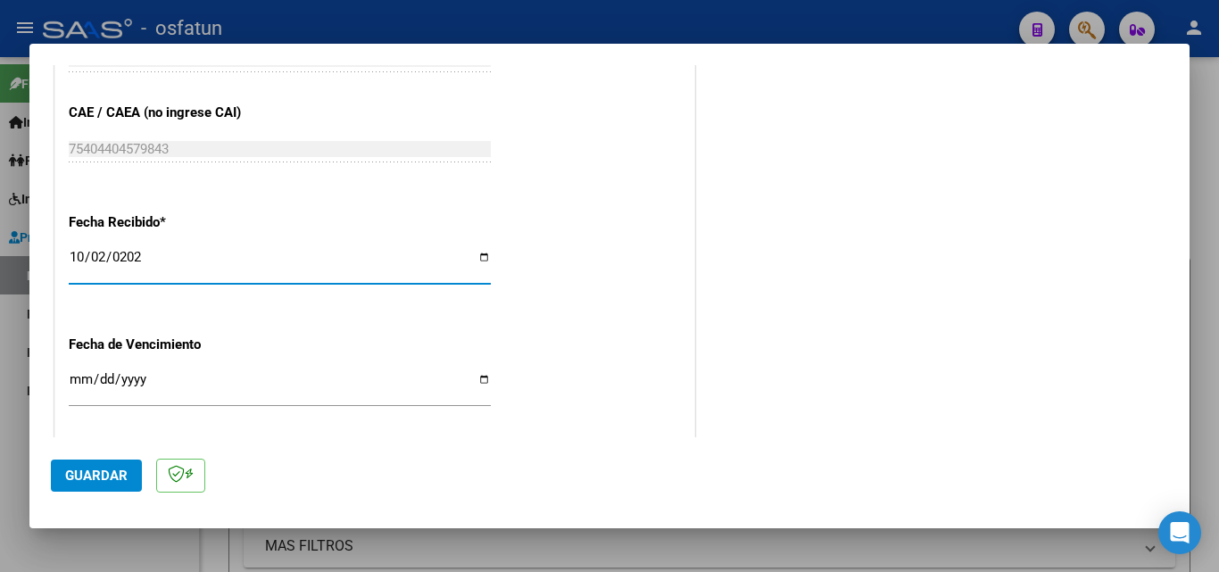
click at [87, 385] on input "Ingresar la fecha" at bounding box center [280, 386] width 422 height 29
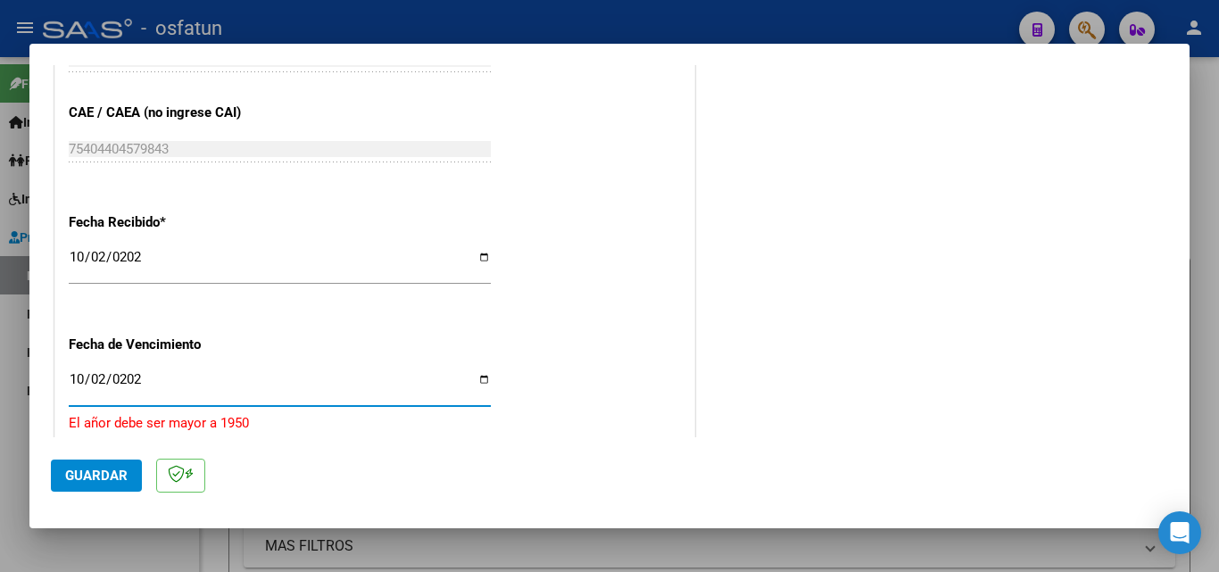
type input "[DATE]"
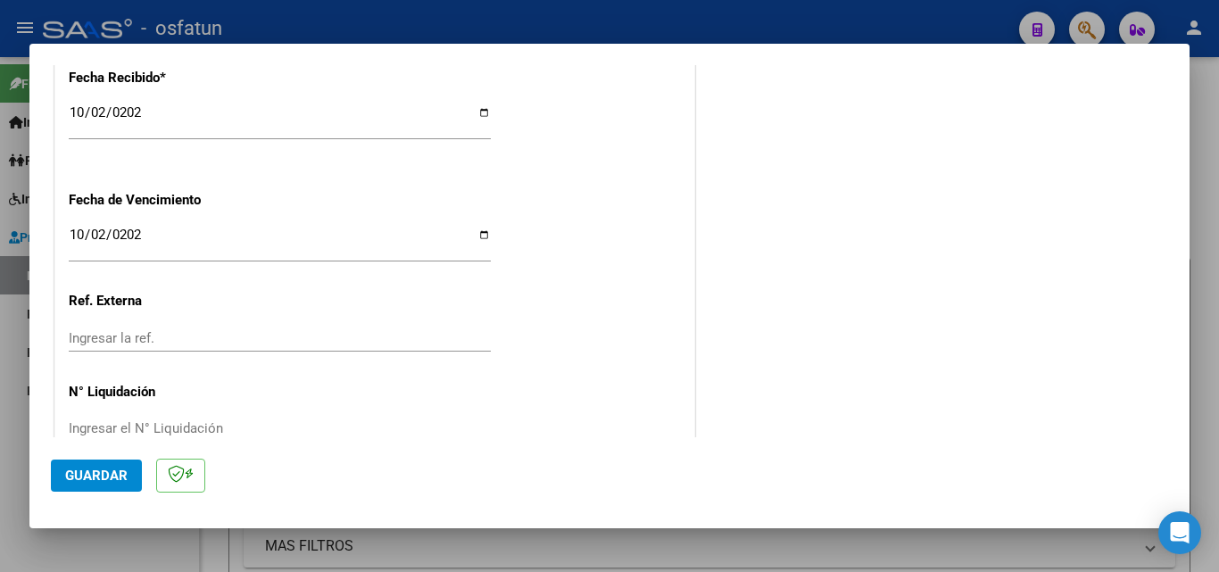
scroll to position [1390, 0]
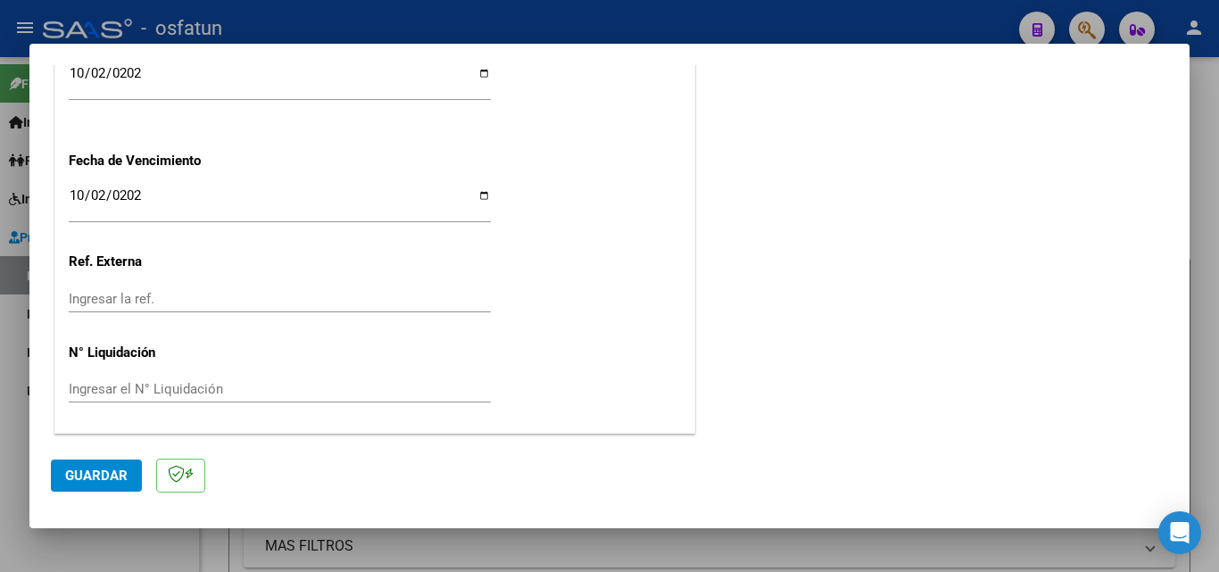
click at [90, 488] on button "Guardar" at bounding box center [96, 475] width 91 height 32
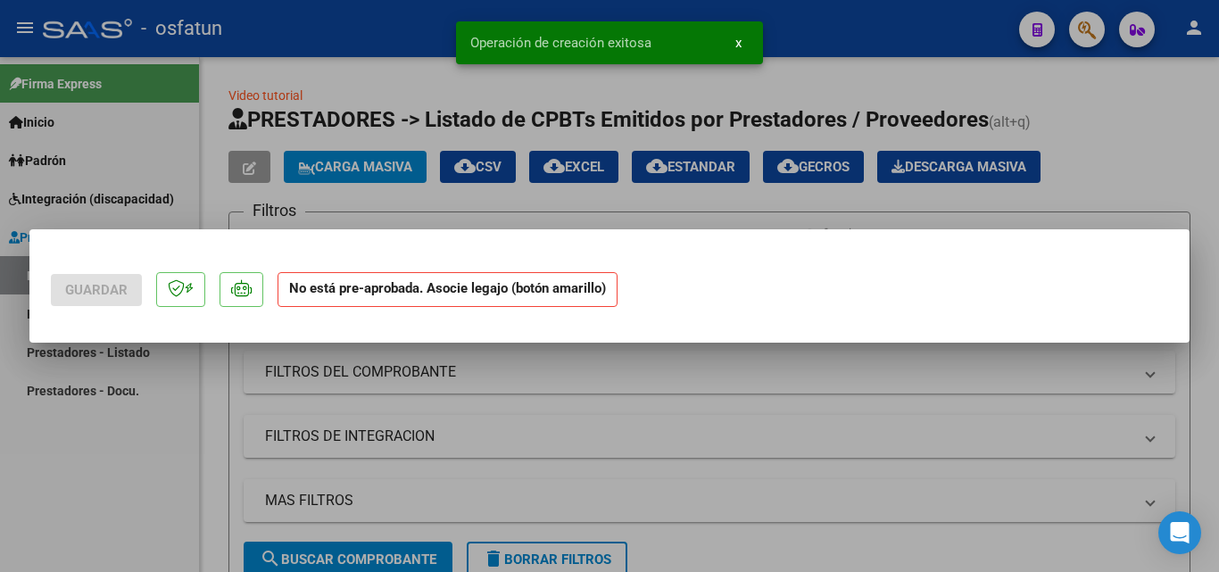
scroll to position [0, 0]
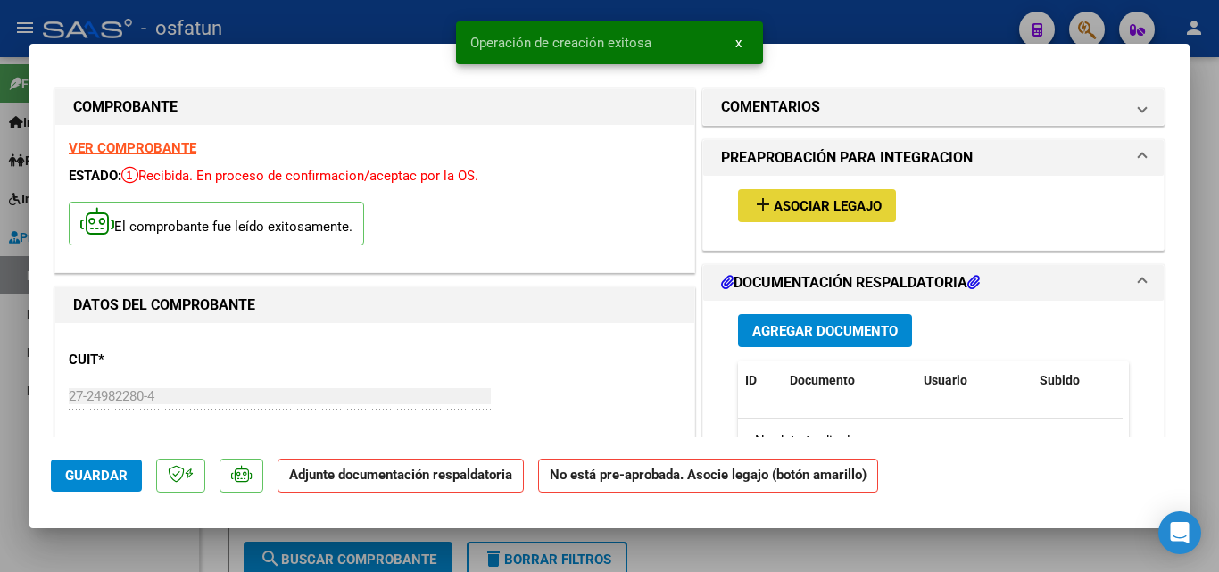
click at [806, 192] on button "add Asociar Legajo" at bounding box center [817, 205] width 158 height 33
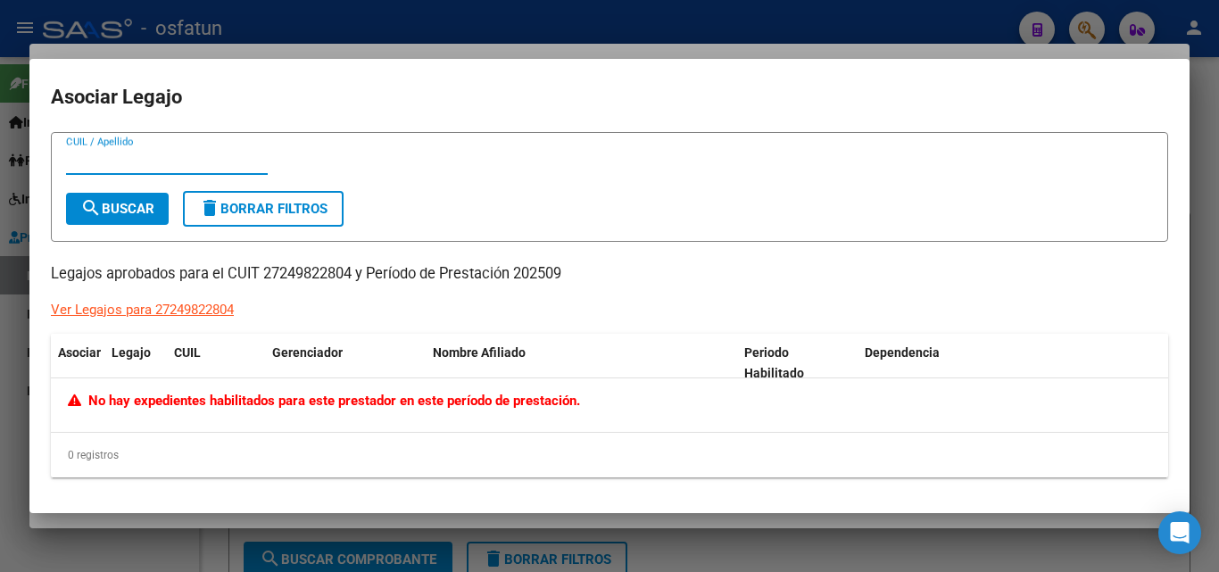
click at [136, 314] on div "Ver Legajos para 27249822804" at bounding box center [142, 310] width 183 height 21
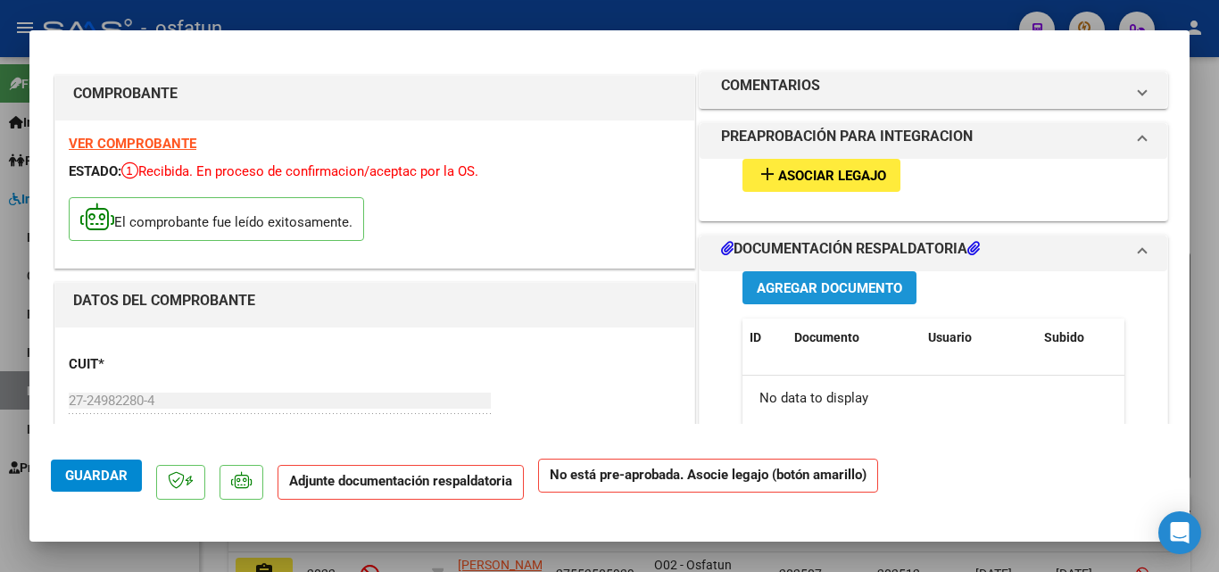
click at [823, 292] on span "Agregar Documento" at bounding box center [829, 288] width 145 height 16
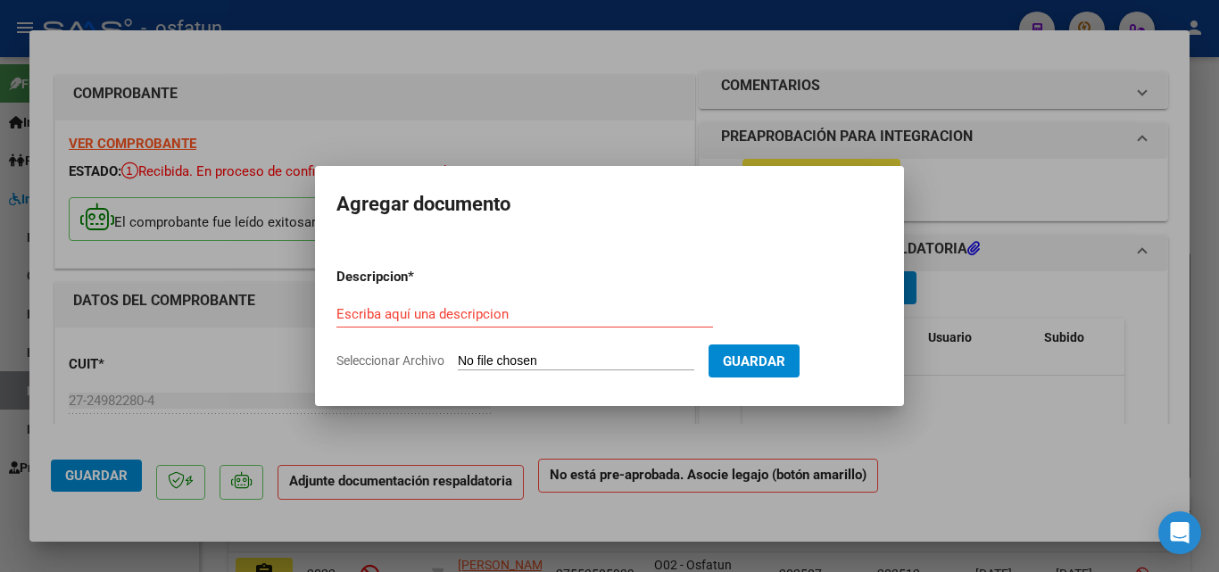
drag, startPoint x: 528, startPoint y: 321, endPoint x: 471, endPoint y: 322, distance: 57.1
click at [471, 322] on div "Escriba aquí una descripcion" at bounding box center [524, 314] width 377 height 27
click at [465, 314] on input "Escriba aquí una descripcion" at bounding box center [524, 314] width 377 height 16
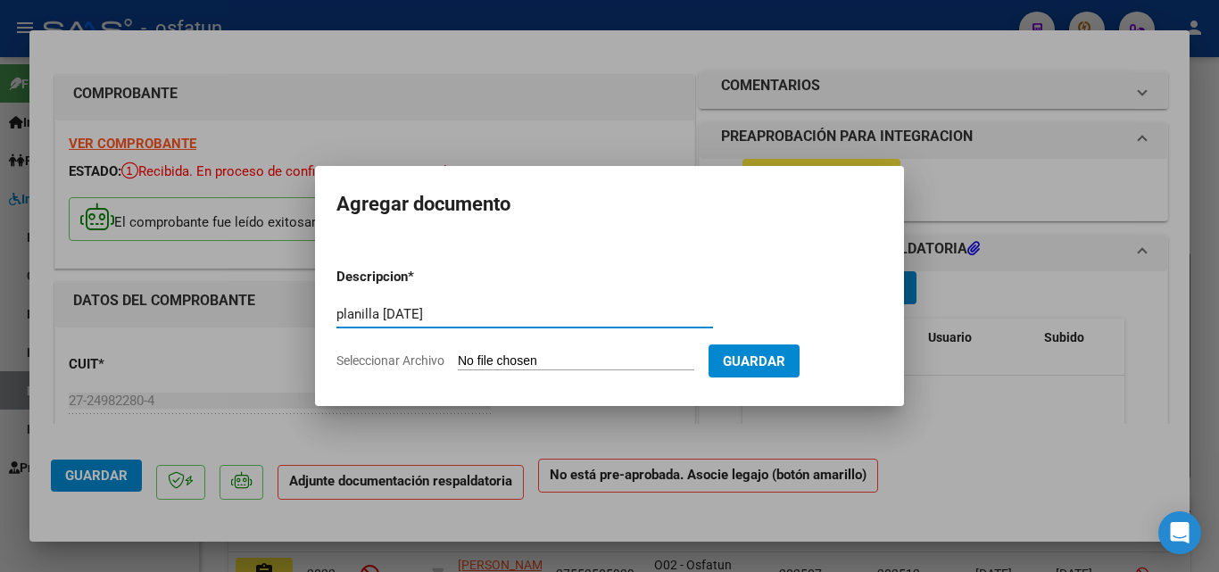
type input "planilla sep 2025"
click at [555, 359] on input "Seleccionar Archivo" at bounding box center [576, 361] width 236 height 17
type input "C:\fakepath\ASISTENCIA MATEO SEPTIEMBRE.pdf"
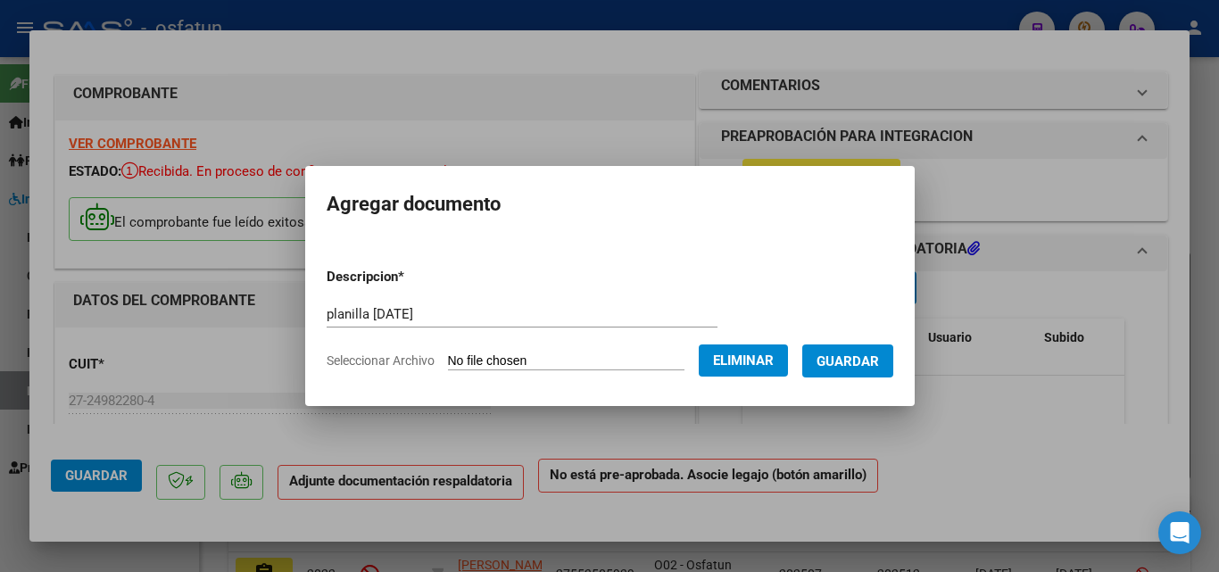
click at [877, 367] on span "Guardar" at bounding box center [847, 361] width 62 height 16
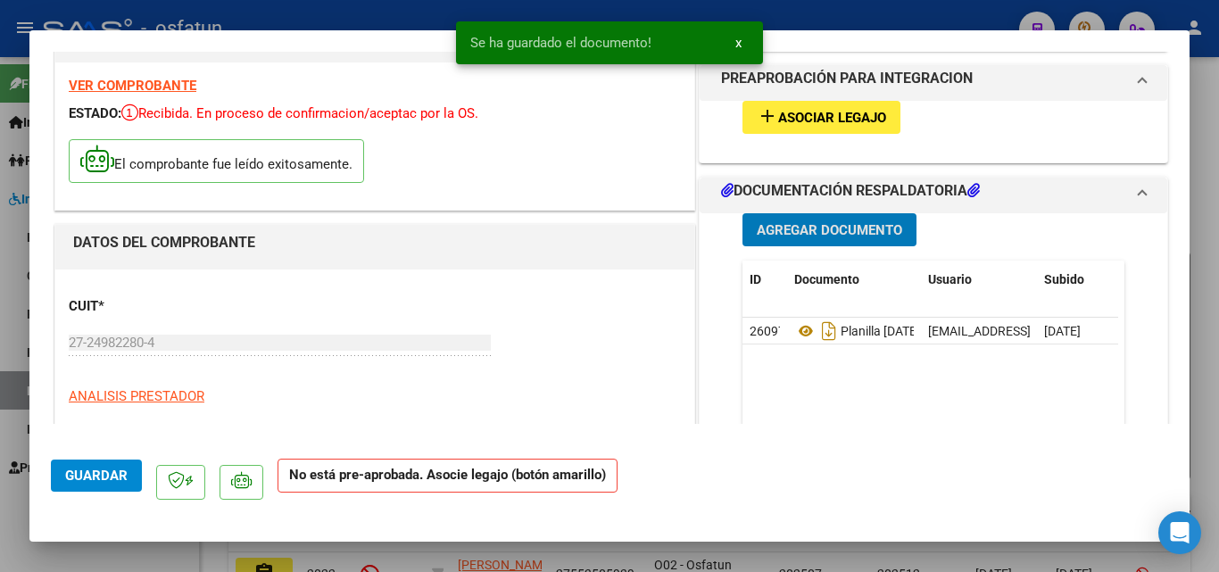
scroll to position [89, 0]
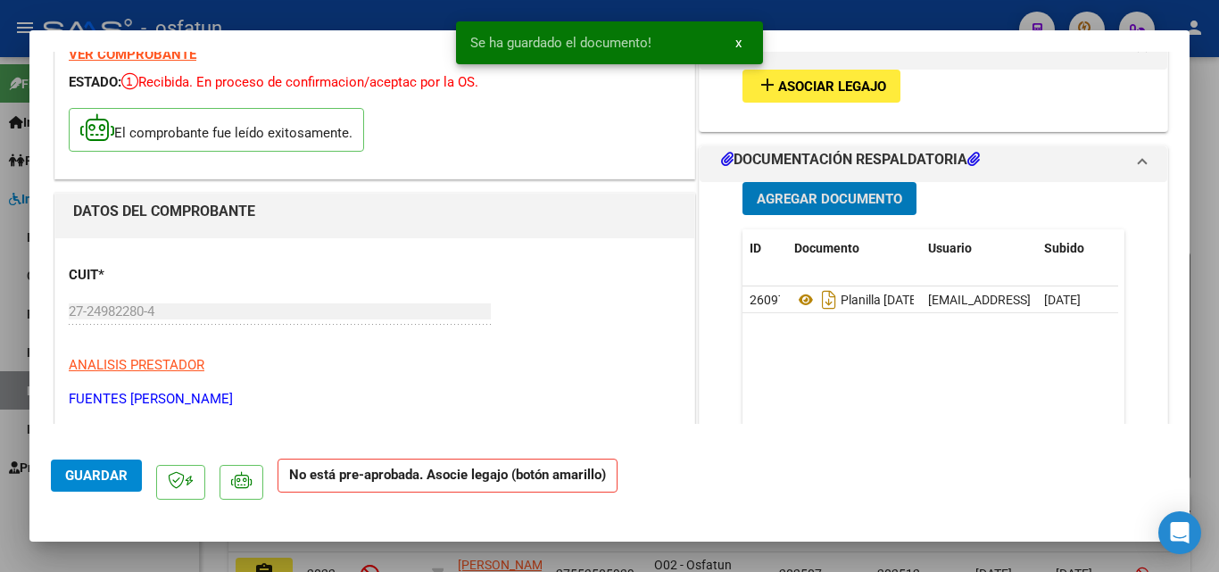
click at [110, 466] on button "Guardar" at bounding box center [96, 475] width 91 height 32
click at [1199, 170] on div at bounding box center [609, 286] width 1219 height 572
type input "$ 0,00"
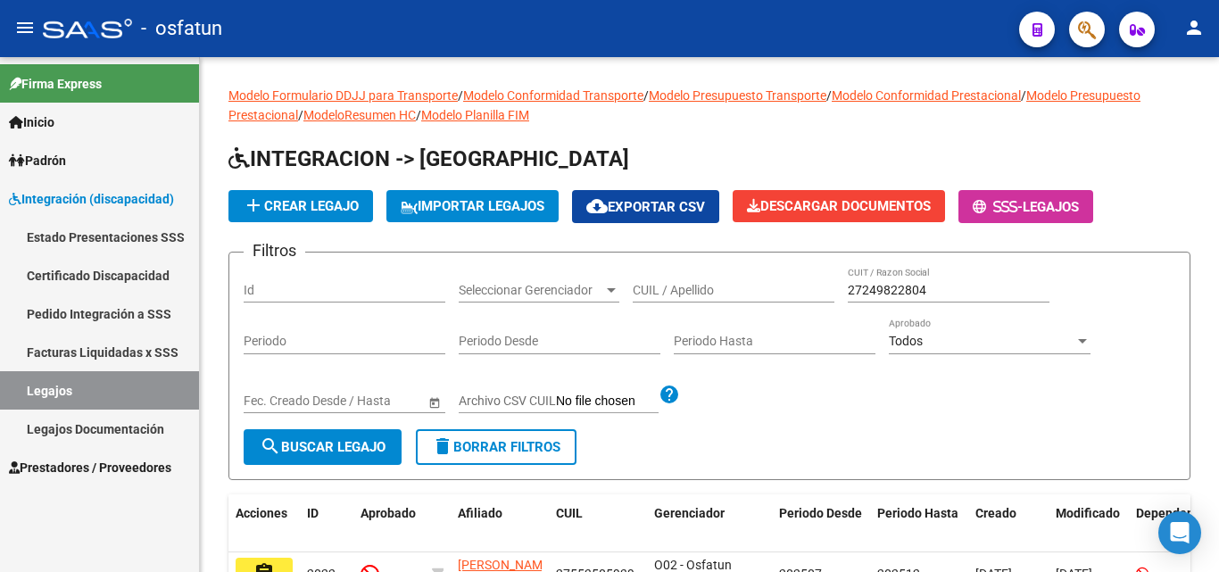
click at [103, 359] on link "Facturas Liquidadas x SSS" at bounding box center [99, 352] width 199 height 38
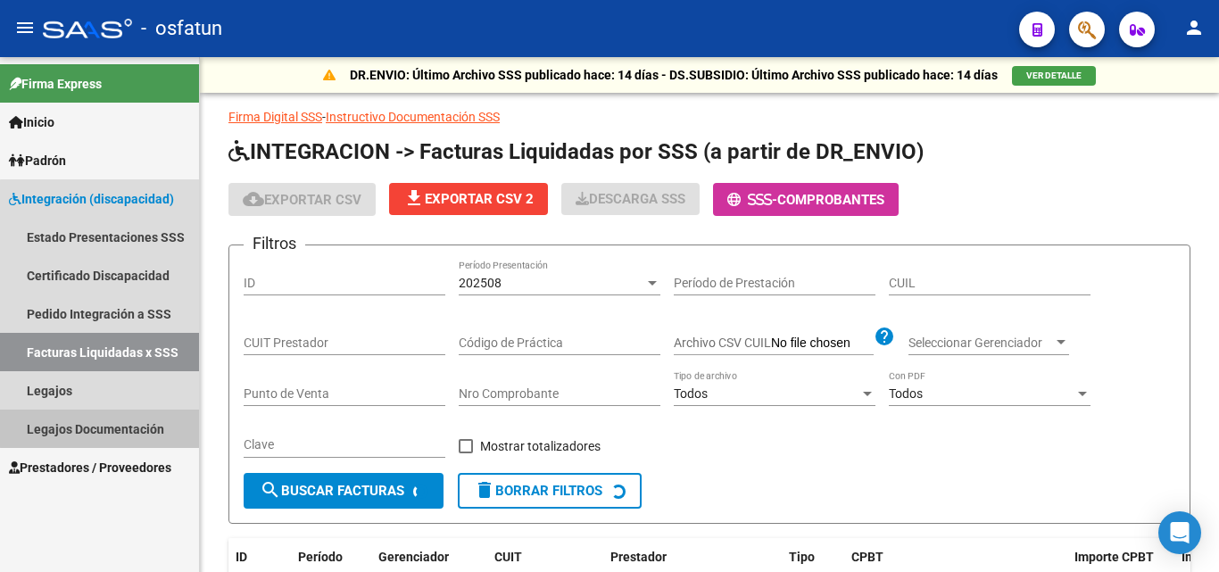
click at [112, 427] on link "Legajos Documentación" at bounding box center [99, 429] width 199 height 38
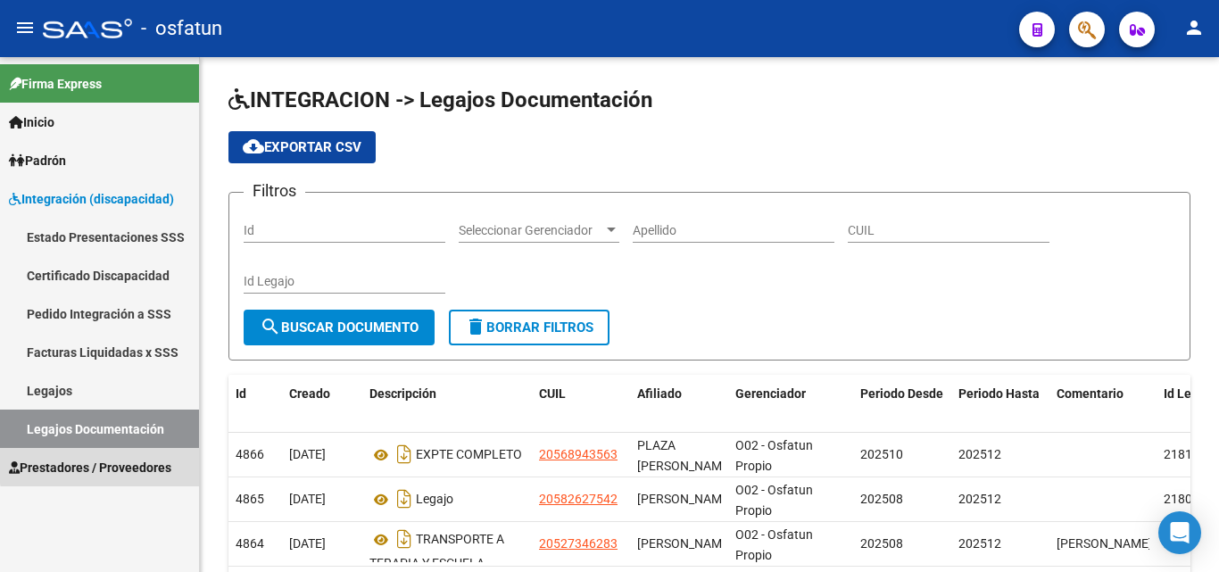
click at [124, 463] on span "Prestadores / Proveedores" at bounding box center [90, 468] width 162 height 20
click at [91, 467] on span "Prestadores / Proveedores" at bounding box center [90, 468] width 162 height 20
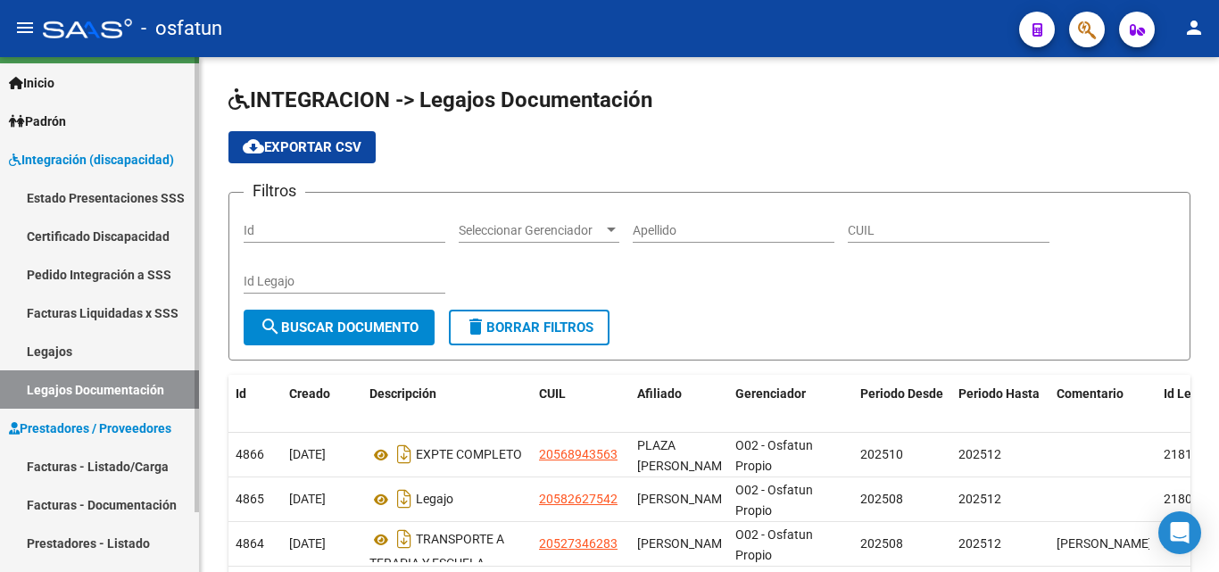
scroll to position [68, 0]
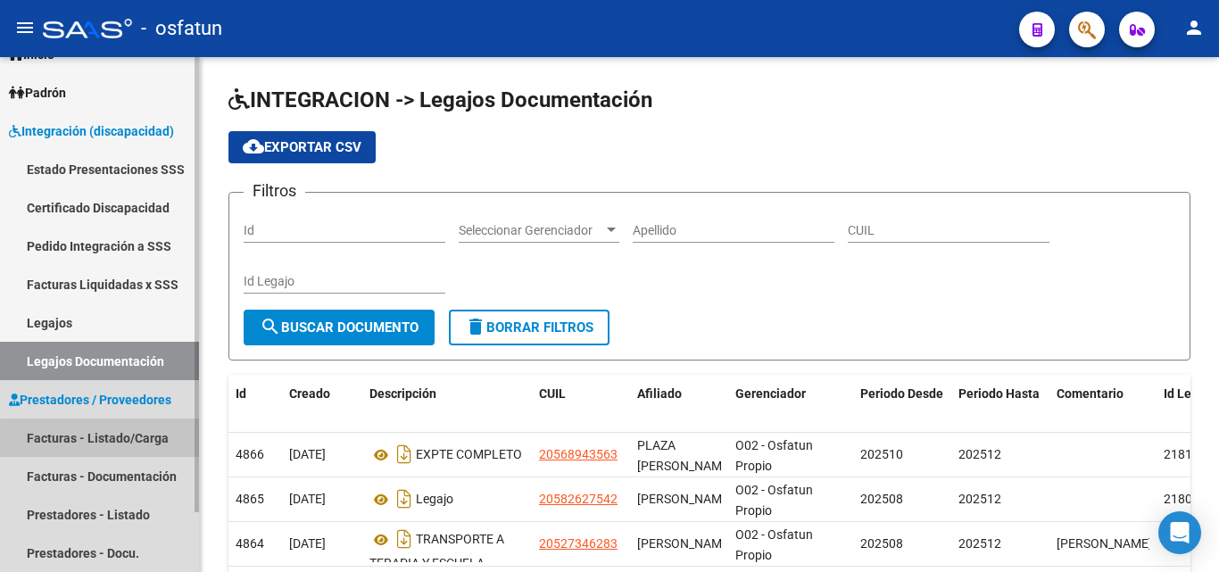
click at [132, 442] on link "Facturas - Listado/Carga" at bounding box center [99, 437] width 199 height 38
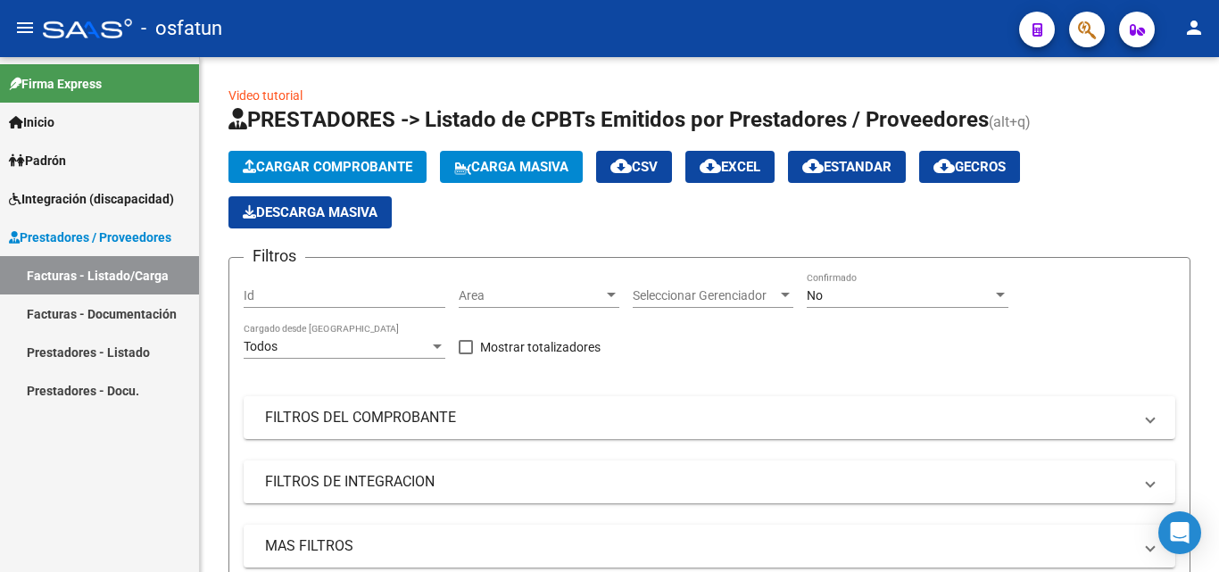
click at [94, 359] on link "Prestadores - Listado" at bounding box center [99, 352] width 199 height 38
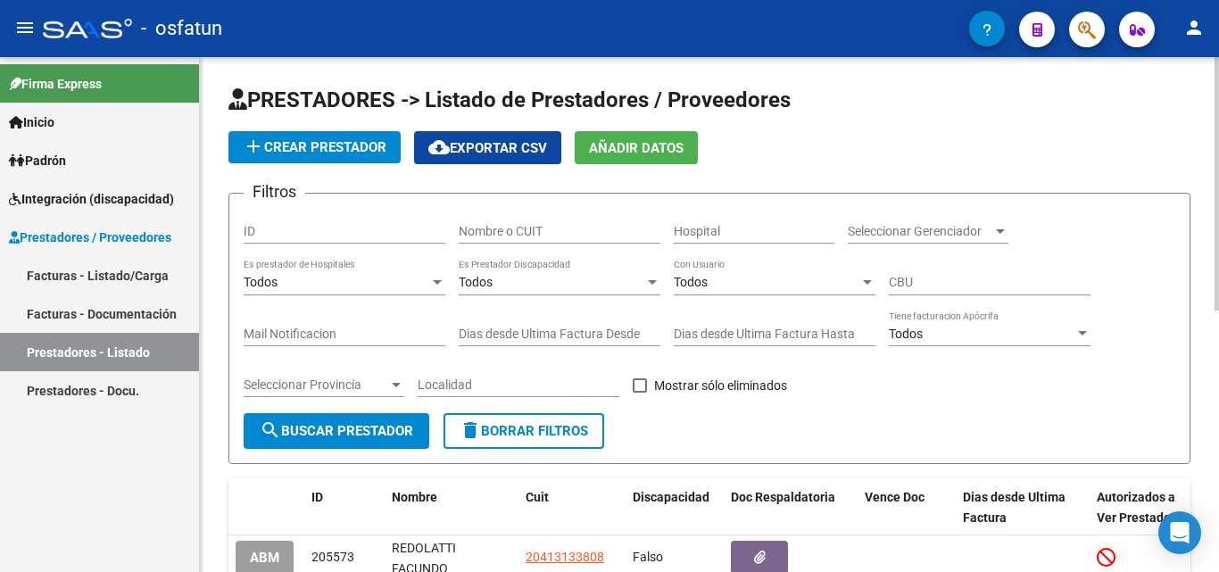
click at [501, 242] on div "Nombre o CUIT" at bounding box center [560, 226] width 202 height 36
click at [506, 234] on input "Nombre o CUIT" at bounding box center [560, 231] width 202 height 15
type input "23314264274"
click at [392, 426] on span "search Buscar Prestador" at bounding box center [336, 431] width 153 height 16
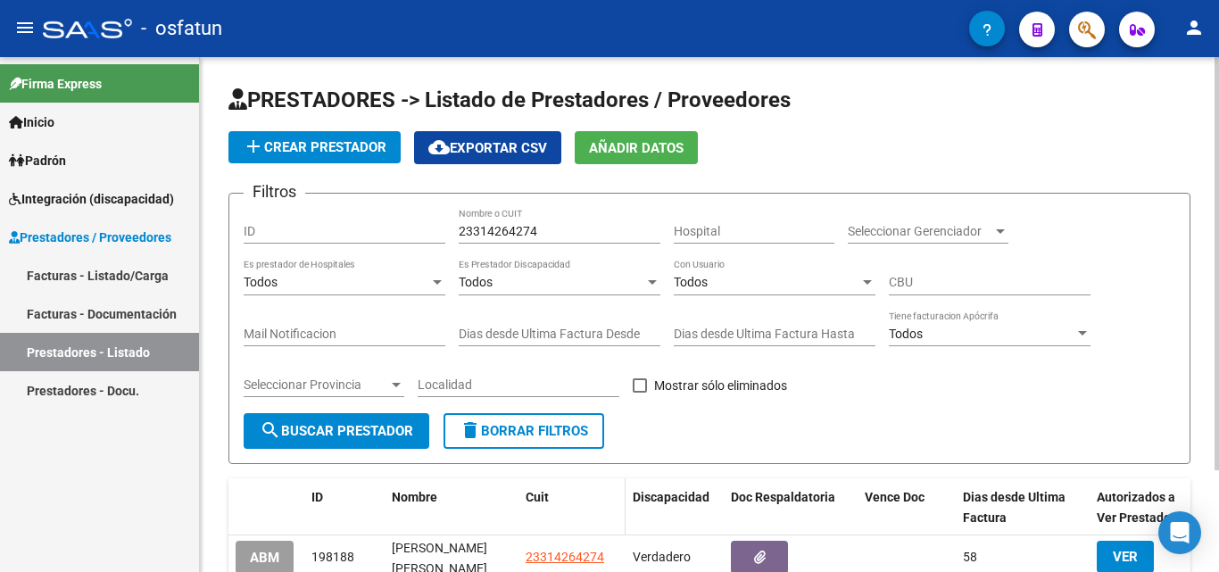
scroll to position [127, 0]
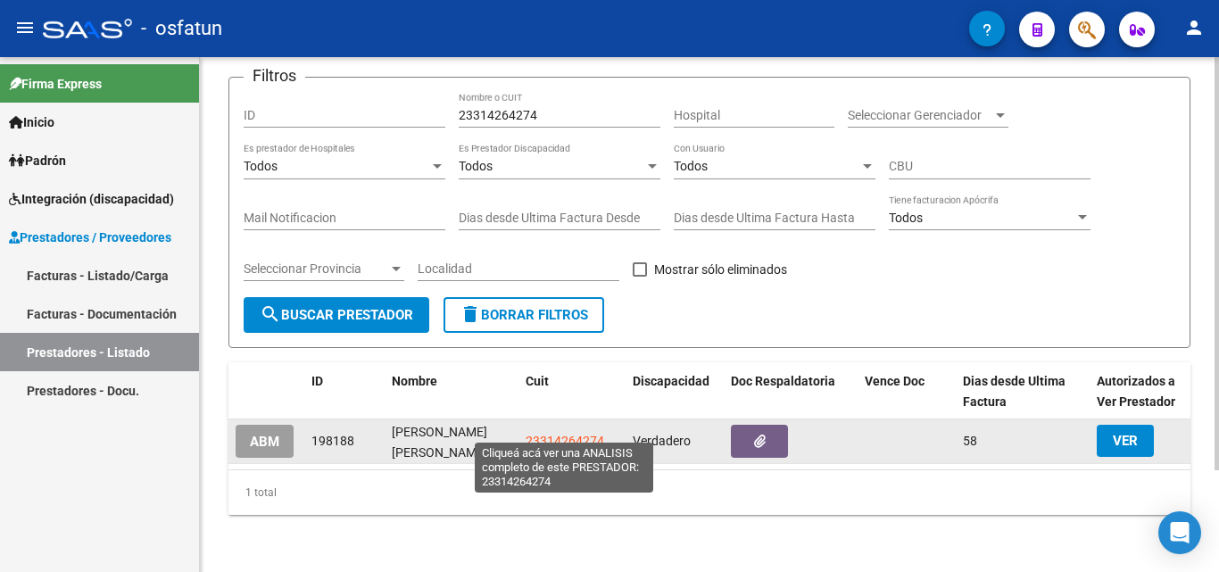
click at [560, 434] on span "23314264274" at bounding box center [564, 441] width 79 height 14
type textarea "23314264274"
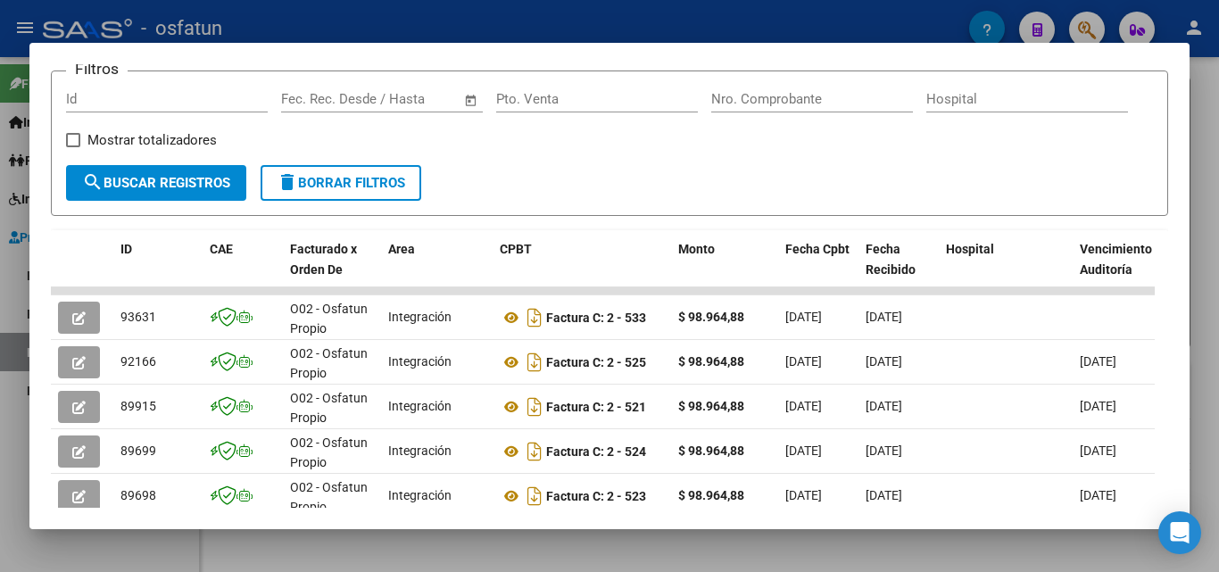
scroll to position [357, 0]
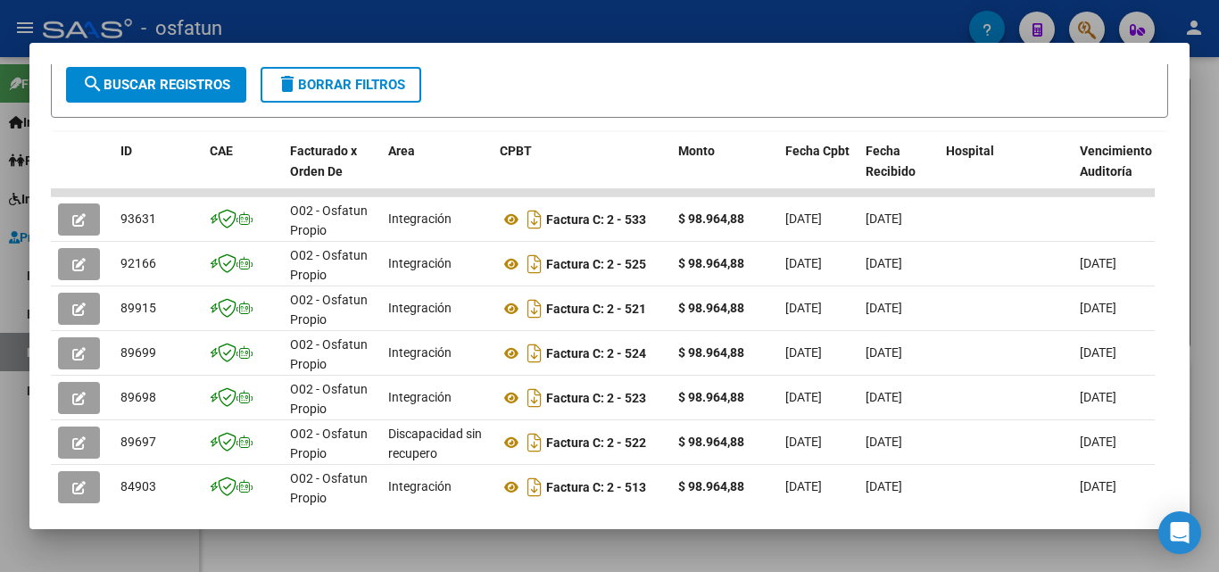
click at [1196, 81] on div at bounding box center [609, 286] width 1219 height 572
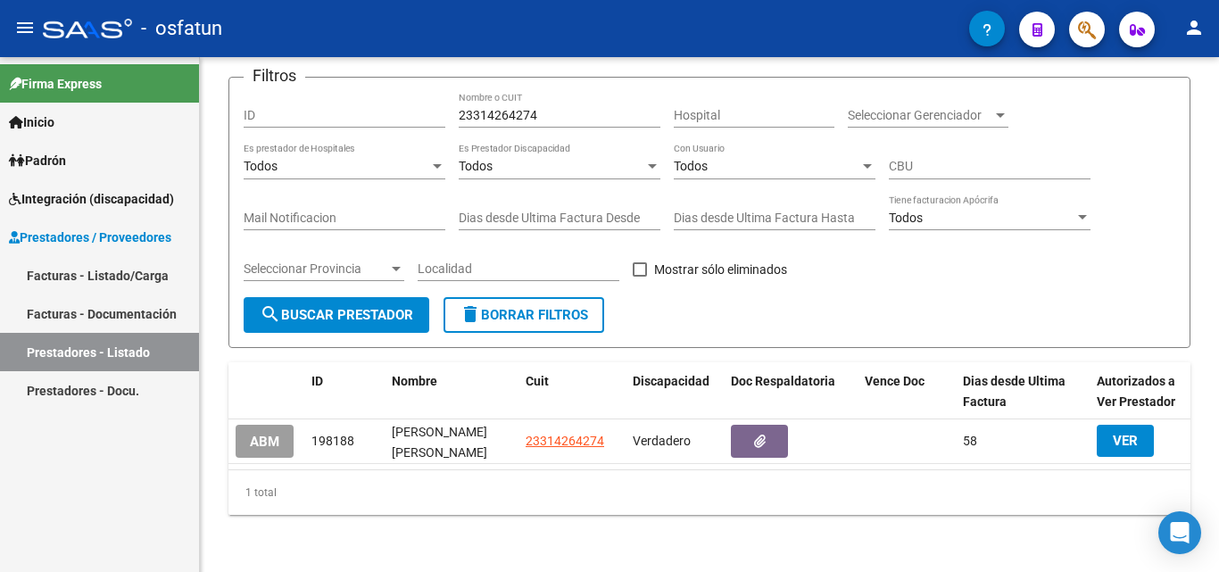
drag, startPoint x: 114, startPoint y: 280, endPoint x: 137, endPoint y: 278, distance: 22.4
click at [117, 280] on link "Facturas - Listado/Carga" at bounding box center [99, 275] width 199 height 38
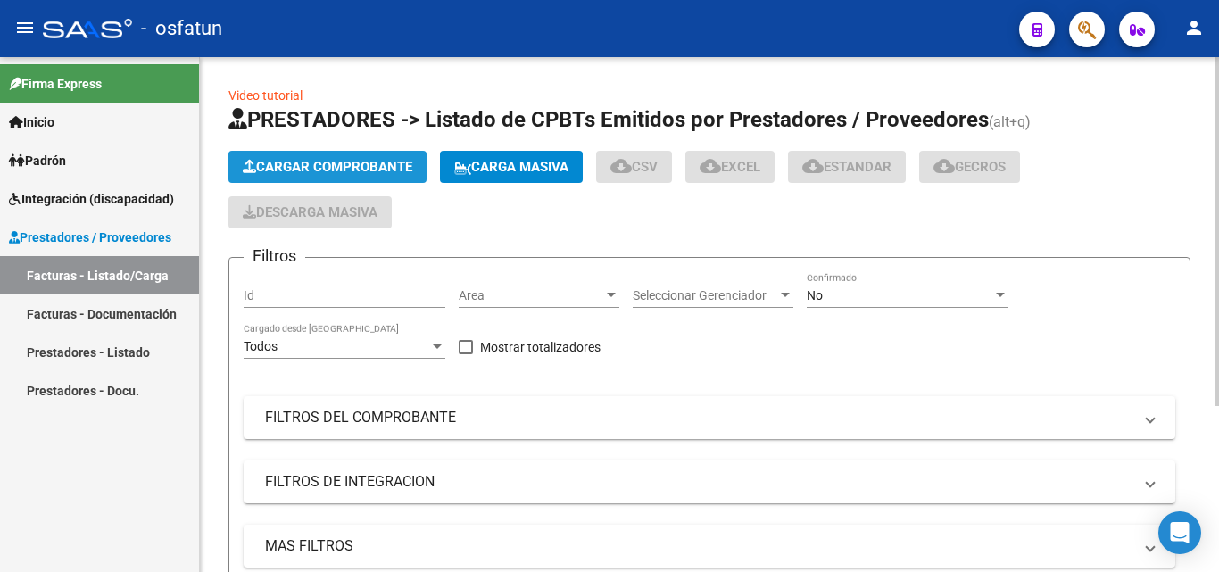
click at [334, 169] on span "Cargar Comprobante" at bounding box center [328, 167] width 170 height 16
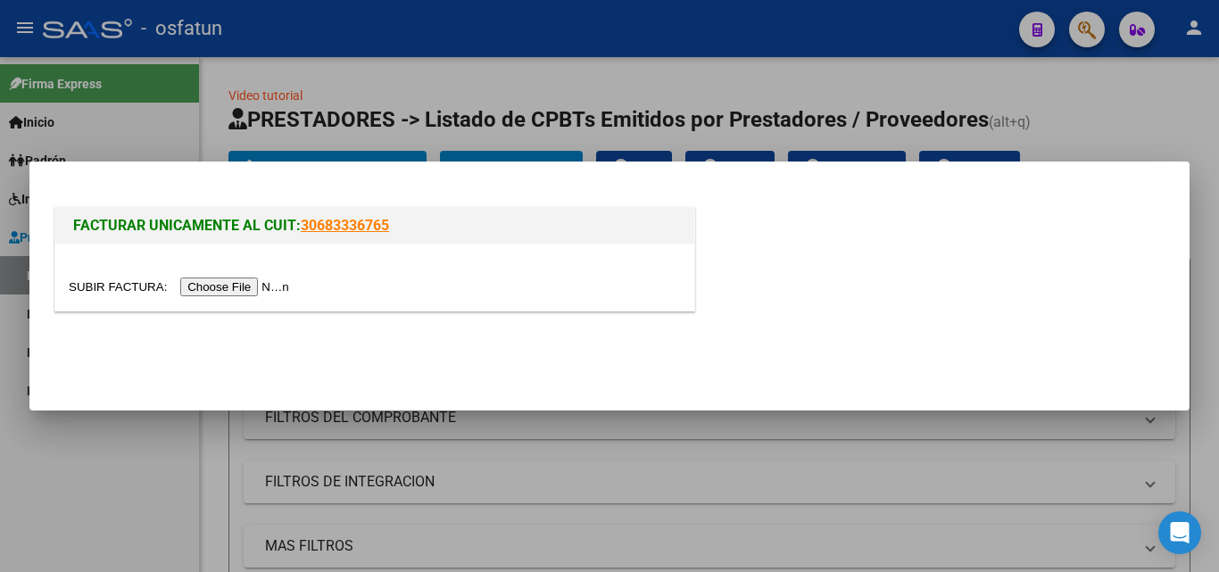
click at [265, 285] on input "file" at bounding box center [182, 286] width 226 height 19
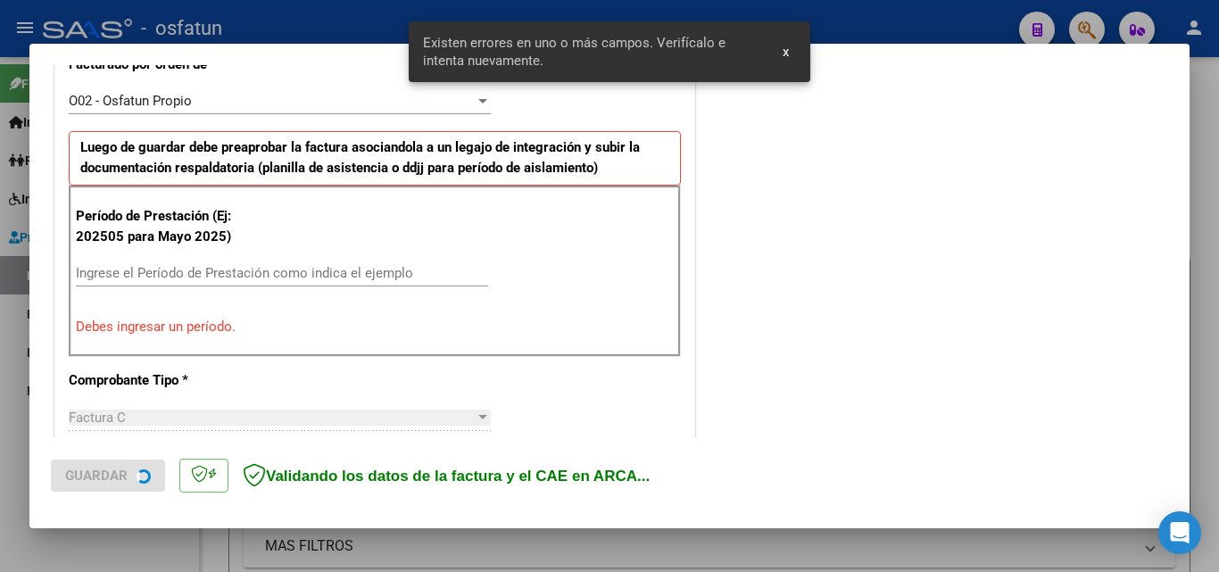
scroll to position [525, 0]
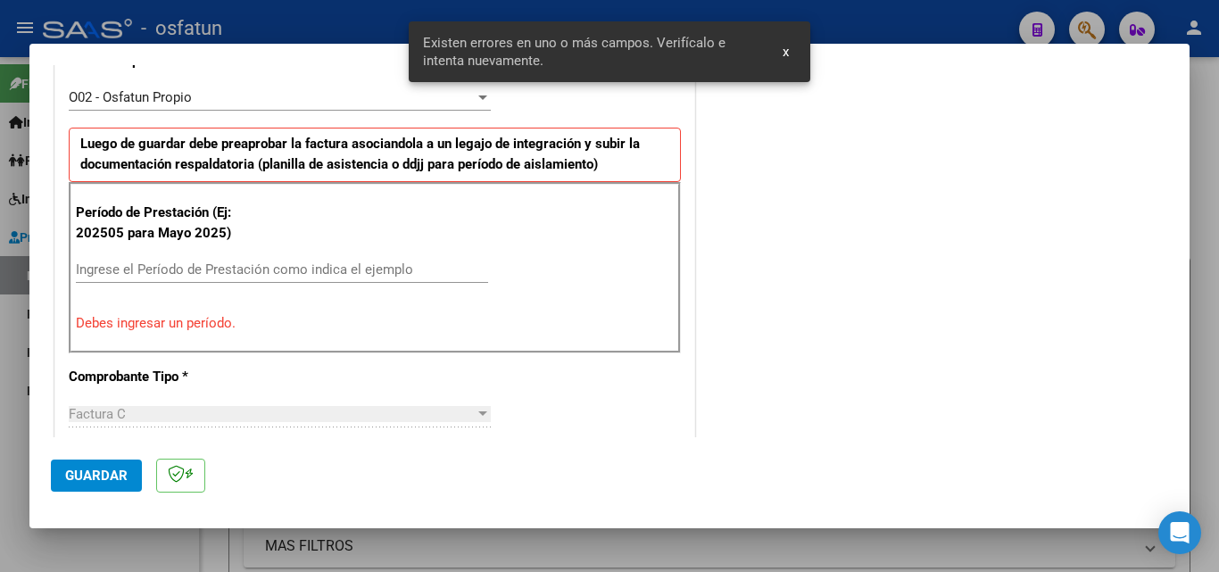
click at [177, 256] on div "Ingrese el Período de Prestación como indica el ejemplo" at bounding box center [282, 269] width 412 height 27
click at [177, 268] on input "Ingrese el Período de Prestación como indica el ejemplo" at bounding box center [282, 269] width 412 height 16
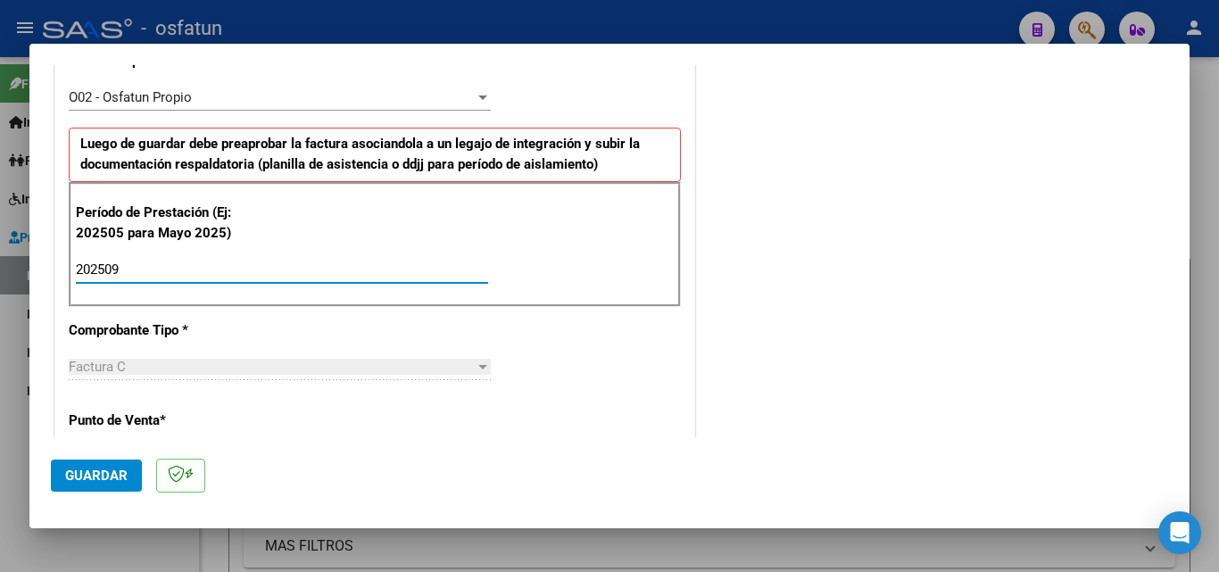
type input "202509"
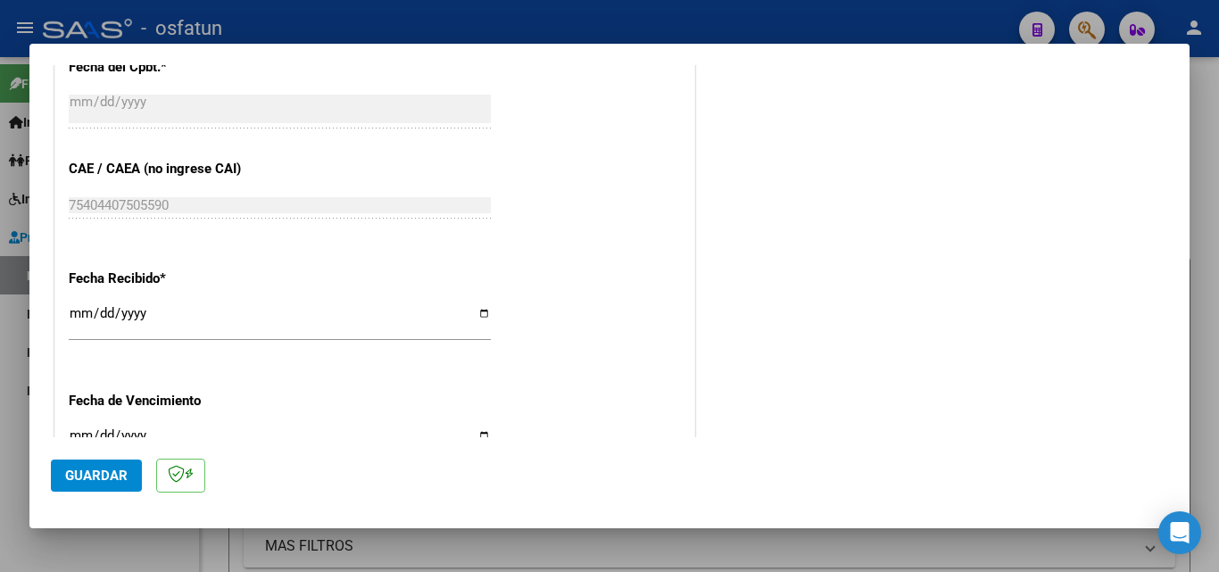
scroll to position [1239, 0]
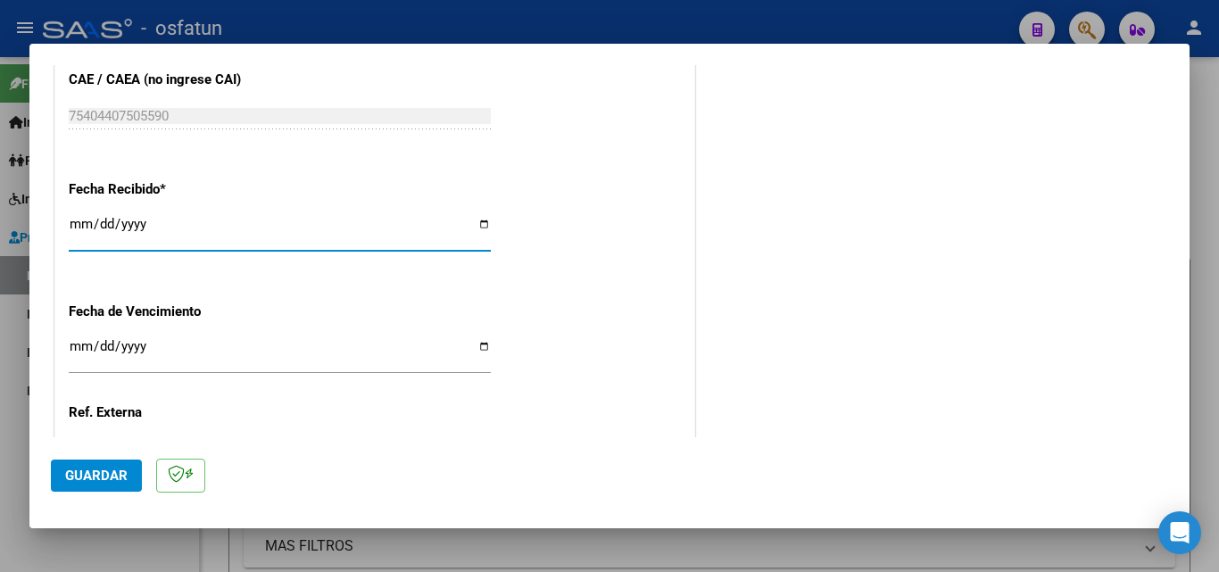
drag, startPoint x: 85, startPoint y: 227, endPoint x: 122, endPoint y: 259, distance: 49.4
click at [84, 227] on input "[DATE]" at bounding box center [280, 231] width 422 height 29
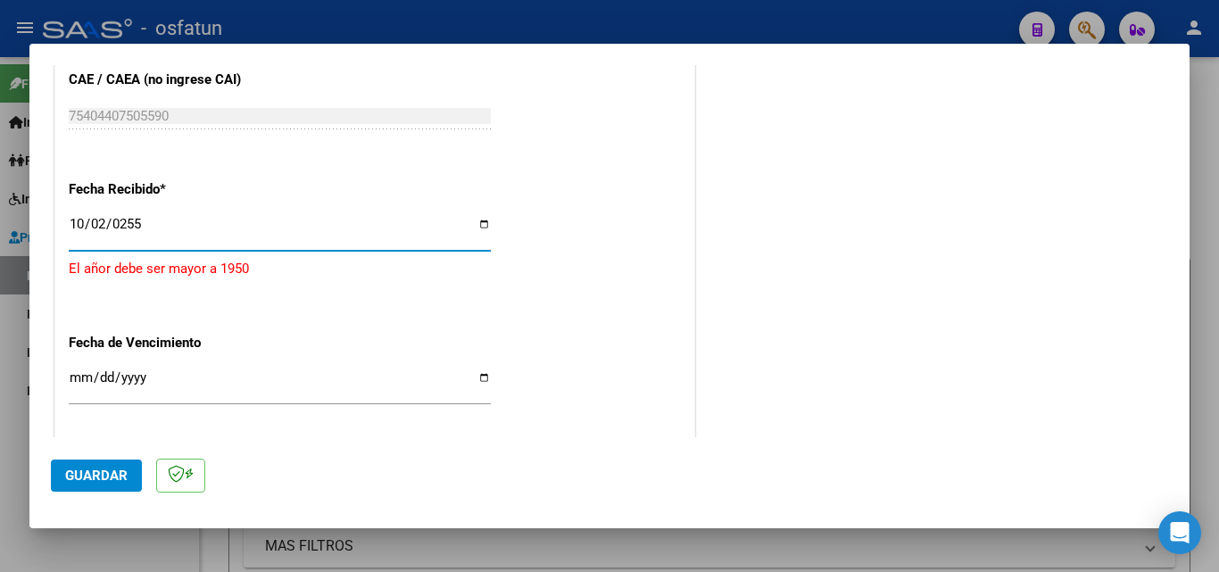
type input "0254-10-02"
click at [119, 229] on input "9998-10-02" at bounding box center [280, 231] width 422 height 29
type input "[DATE]"
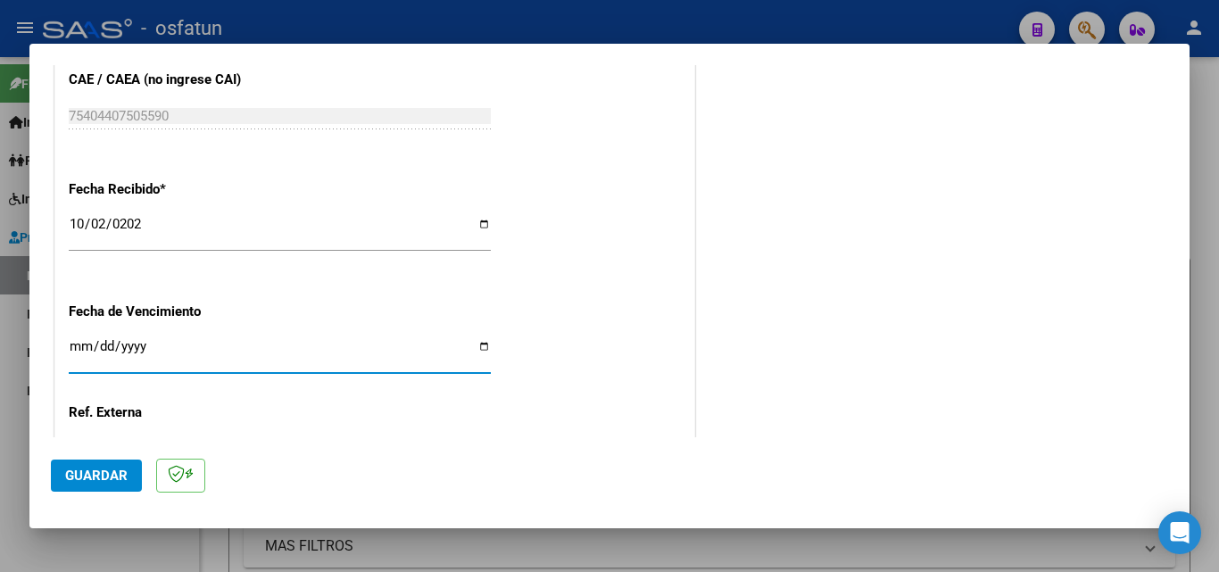
click at [80, 344] on input "Ingresar la fecha" at bounding box center [280, 353] width 422 height 29
type input "[DATE]"
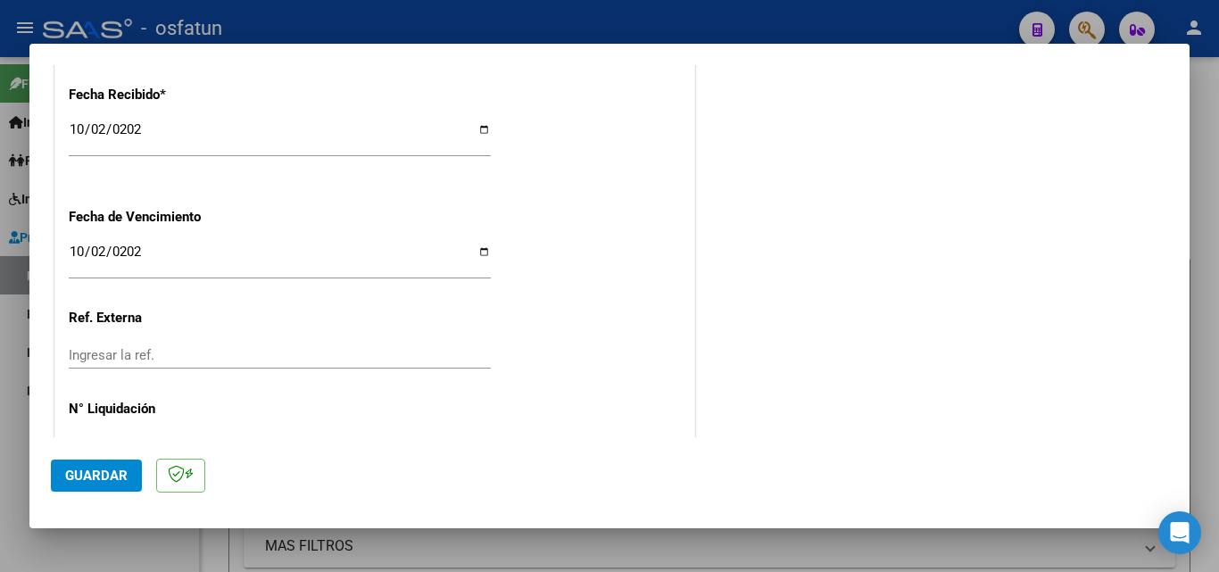
scroll to position [1390, 0]
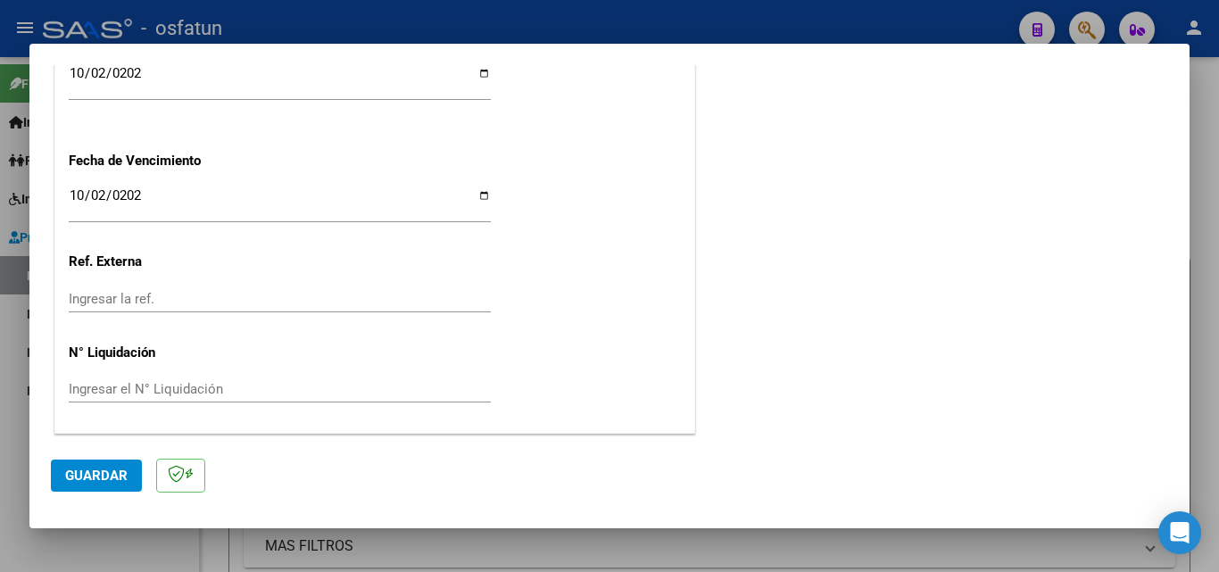
click at [110, 471] on span "Guardar" at bounding box center [96, 476] width 62 height 16
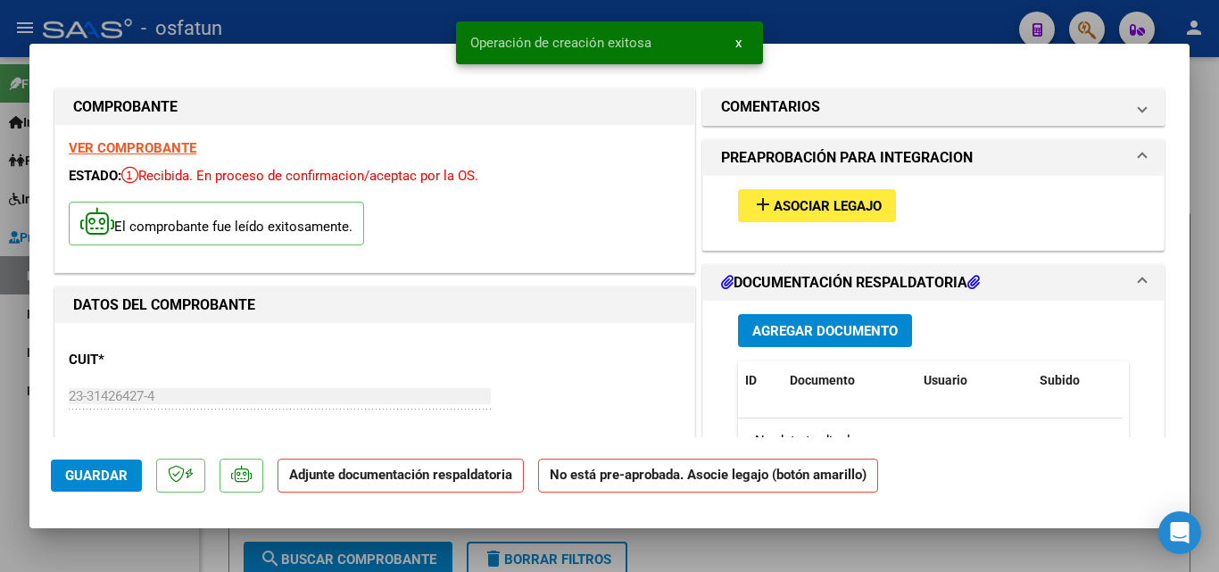
click at [814, 197] on span "add Asociar Legajo" at bounding box center [816, 205] width 129 height 16
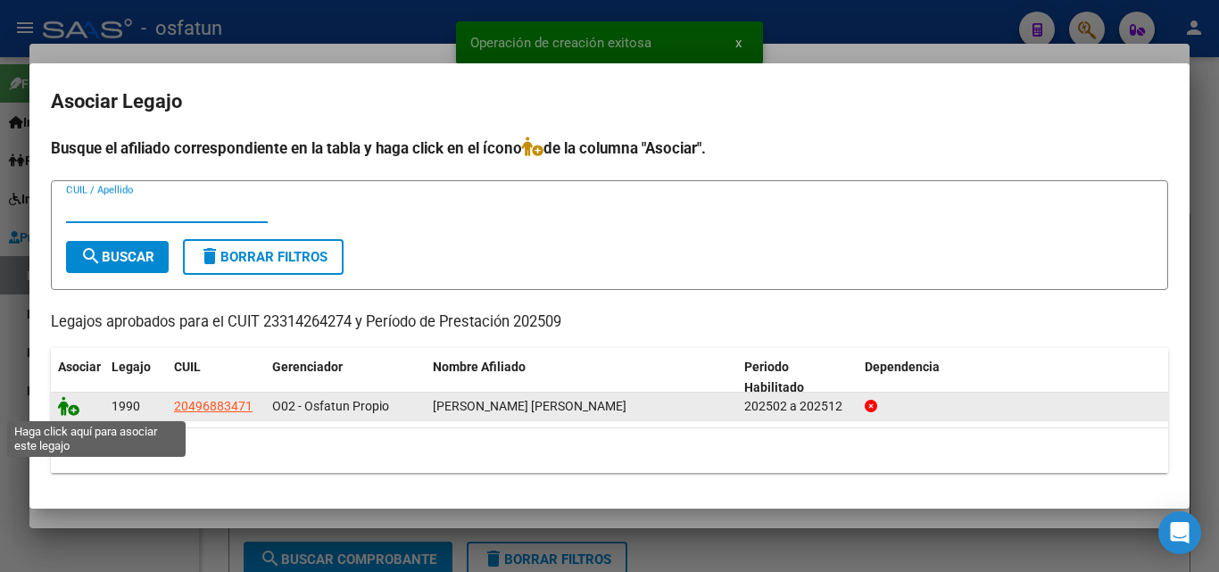
click at [73, 410] on icon at bounding box center [68, 406] width 21 height 20
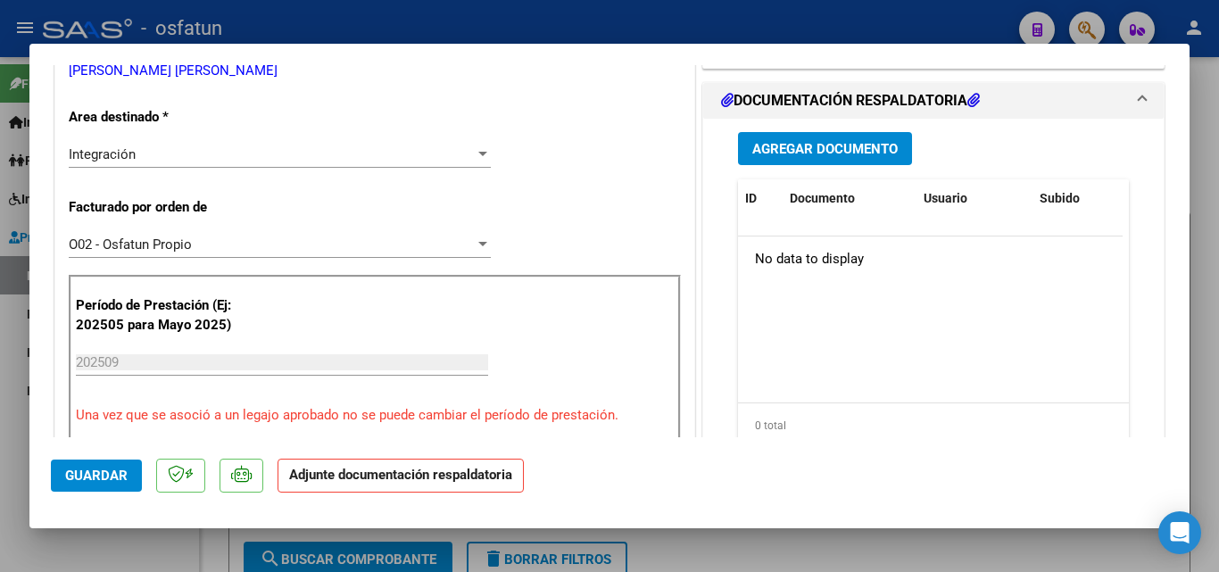
scroll to position [446, 0]
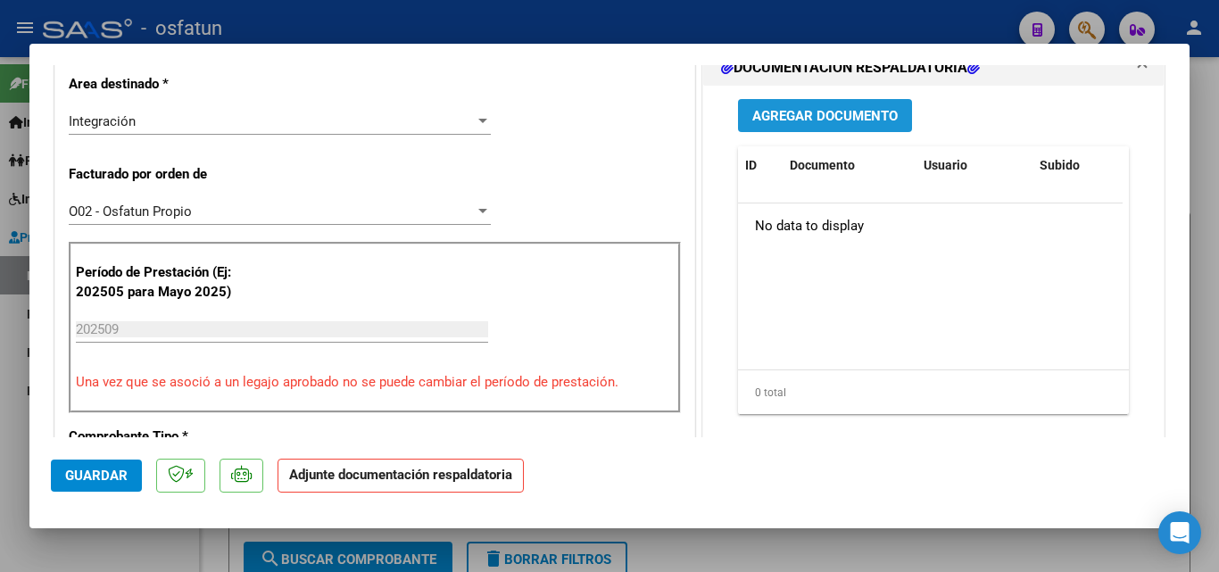
click at [832, 123] on span "Agregar Documento" at bounding box center [824, 116] width 145 height 16
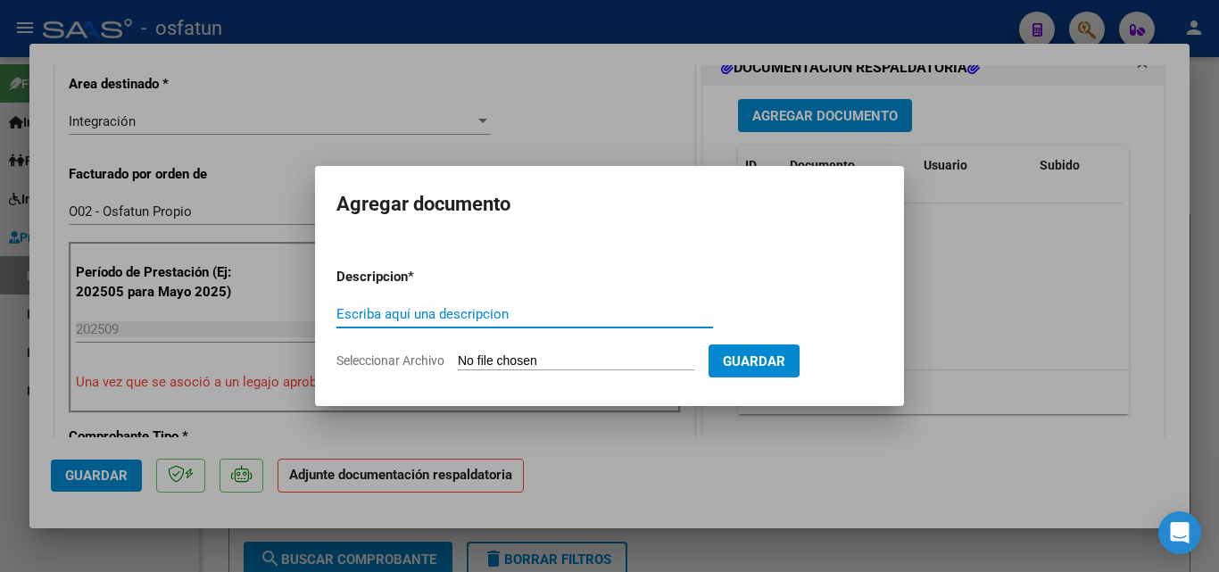
click at [419, 311] on input "Escriba aquí una descripcion" at bounding box center [524, 314] width 377 height 16
type input "planilla sep 2025"
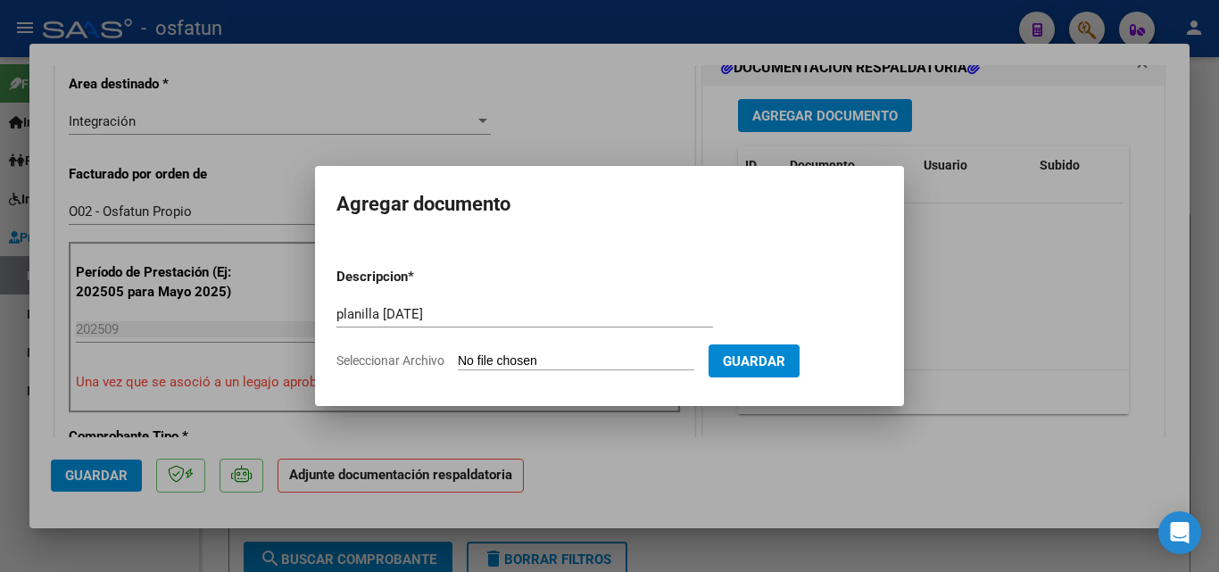
click at [560, 363] on input "Seleccionar Archivo" at bounding box center [576, 361] width 236 height 17
type input "C:\fakepath\Planilla asistencia arquez Páez septiembre 2025.pdf"
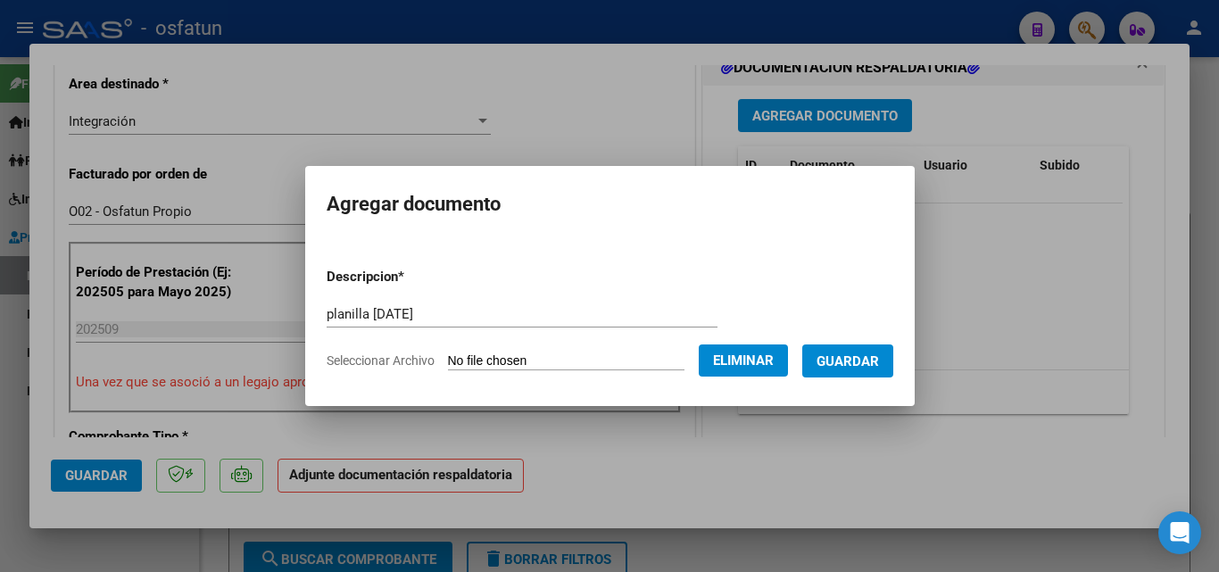
click at [875, 353] on span "Guardar" at bounding box center [847, 361] width 62 height 16
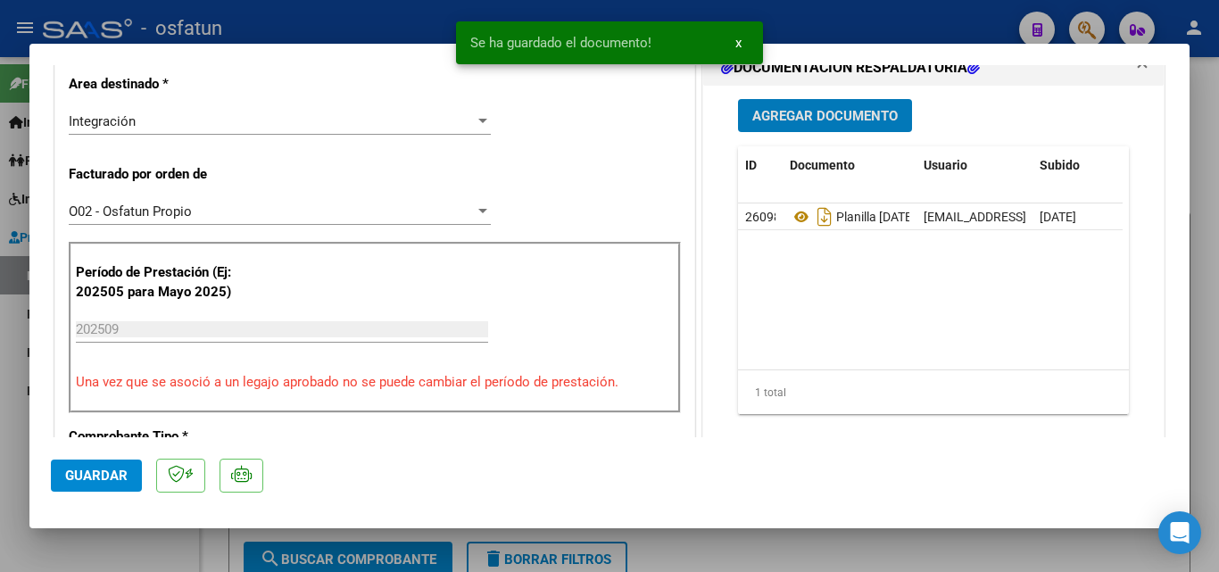
click at [831, 120] on span "Agregar Documento" at bounding box center [824, 116] width 145 height 16
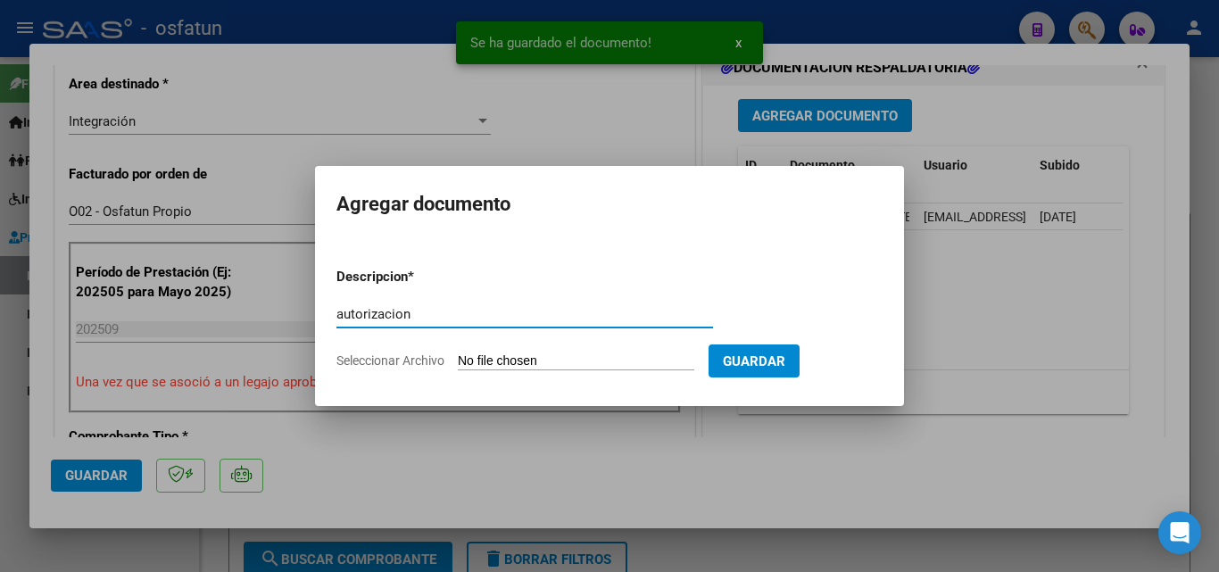
type input "autorizacion"
click at [547, 360] on input "Seleccionar Archivo" at bounding box center [576, 361] width 236 height 17
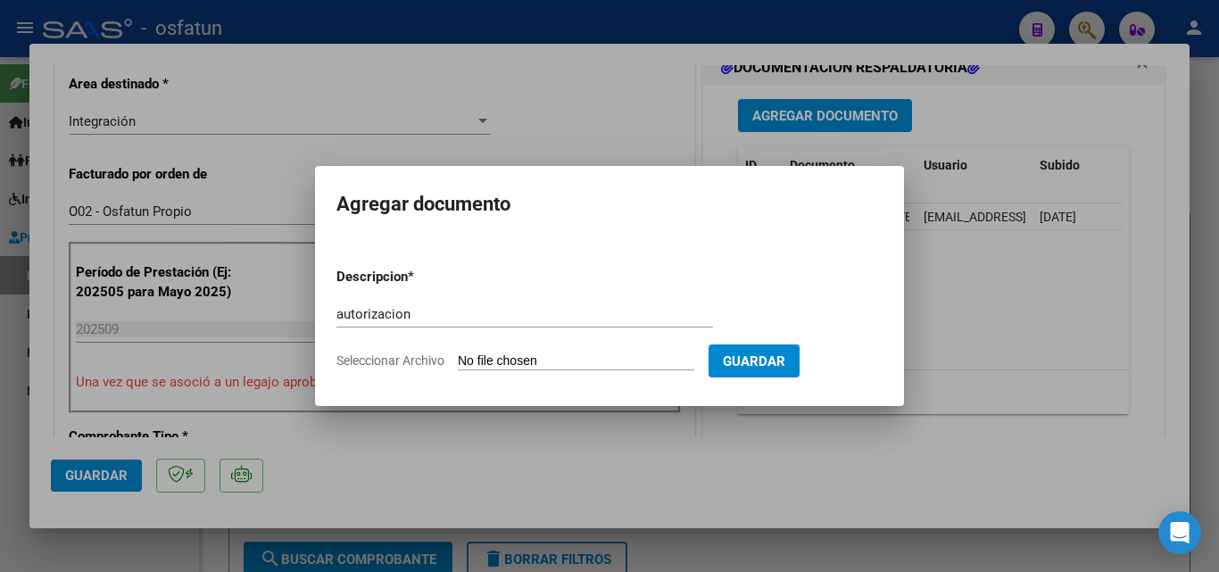
type input "C:\fakepath\Autorización Arquez Paez año 2025.pdf"
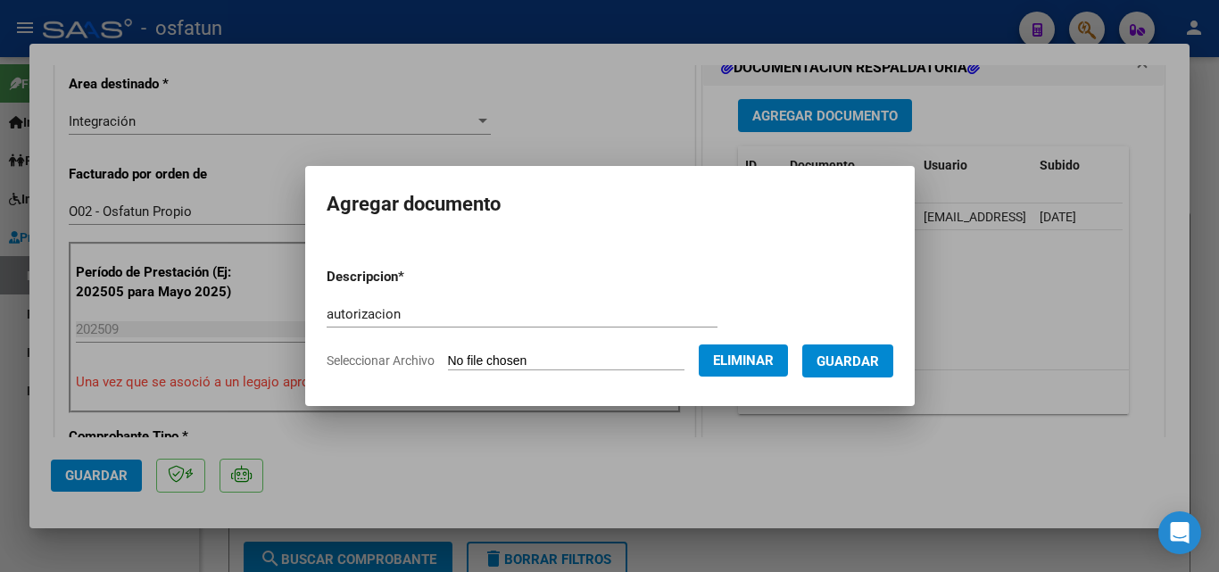
click at [872, 364] on span "Guardar" at bounding box center [847, 361] width 62 height 16
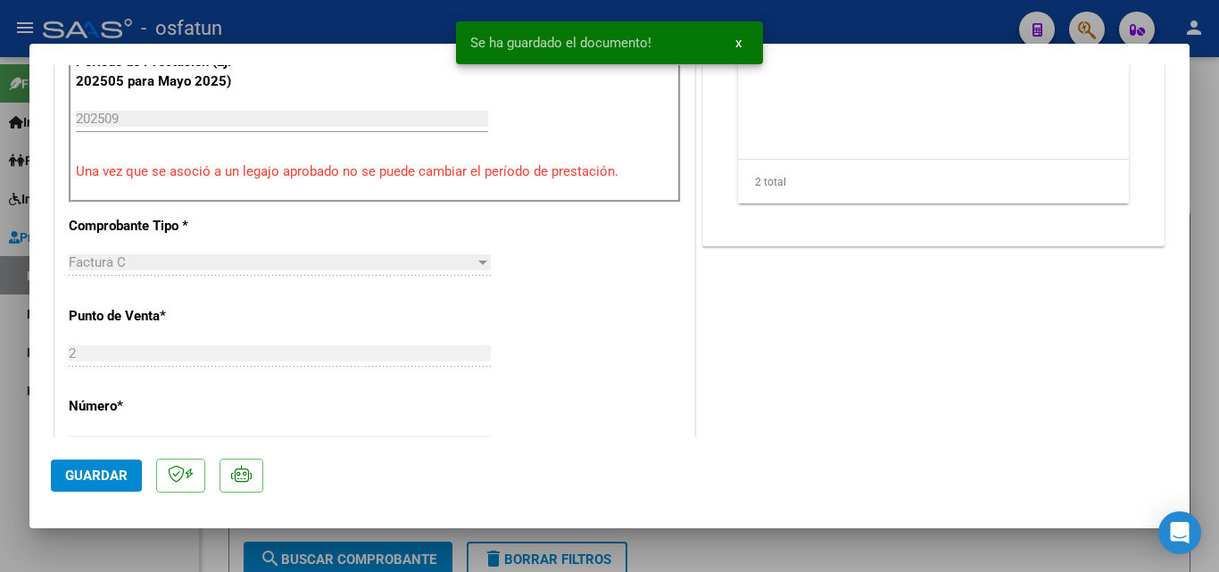
scroll to position [803, 0]
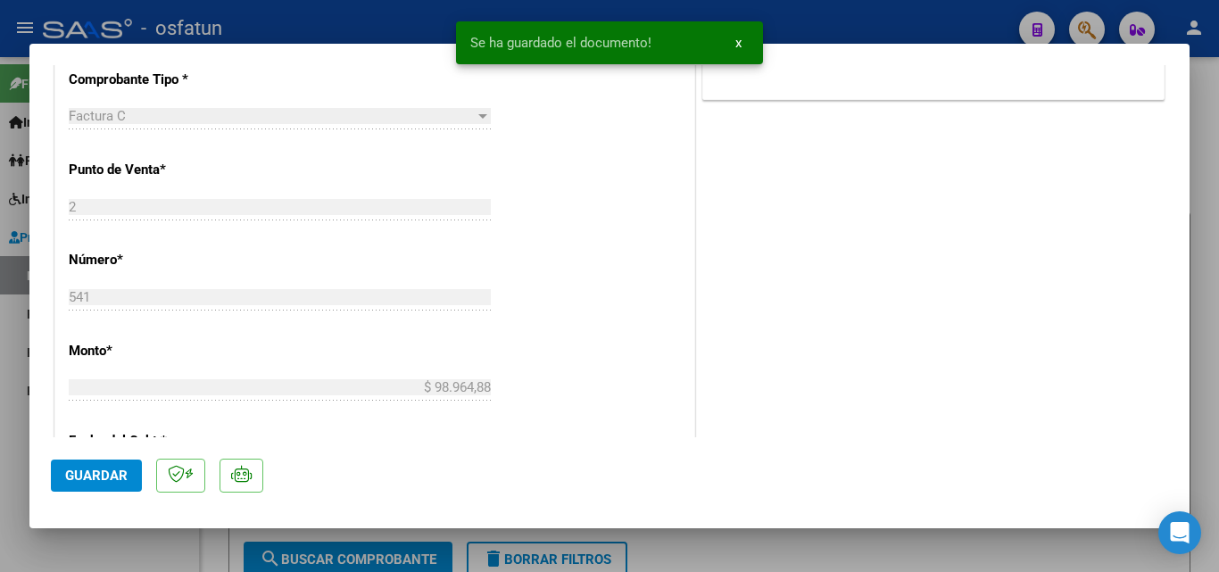
click at [104, 498] on mat-dialog-actions "Guardar" at bounding box center [609, 472] width 1117 height 70
click at [100, 475] on span "Guardar" at bounding box center [96, 476] width 62 height 16
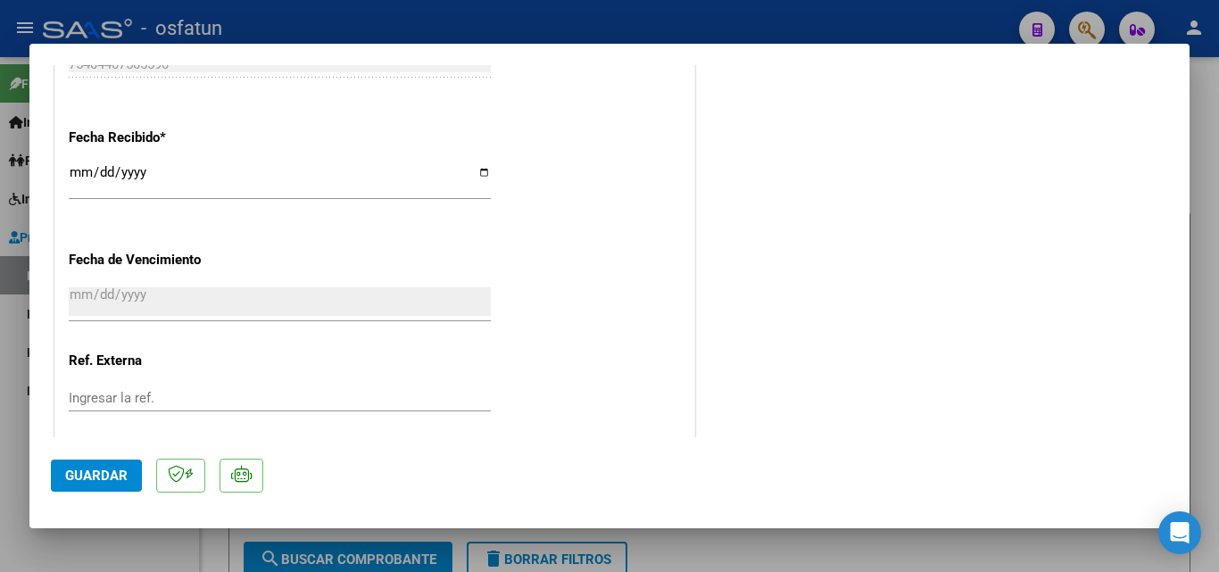
scroll to position [1417, 0]
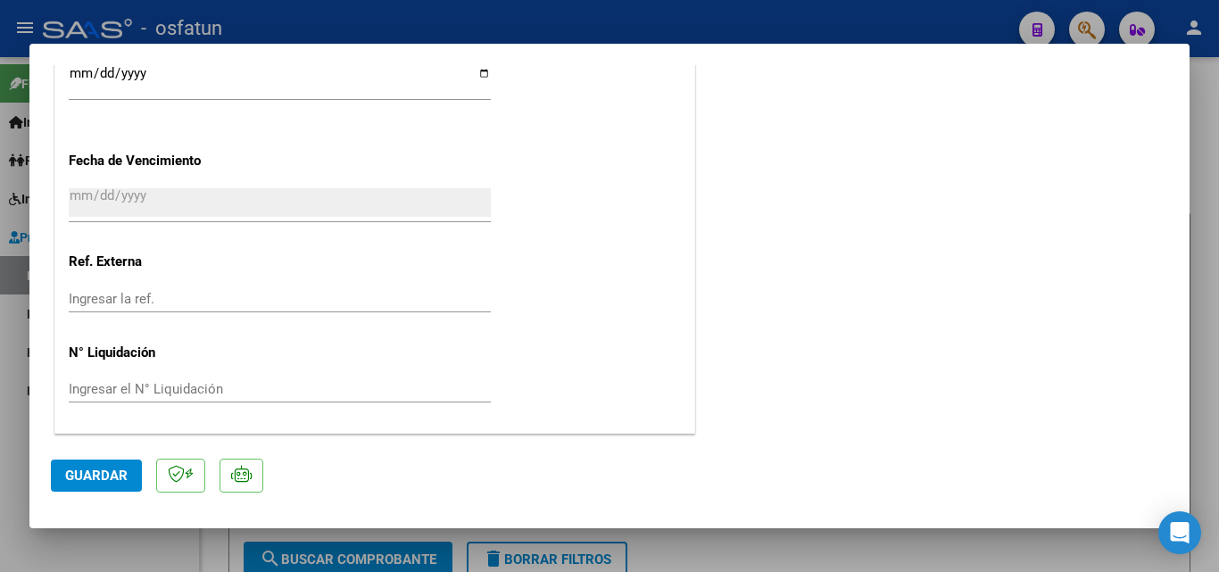
click at [125, 202] on input "[DATE]" at bounding box center [280, 202] width 422 height 29
click at [72, 200] on input "[DATE]" at bounding box center [280, 202] width 422 height 29
drag, startPoint x: 74, startPoint y: 483, endPoint x: 85, endPoint y: 484, distance: 10.9
click at [75, 482] on span "Guardar" at bounding box center [96, 476] width 62 height 16
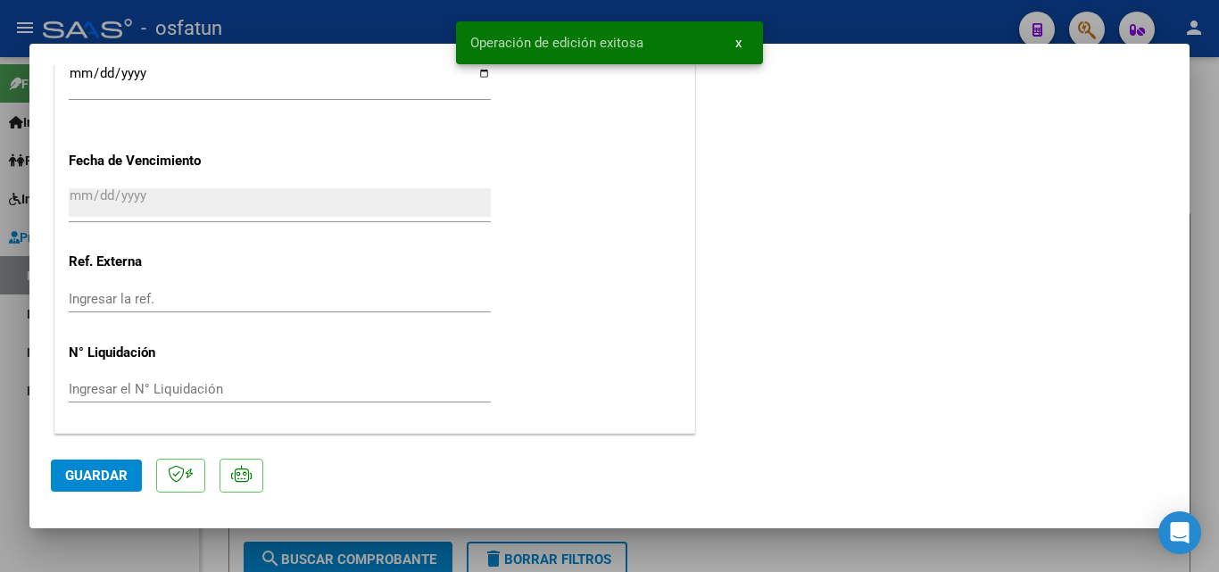
drag, startPoint x: 1203, startPoint y: 194, endPoint x: 1044, endPoint y: 128, distance: 172.0
click at [1202, 194] on div at bounding box center [609, 286] width 1219 height 572
type input "$ 0,00"
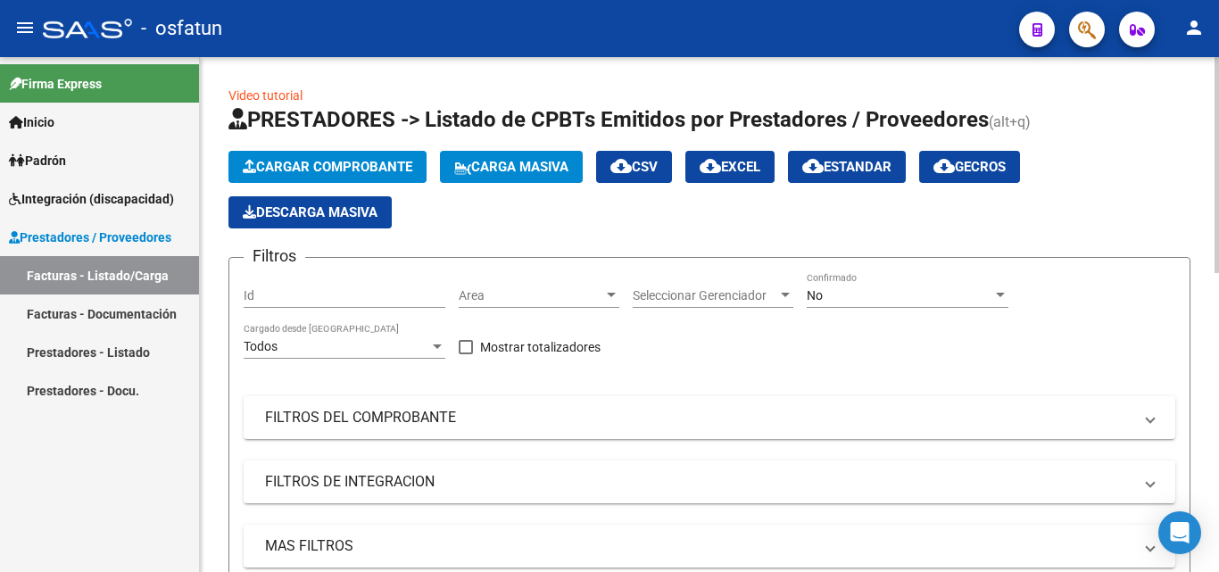
click at [323, 165] on span "Cargar Comprobante" at bounding box center [328, 167] width 170 height 16
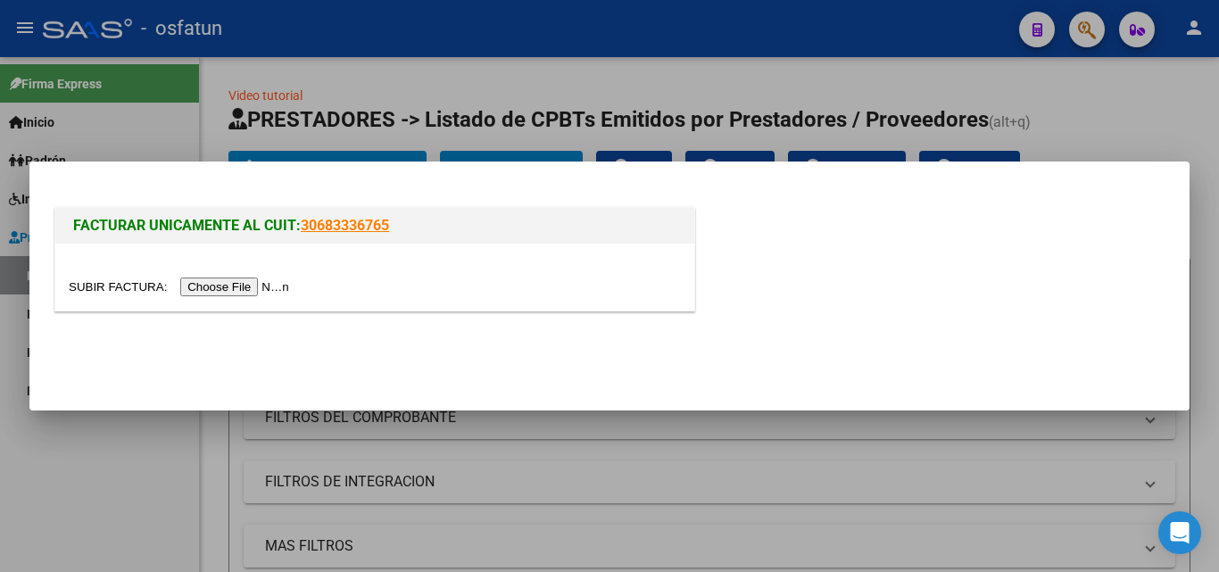
click at [257, 279] on input "file" at bounding box center [182, 286] width 226 height 19
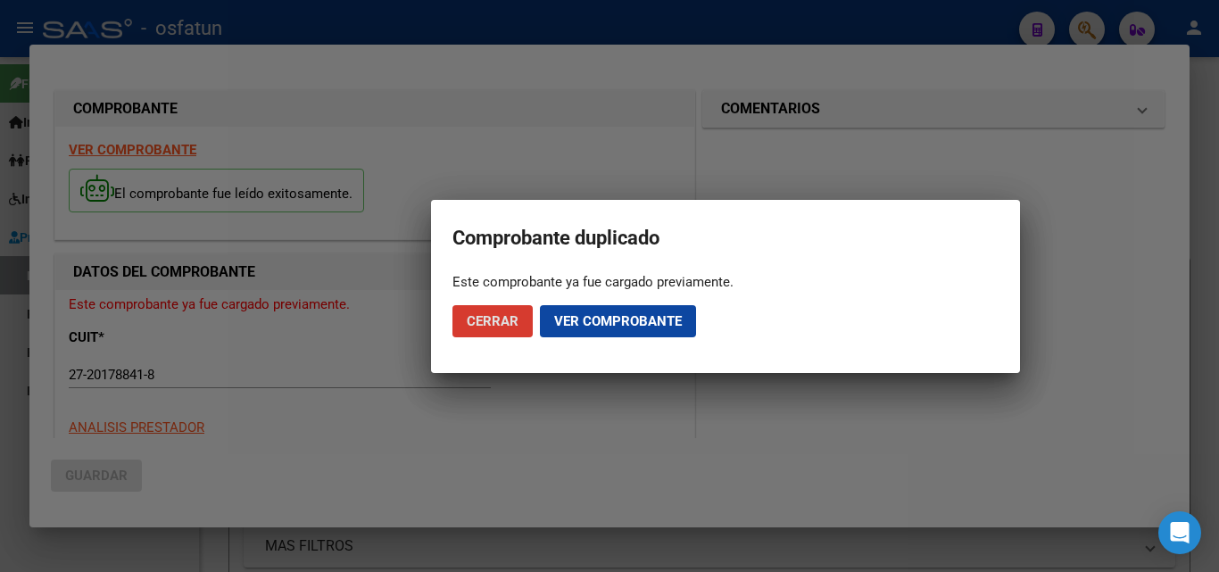
click at [478, 319] on span "Cerrar" at bounding box center [493, 321] width 52 height 16
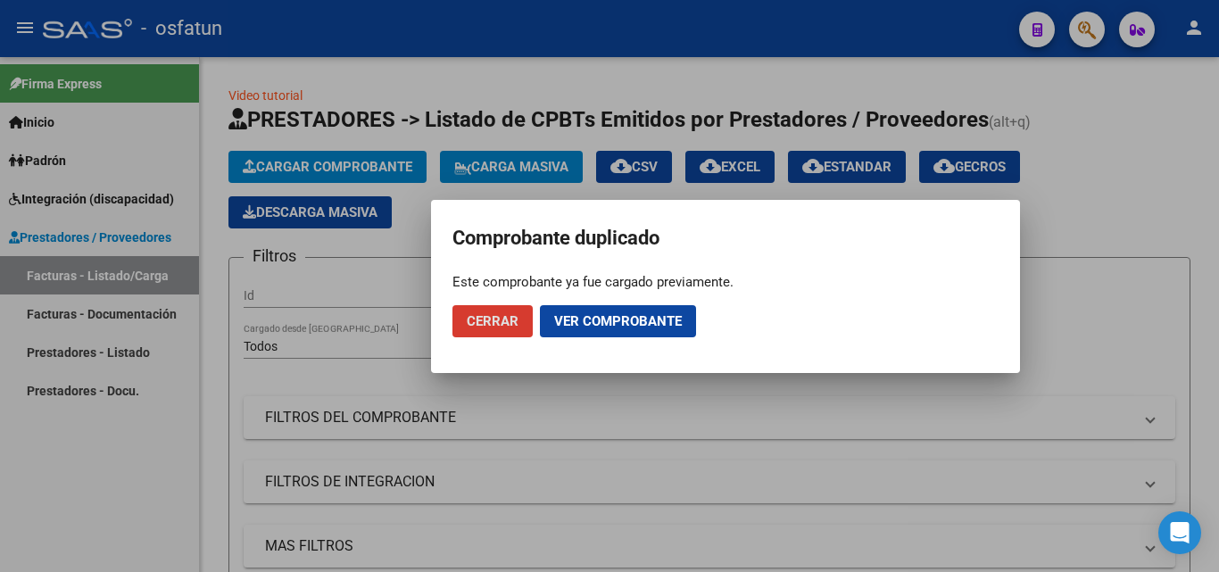
click at [486, 327] on span "Cerrar" at bounding box center [493, 321] width 52 height 16
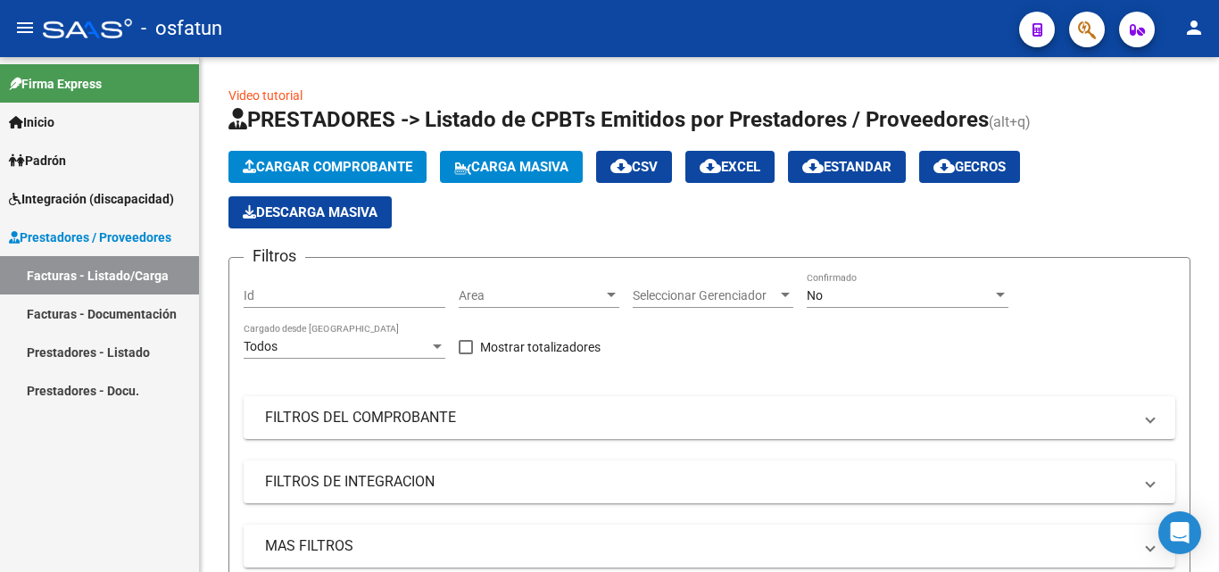
click at [104, 343] on link "Prestadores - Listado" at bounding box center [99, 352] width 199 height 38
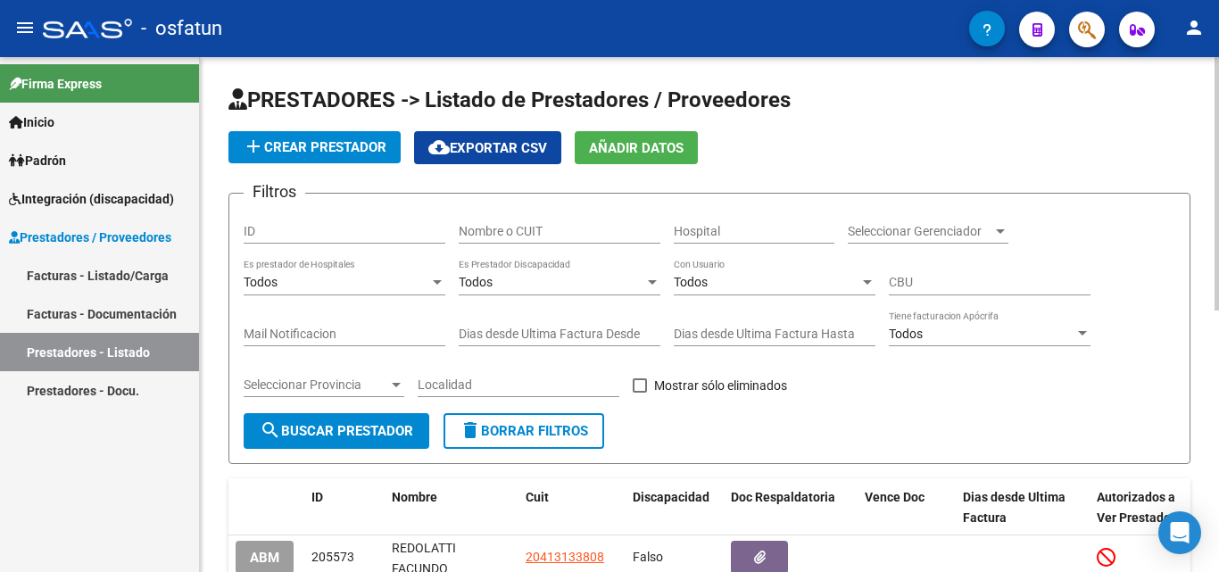
click at [536, 232] on input "Nombre o CUIT" at bounding box center [560, 231] width 202 height 15
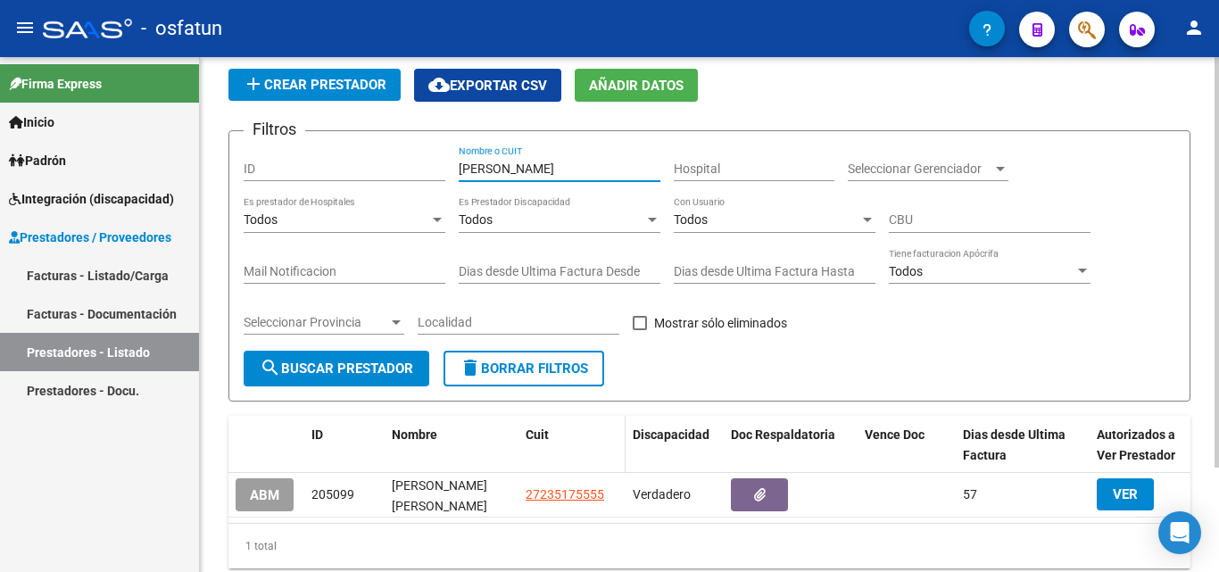
scroll to position [130, 0]
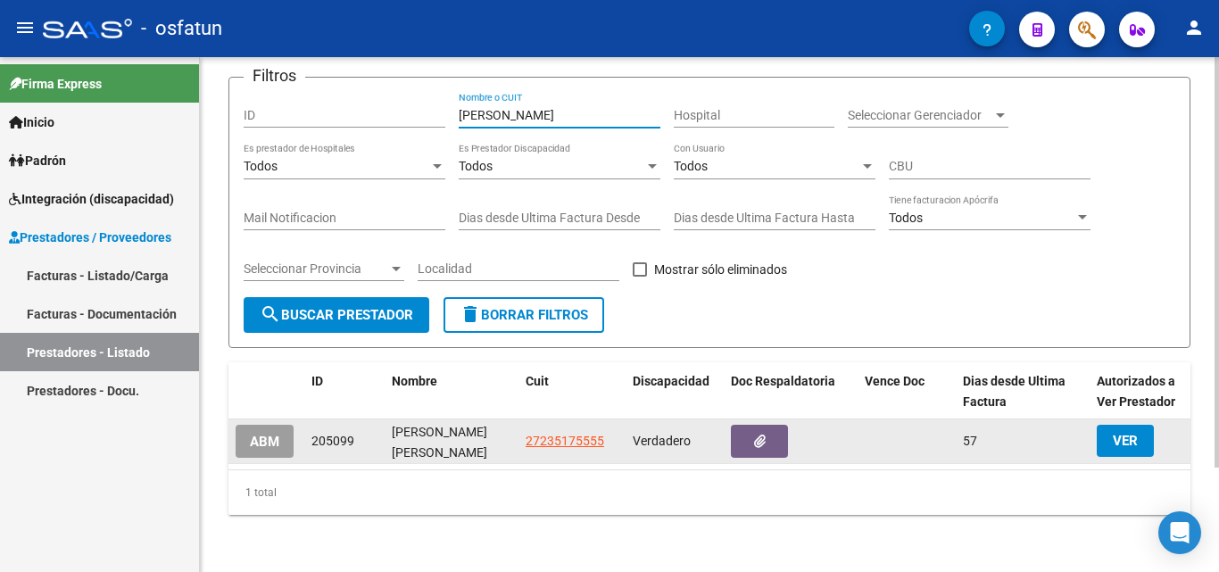
type input "monteros latora"
click at [583, 435] on app-link-go-to "27235175555" at bounding box center [564, 441] width 79 height 21
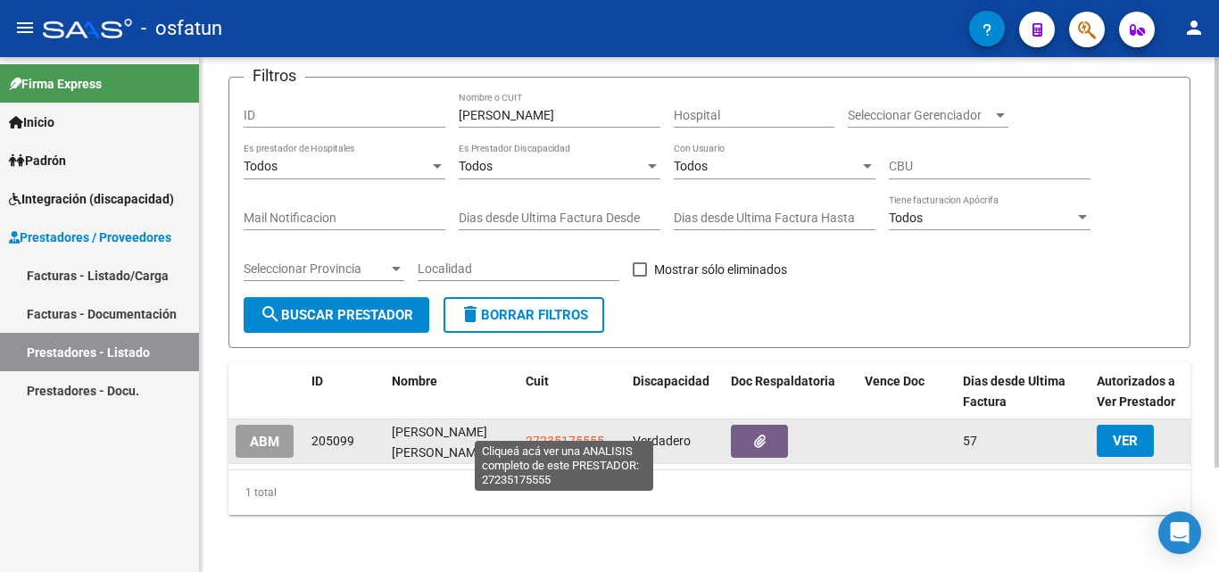
click at [583, 434] on span "27235175555" at bounding box center [564, 441] width 79 height 14
type textarea "27235175555"
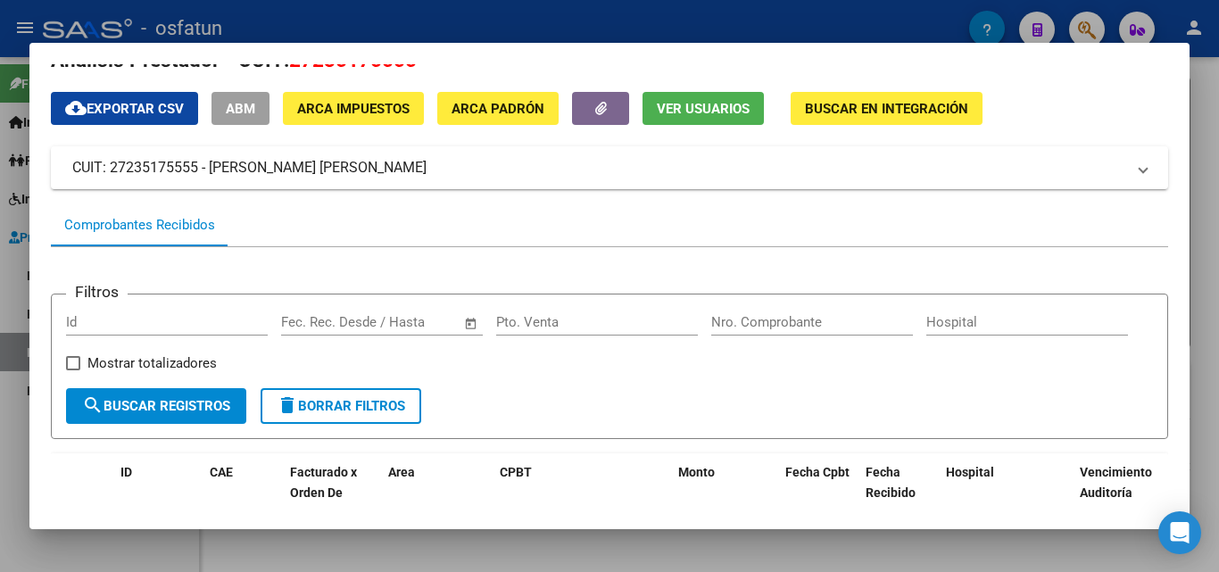
scroll to position [0, 0]
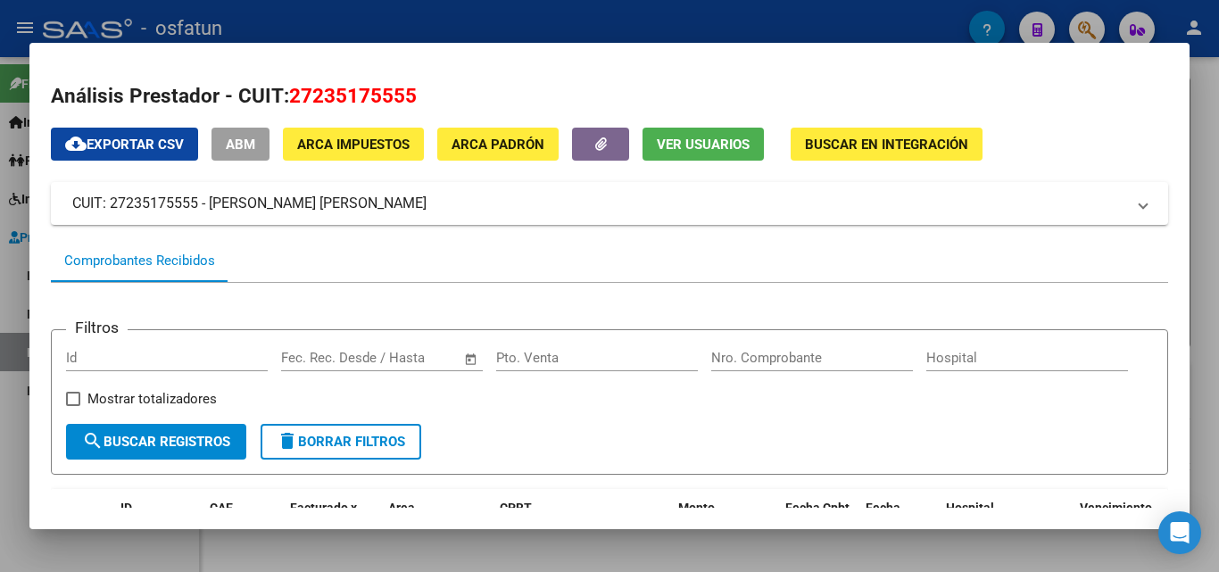
click at [1216, 128] on div at bounding box center [609, 286] width 1219 height 572
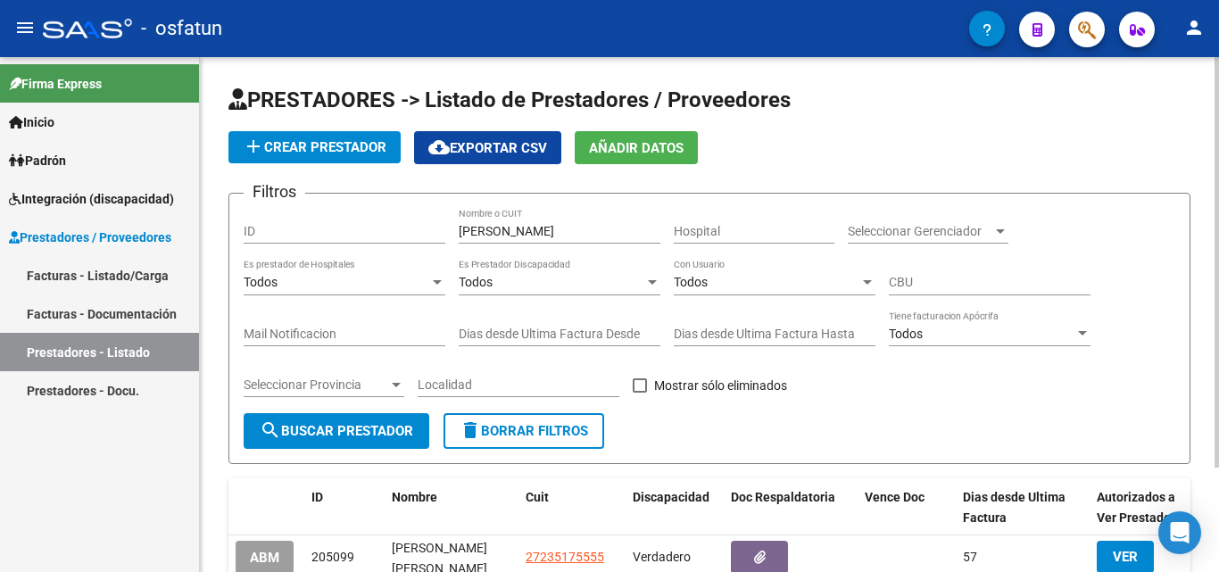
click at [365, 141] on span "add Crear Prestador" at bounding box center [315, 147] width 144 height 16
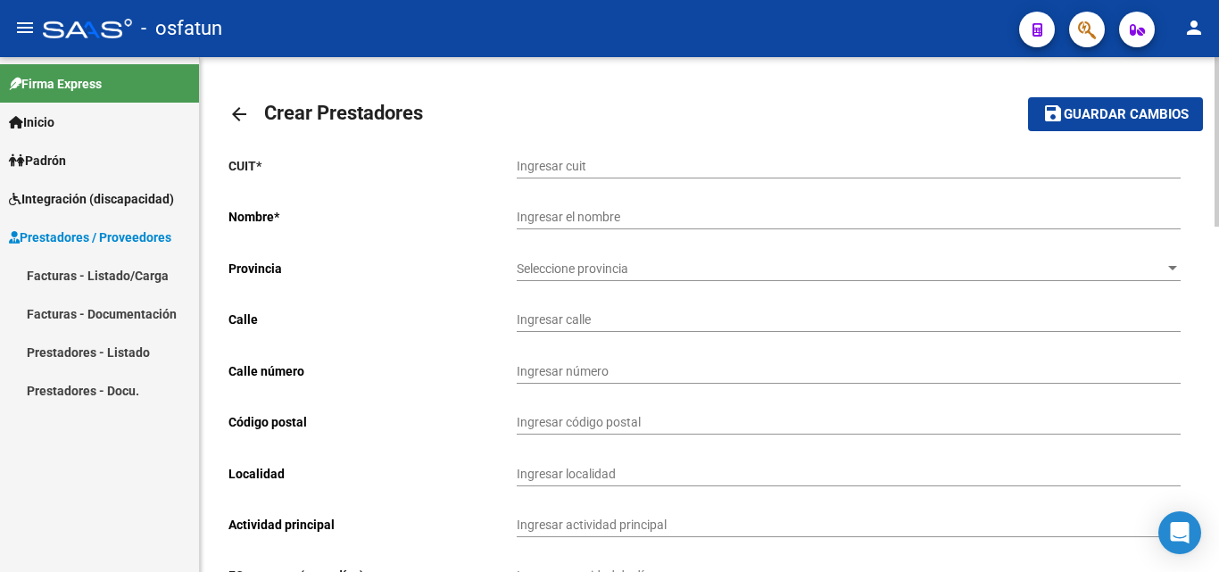
click at [101, 203] on span "Integración (discapacidad)" at bounding box center [91, 199] width 165 height 20
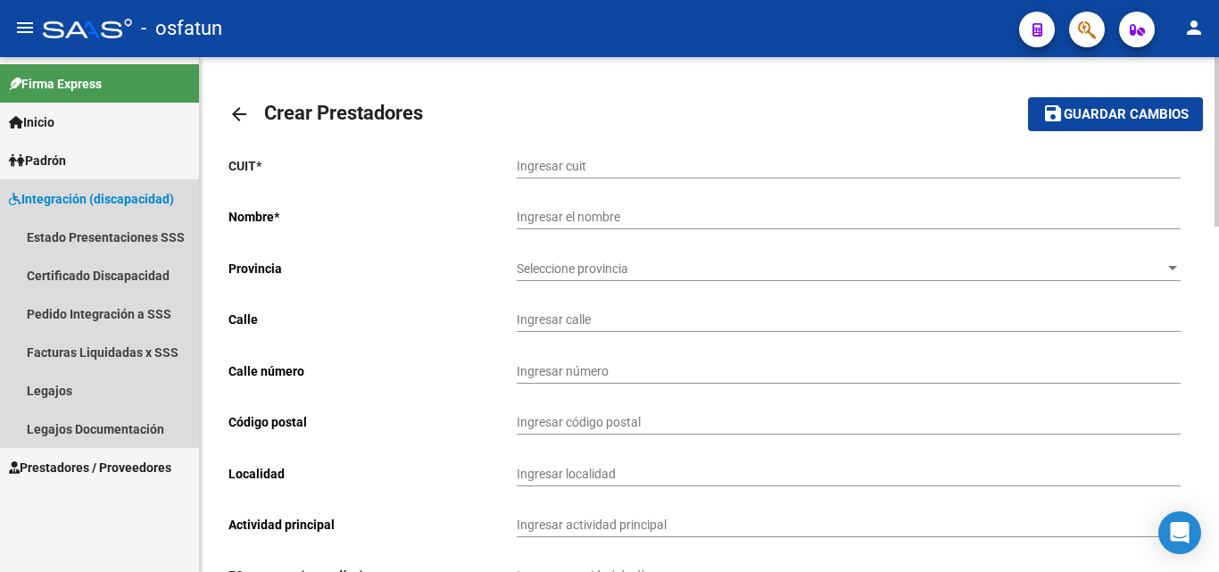
click at [102, 203] on span "Integración (discapacidad)" at bounding box center [91, 199] width 165 height 20
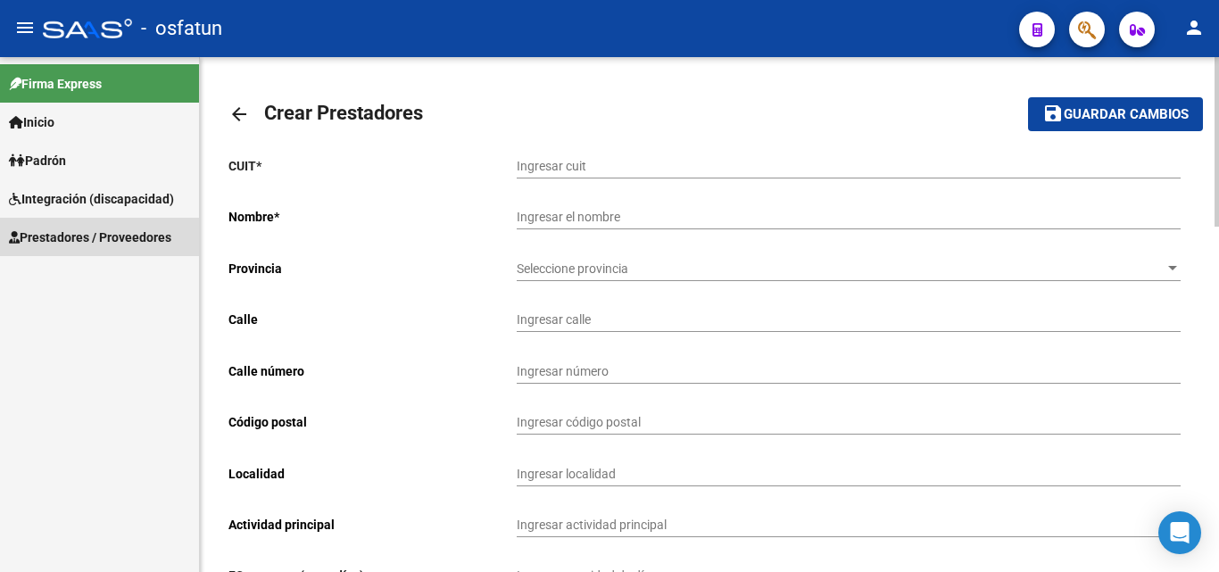
click at [95, 240] on span "Prestadores / Proveedores" at bounding box center [90, 238] width 162 height 20
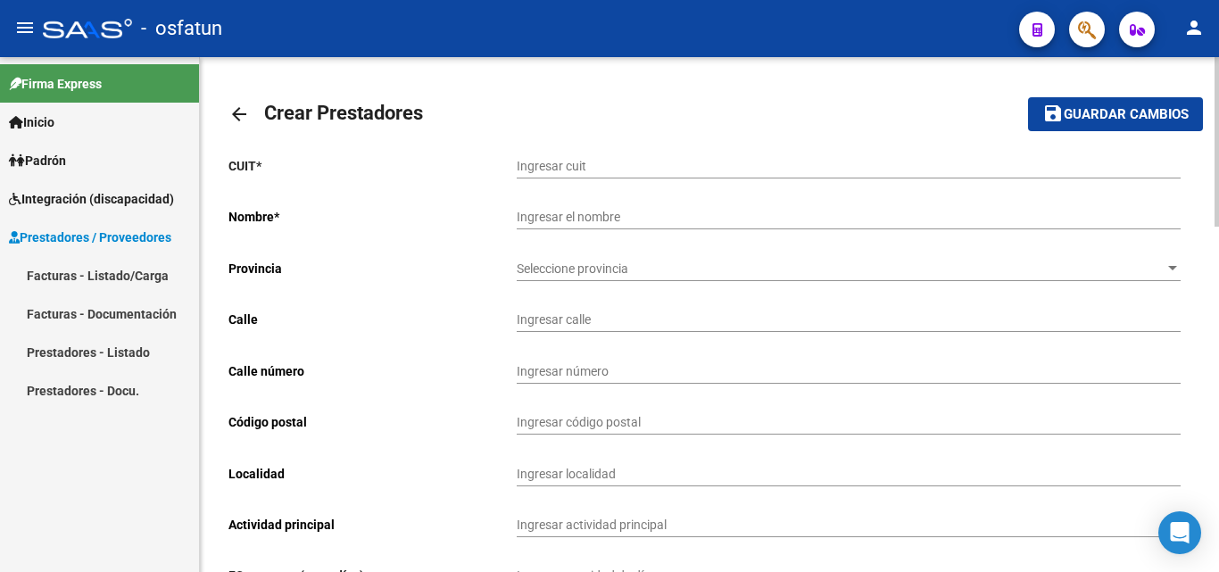
click at [119, 283] on link "Facturas - Listado/Carga" at bounding box center [99, 275] width 199 height 38
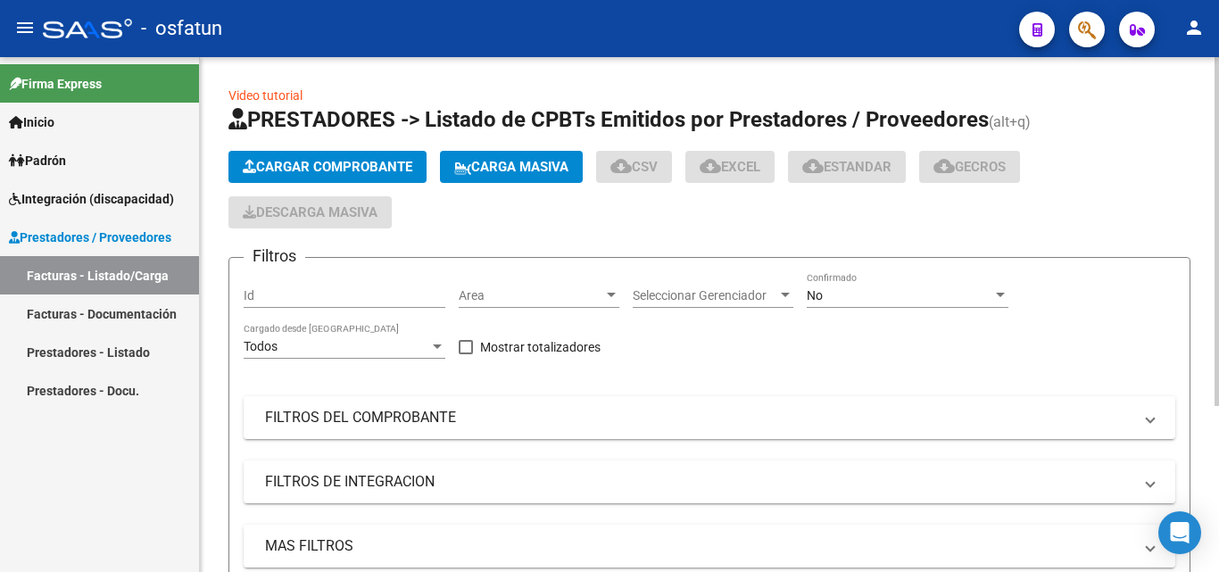
click at [337, 155] on button "Cargar Comprobante" at bounding box center [327, 167] width 198 height 32
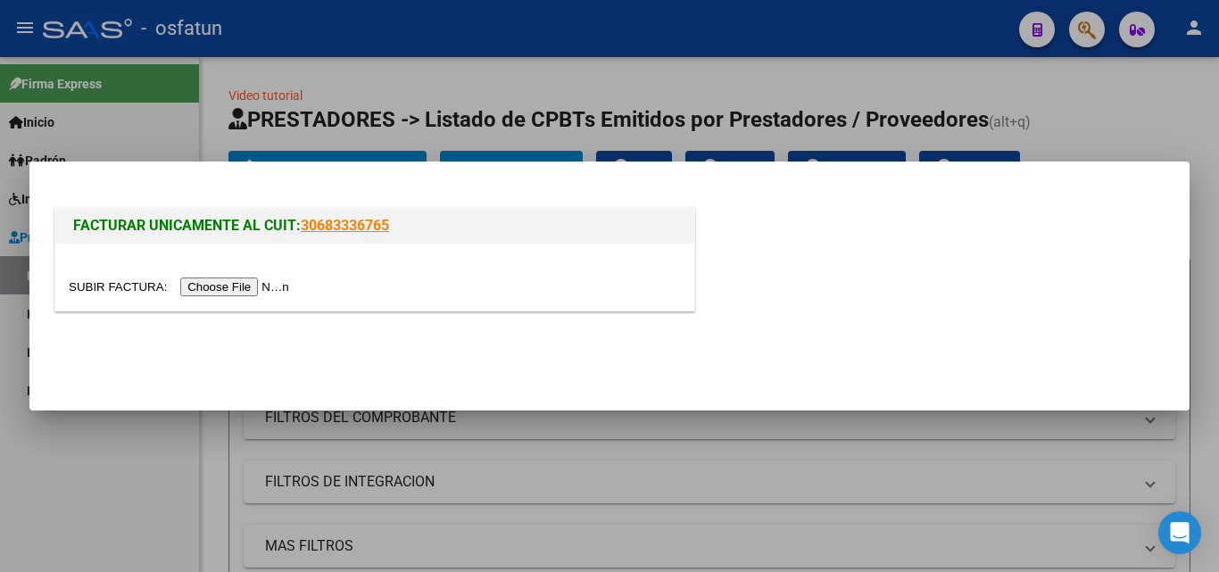
click at [249, 296] on input "file" at bounding box center [182, 286] width 226 height 19
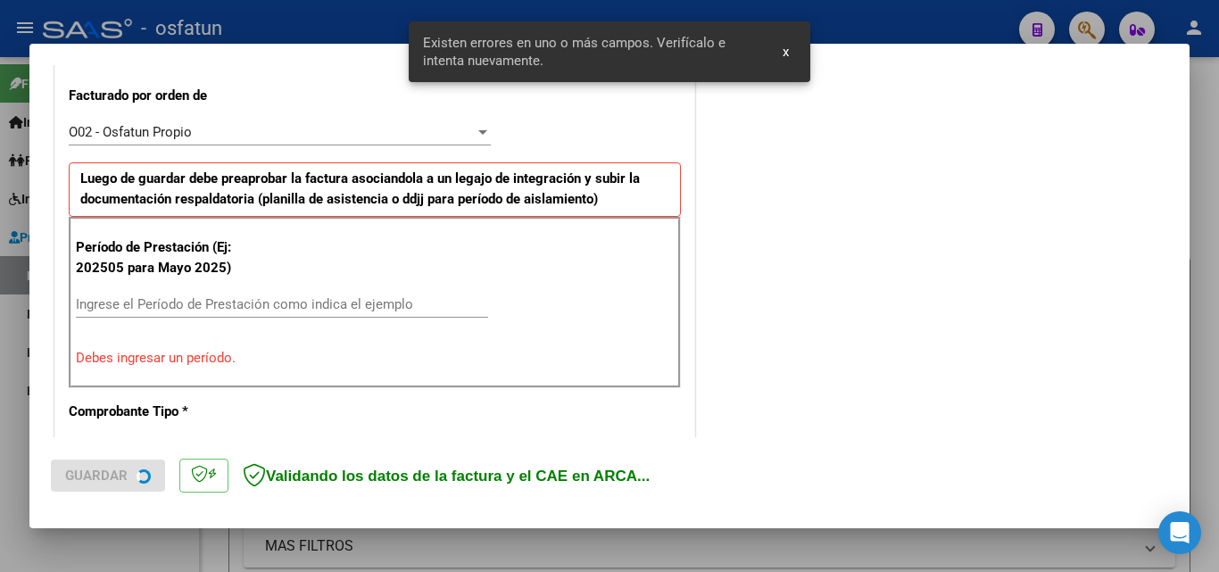
scroll to position [492, 0]
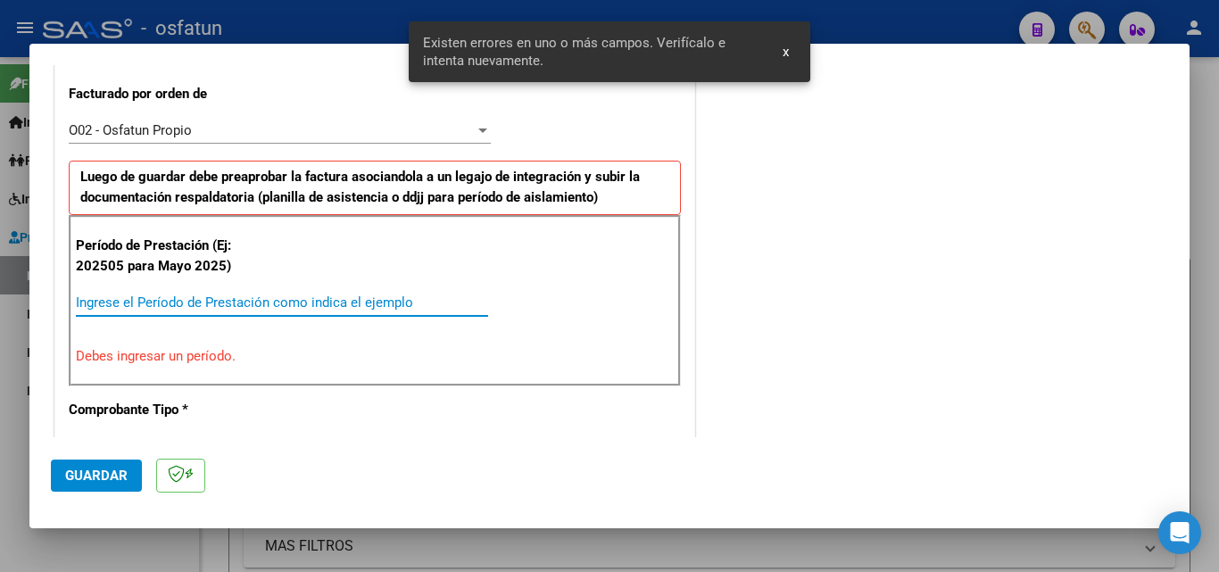
click at [90, 296] on input "Ingrese el Período de Prestación como indica el ejemplo" at bounding box center [282, 302] width 412 height 16
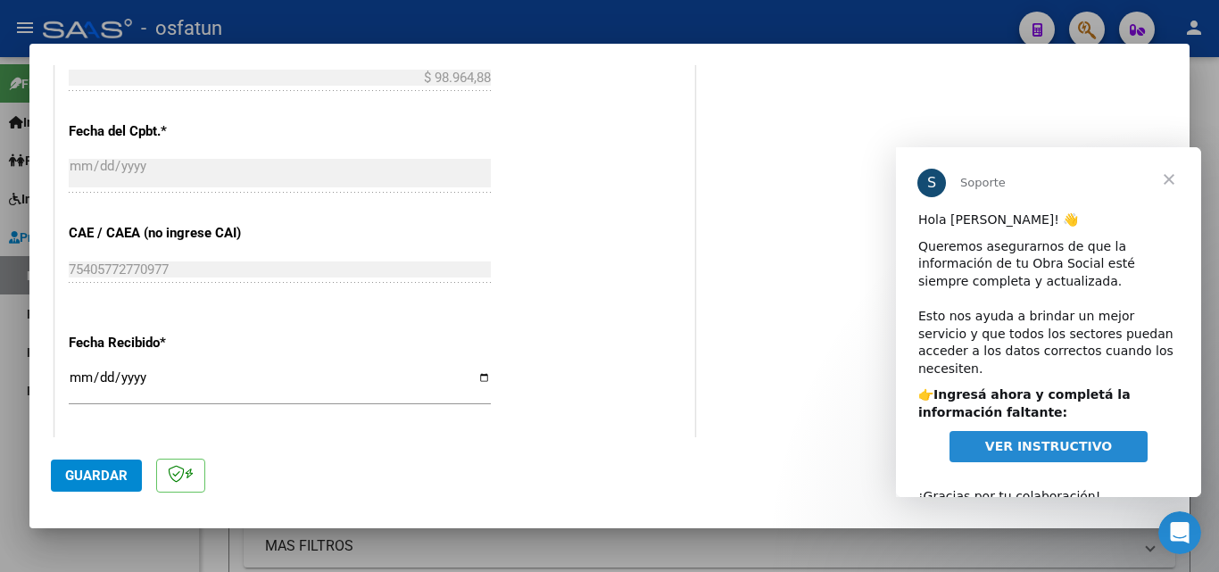
scroll to position [1117, 0]
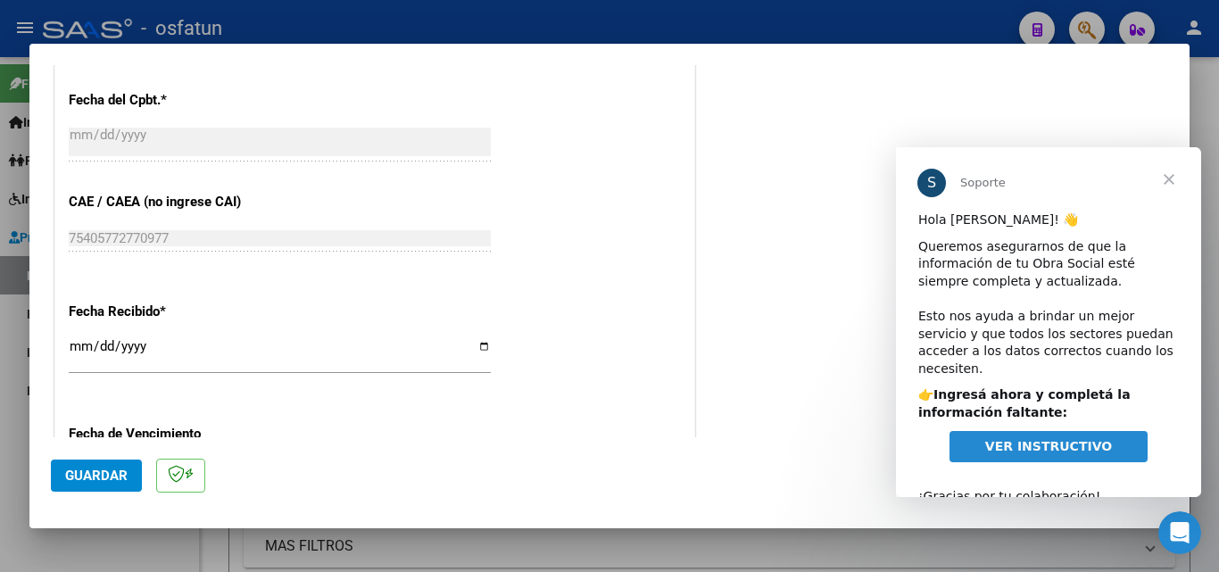
type input "202509"
click at [1172, 184] on span "Cerrar" at bounding box center [1169, 179] width 64 height 64
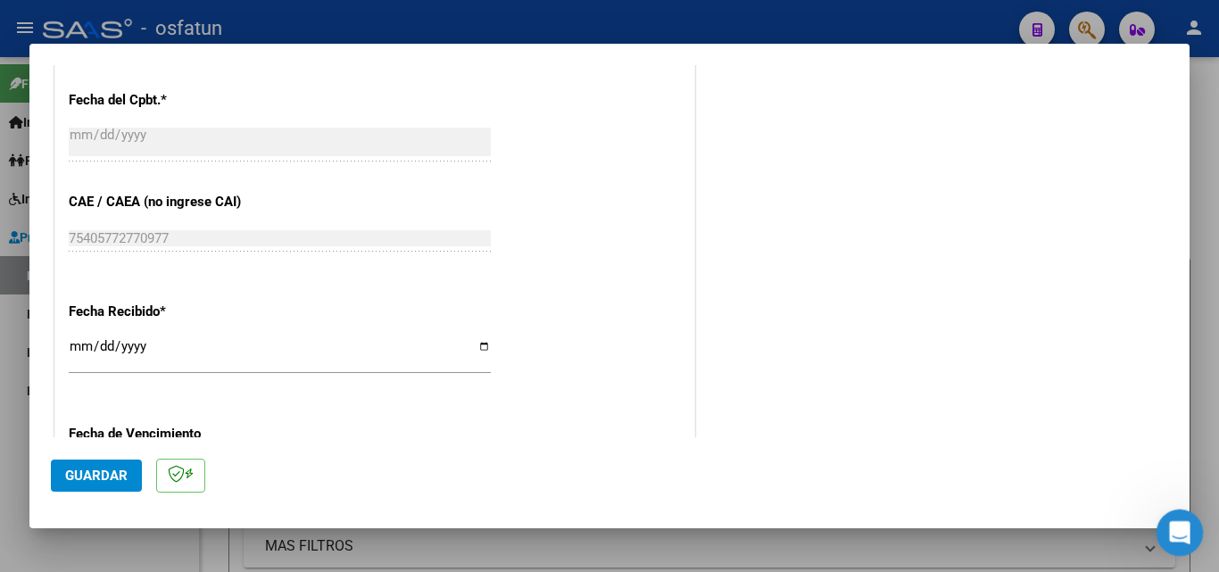
click at [1187, 516] on div "Abrir Intercom Messenger" at bounding box center [1176, 530] width 59 height 59
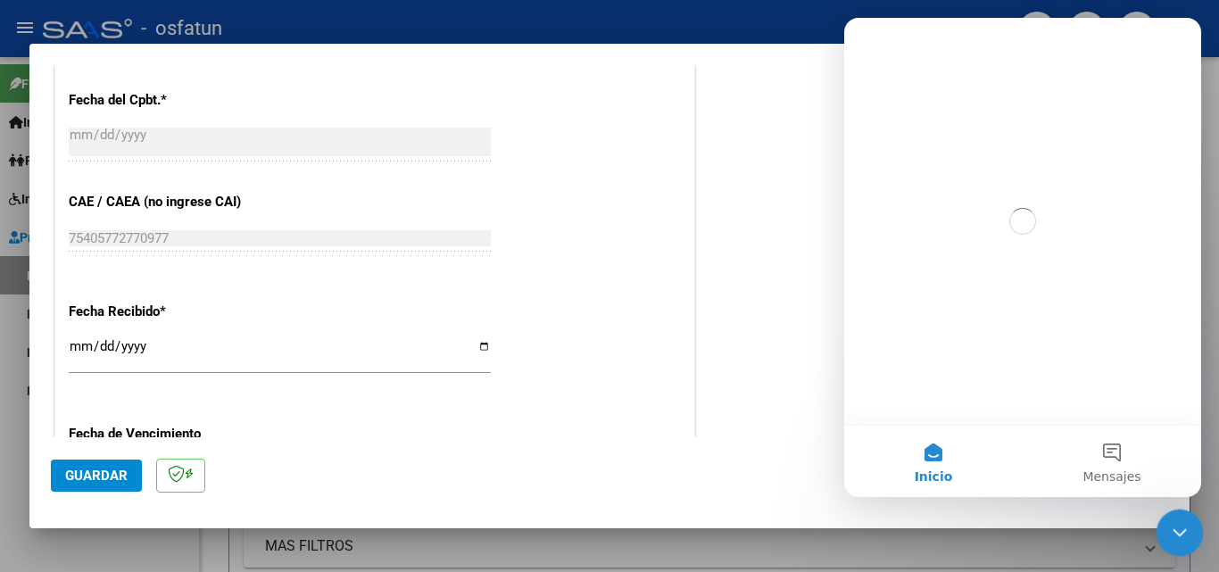
scroll to position [0, 0]
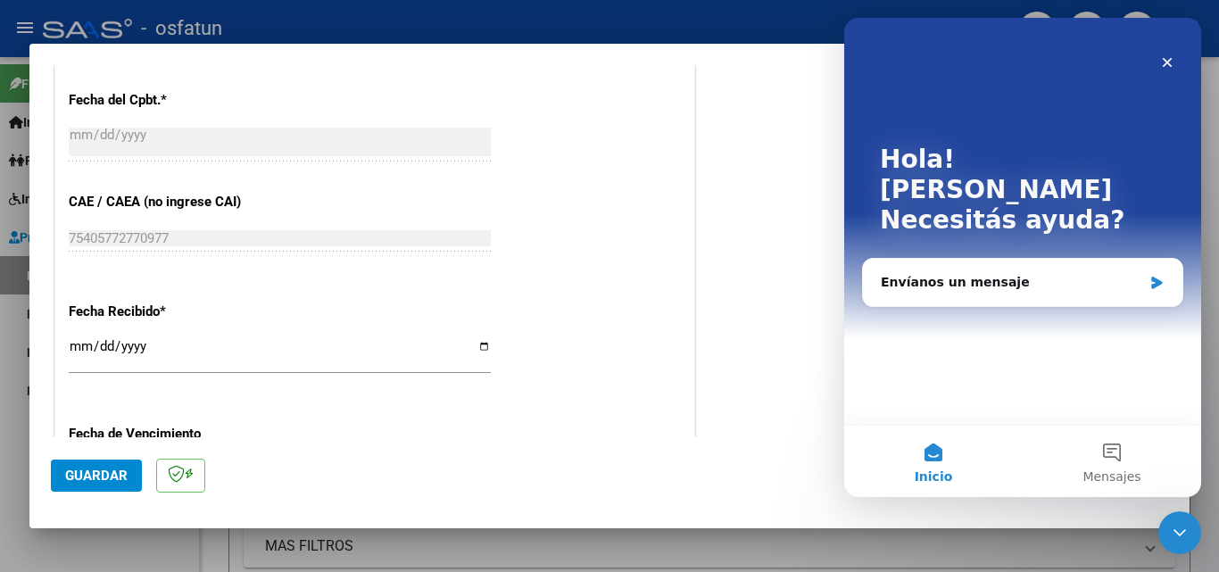
click at [1204, 147] on div at bounding box center [609, 286] width 1219 height 572
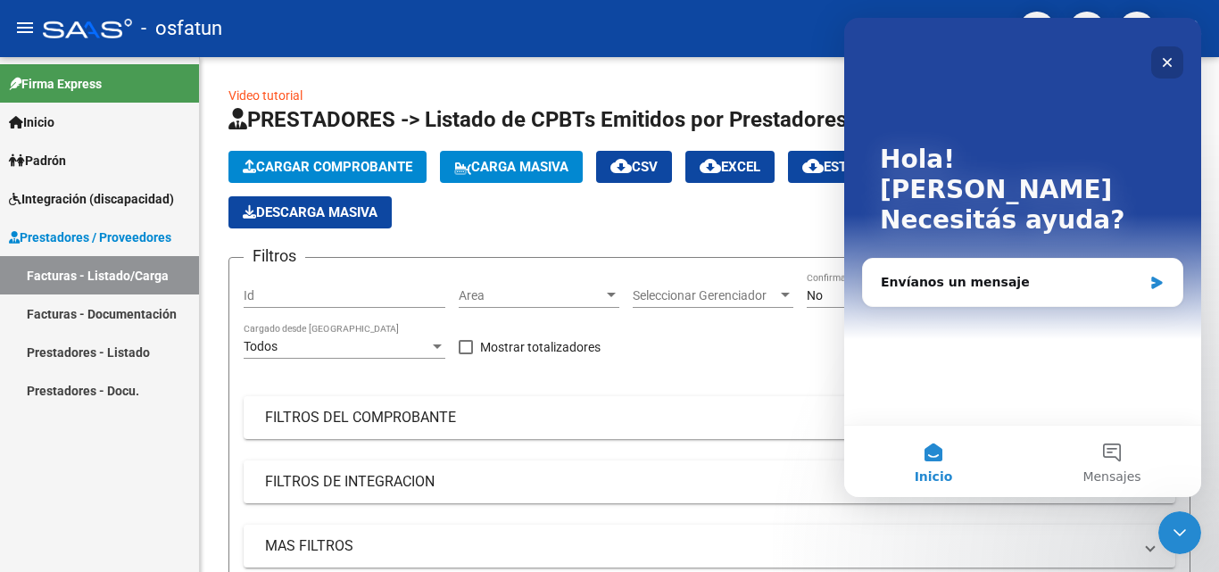
click at [1167, 59] on icon "Cerrar" at bounding box center [1167, 62] width 14 height 14
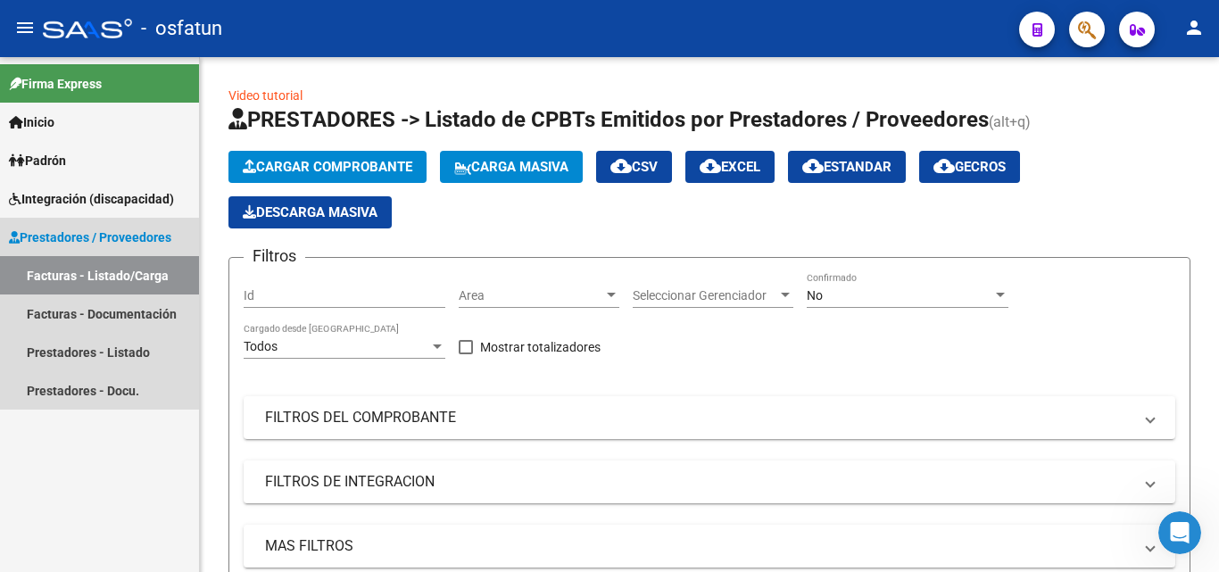
click at [110, 275] on link "Facturas - Listado/Carga" at bounding box center [99, 275] width 199 height 38
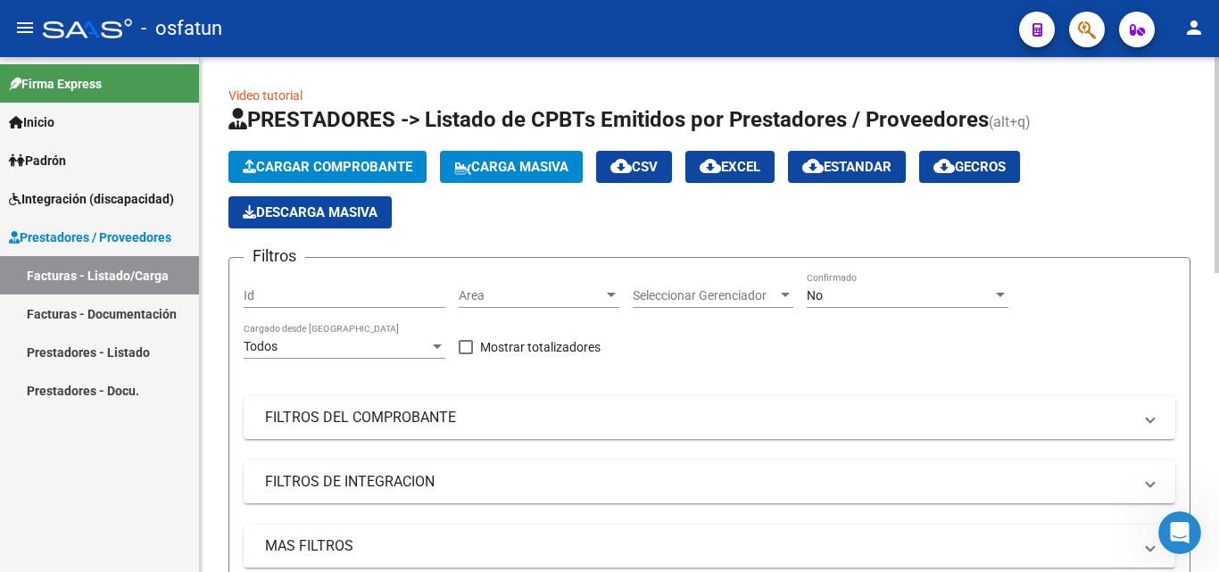
click at [360, 167] on span "Cargar Comprobante" at bounding box center [328, 167] width 170 height 16
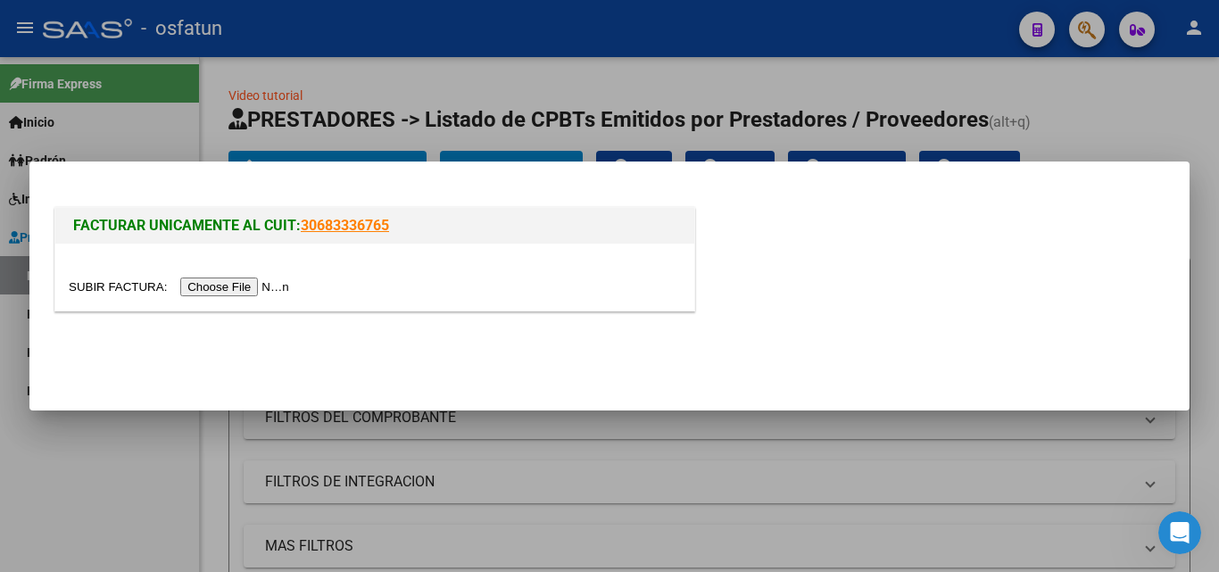
click at [252, 294] on input "file" at bounding box center [182, 286] width 226 height 19
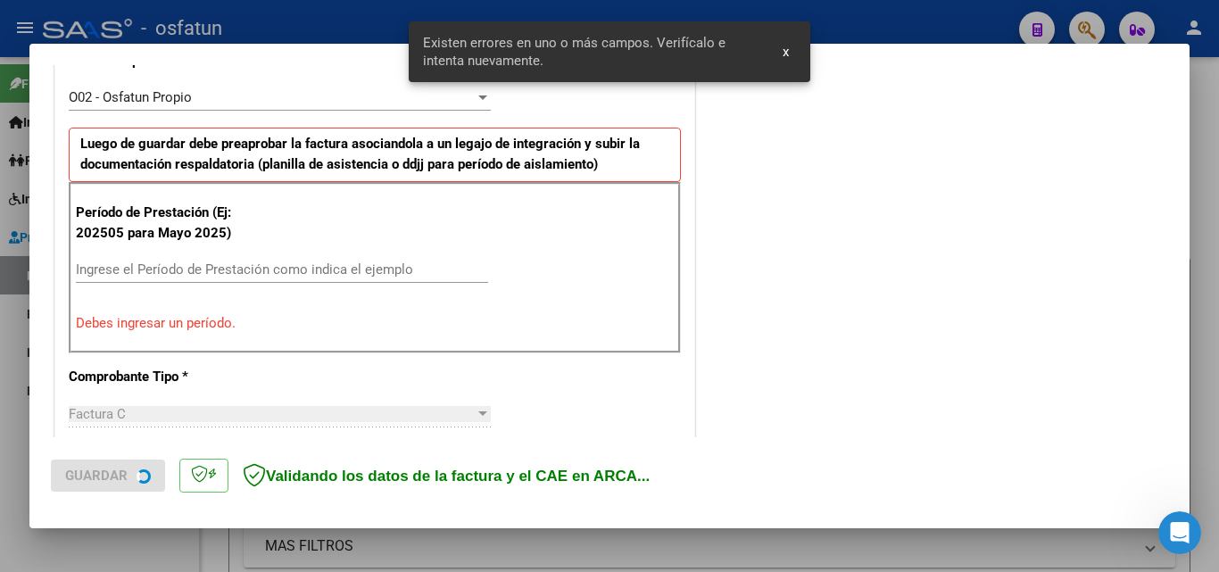
scroll to position [446, 0]
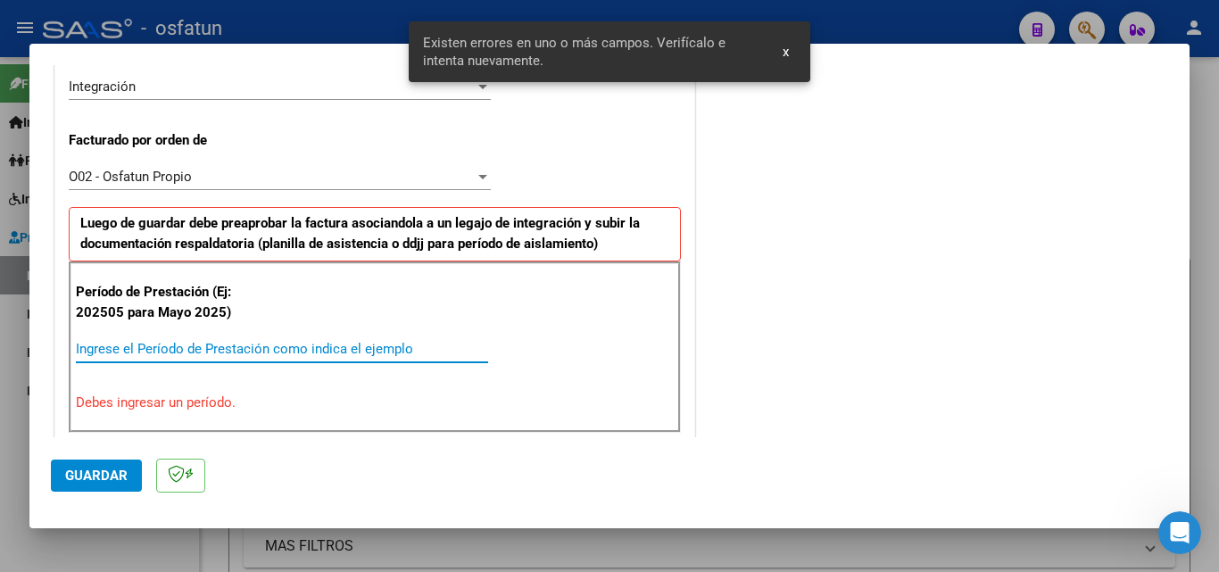
click at [157, 349] on input "Ingrese el Período de Prestación como indica el ejemplo" at bounding box center [282, 349] width 412 height 16
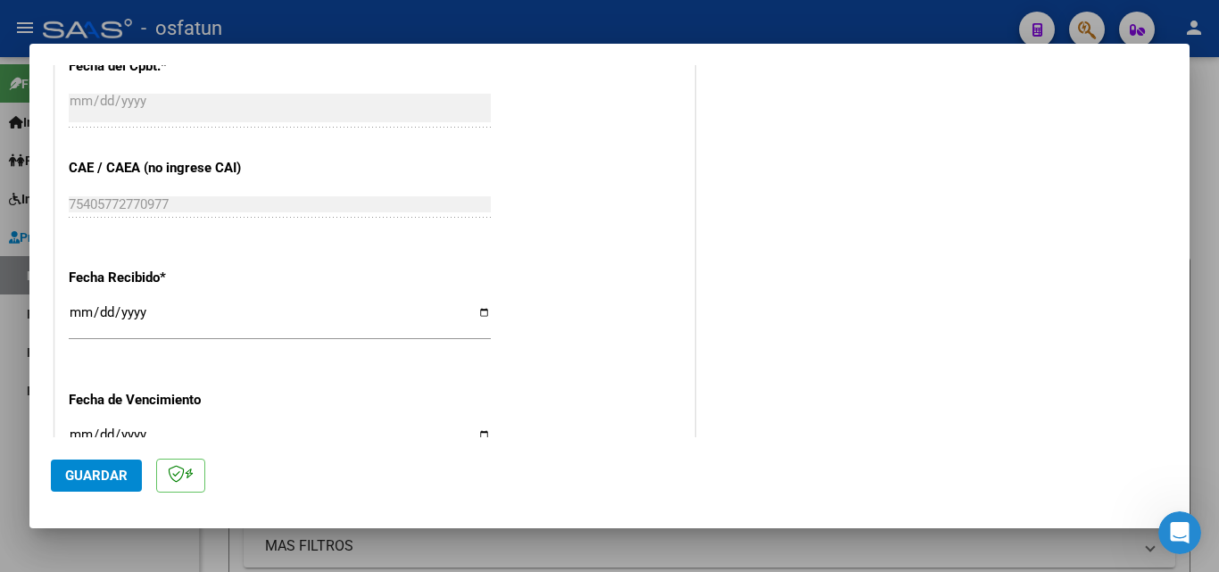
scroll to position [1249, 0]
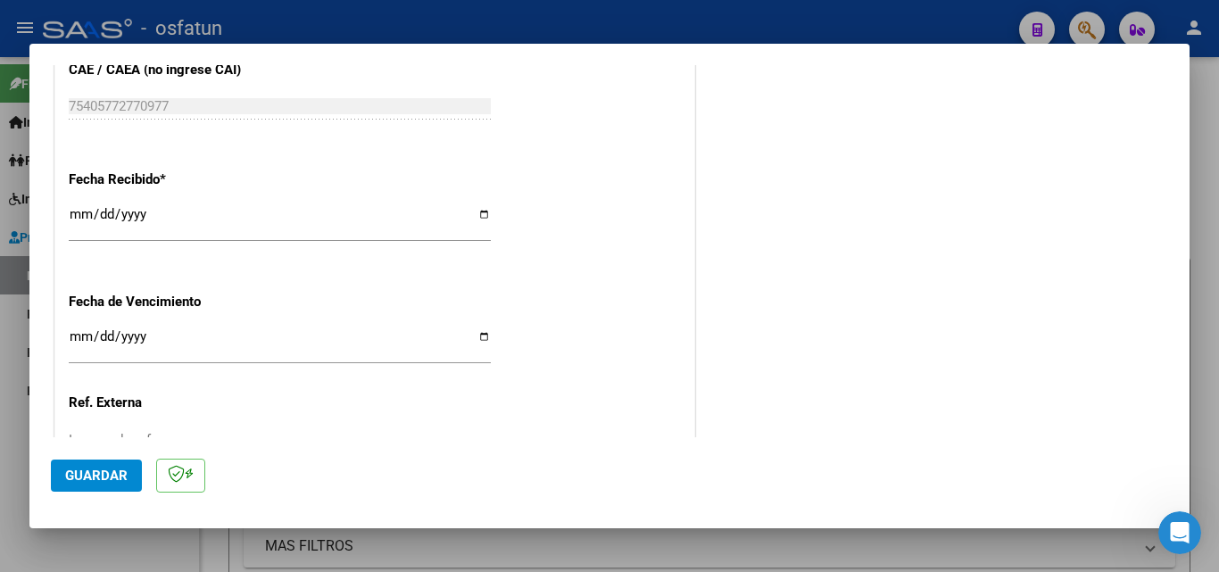
type input "202509"
drag, startPoint x: 77, startPoint y: 216, endPoint x: 75, endPoint y: 205, distance: 10.9
click at [77, 209] on input "[DATE]" at bounding box center [280, 221] width 422 height 29
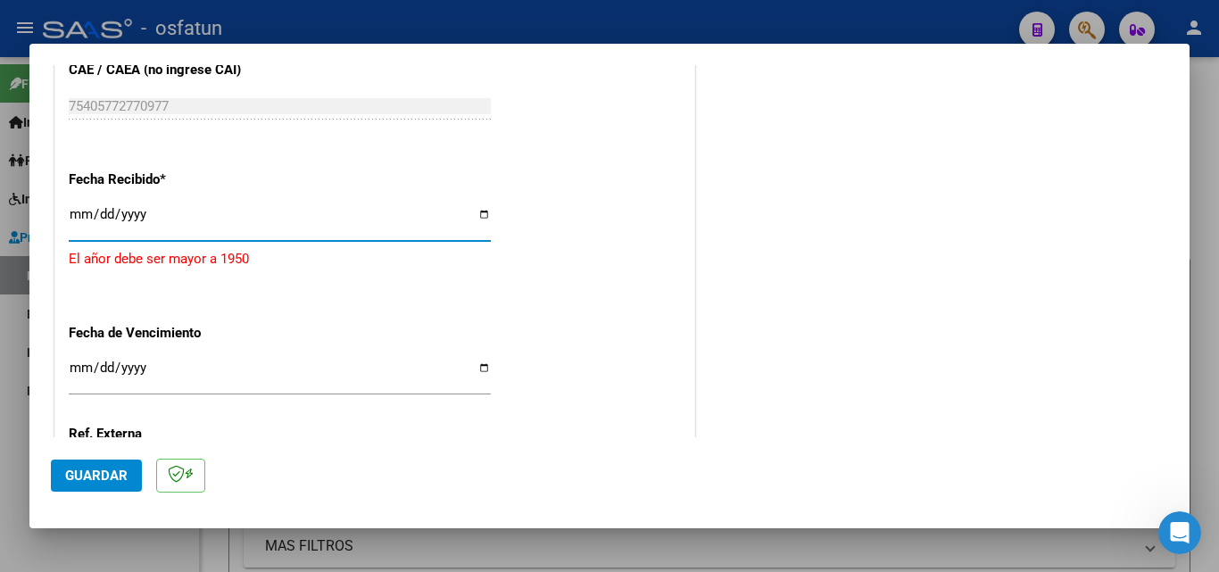
type input "0528-10-05"
click at [134, 208] on input "9998-10-05" at bounding box center [280, 221] width 422 height 29
type input "2025-10-05"
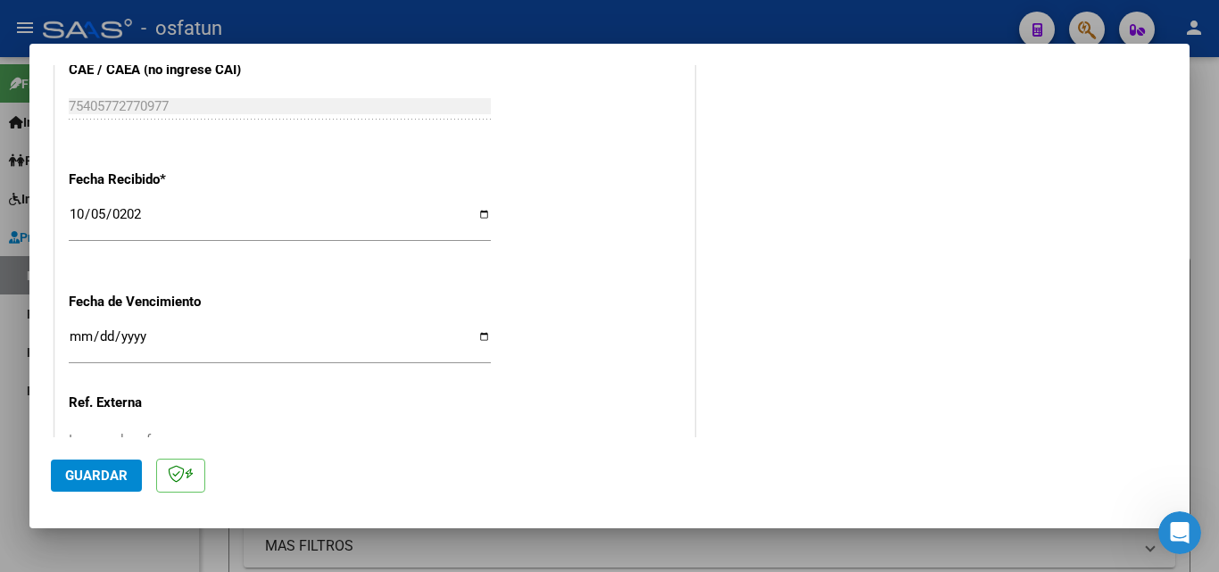
click at [86, 339] on input "Ingresar la fecha" at bounding box center [280, 343] width 422 height 29
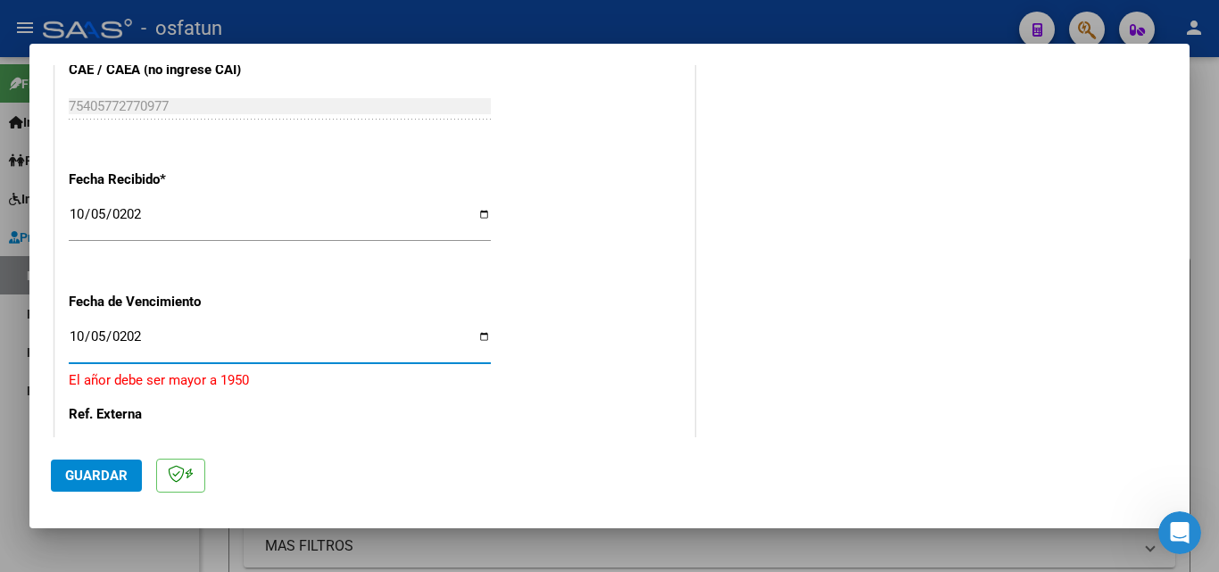
type input "2025-10-05"
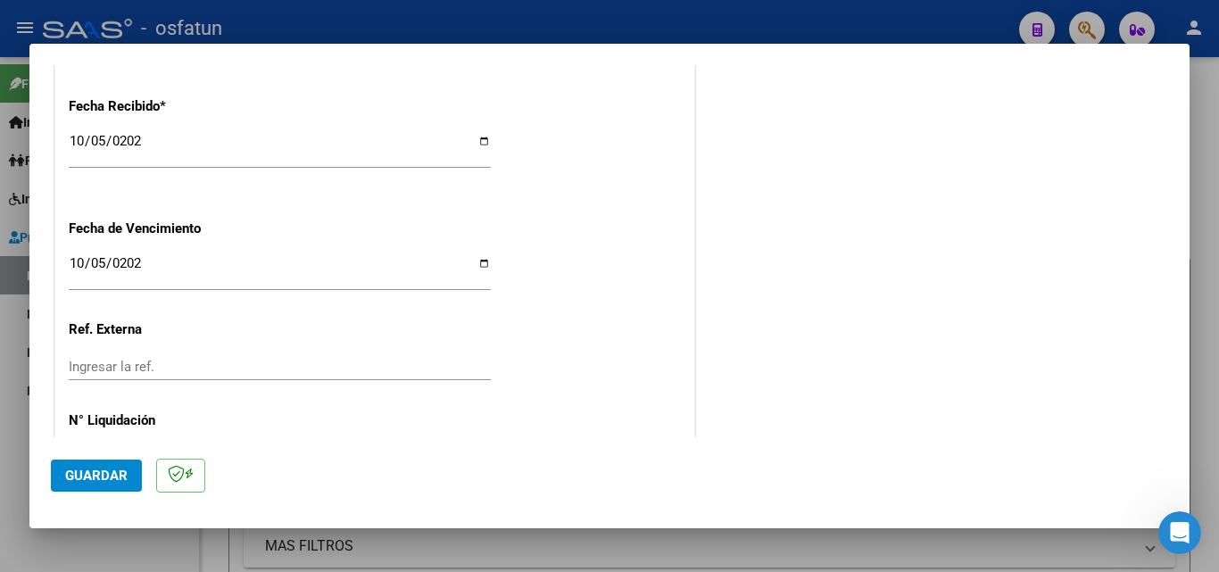
scroll to position [1390, 0]
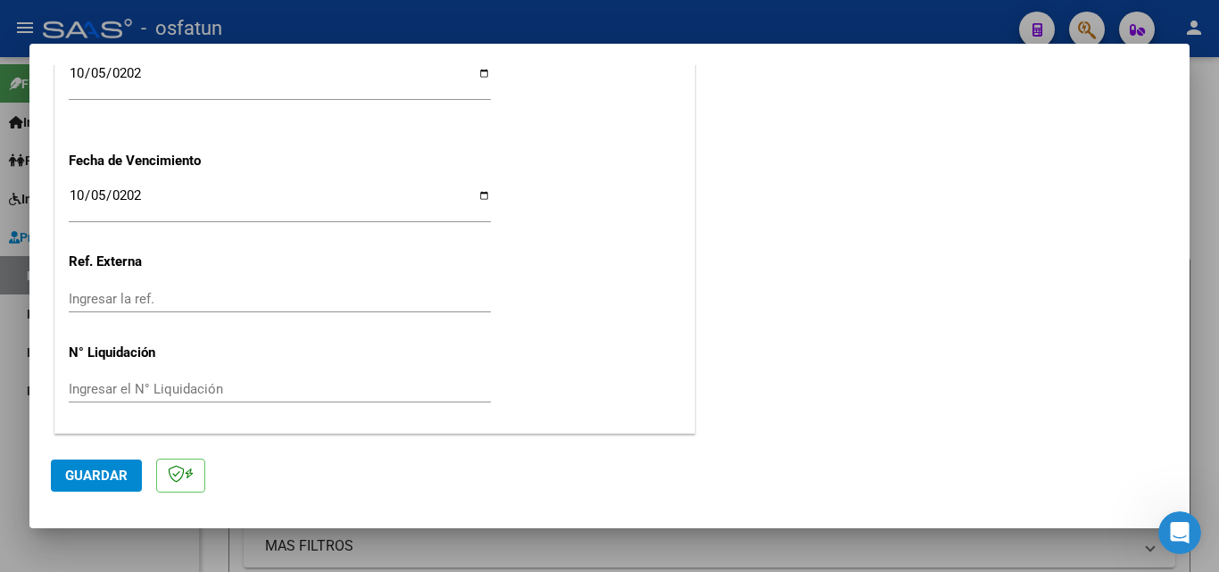
click at [120, 459] on button "Guardar" at bounding box center [96, 475] width 91 height 32
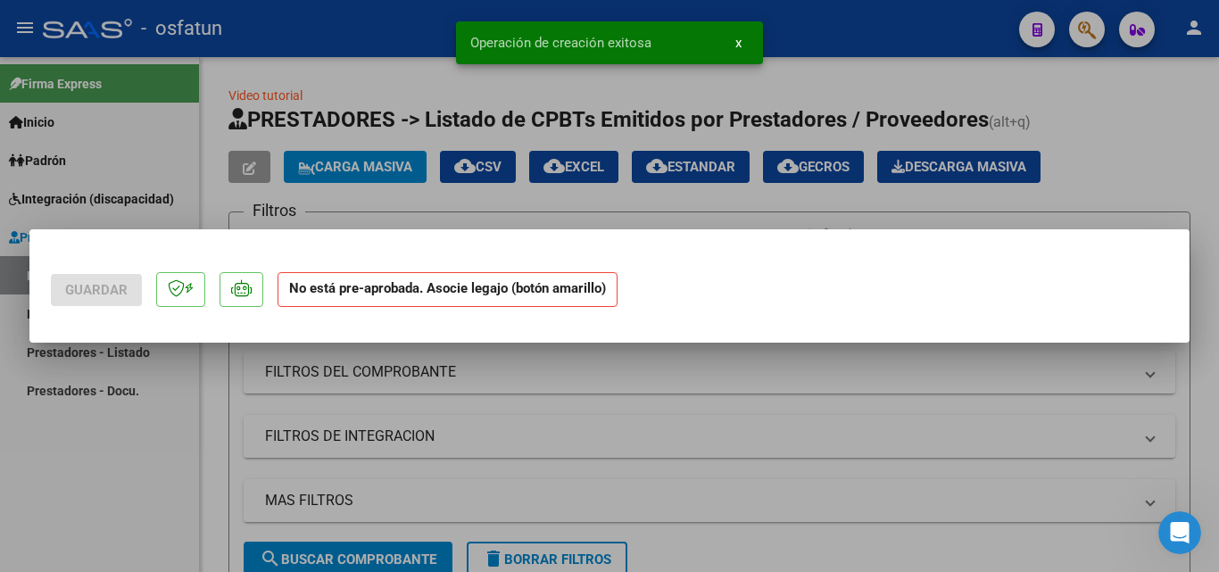
scroll to position [0, 0]
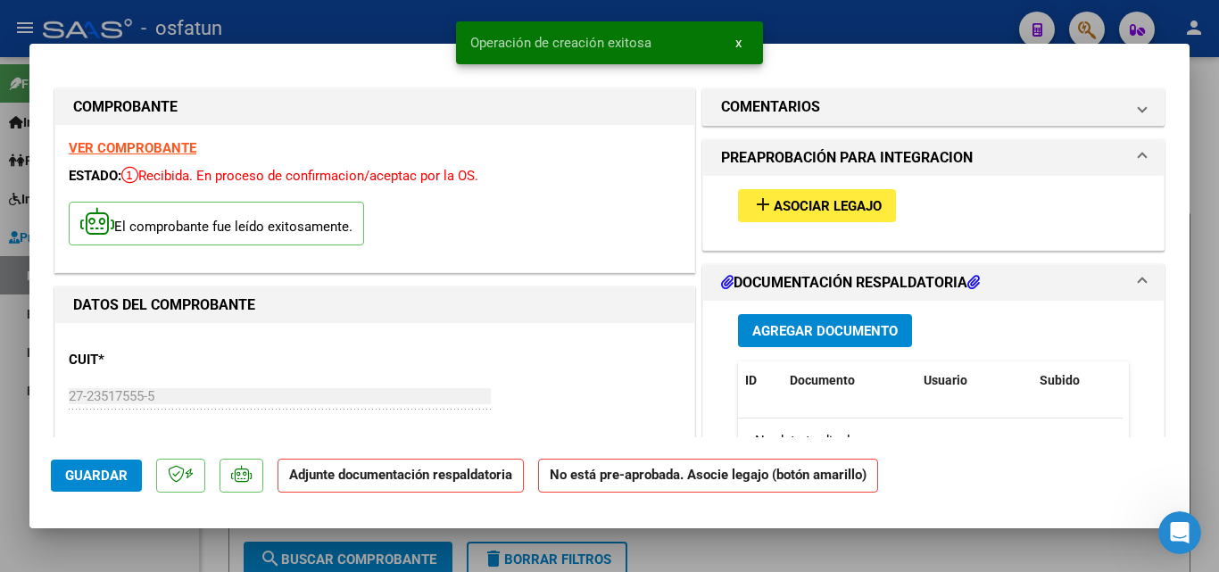
click at [872, 202] on span "Asociar Legajo" at bounding box center [828, 206] width 108 height 16
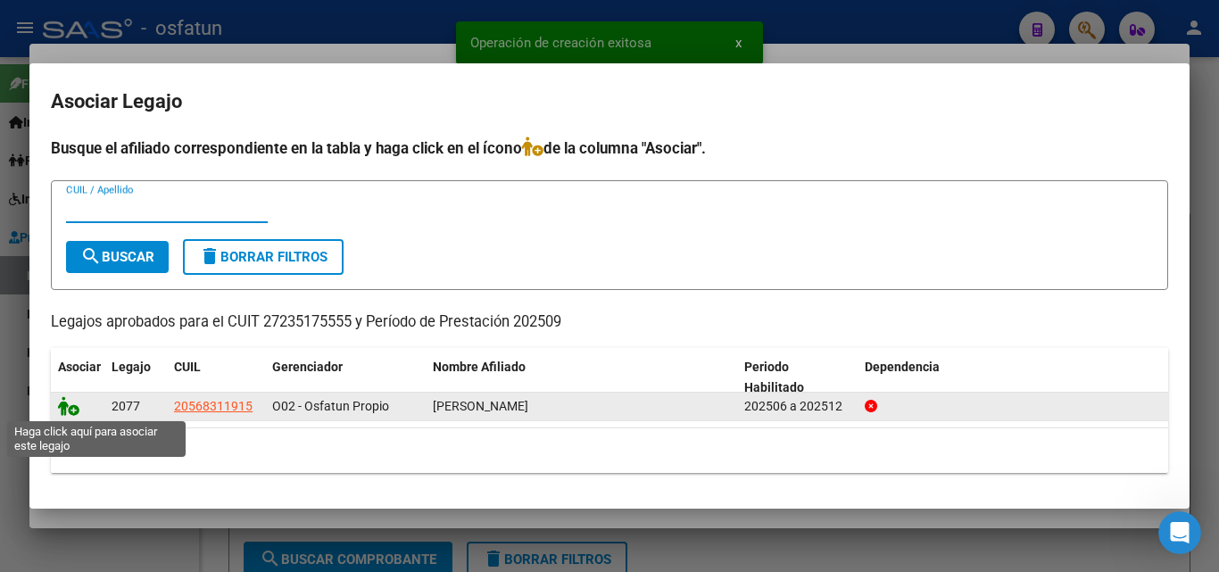
click at [69, 406] on icon at bounding box center [68, 406] width 21 height 20
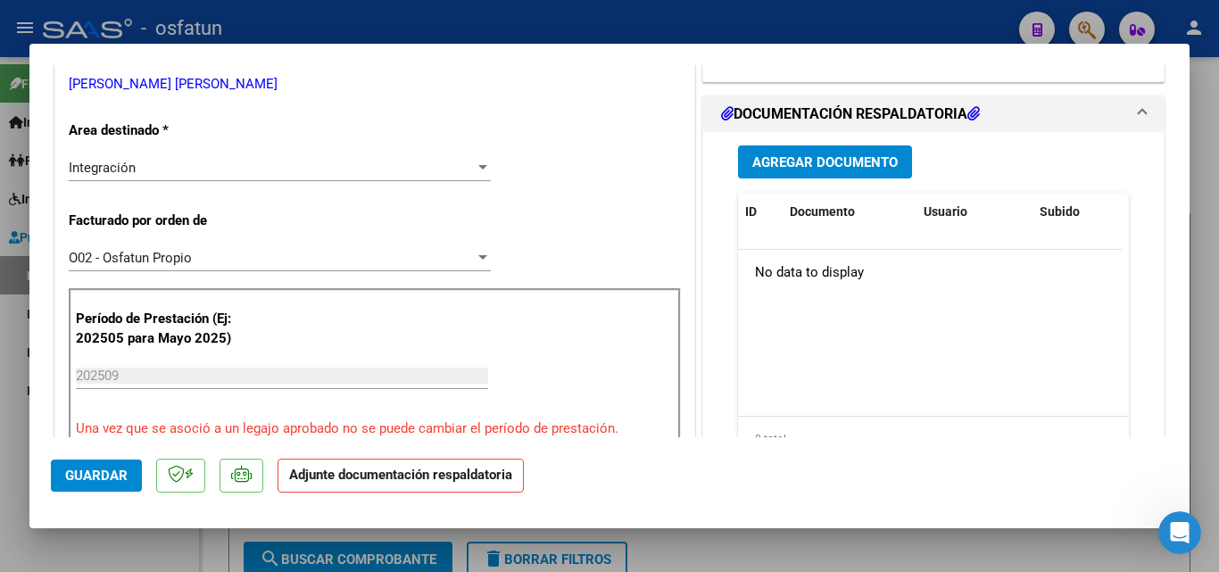
scroll to position [446, 0]
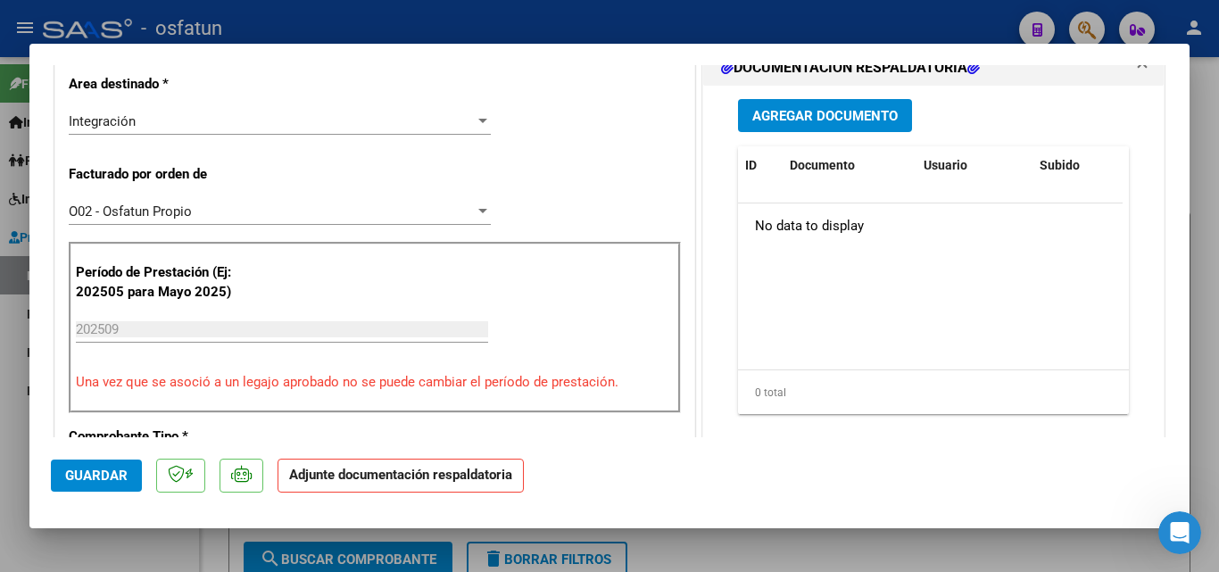
click at [828, 127] on button "Agregar Documento" at bounding box center [825, 115] width 174 height 33
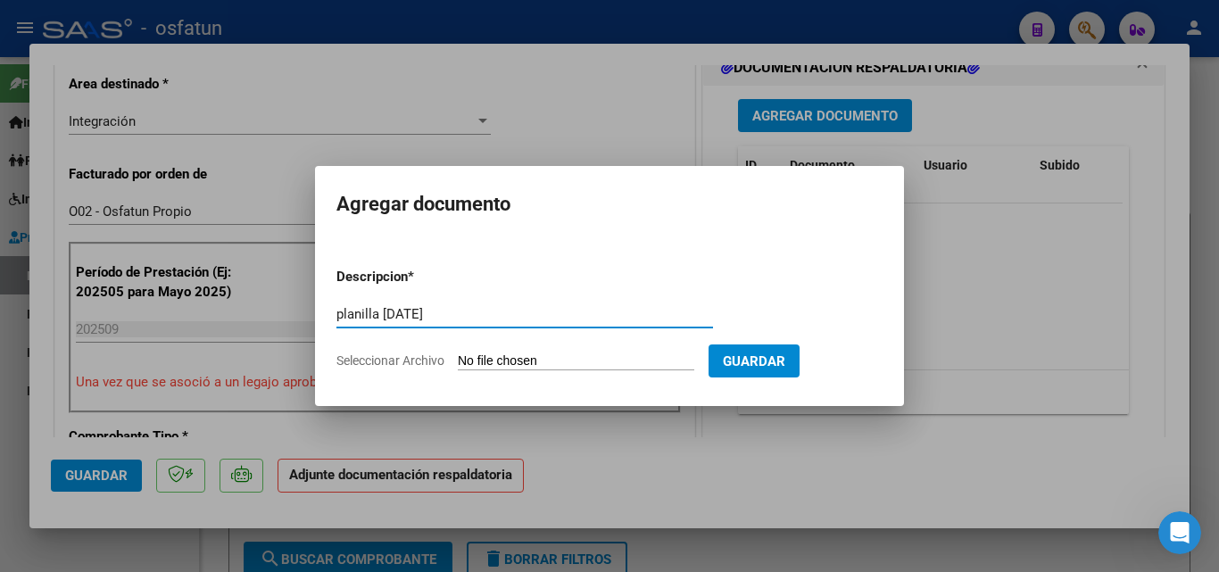
type input "planilla sep 2025"
click at [583, 370] on form "Descripcion * planilla sep 2025 Escriba aquí una descripcion Seleccionar Archiv…" at bounding box center [609, 318] width 546 height 130
click at [585, 361] on input "Seleccionar Archivo" at bounding box center [576, 361] width 236 height 17
type input "C:\fakepath\CamScanner 05-10-2025 22.27.pdf"
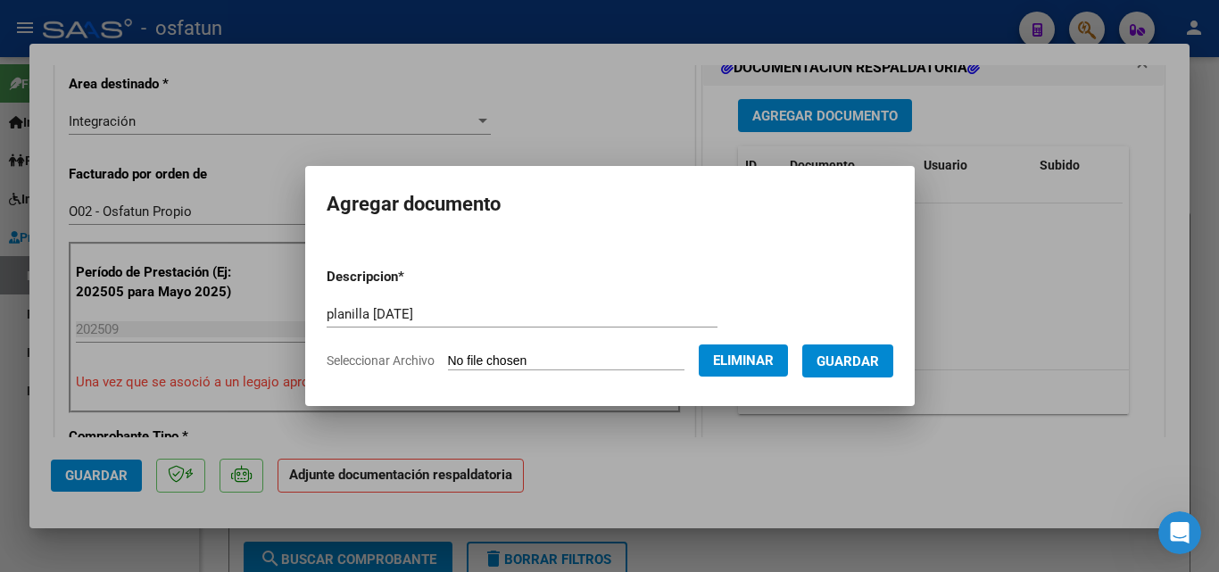
click at [879, 366] on span "Guardar" at bounding box center [847, 361] width 62 height 16
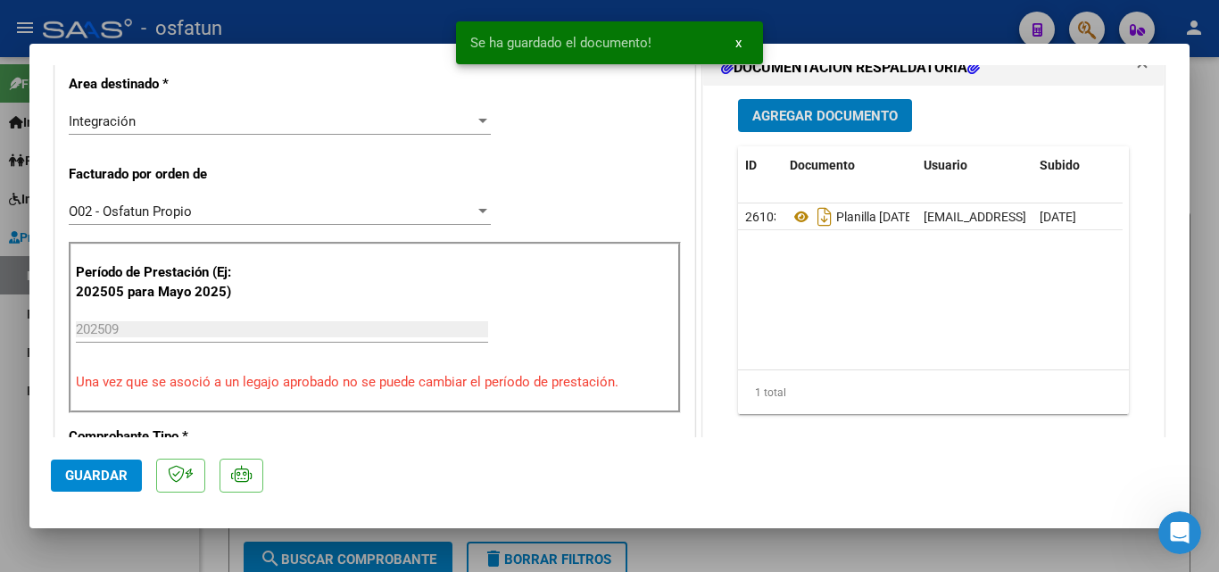
click at [791, 113] on span "Agregar Documento" at bounding box center [824, 116] width 145 height 16
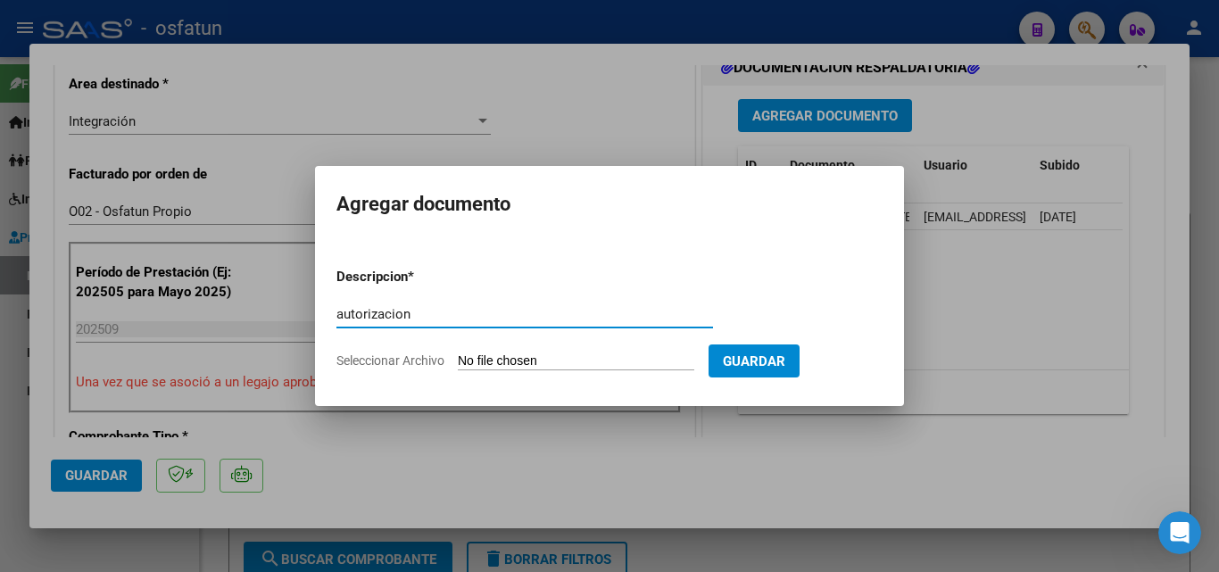
type input "autorizacion"
click at [520, 357] on input "Seleccionar Archivo" at bounding box center [576, 361] width 236 height 17
type input "C:\fakepath\CamScanner 05-10-2025 22.26.pdf"
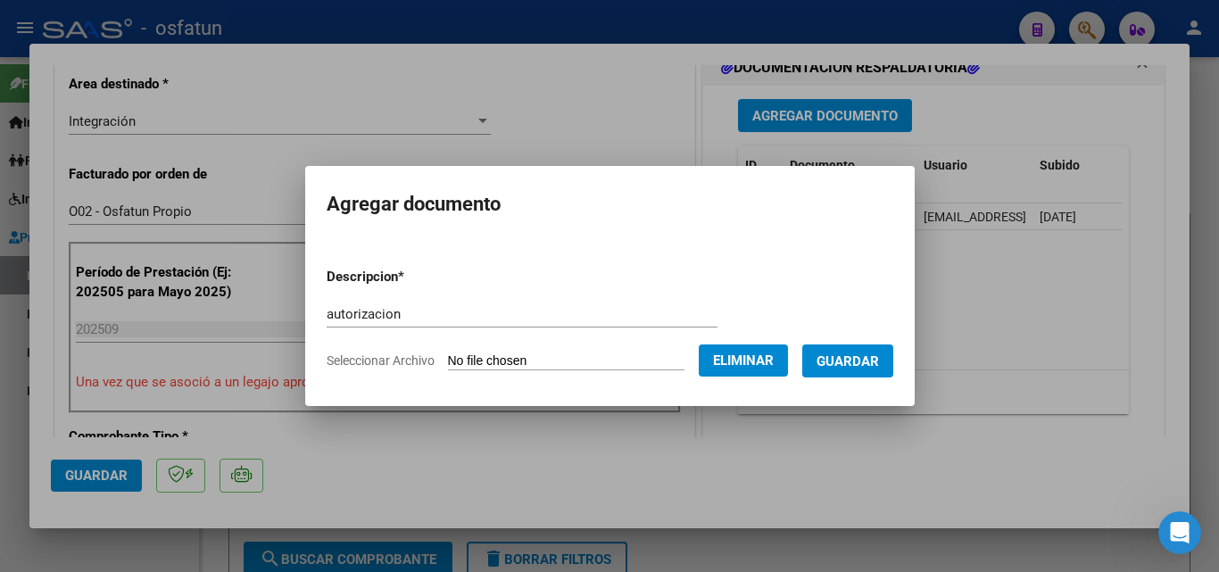
click at [867, 351] on button "Guardar" at bounding box center [847, 360] width 91 height 33
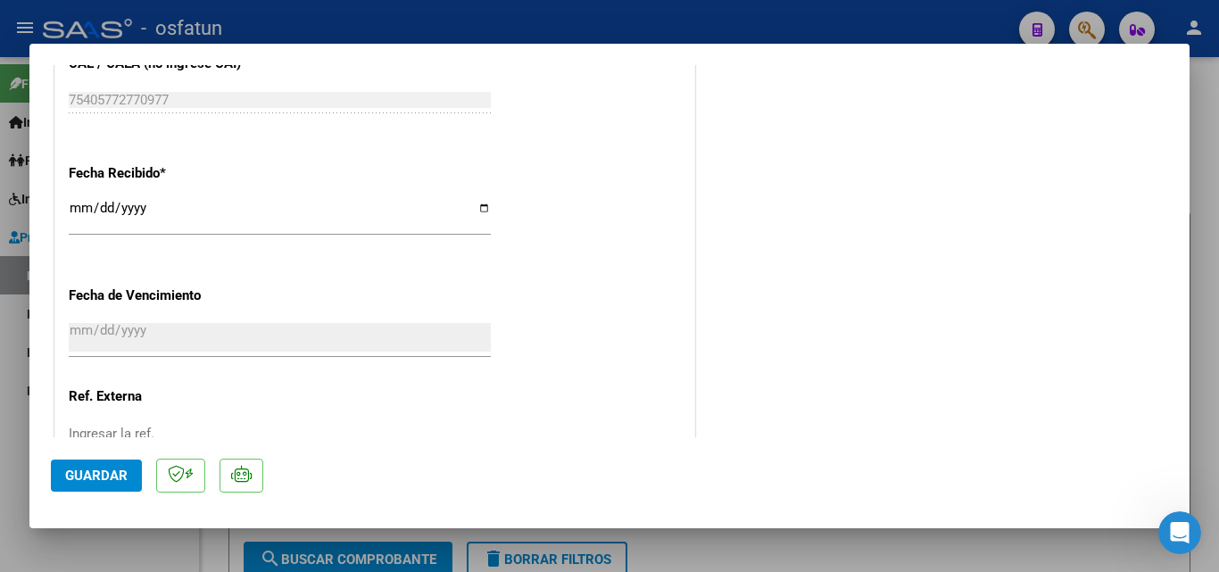
scroll to position [1417, 0]
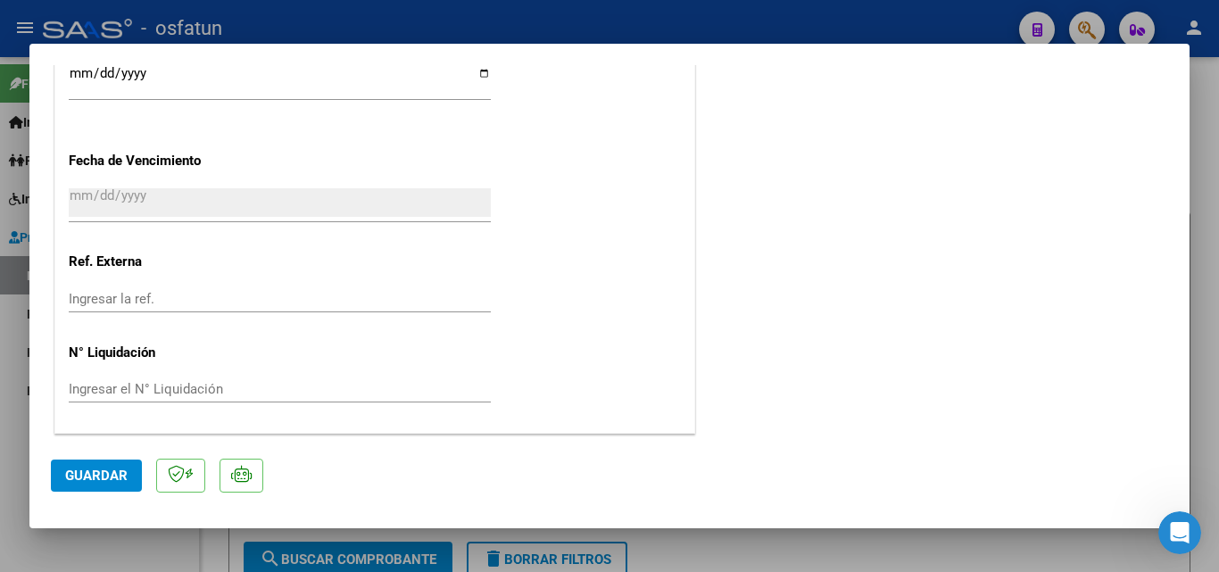
click at [90, 468] on span "Guardar" at bounding box center [96, 476] width 62 height 16
click at [68, 482] on span "Guardar" at bounding box center [96, 476] width 62 height 16
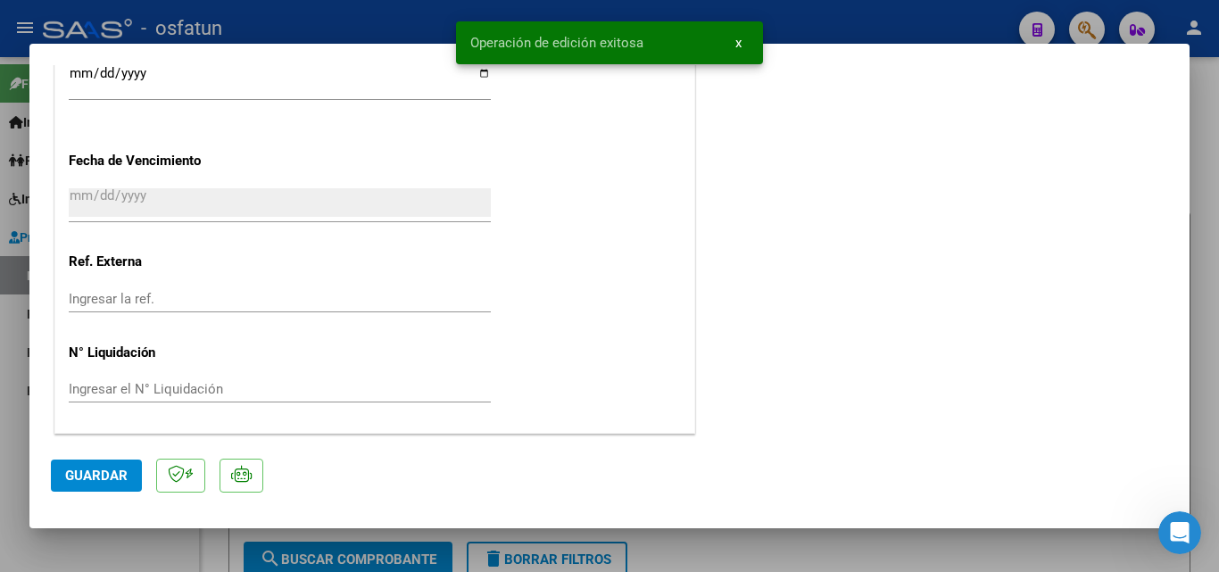
click at [1209, 146] on div at bounding box center [609, 286] width 1219 height 572
type input "$ 0,00"
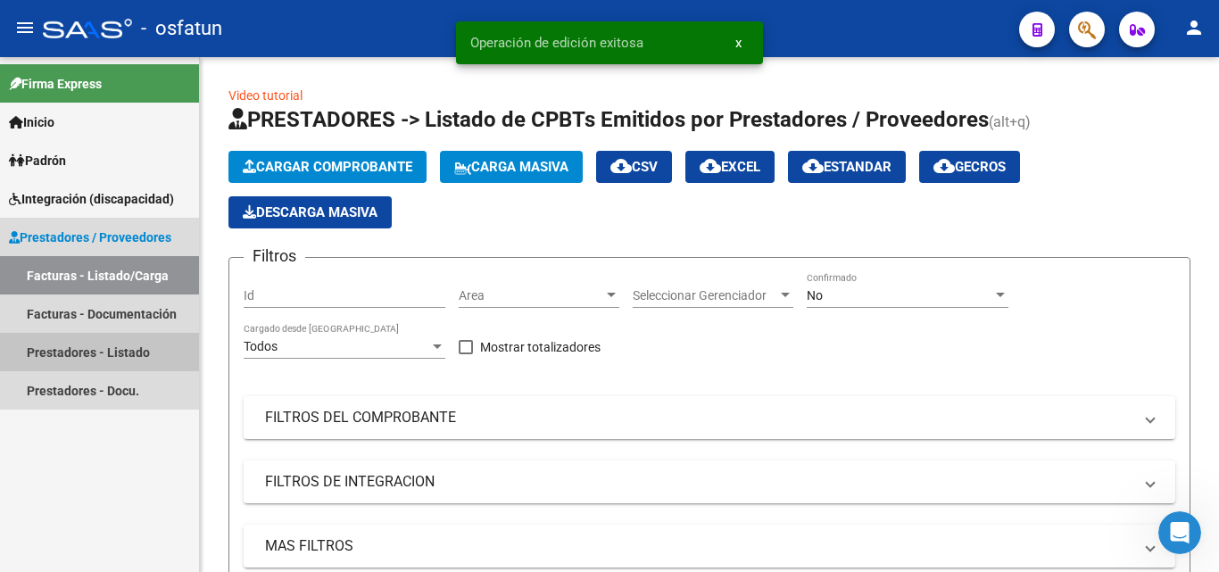
click at [88, 360] on link "Prestadores - Listado" at bounding box center [99, 352] width 199 height 38
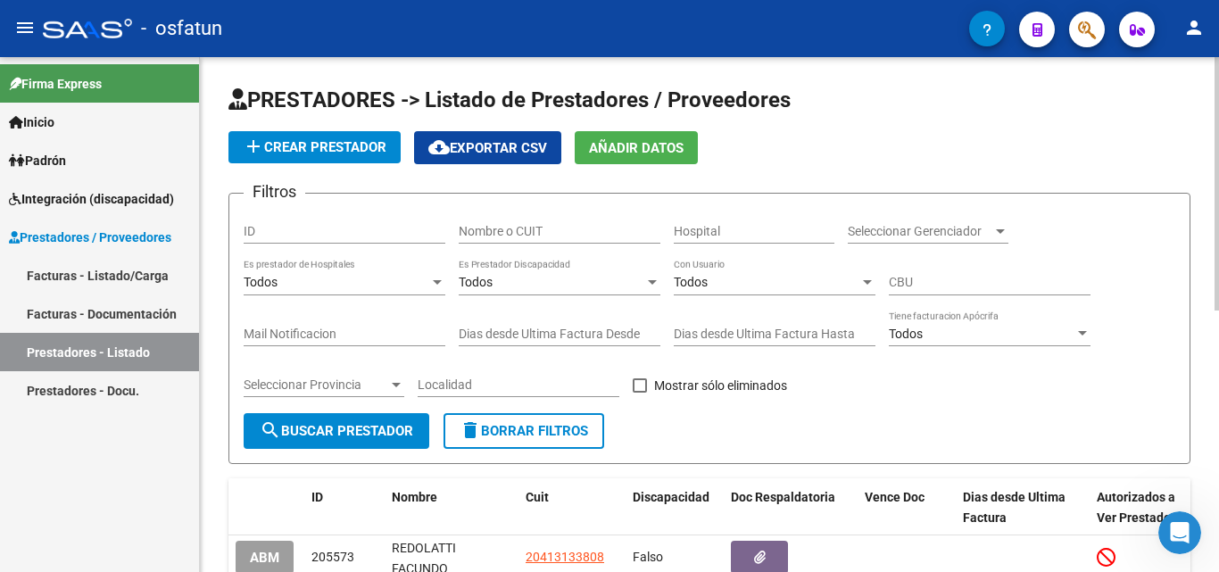
click at [509, 230] on input "Nombre o CUIT" at bounding box center [560, 231] width 202 height 15
type input "27340678635"
click at [377, 423] on span "search Buscar Prestador" at bounding box center [336, 431] width 153 height 16
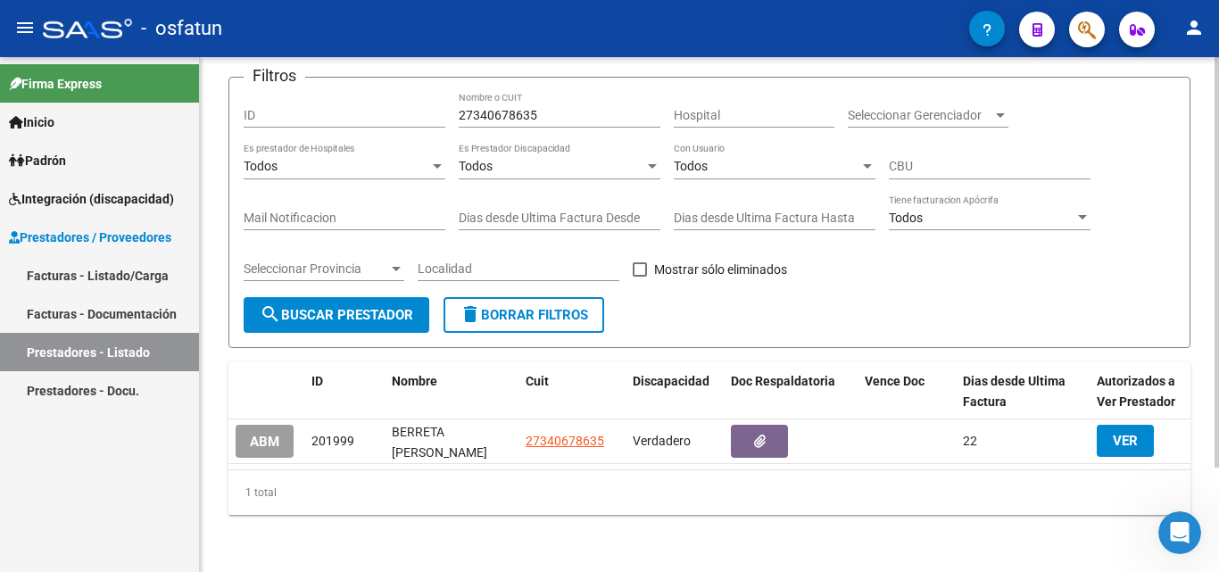
scroll to position [130, 0]
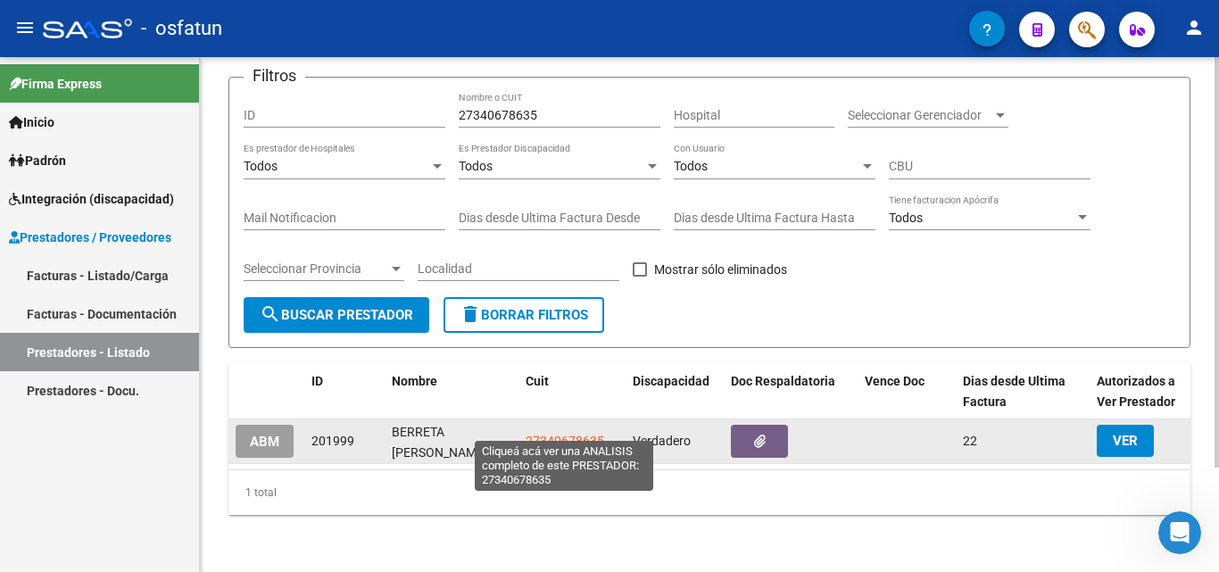
click at [567, 434] on span "27340678635" at bounding box center [564, 441] width 79 height 14
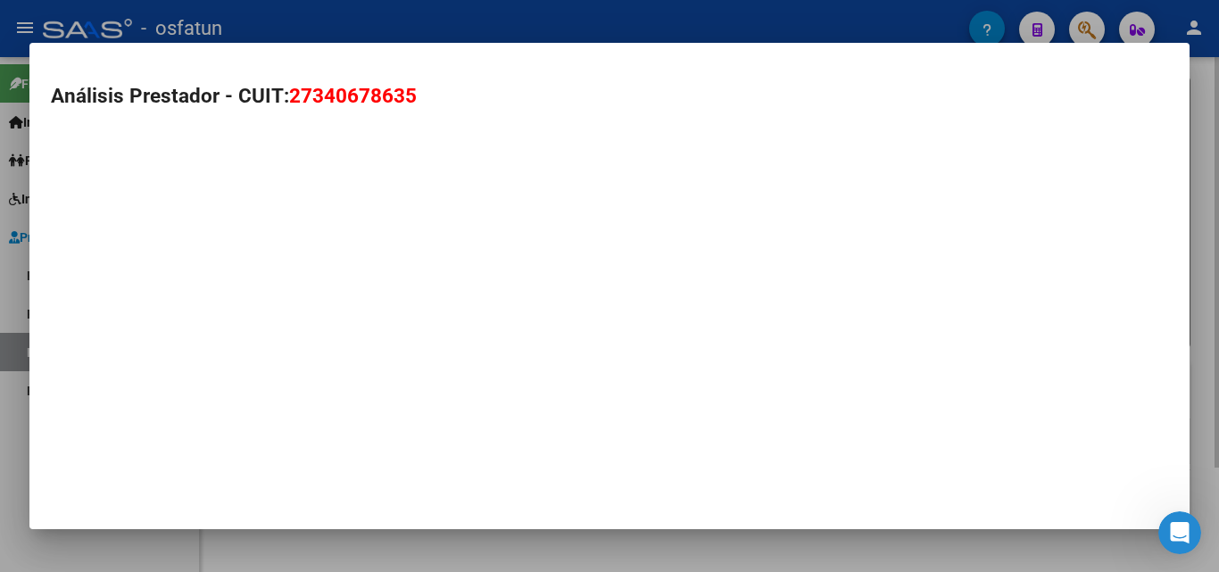
type textarea "27340678635"
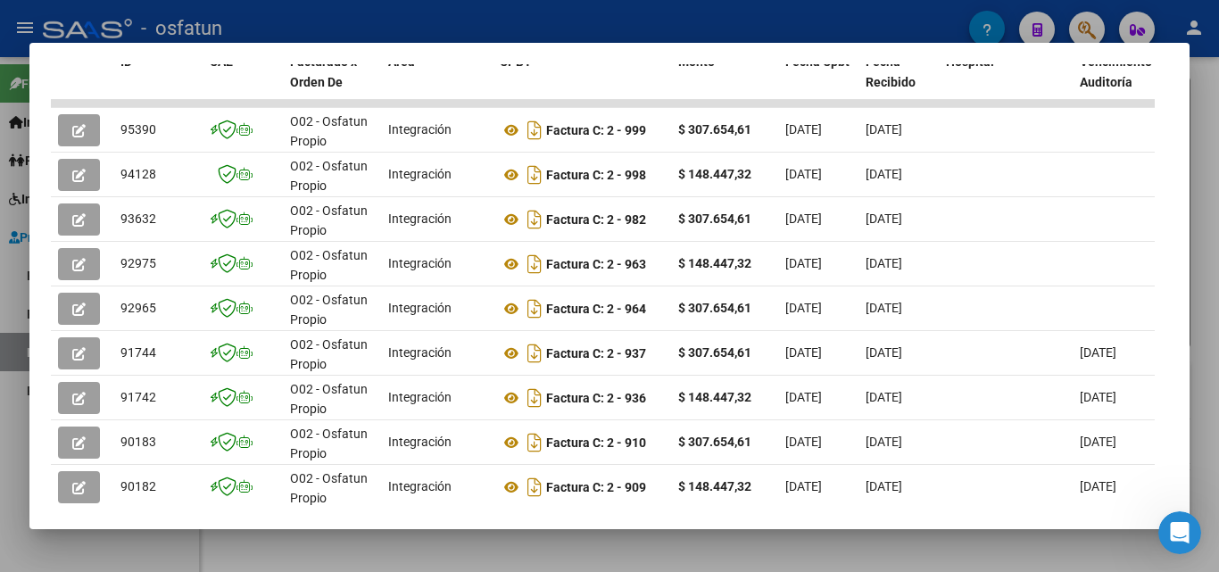
scroll to position [309, 0]
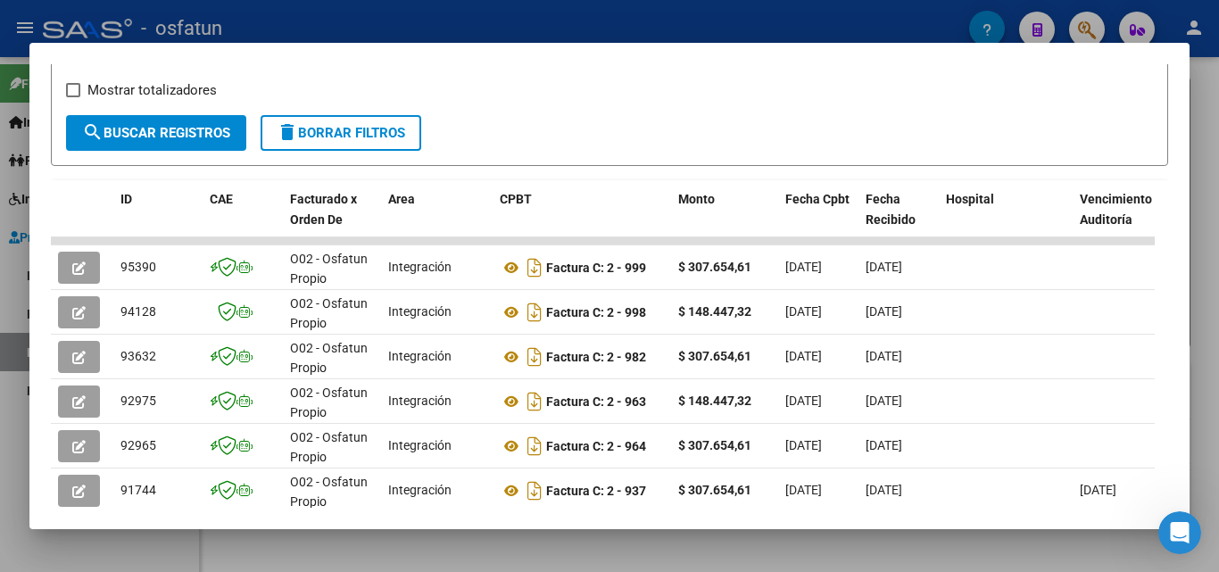
click at [1211, 128] on div at bounding box center [609, 286] width 1219 height 572
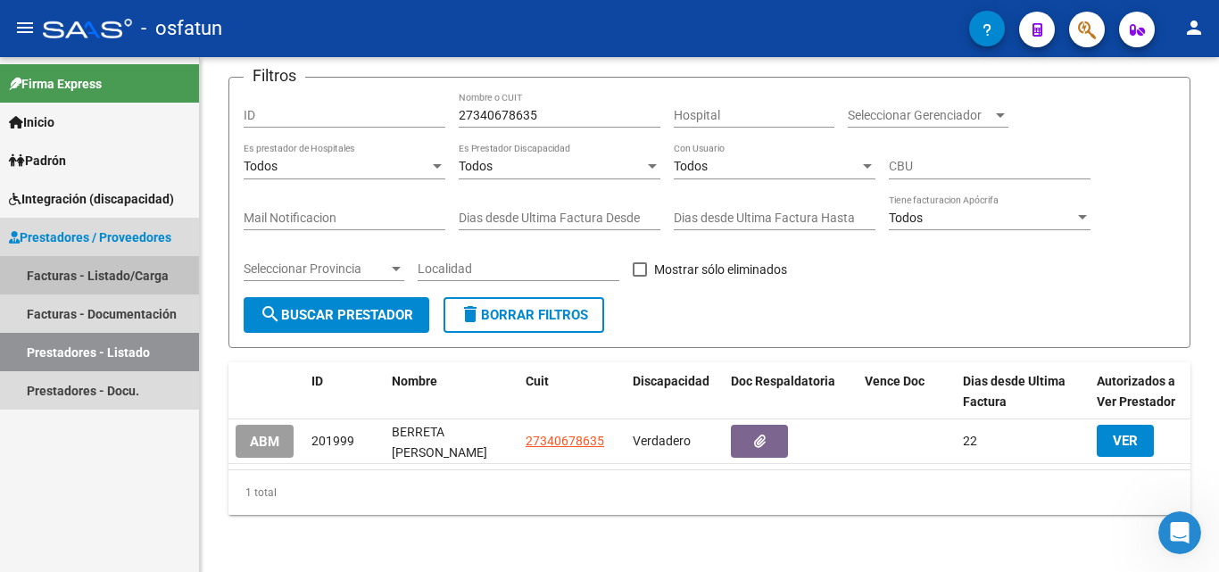
click at [101, 275] on link "Facturas - Listado/Carga" at bounding box center [99, 275] width 199 height 38
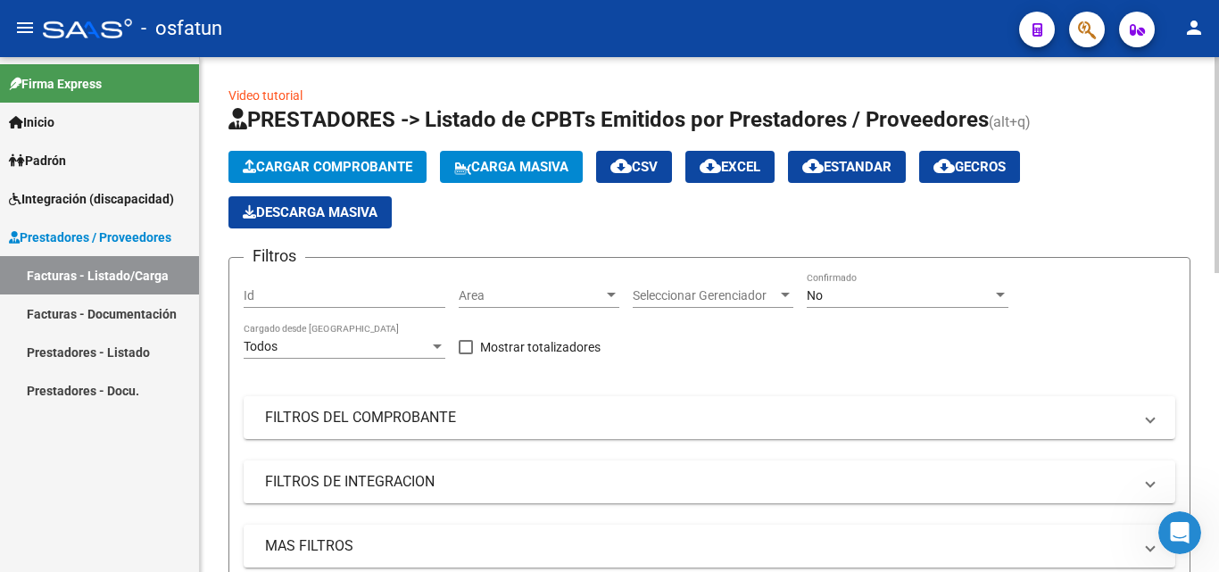
click at [393, 169] on span "Cargar Comprobante" at bounding box center [328, 167] width 170 height 16
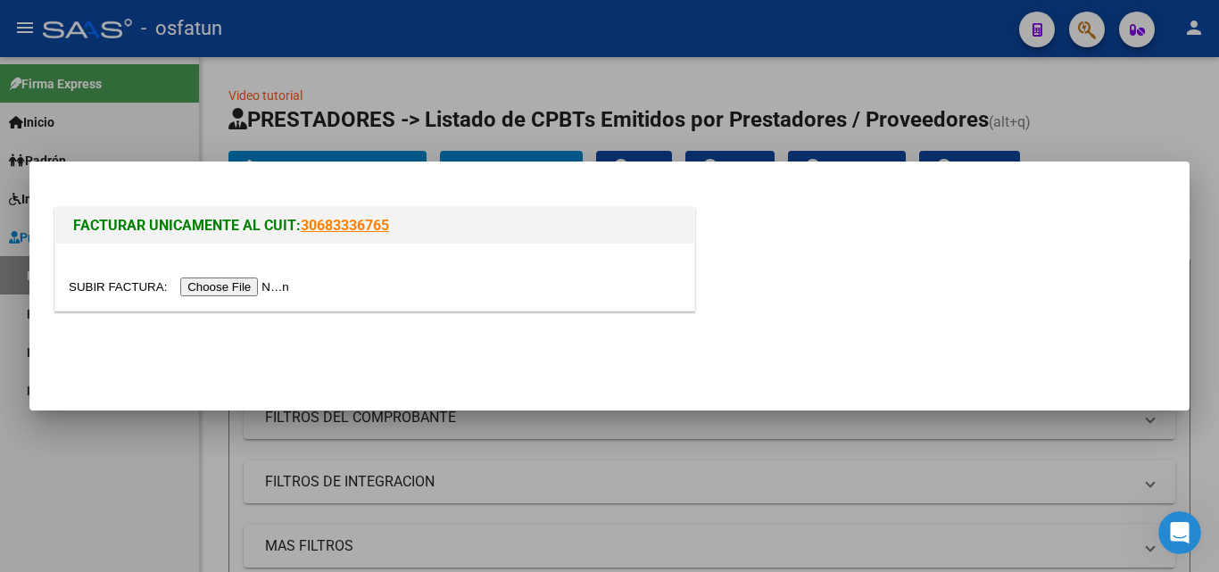
click at [271, 282] on input "file" at bounding box center [182, 286] width 226 height 19
click at [252, 280] on input "file" at bounding box center [182, 286] width 226 height 19
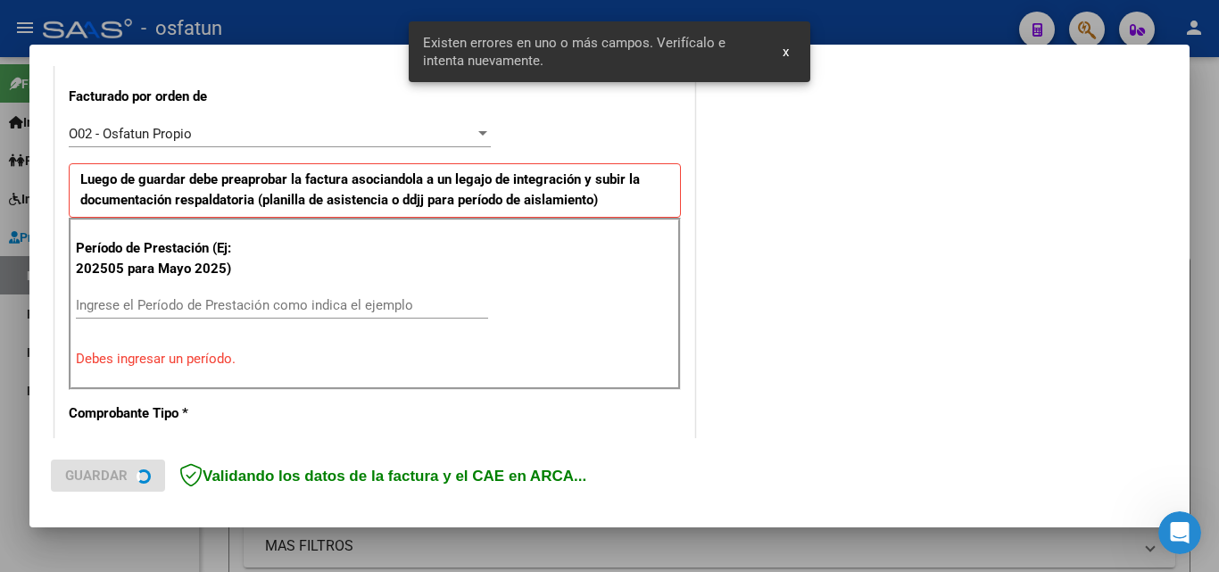
scroll to position [492, 0]
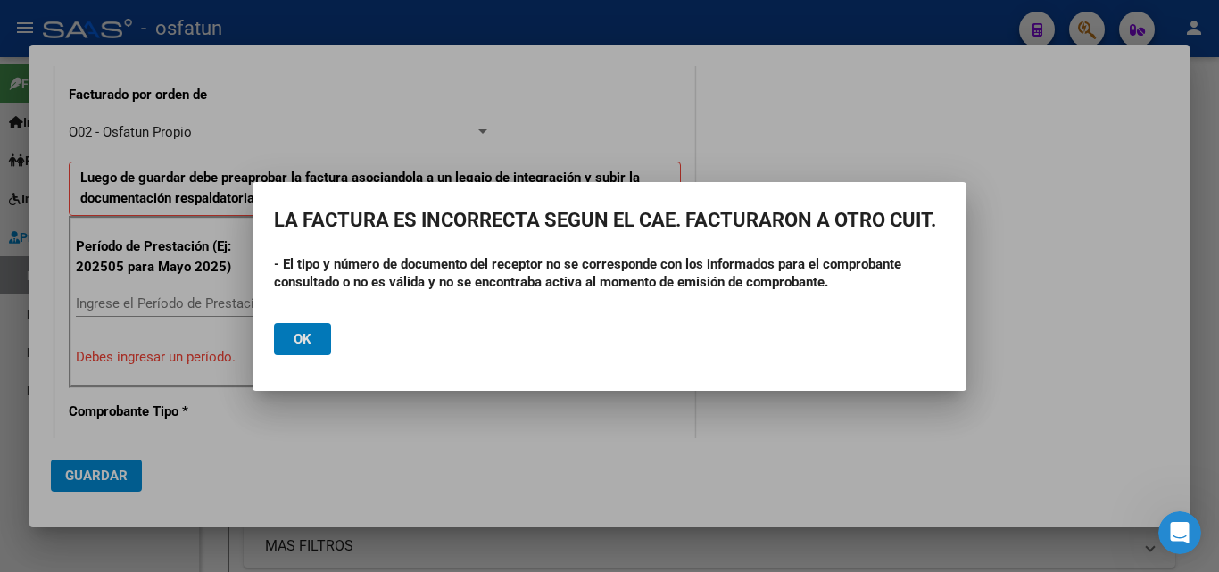
click at [310, 328] on button "Ok" at bounding box center [302, 339] width 57 height 32
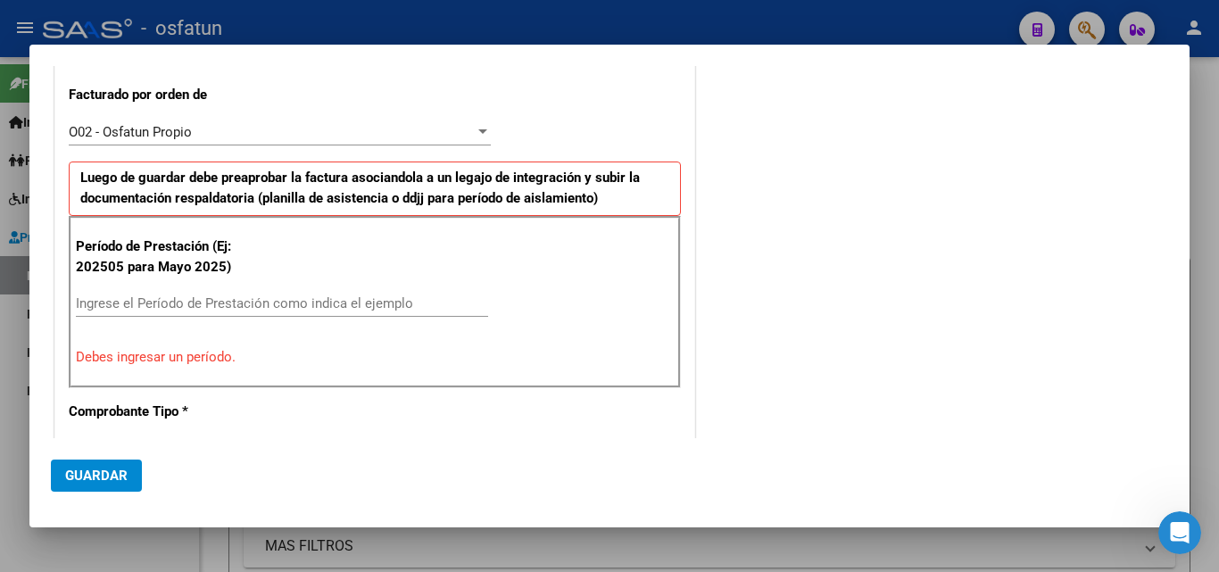
click at [1204, 143] on div at bounding box center [609, 286] width 1219 height 572
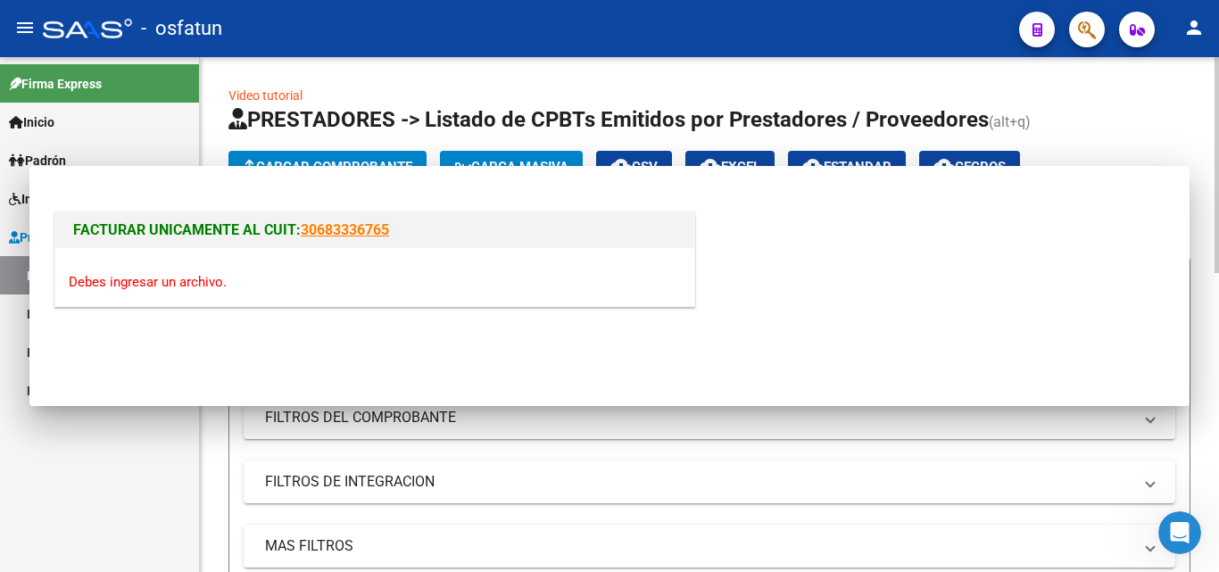
scroll to position [0, 0]
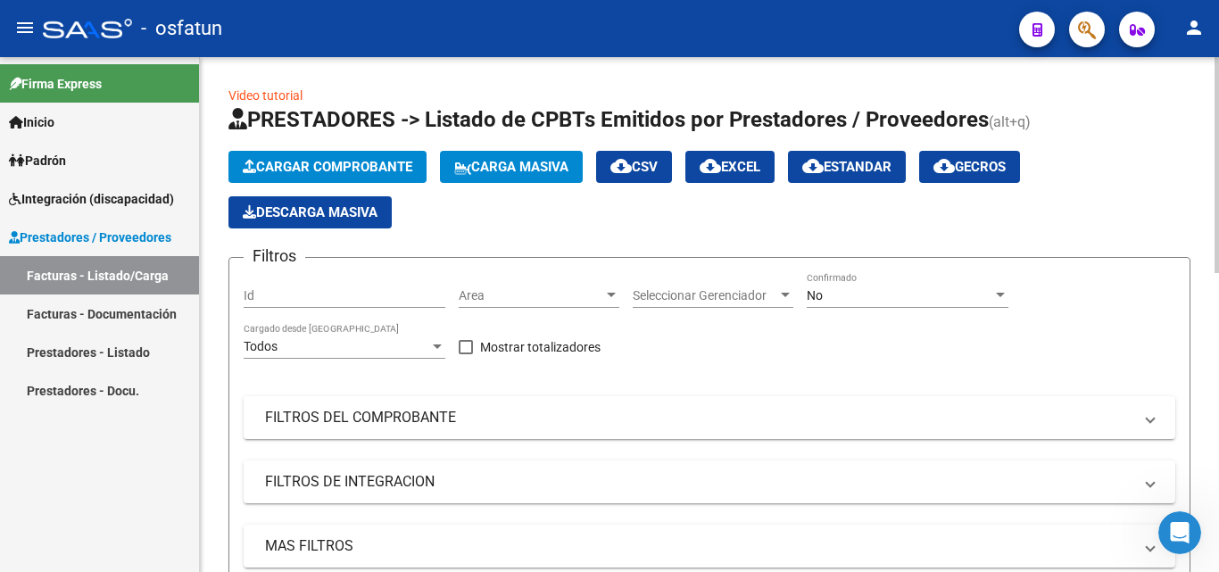
click at [323, 171] on span "Cargar Comprobante" at bounding box center [328, 167] width 170 height 16
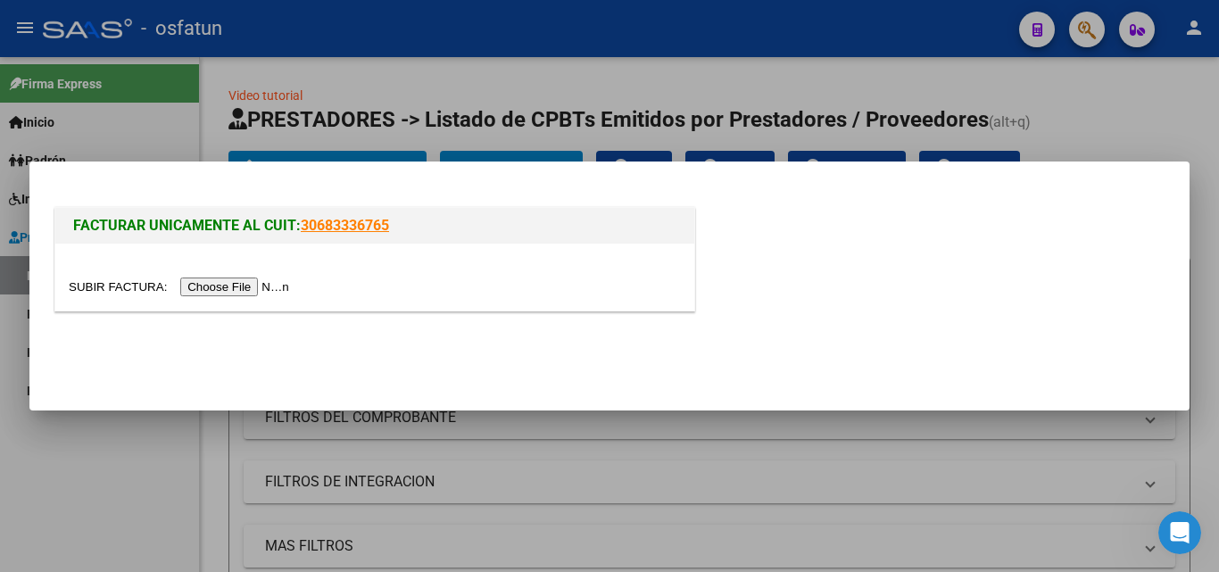
click at [258, 284] on input "file" at bounding box center [182, 286] width 226 height 19
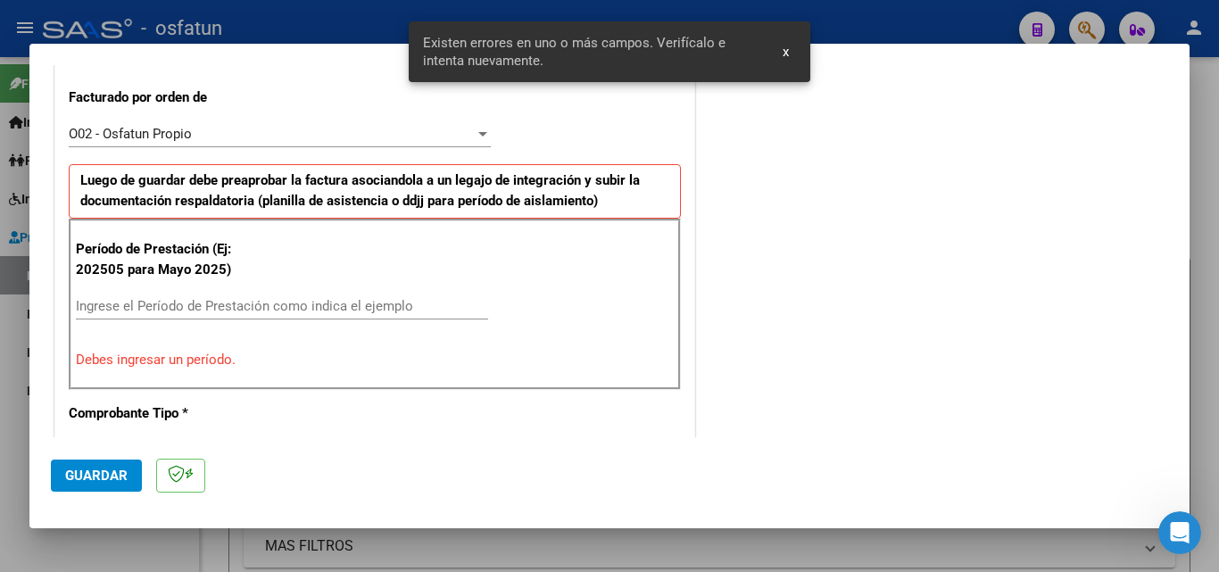
scroll to position [492, 0]
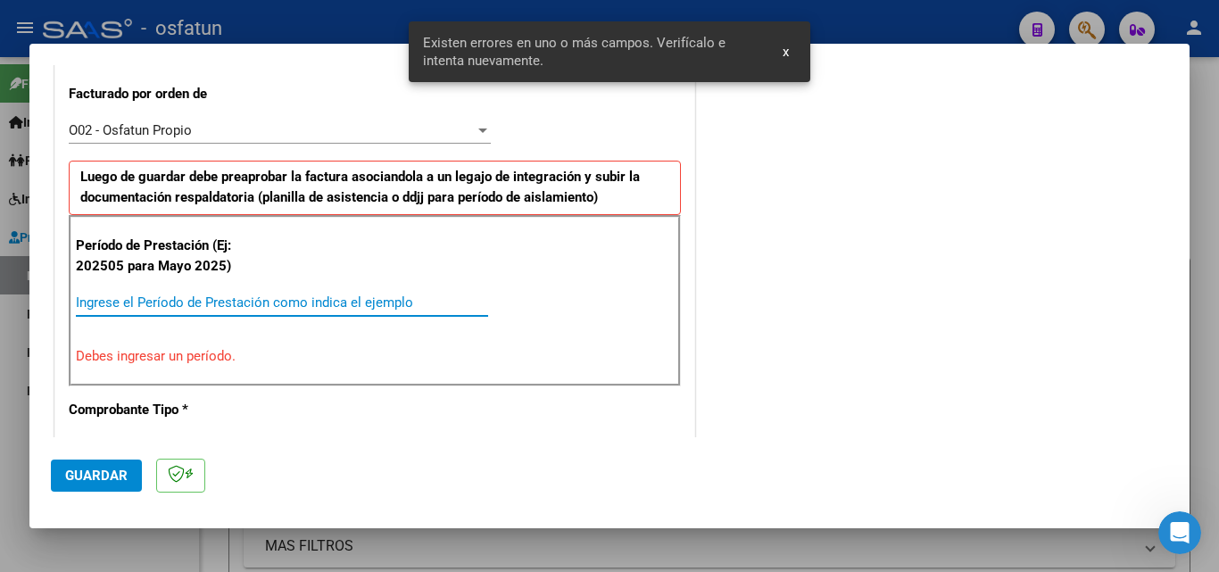
drag, startPoint x: 196, startPoint y: 307, endPoint x: 226, endPoint y: 319, distance: 31.6
click at [196, 306] on input "Ingrese el Período de Prestación como indica el ejemplo" at bounding box center [282, 302] width 412 height 16
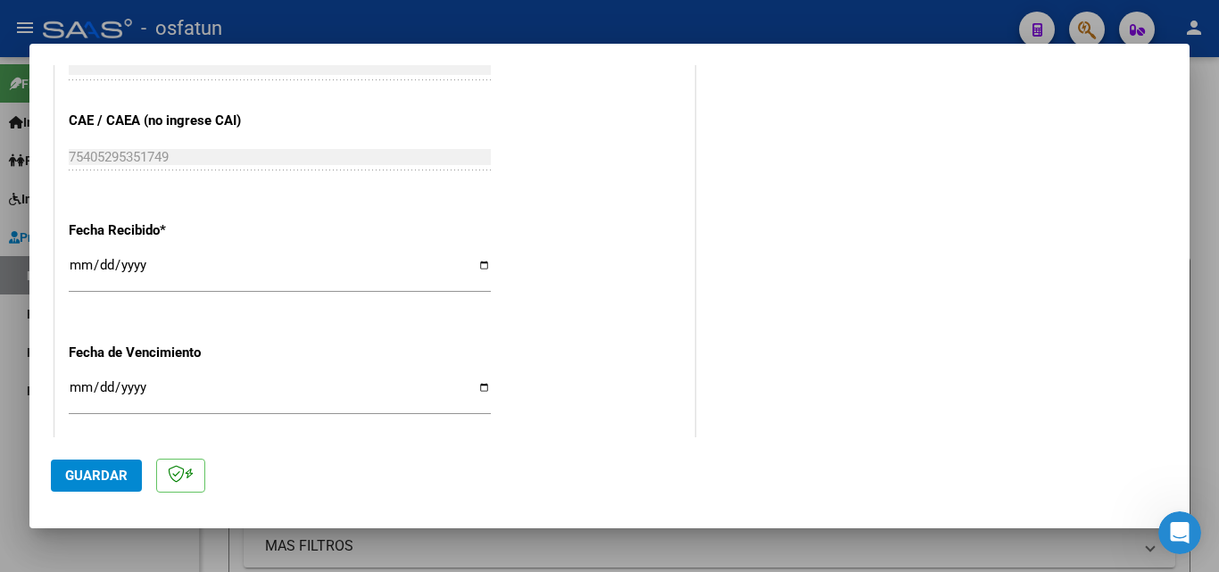
scroll to position [1206, 0]
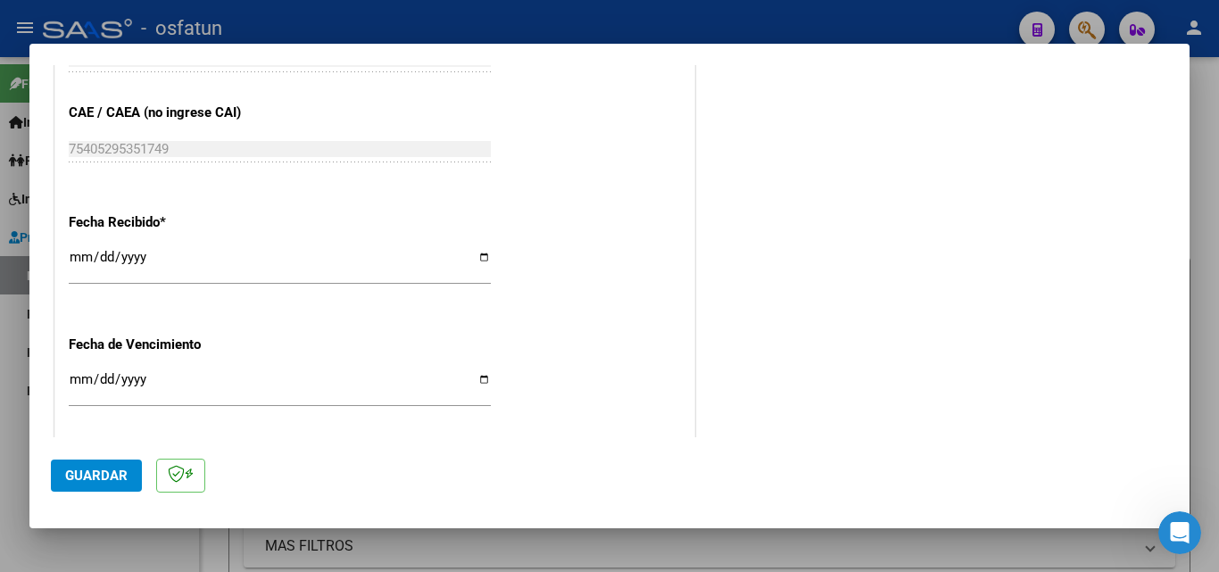
type input "202509"
click at [70, 256] on input "[DATE]" at bounding box center [280, 264] width 422 height 29
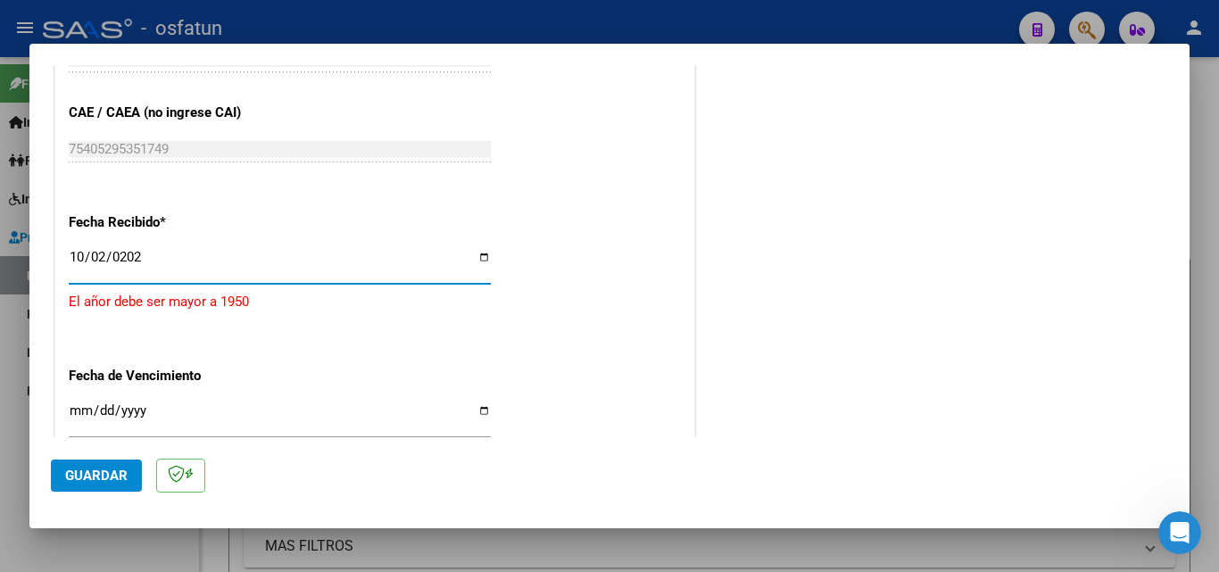
type input "[DATE]"
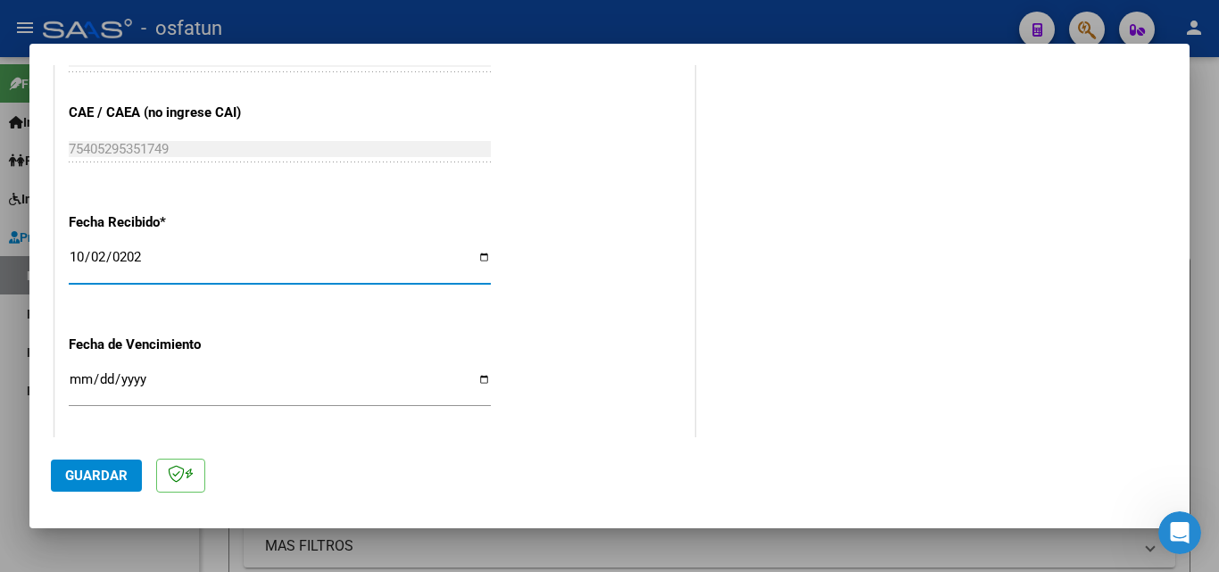
click at [81, 392] on input "Ingresar la fecha" at bounding box center [280, 386] width 422 height 29
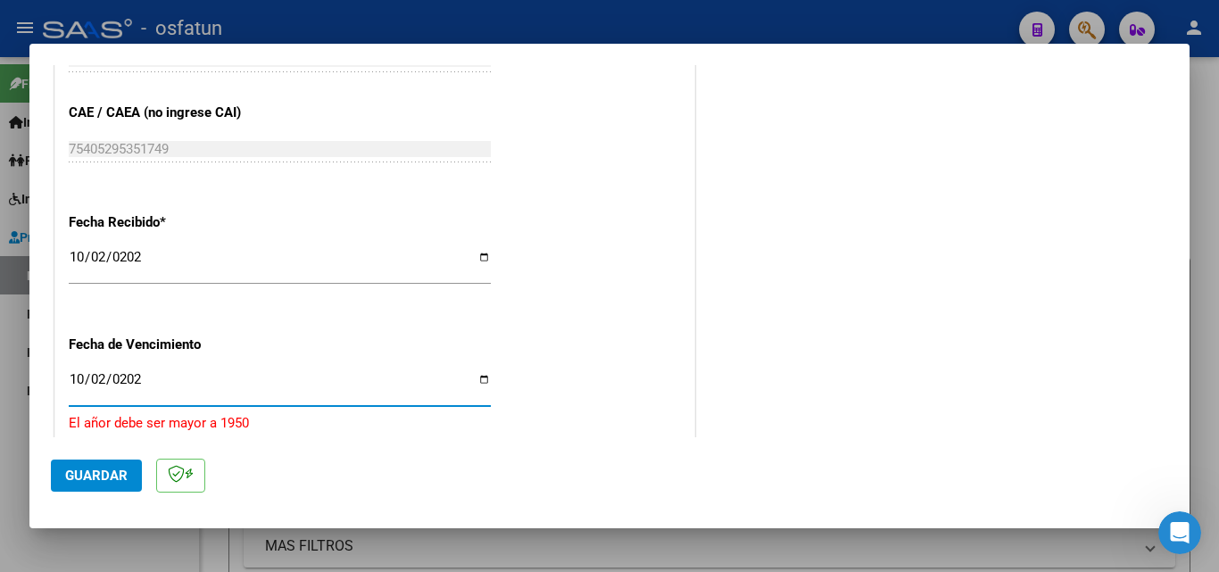
type input "[DATE]"
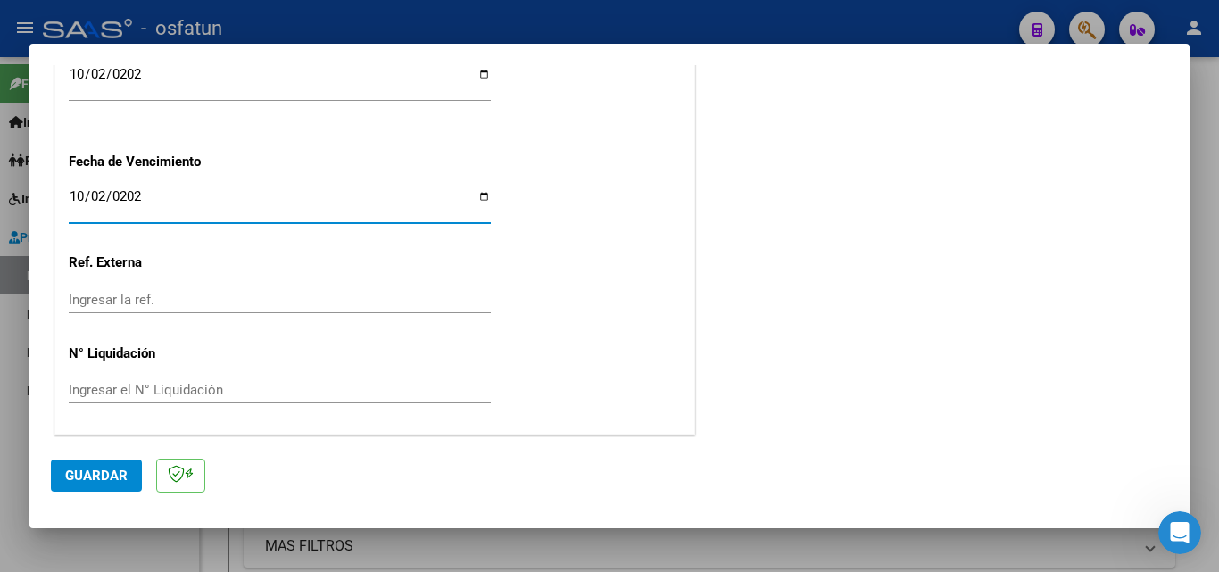
scroll to position [1390, 0]
click at [122, 469] on span "Guardar" at bounding box center [96, 476] width 62 height 16
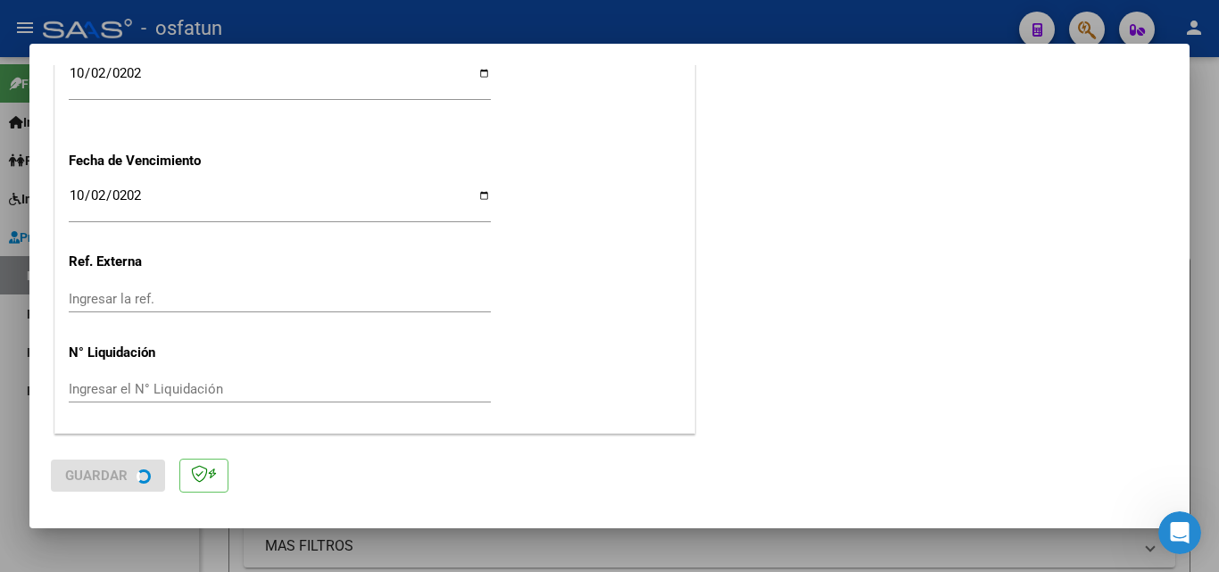
scroll to position [0, 0]
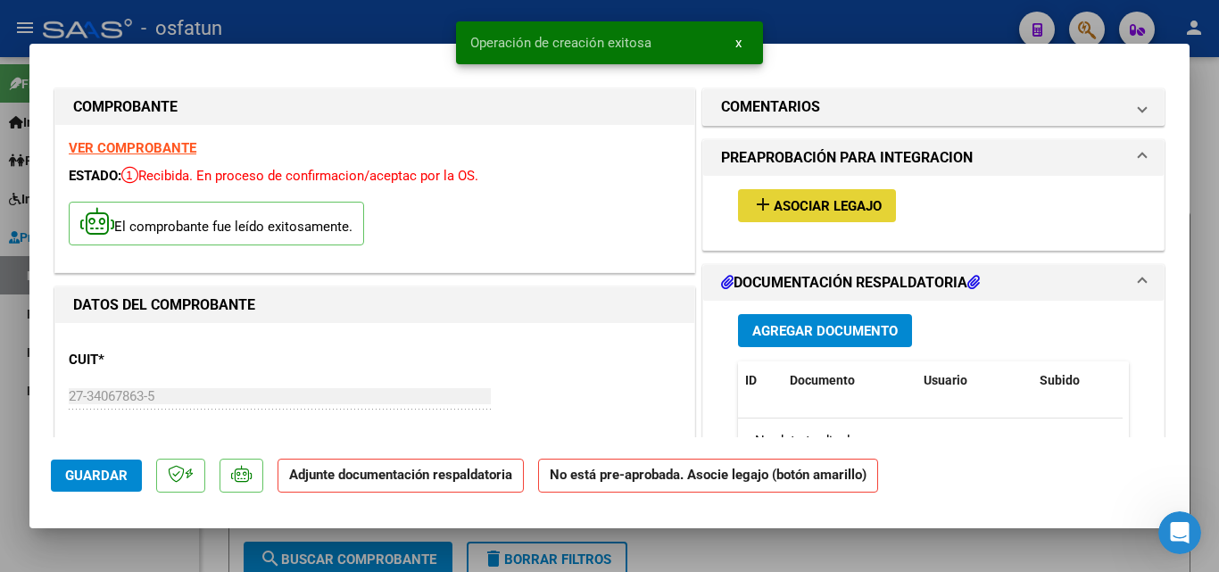
click at [831, 198] on span "Asociar Legajo" at bounding box center [828, 206] width 108 height 16
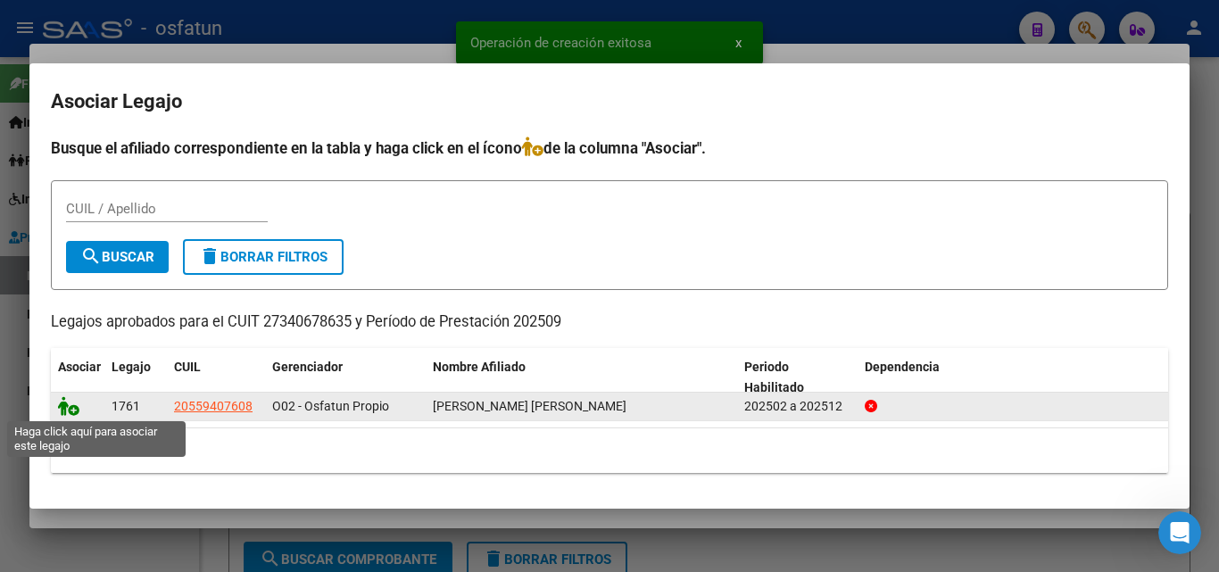
click at [70, 409] on icon at bounding box center [68, 406] width 21 height 20
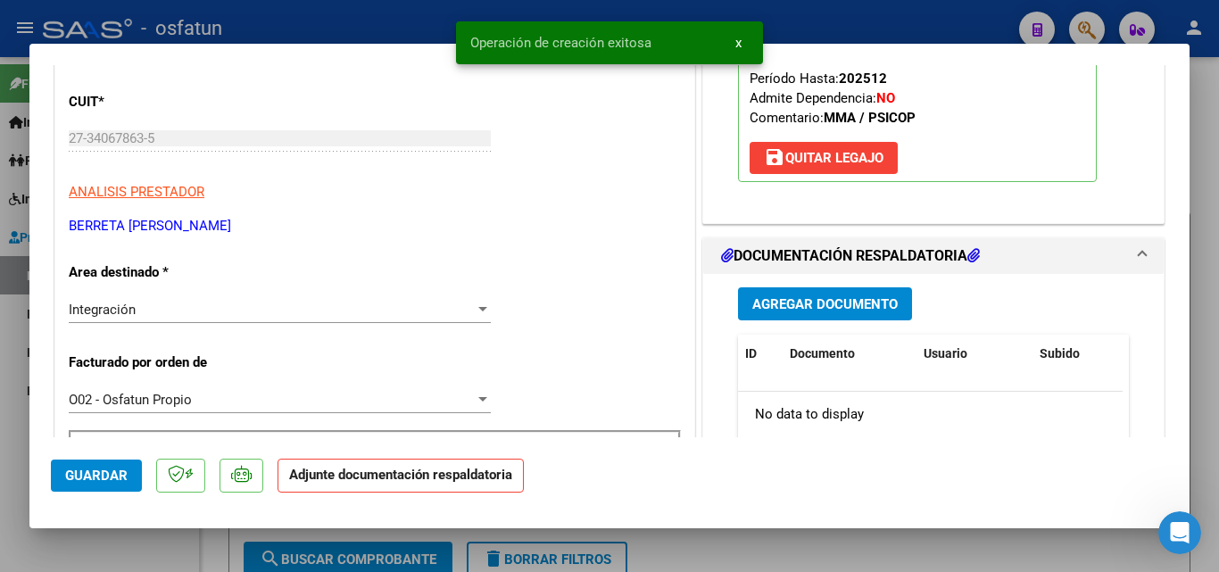
scroll to position [446, 0]
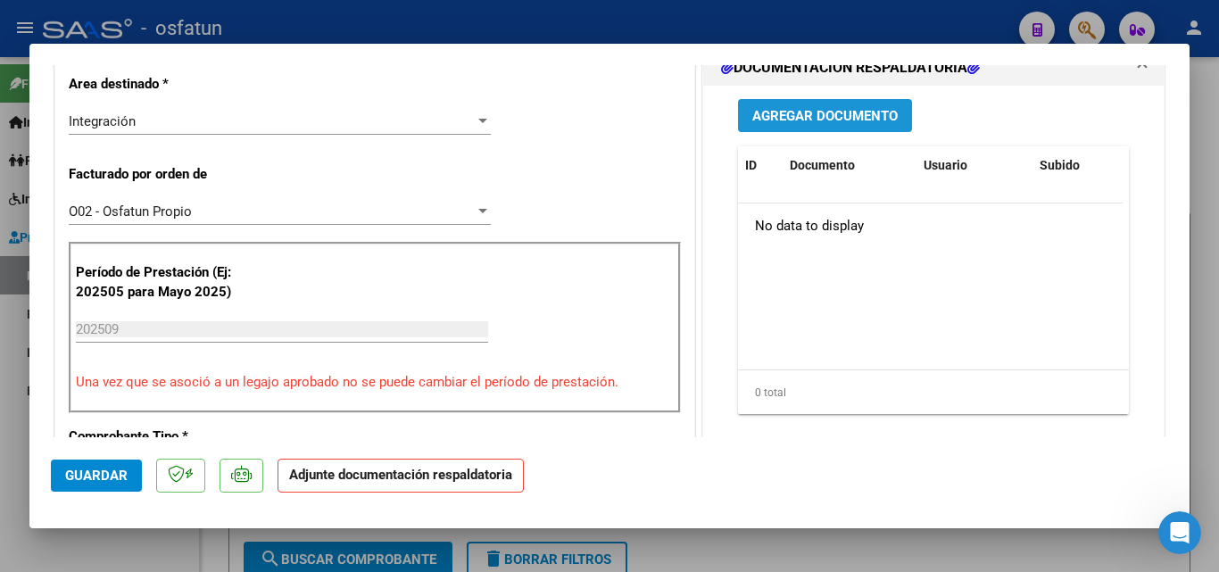
click at [834, 116] on span "Agregar Documento" at bounding box center [824, 116] width 145 height 16
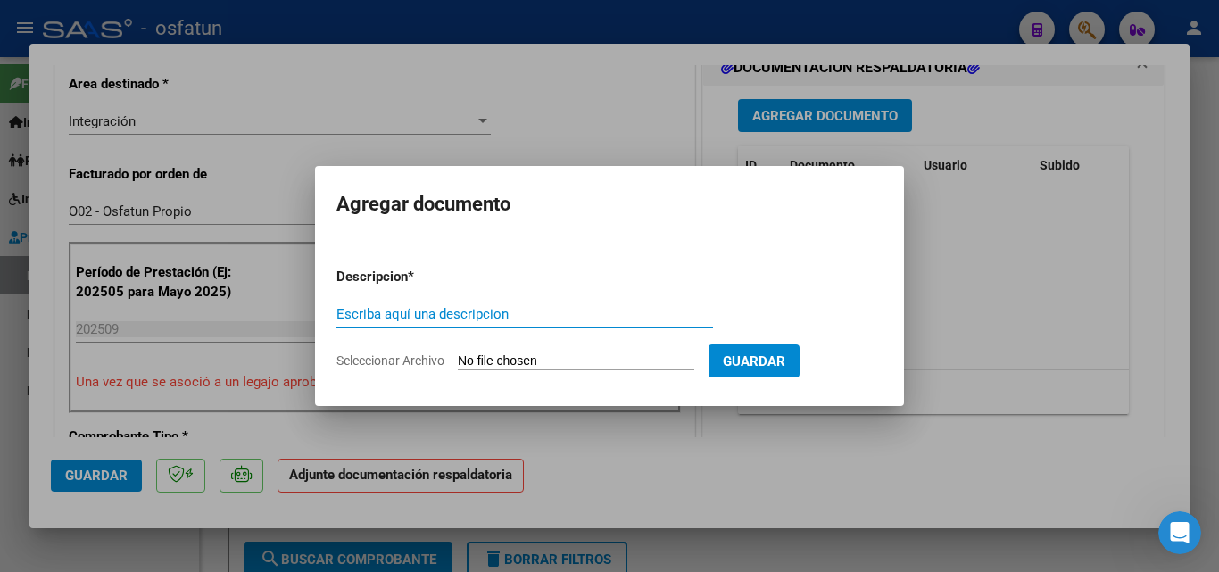
click at [425, 324] on div "Escriba aquí una descripcion" at bounding box center [524, 314] width 377 height 27
type input "planilla sep 2025"
click at [545, 360] on input "Seleccionar Archivo" at bounding box center [576, 361] width 236 height 17
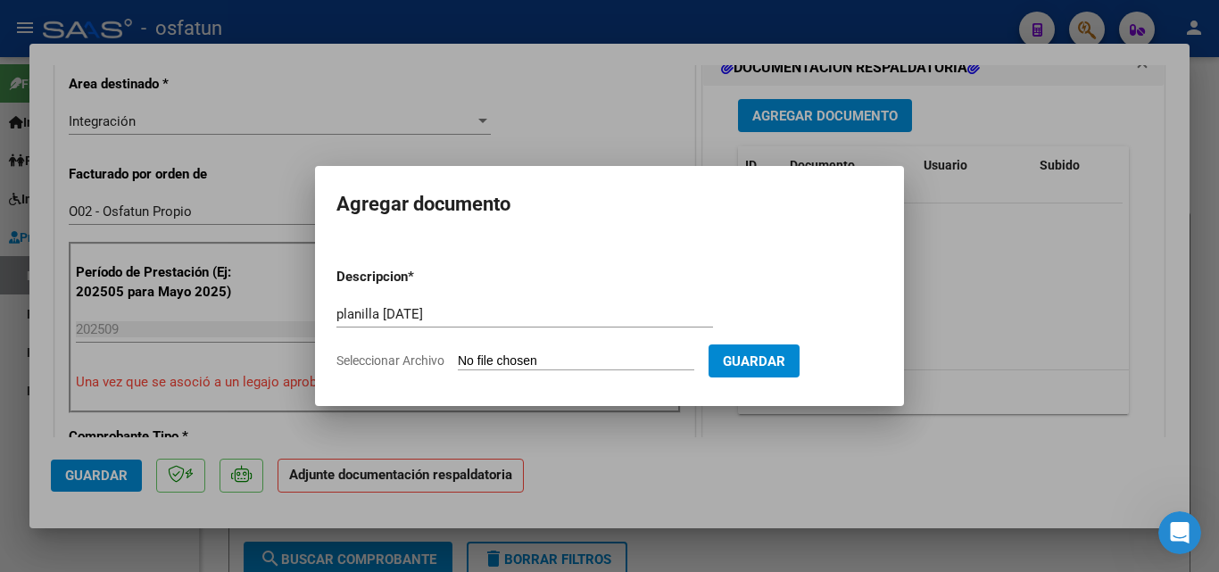
type input "C:\fakepath\1001869331.pdf"
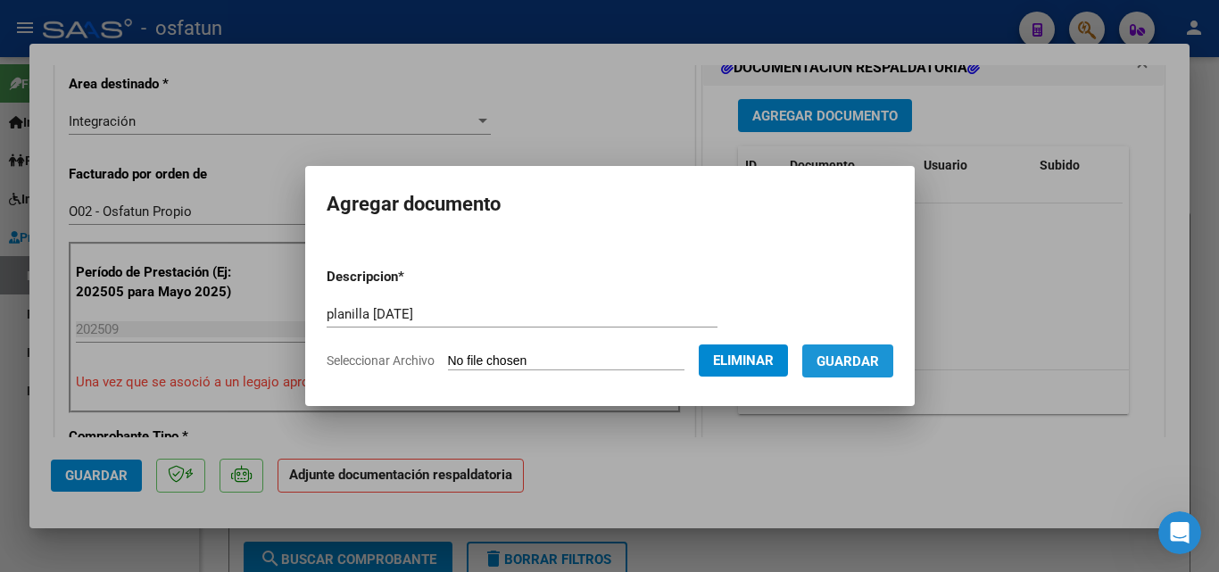
click at [849, 355] on span "Guardar" at bounding box center [847, 361] width 62 height 16
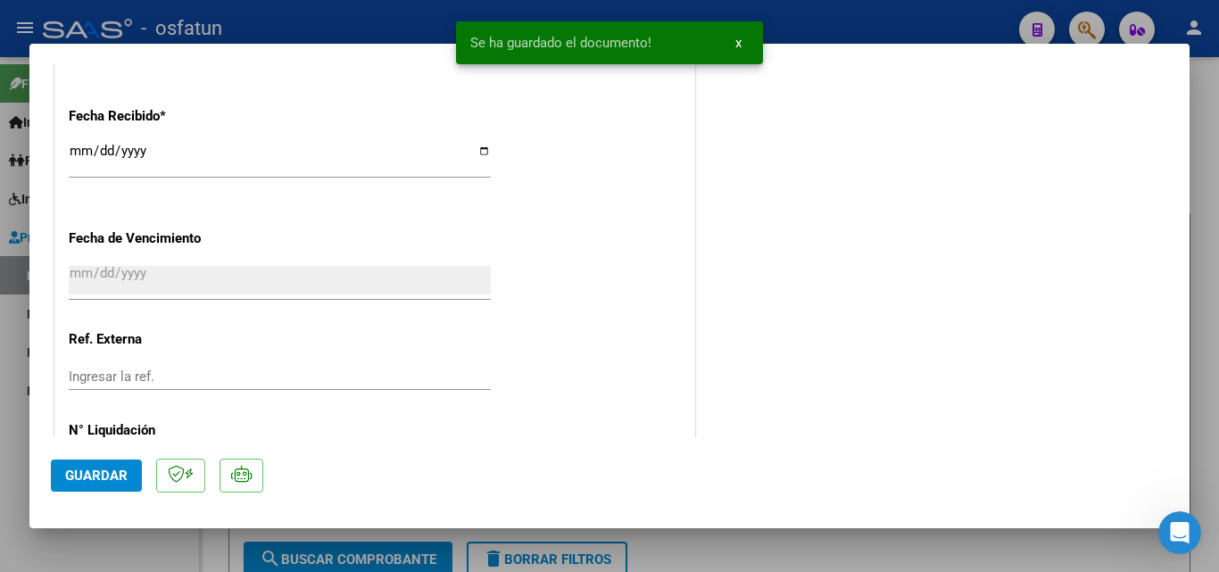
scroll to position [1417, 0]
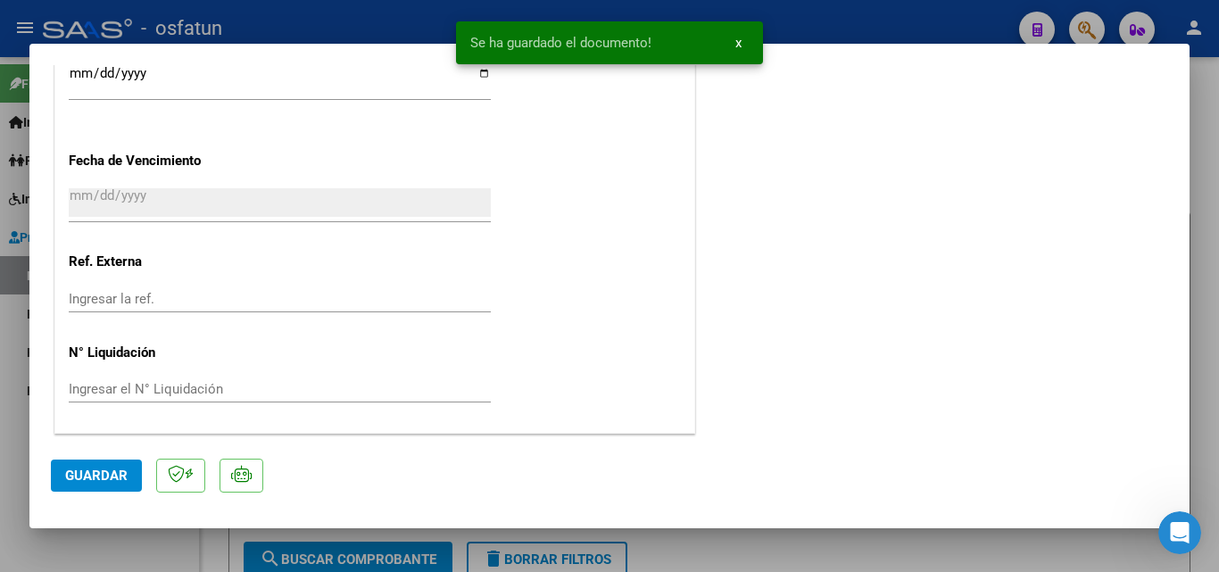
click at [86, 482] on span "Guardar" at bounding box center [96, 476] width 62 height 16
click at [1199, 78] on div at bounding box center [609, 286] width 1219 height 572
type input "$ 0,00"
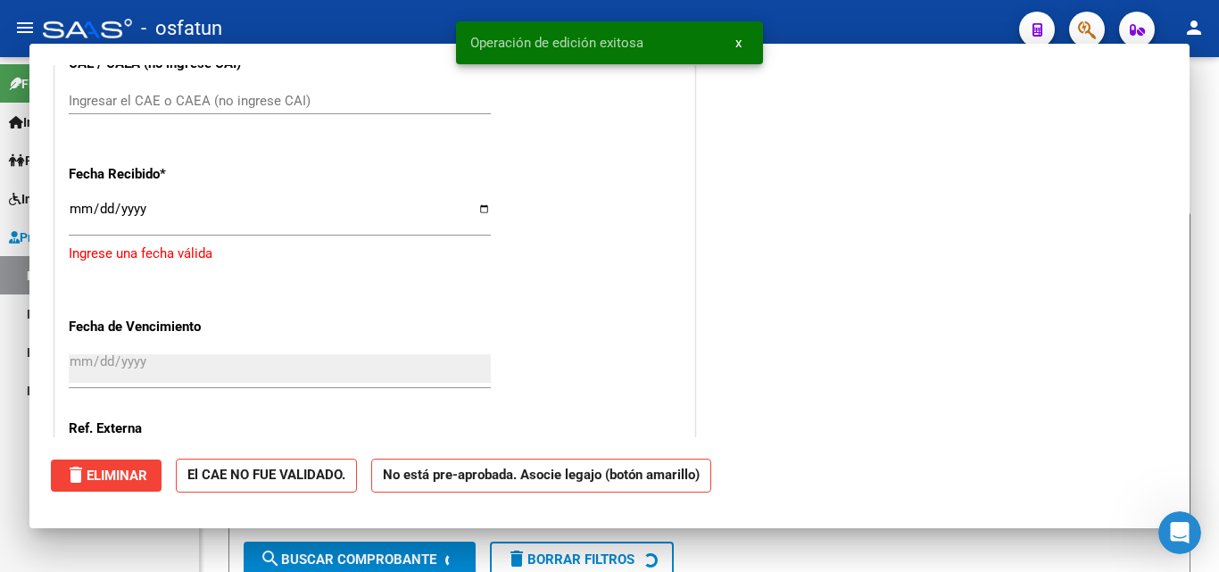
scroll to position [1552, 0]
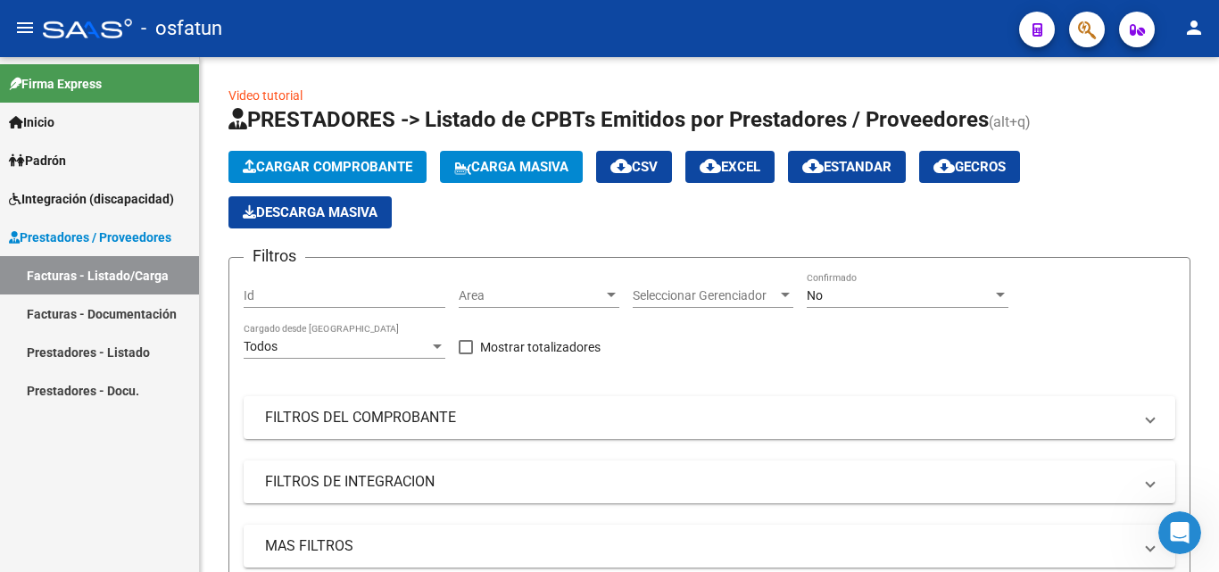
click at [108, 352] on link "Prestadores - Listado" at bounding box center [99, 352] width 199 height 38
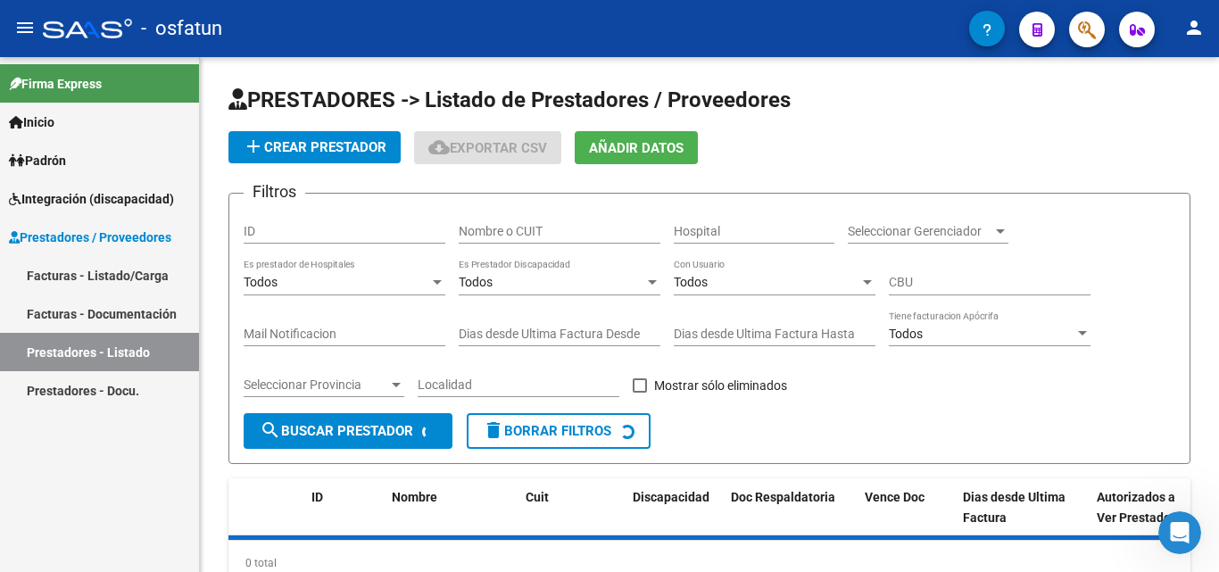
click at [121, 277] on link "Facturas - Listado/Carga" at bounding box center [99, 275] width 199 height 38
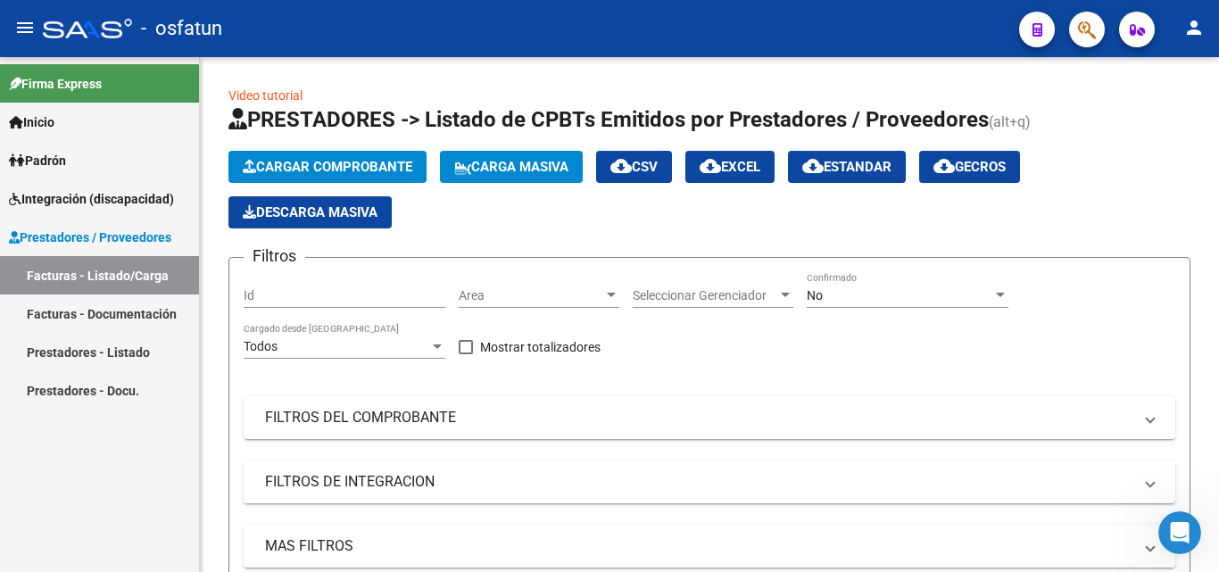
click at [87, 349] on link "Prestadores - Listado" at bounding box center [99, 352] width 199 height 38
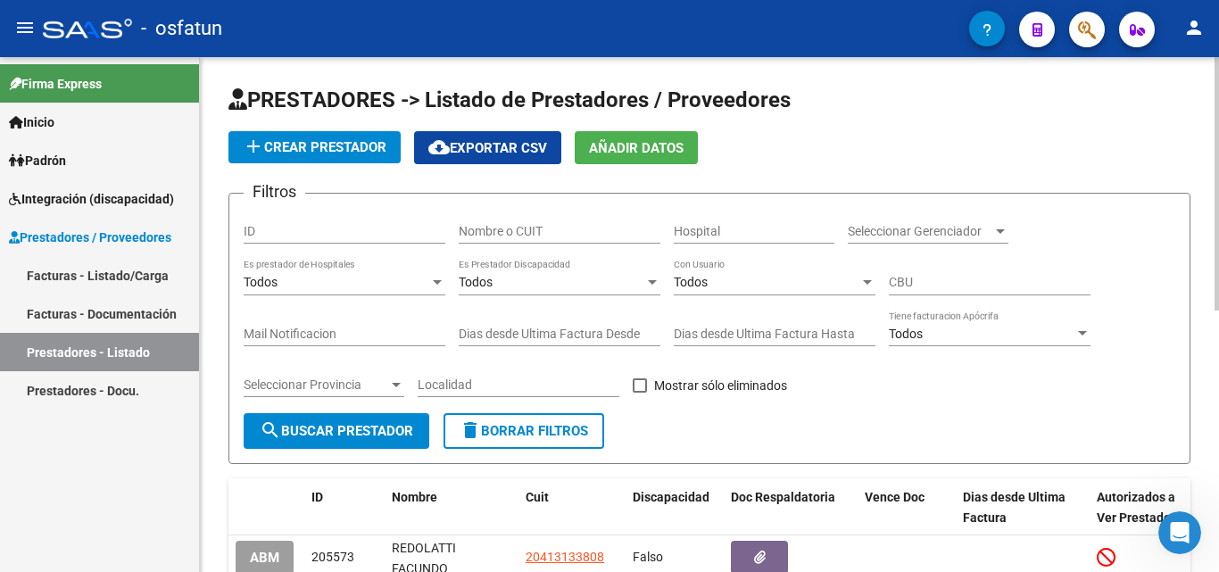
click at [501, 239] on div "Nombre o CUIT" at bounding box center [560, 226] width 202 height 36
click at [522, 229] on input "Nombre o CUIT" at bounding box center [560, 231] width 202 height 15
click at [115, 269] on link "Facturas - Listado/Carga" at bounding box center [99, 275] width 199 height 38
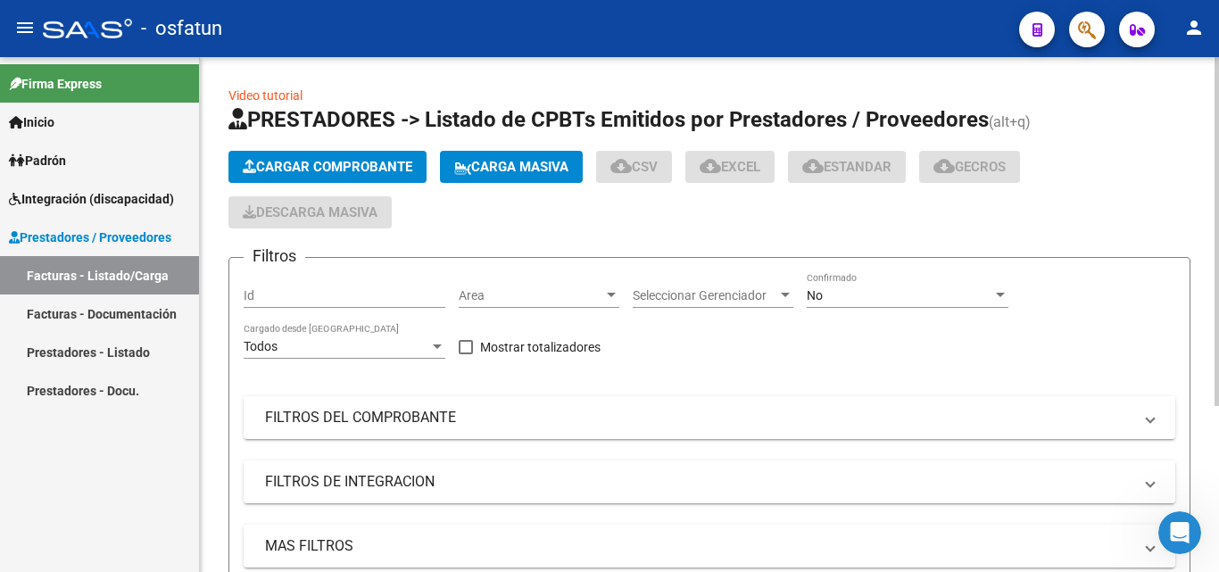
click at [340, 166] on span "Cargar Comprobante" at bounding box center [328, 167] width 170 height 16
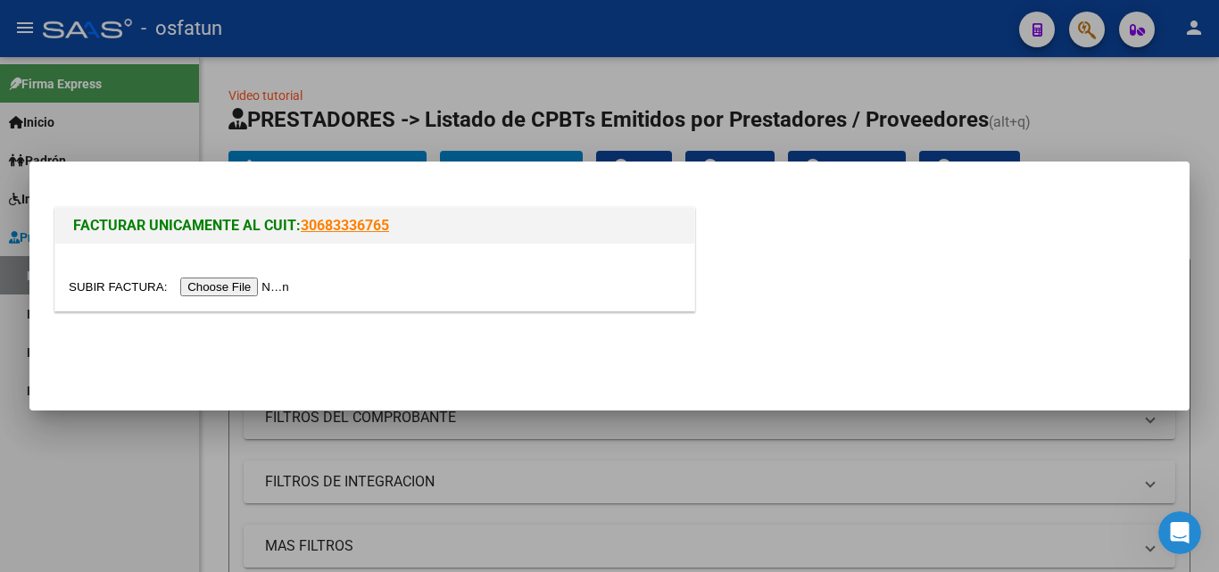
click at [266, 283] on input "file" at bounding box center [182, 286] width 226 height 19
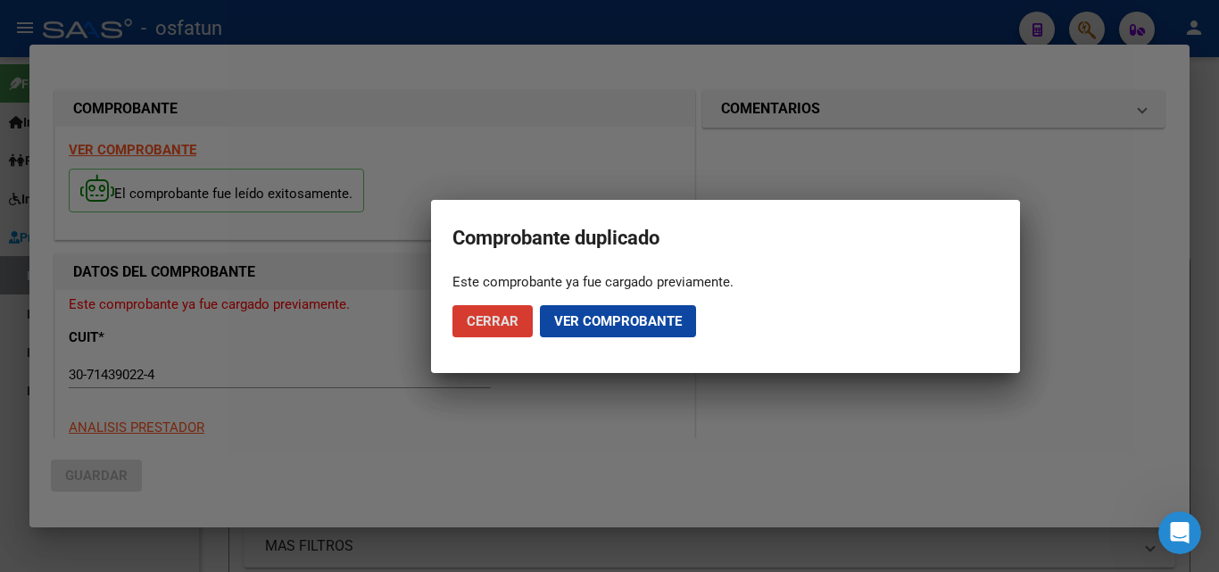
click at [509, 323] on span "Cerrar" at bounding box center [493, 321] width 52 height 16
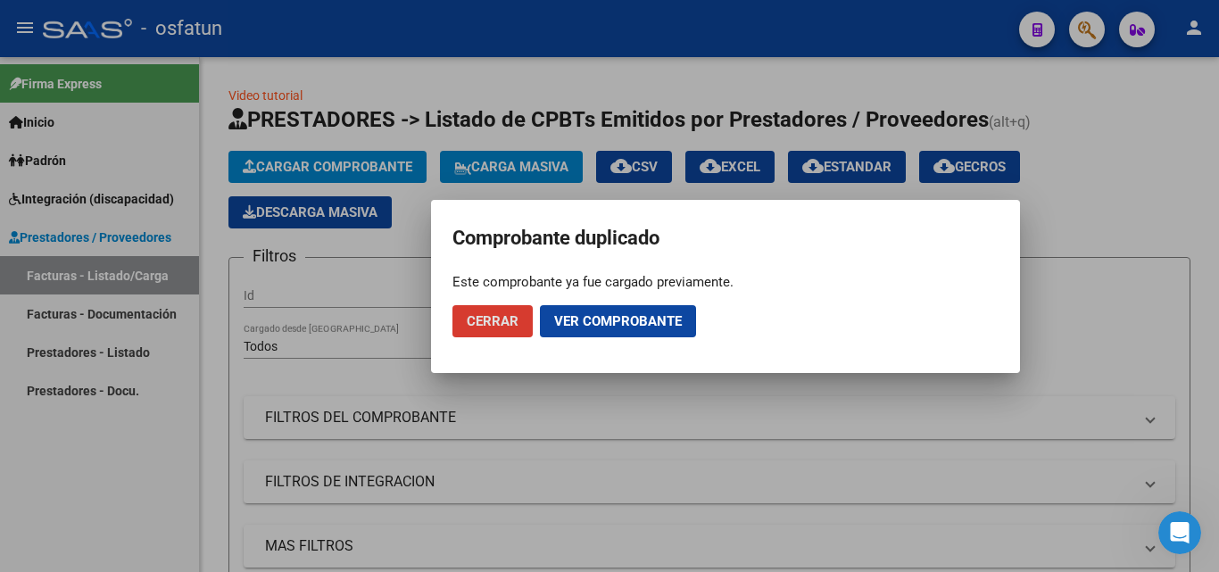
click at [486, 323] on span "Cerrar" at bounding box center [493, 321] width 52 height 16
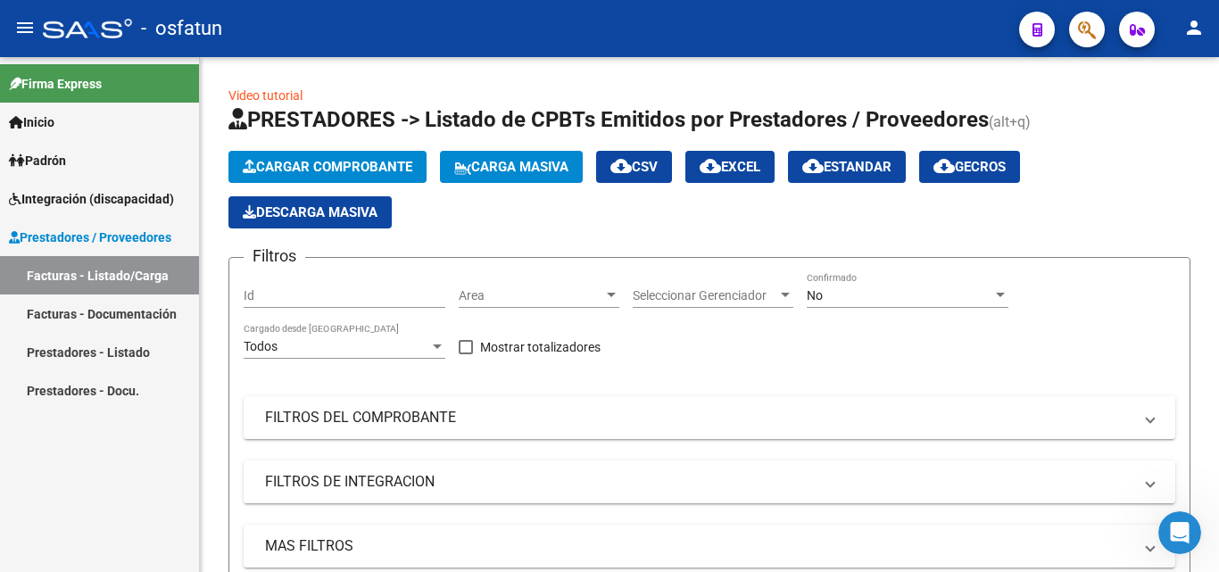
click at [102, 353] on link "Prestadores - Listado" at bounding box center [99, 352] width 199 height 38
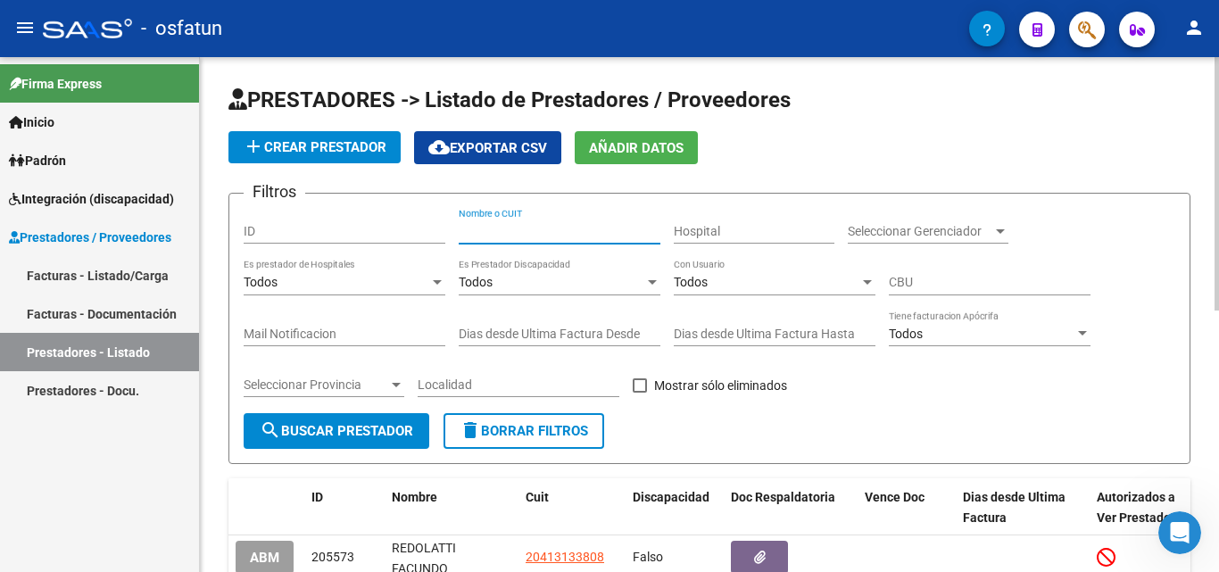
click at [495, 228] on input "Nombre o CUIT" at bounding box center [560, 231] width 202 height 15
type input "ross"
click at [369, 423] on span "search Buscar Prestador" at bounding box center [336, 431] width 153 height 16
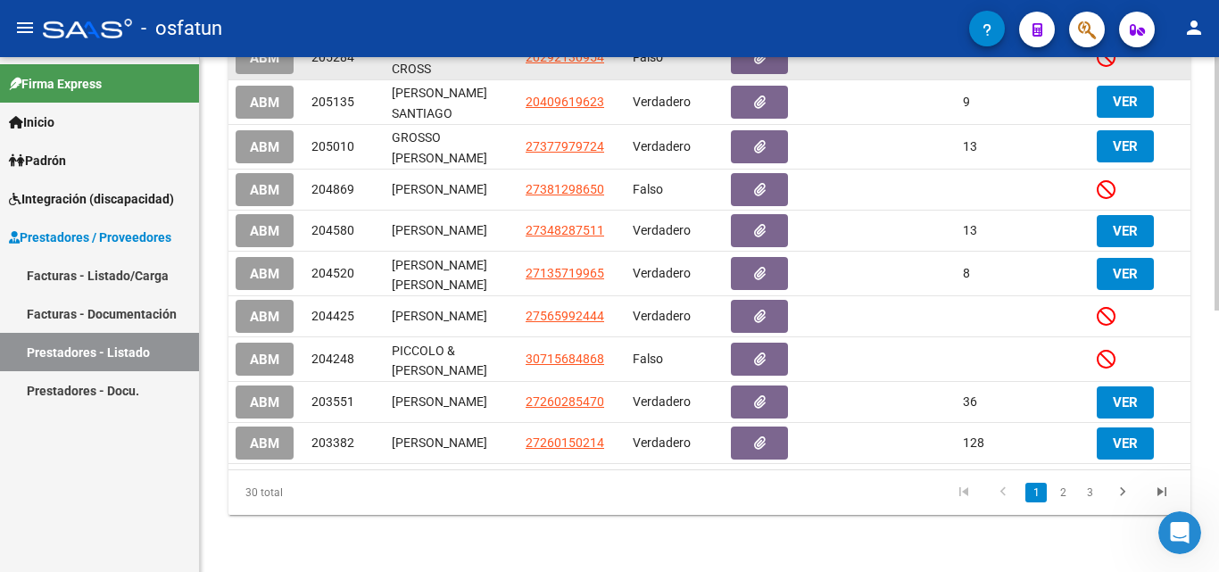
scroll to position [532, 0]
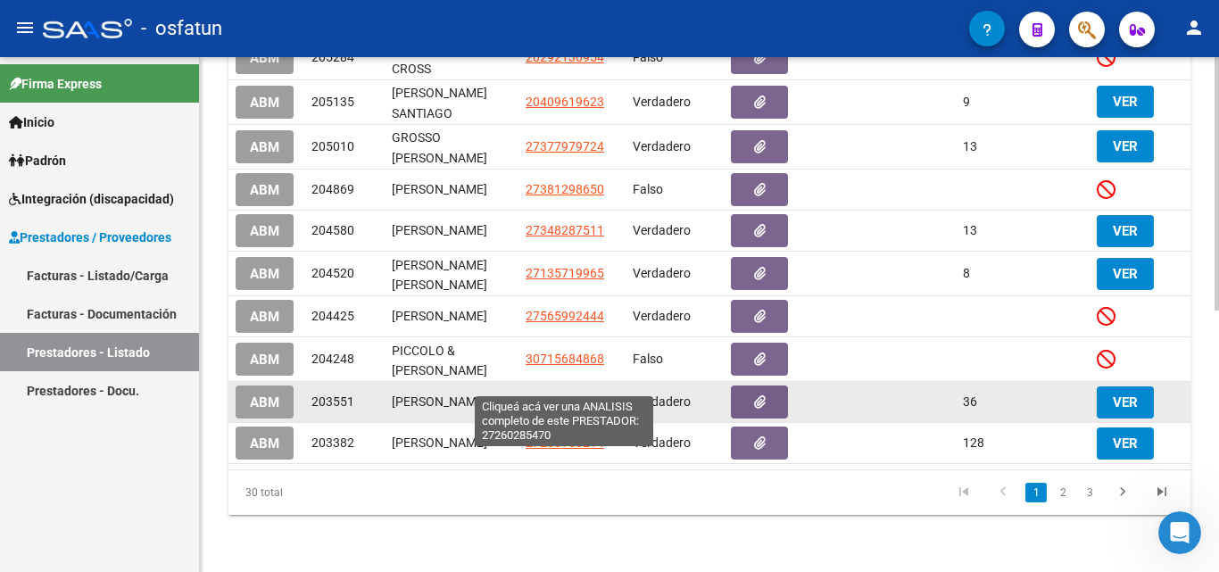
click at [572, 394] on span "27260285470" at bounding box center [564, 401] width 79 height 14
type textarea "27260285470"
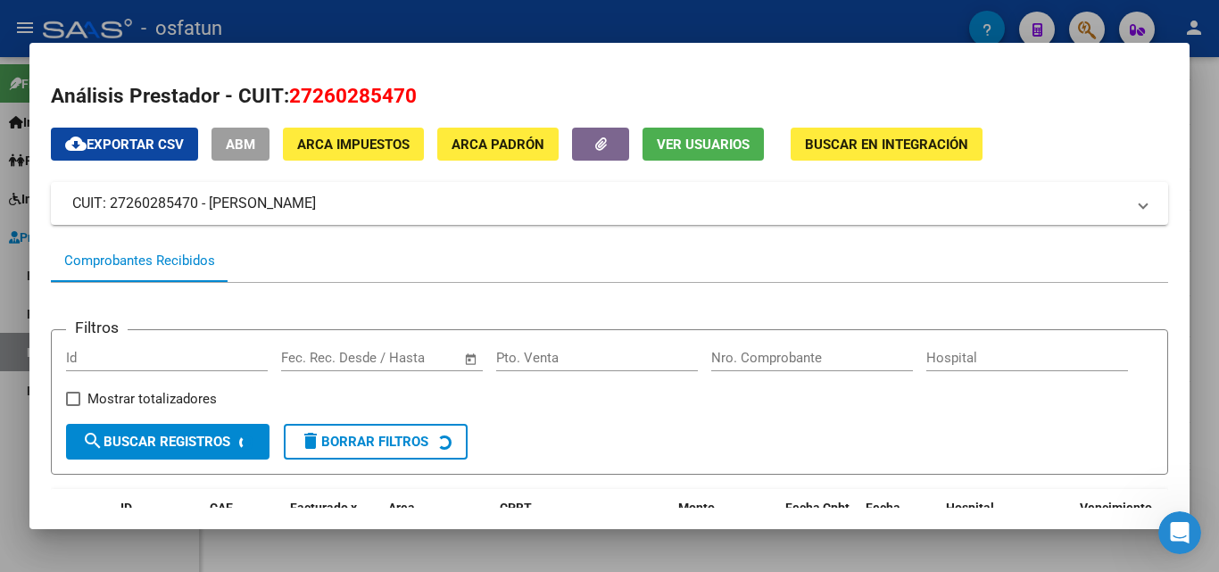
drag, startPoint x: 1209, startPoint y: 105, endPoint x: 1173, endPoint y: 99, distance: 36.2
click at [1205, 103] on div at bounding box center [609, 286] width 1219 height 572
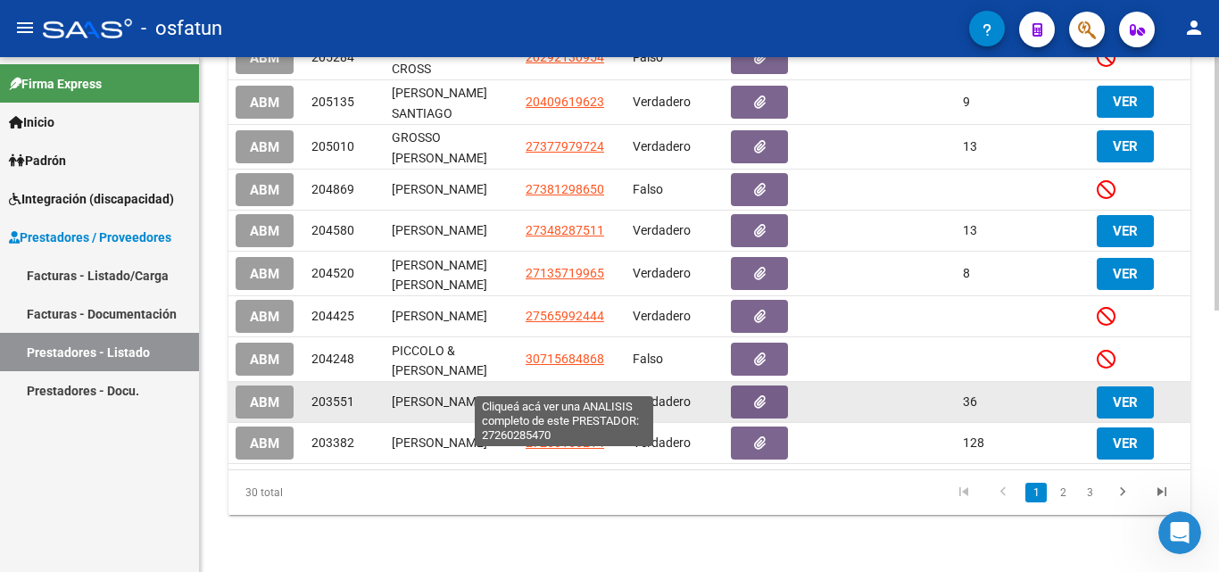
click at [562, 394] on span "27260285470" at bounding box center [564, 401] width 79 height 14
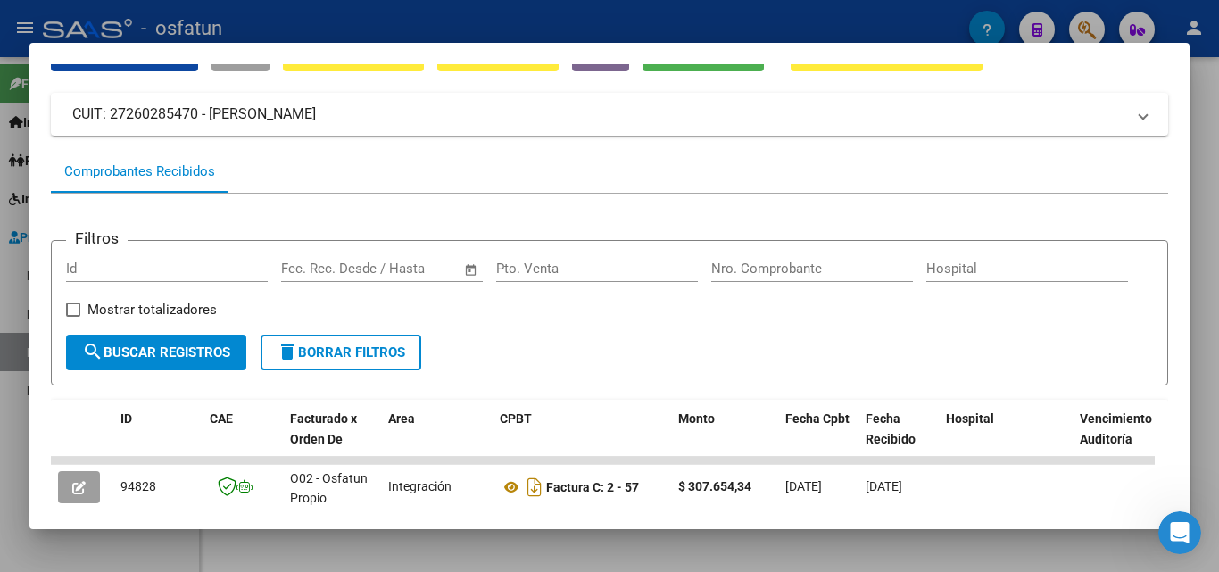
scroll to position [0, 0]
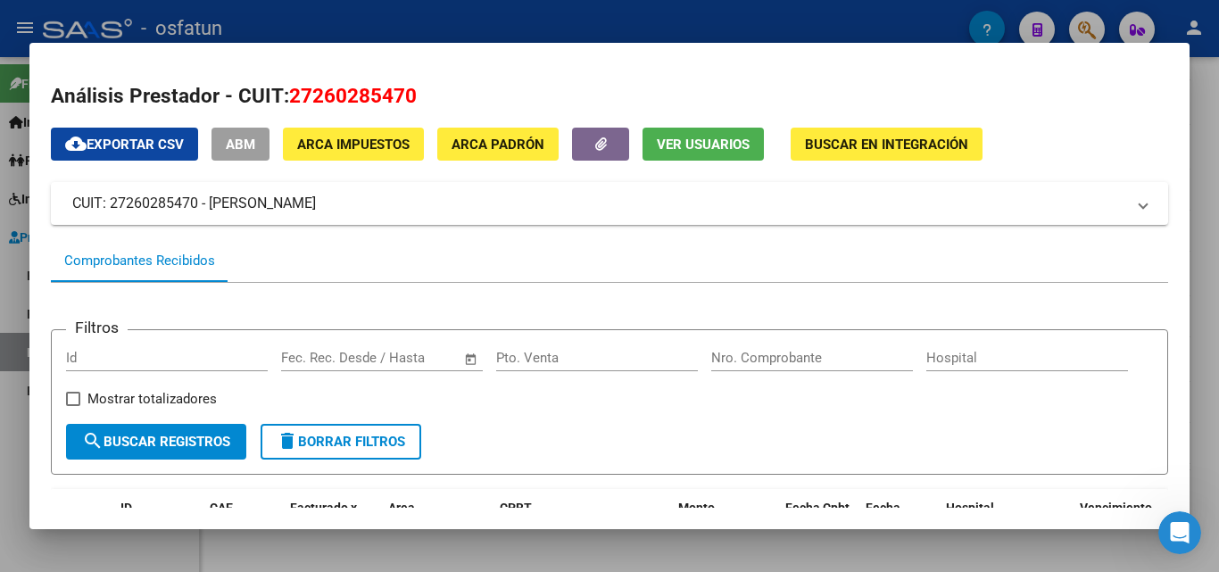
click at [1201, 109] on div at bounding box center [609, 286] width 1219 height 572
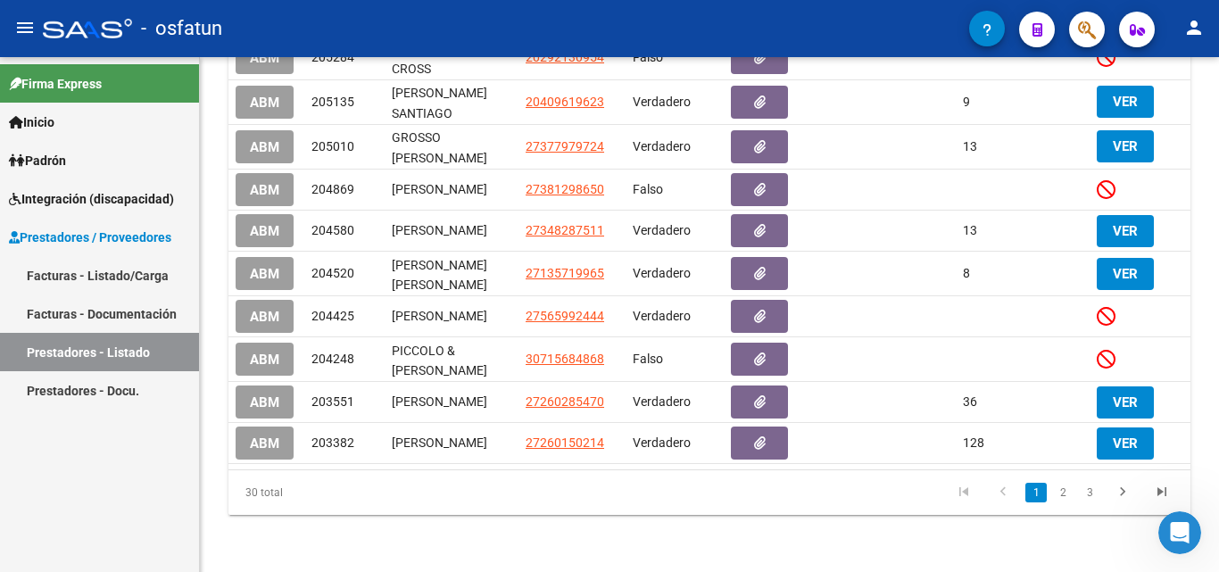
click at [107, 264] on link "Facturas - Listado/Carga" at bounding box center [99, 275] width 199 height 38
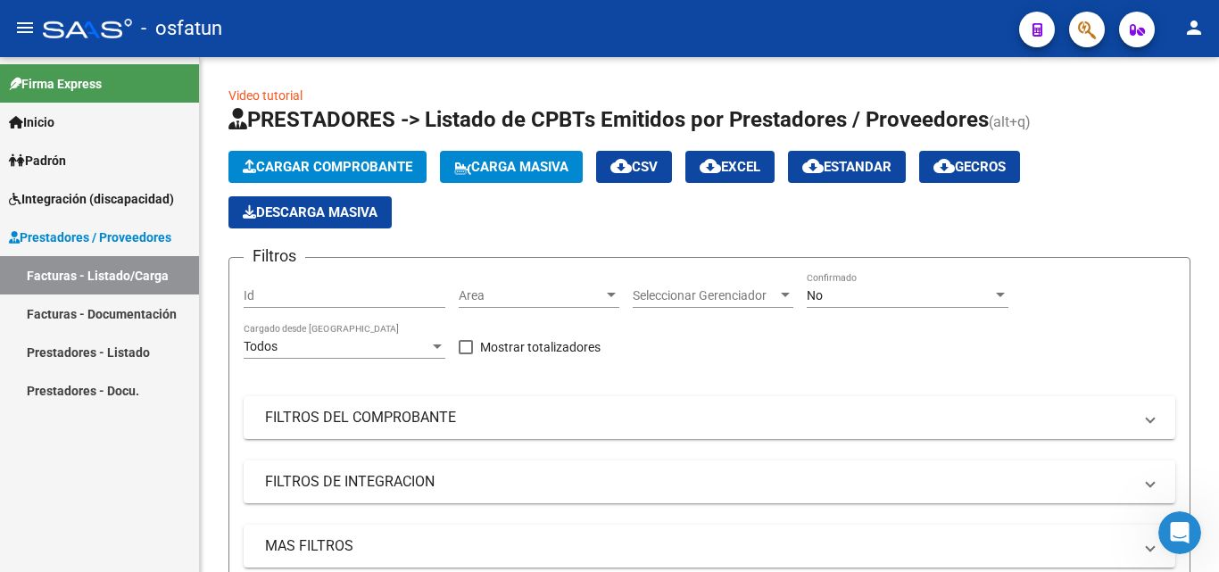
click at [69, 355] on link "Prestadores - Listado" at bounding box center [99, 352] width 199 height 38
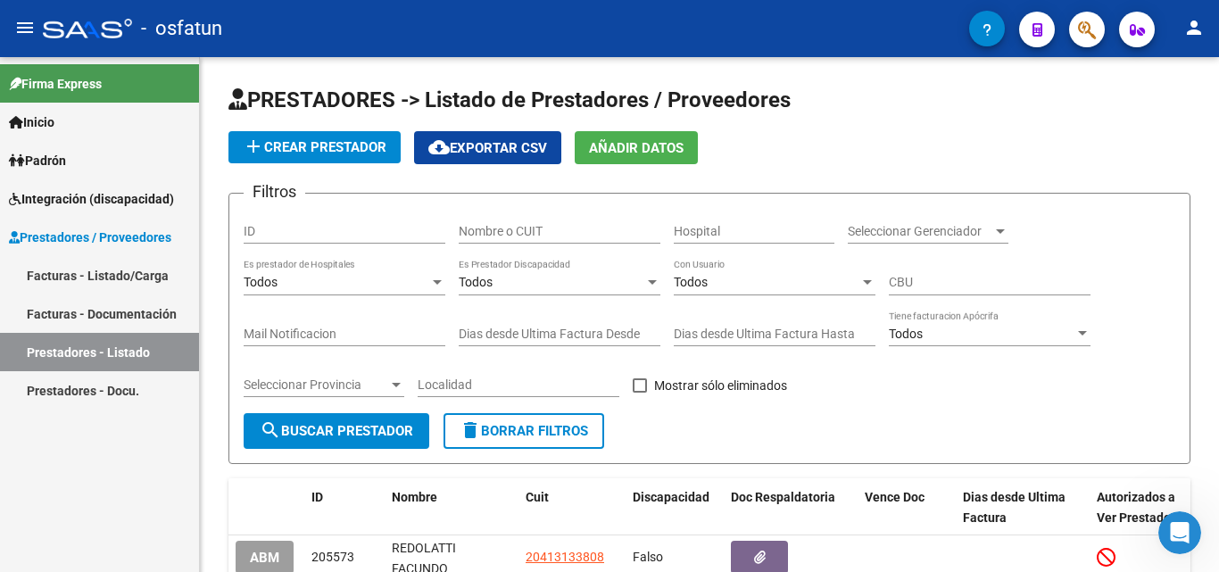
click at [104, 272] on link "Facturas - Listado/Carga" at bounding box center [99, 275] width 199 height 38
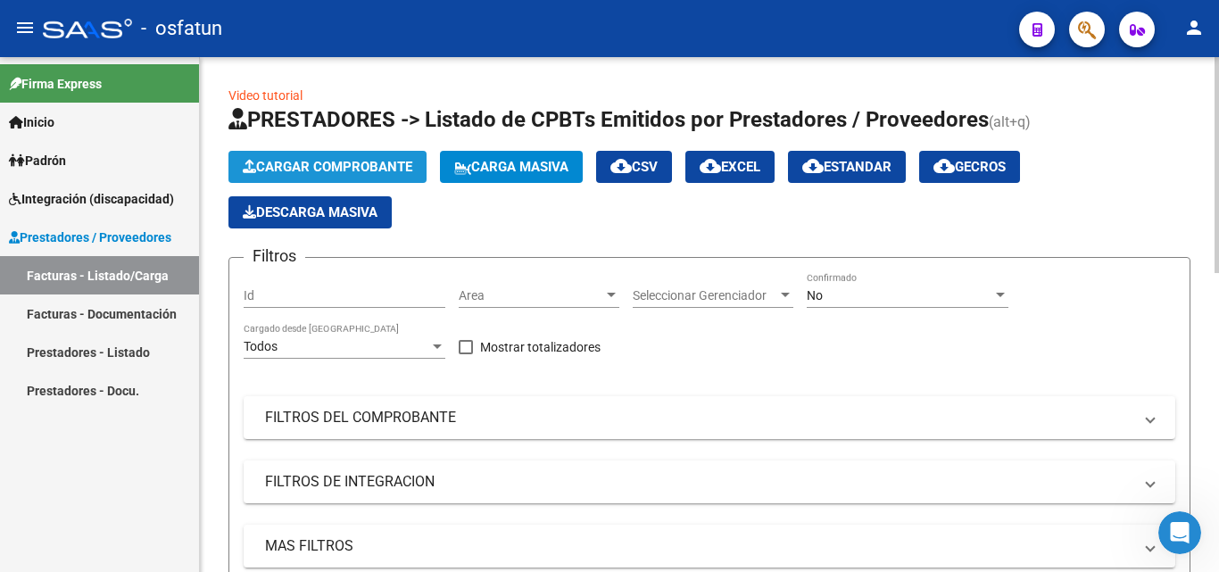
click at [325, 171] on span "Cargar Comprobante" at bounding box center [328, 167] width 170 height 16
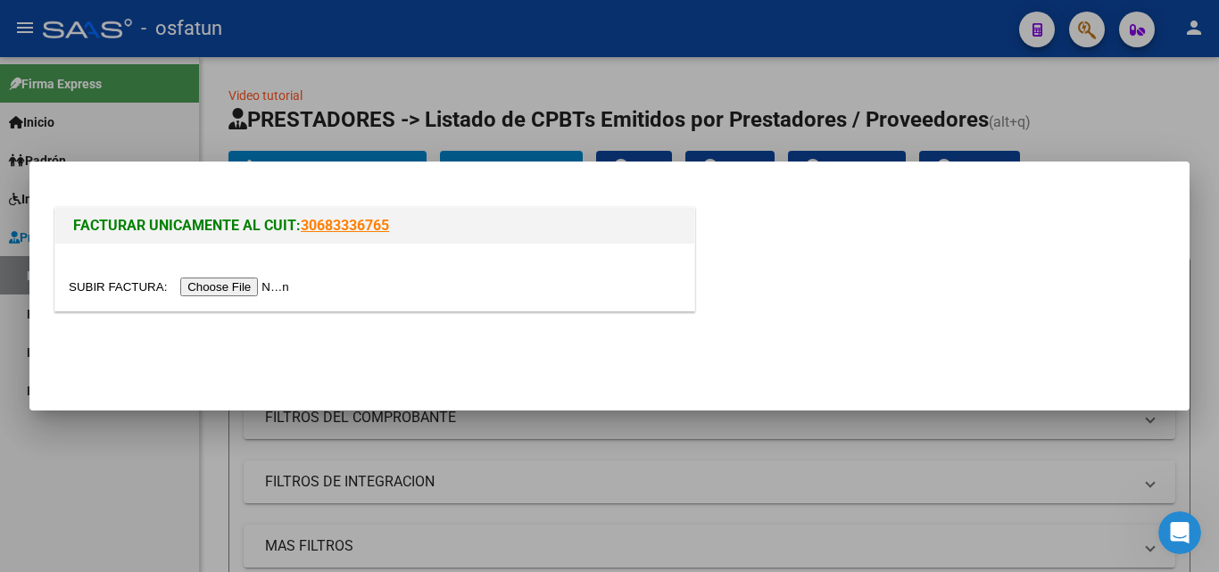
click at [262, 286] on input "file" at bounding box center [182, 286] width 226 height 19
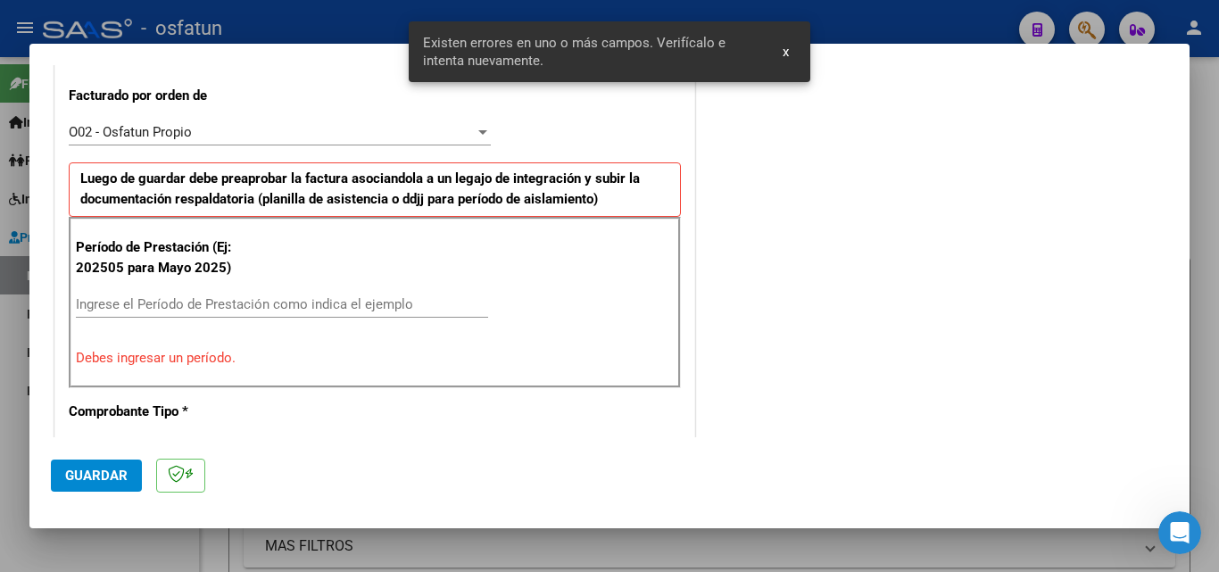
scroll to position [492, 0]
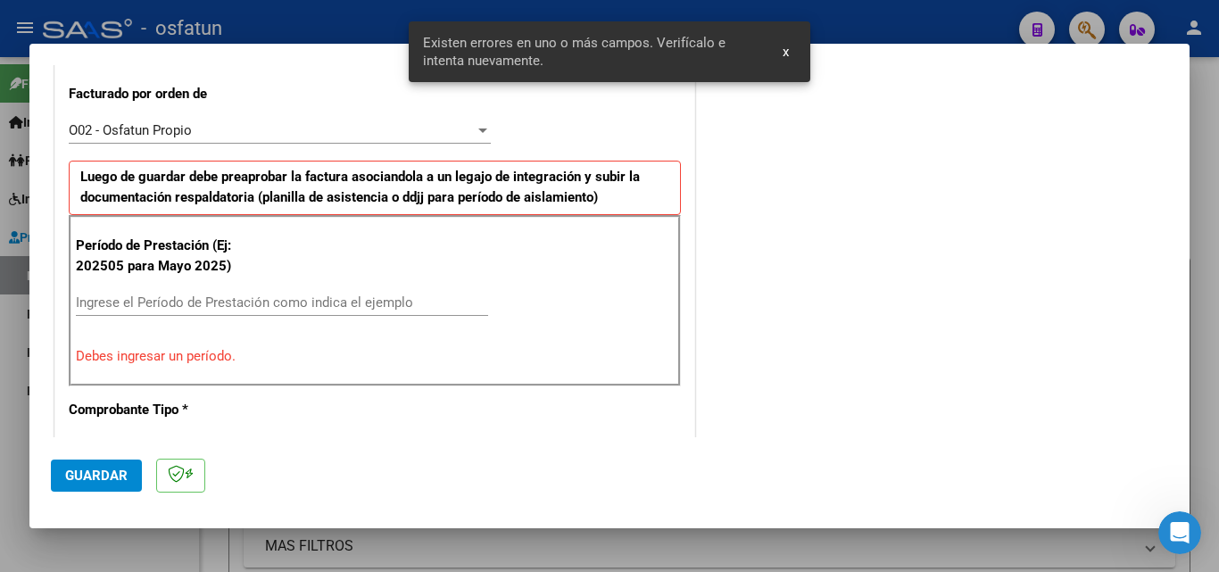
click at [260, 311] on div "Ingrese el Período de Prestación como indica el ejemplo" at bounding box center [282, 302] width 412 height 27
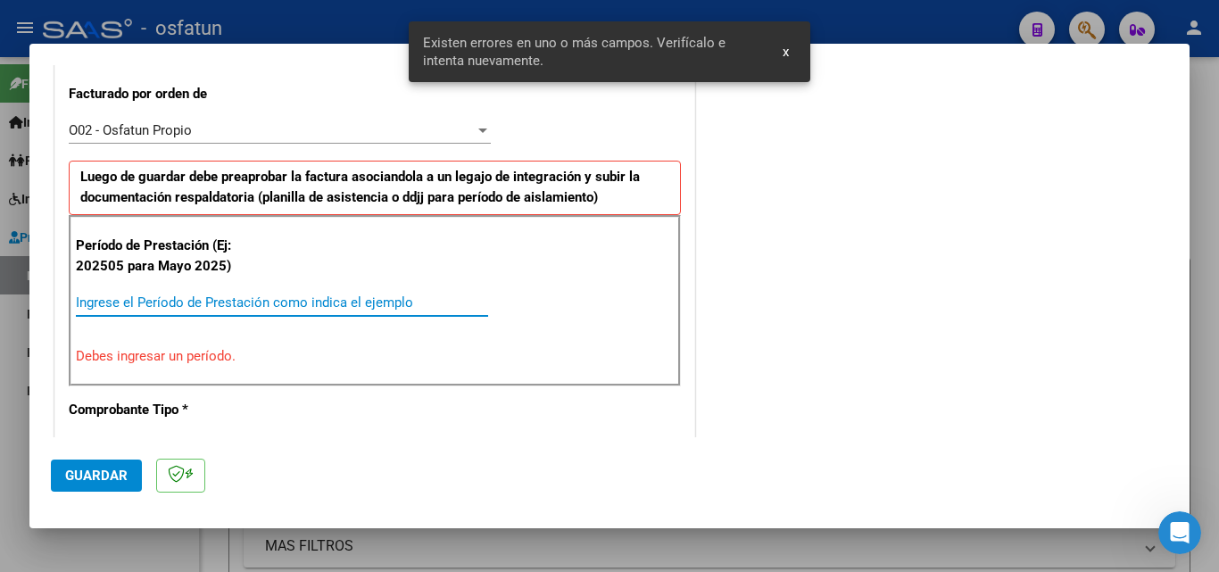
drag, startPoint x: 247, startPoint y: 303, endPoint x: 319, endPoint y: 302, distance: 71.4
click at [246, 302] on input "Ingrese el Período de Prestación como indica el ejemplo" at bounding box center [282, 302] width 412 height 16
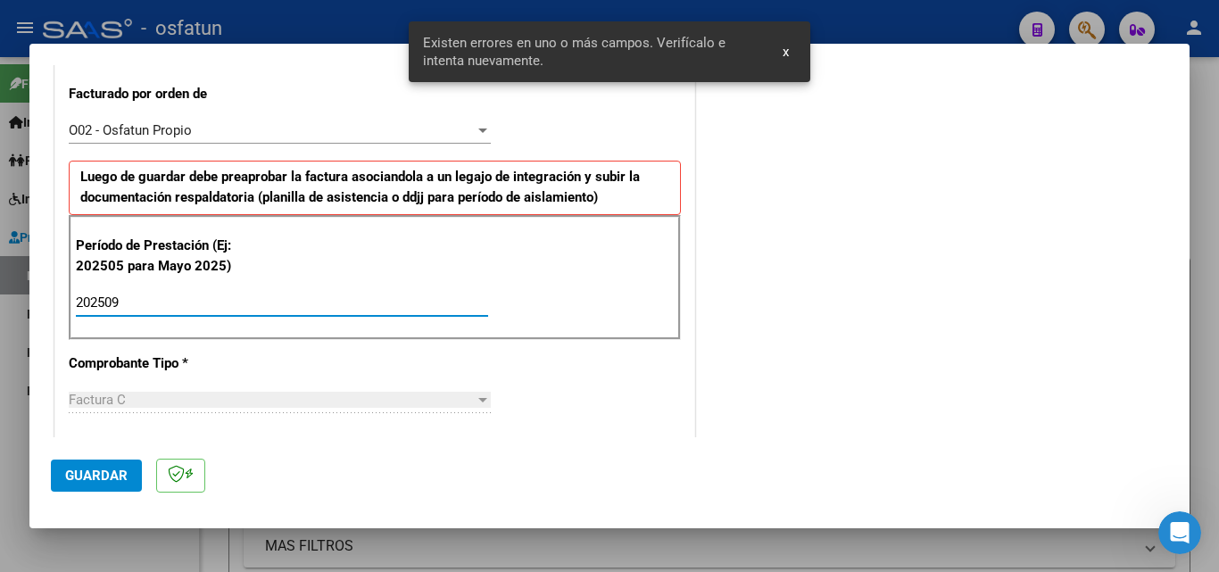
type input "202509"
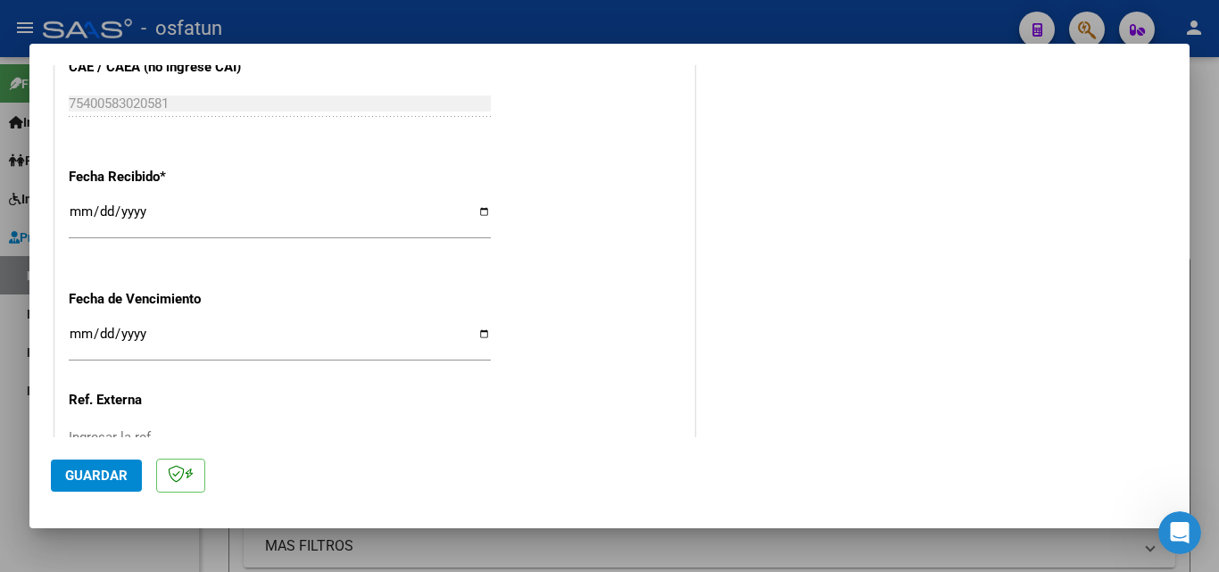
scroll to position [1295, 0]
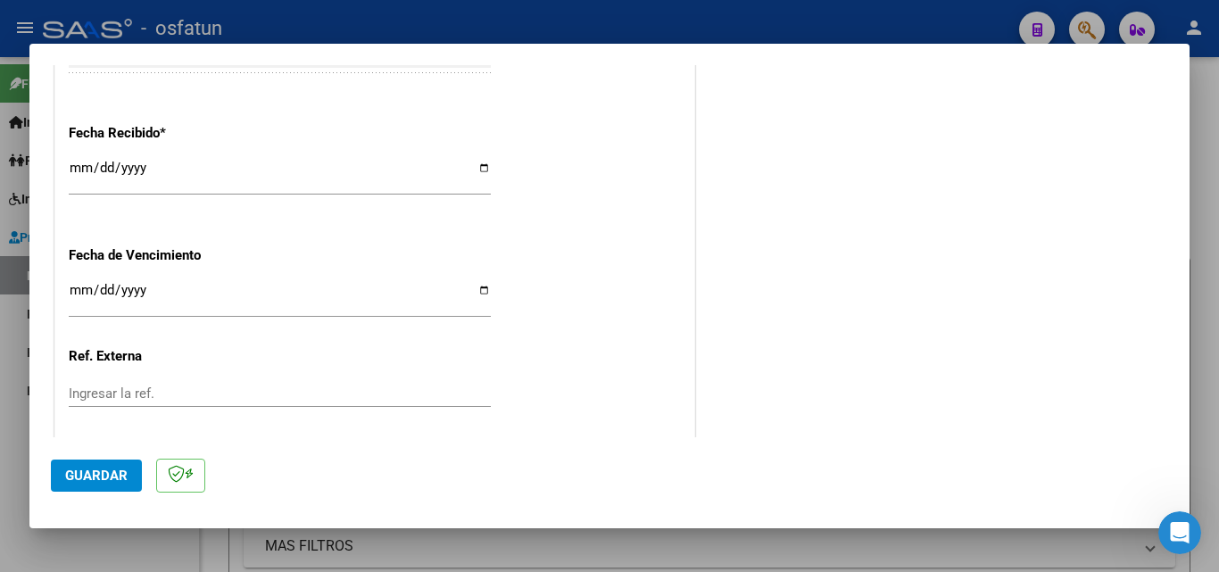
click at [77, 170] on input "[DATE]" at bounding box center [280, 175] width 422 height 29
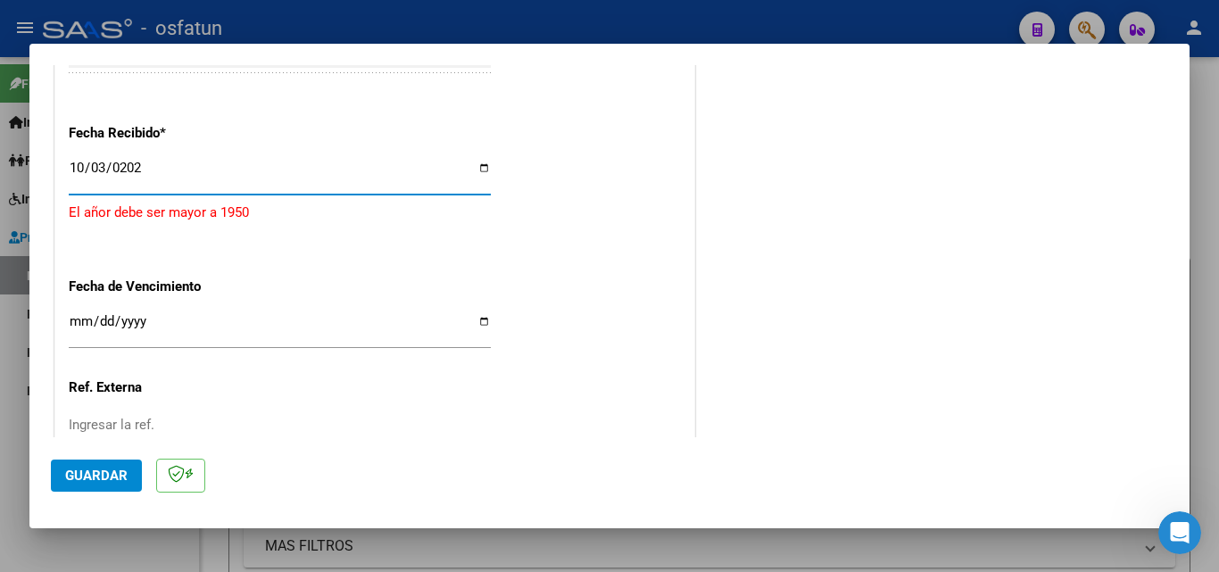
type input "2025-10-03"
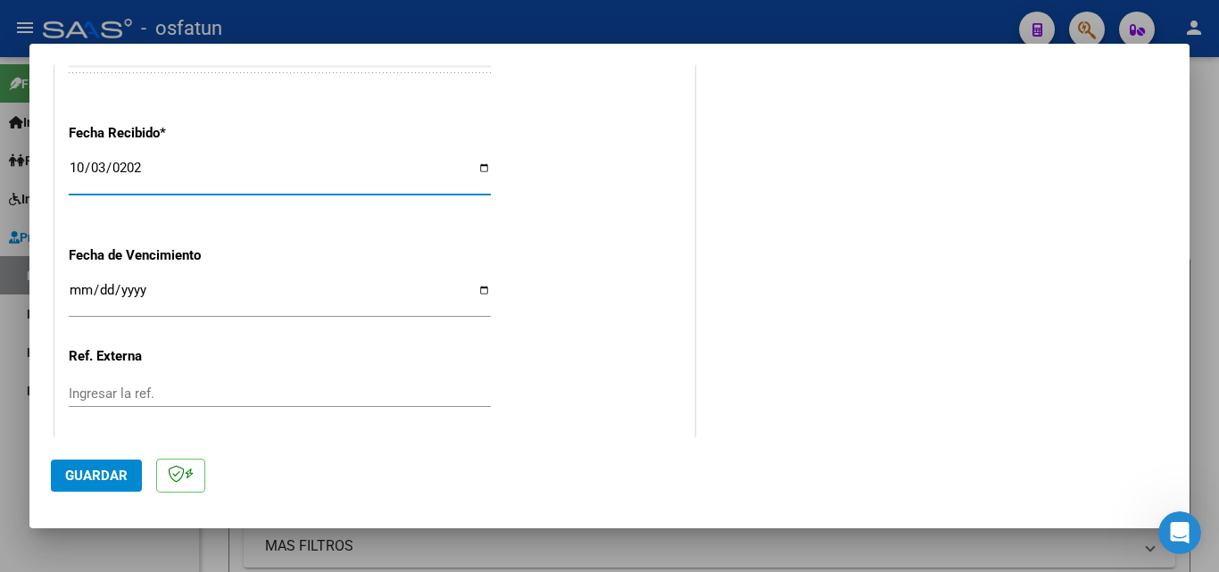
click at [72, 278] on div "Ingresar la fecha" at bounding box center [280, 297] width 422 height 38
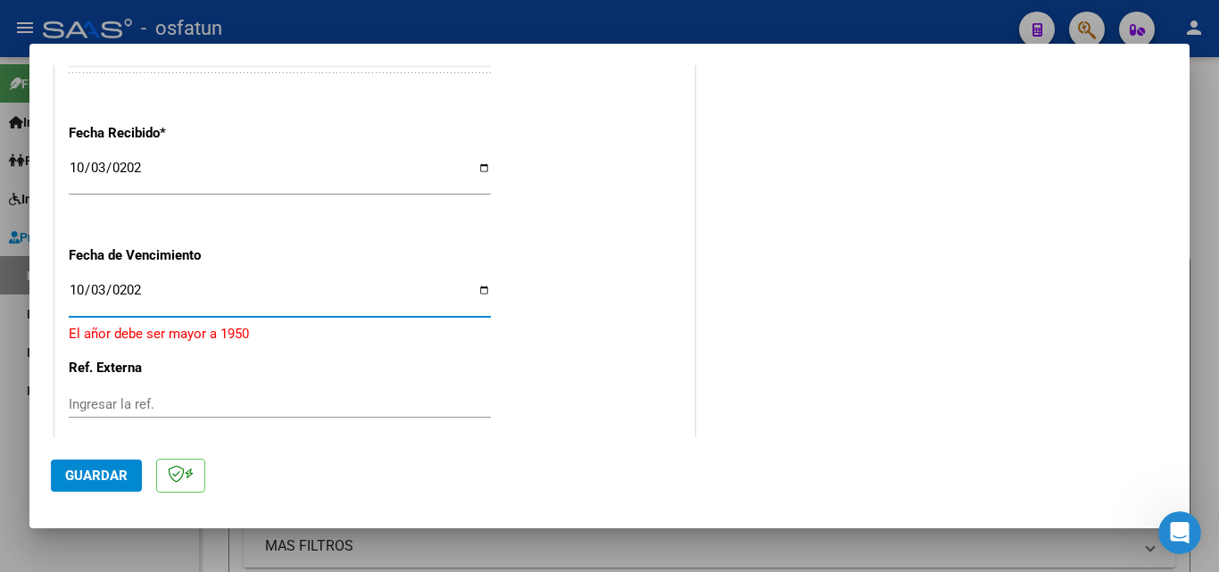
type input "2025-10-03"
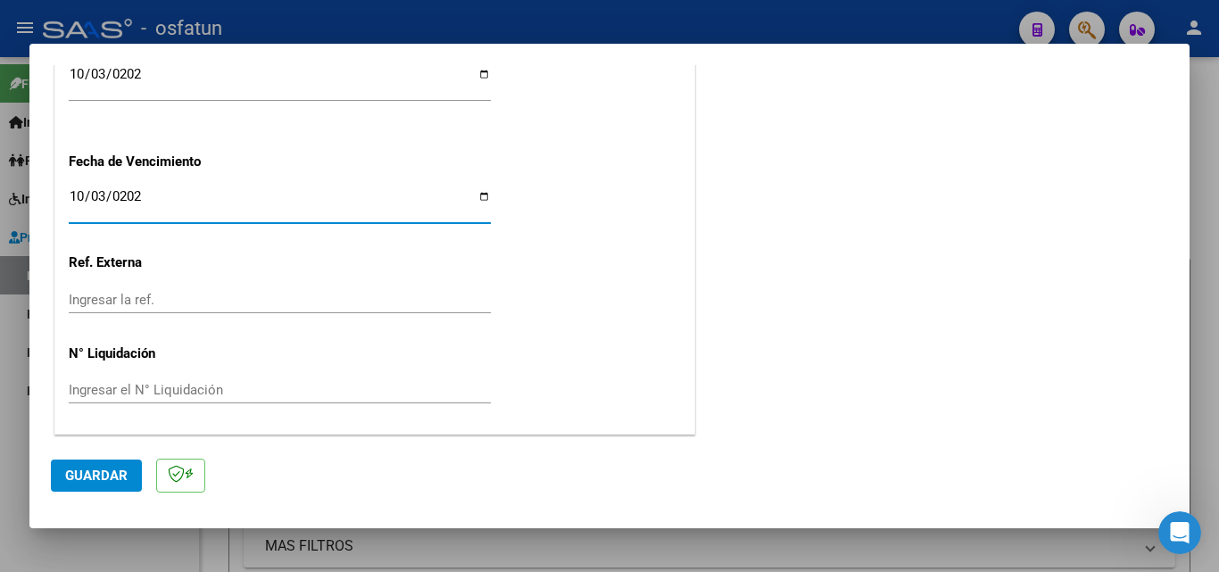
scroll to position [1390, 0]
click at [95, 468] on span "Guardar" at bounding box center [96, 476] width 62 height 16
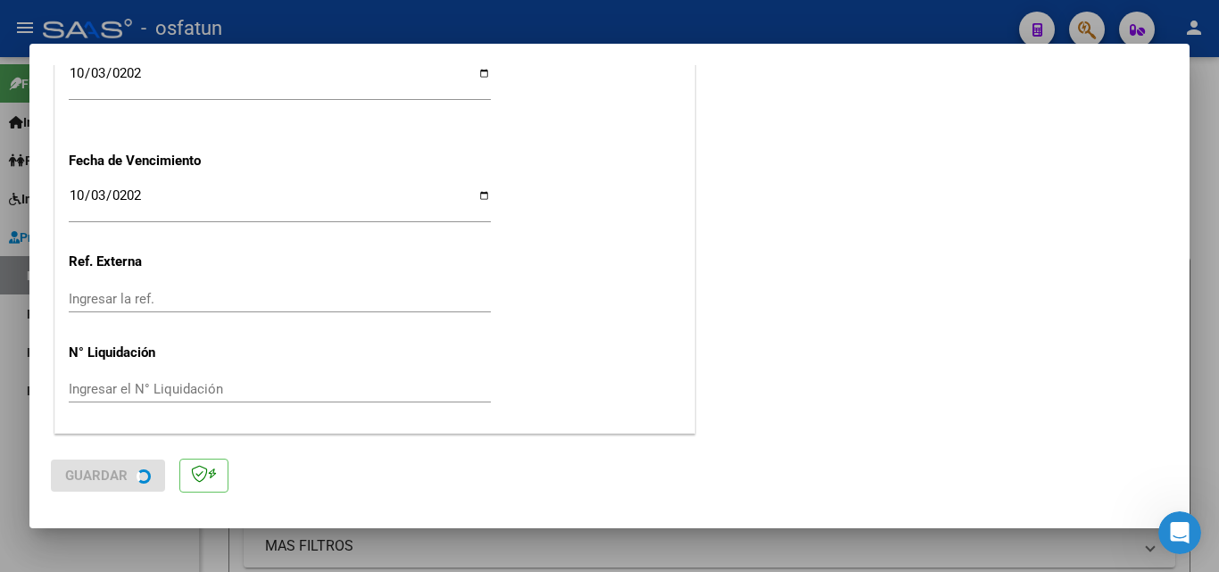
scroll to position [0, 0]
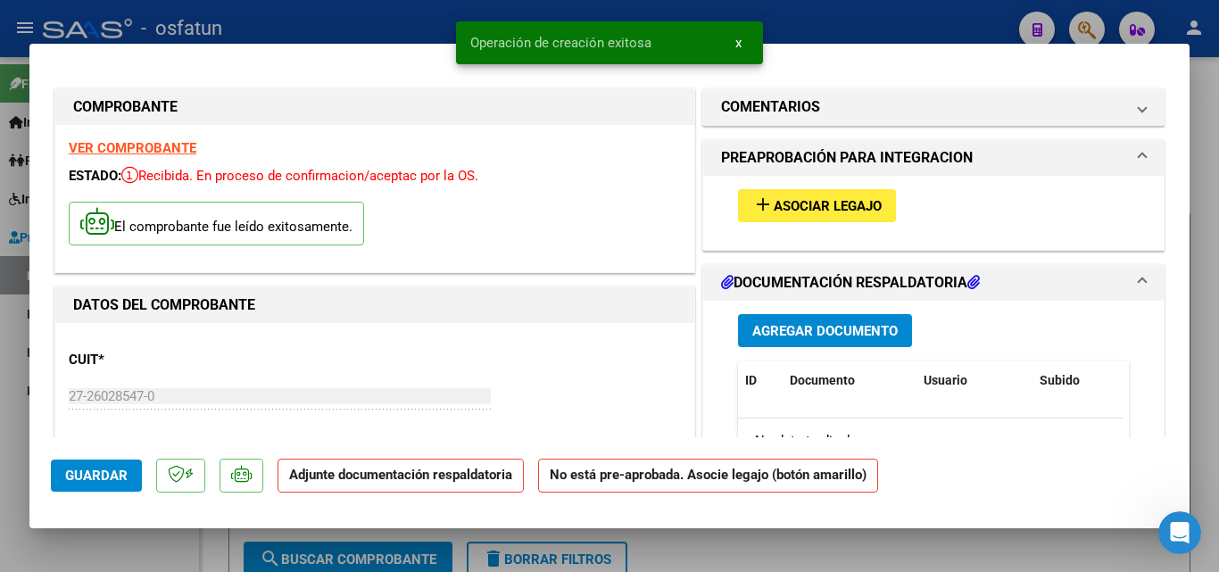
click at [777, 203] on span "Asociar Legajo" at bounding box center [828, 206] width 108 height 16
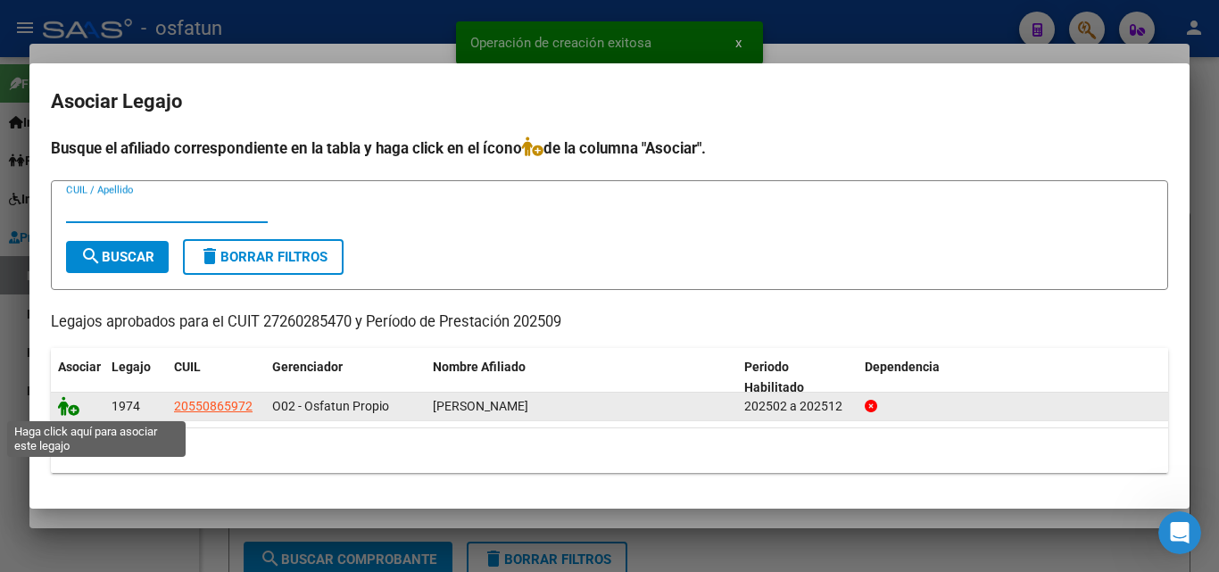
click at [78, 409] on icon at bounding box center [68, 406] width 21 height 20
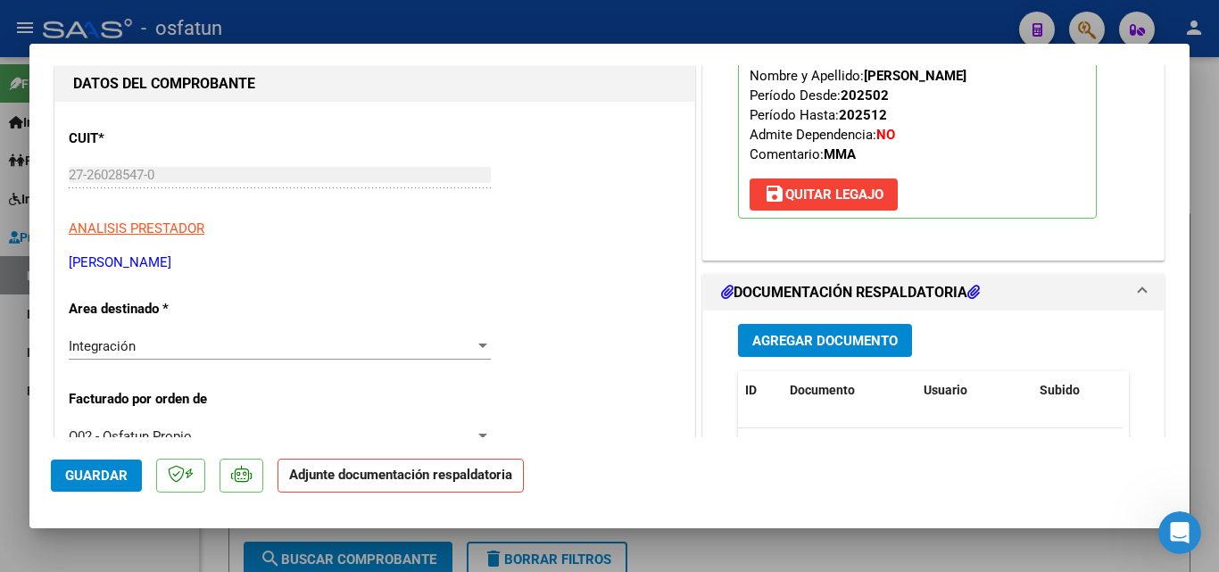
scroll to position [178, 0]
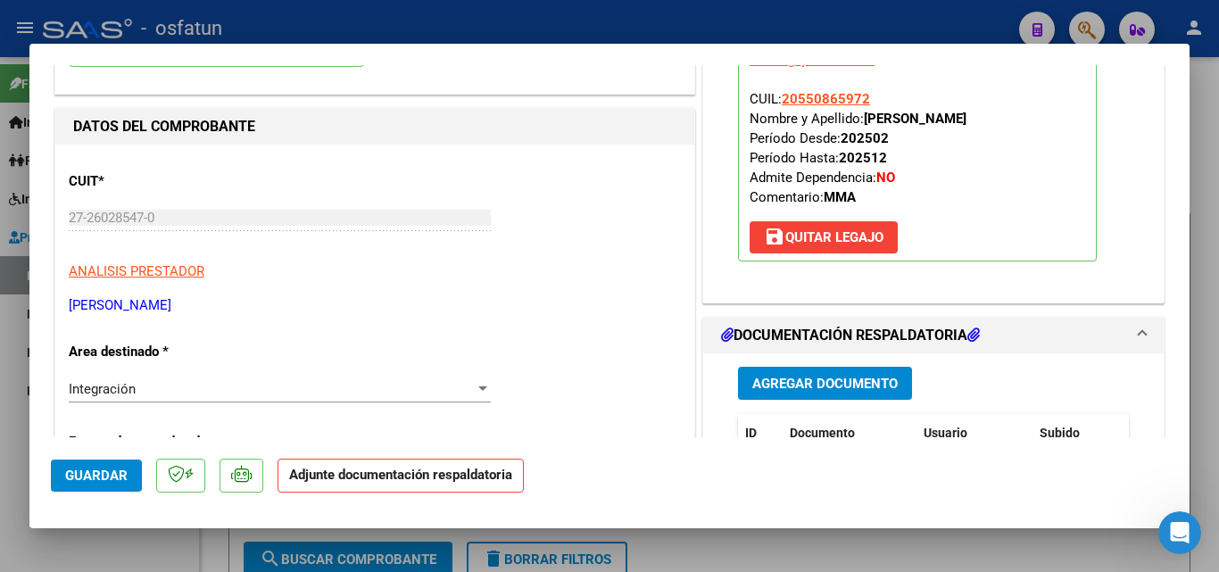
click at [840, 385] on span "Agregar Documento" at bounding box center [824, 384] width 145 height 16
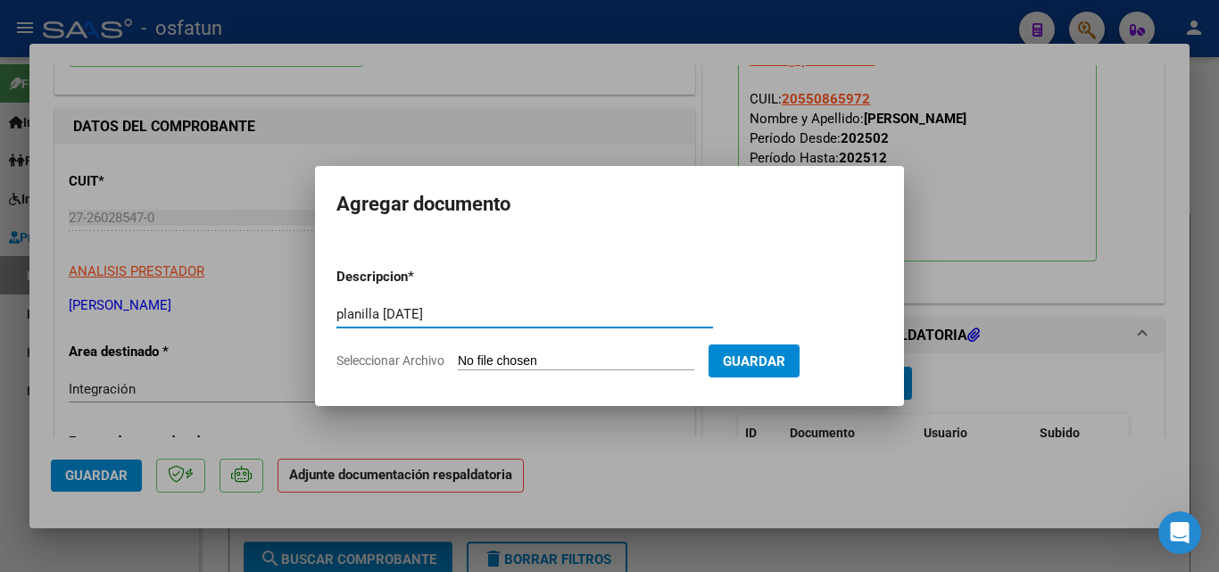
type input "planilla sep 2025"
click at [538, 363] on input "Seleccionar Archivo" at bounding box center [576, 361] width 236 height 17
type input "C:\fakepath\gmail_images20251007_132336.pdf"
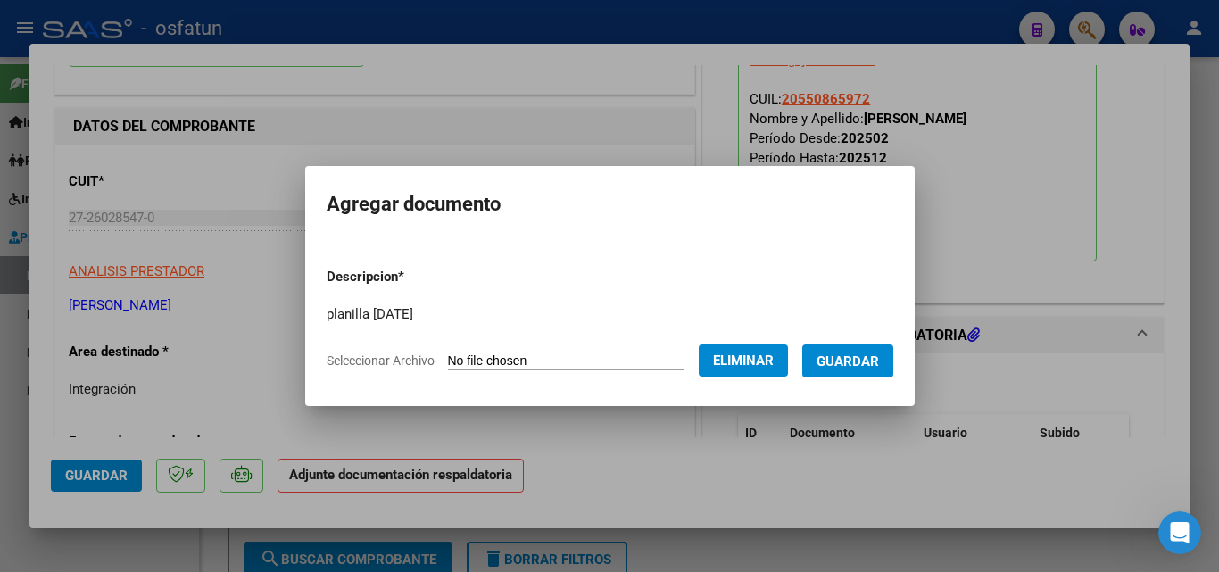
click at [883, 373] on button "Guardar" at bounding box center [847, 360] width 91 height 33
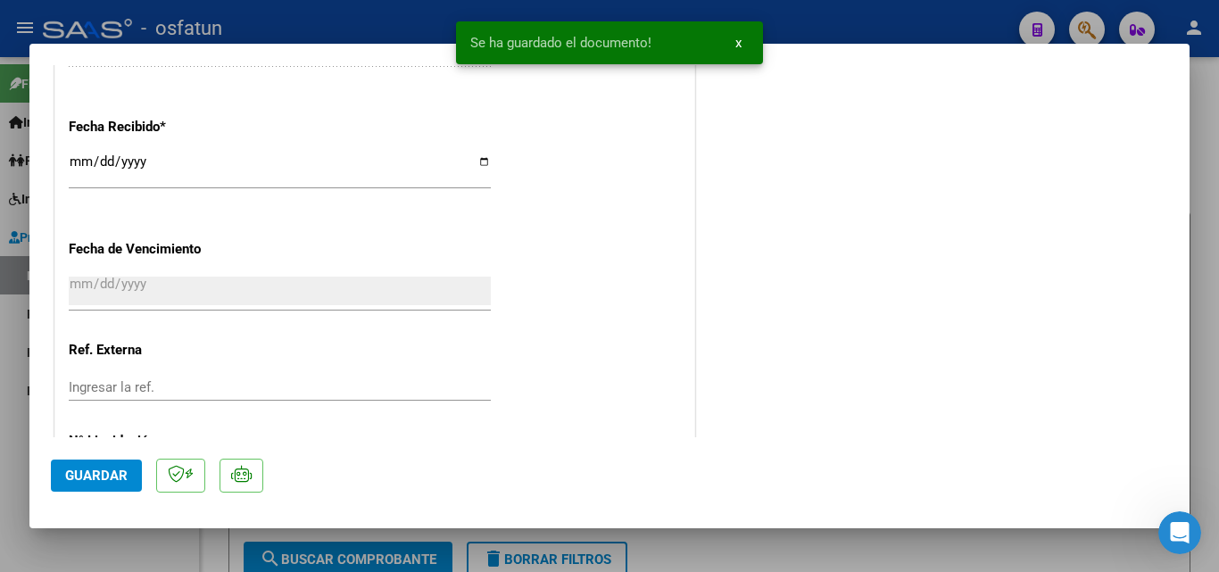
scroll to position [1338, 0]
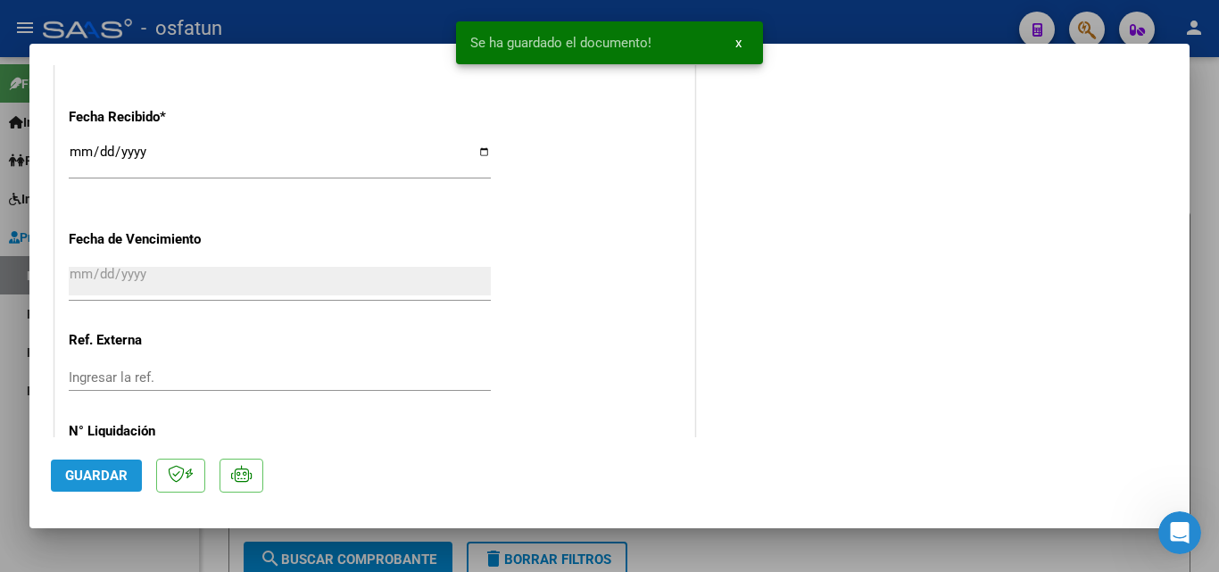
click at [85, 477] on span "Guardar" at bounding box center [96, 476] width 62 height 16
